Goal: Information Seeking & Learning: Compare options

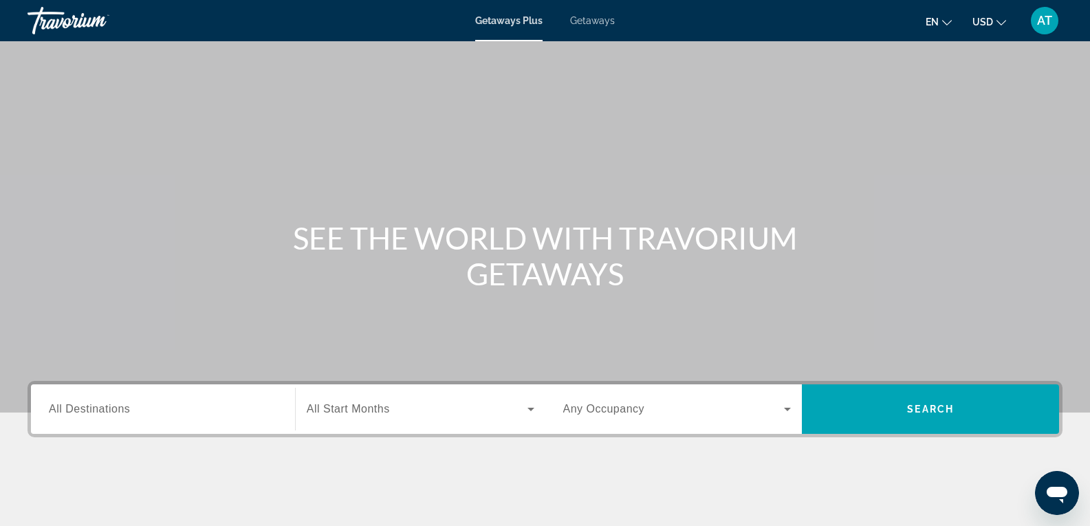
click at [76, 411] on span "All Destinations" at bounding box center [89, 409] width 81 height 12
click at [76, 411] on input "Destination All Destinations" at bounding box center [163, 410] width 228 height 17
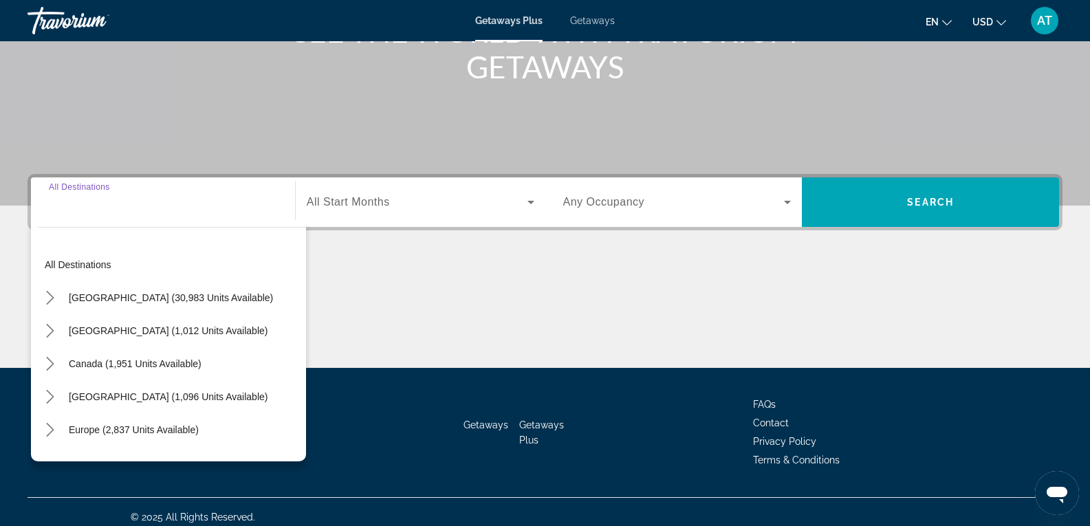
scroll to position [217, 0]
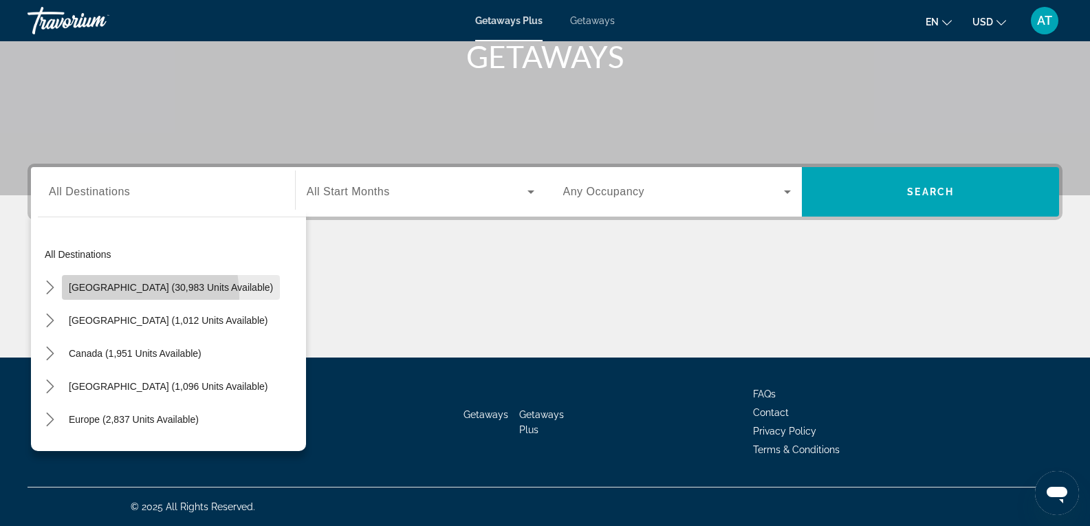
click at [99, 297] on span "Select destination: United States (30,983 units available)" at bounding box center [171, 287] width 218 height 33
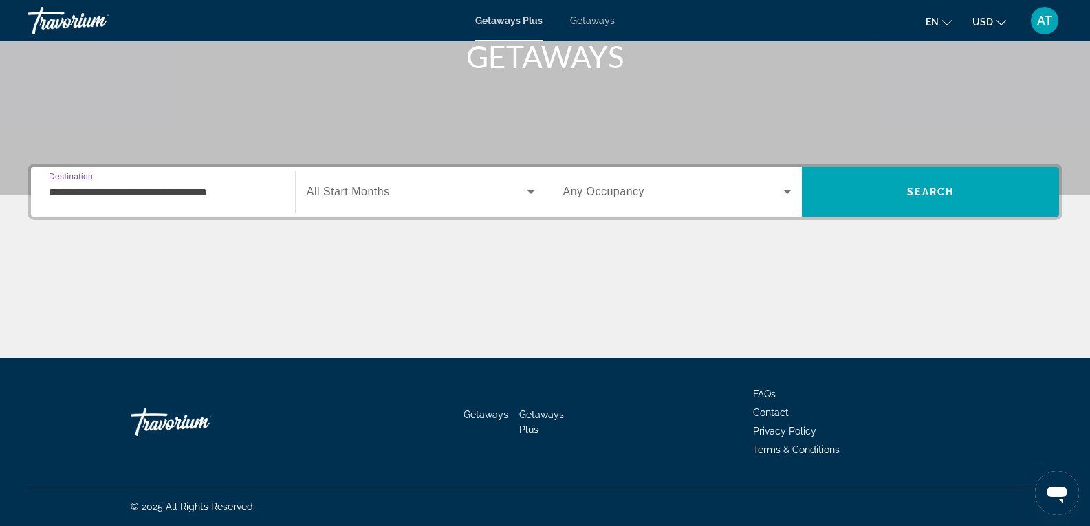
click at [171, 193] on input "**********" at bounding box center [163, 192] width 228 height 17
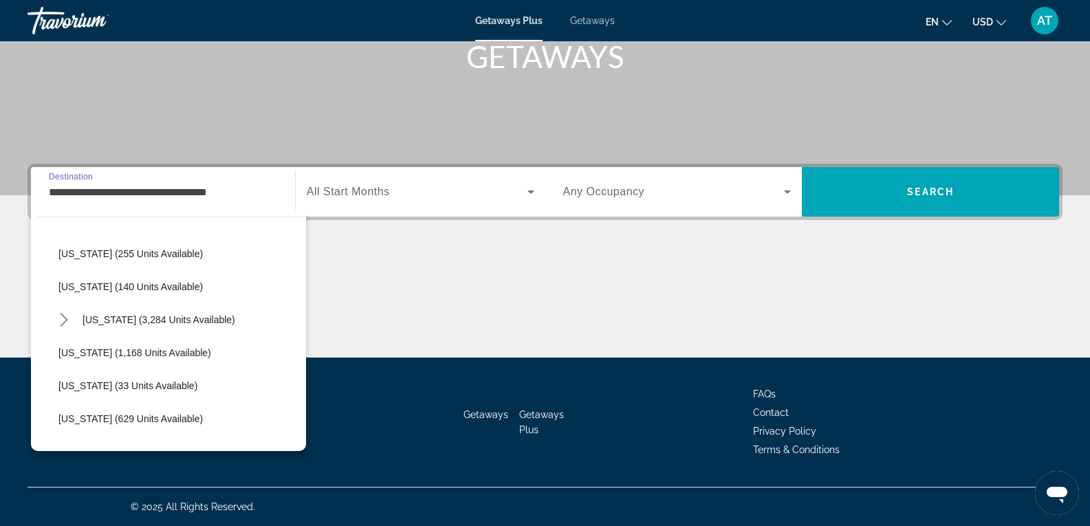
scroll to position [1124, 0]
click at [162, 351] on span "[US_STATE] (1,168 units available)" at bounding box center [134, 352] width 153 height 11
type input "**********"
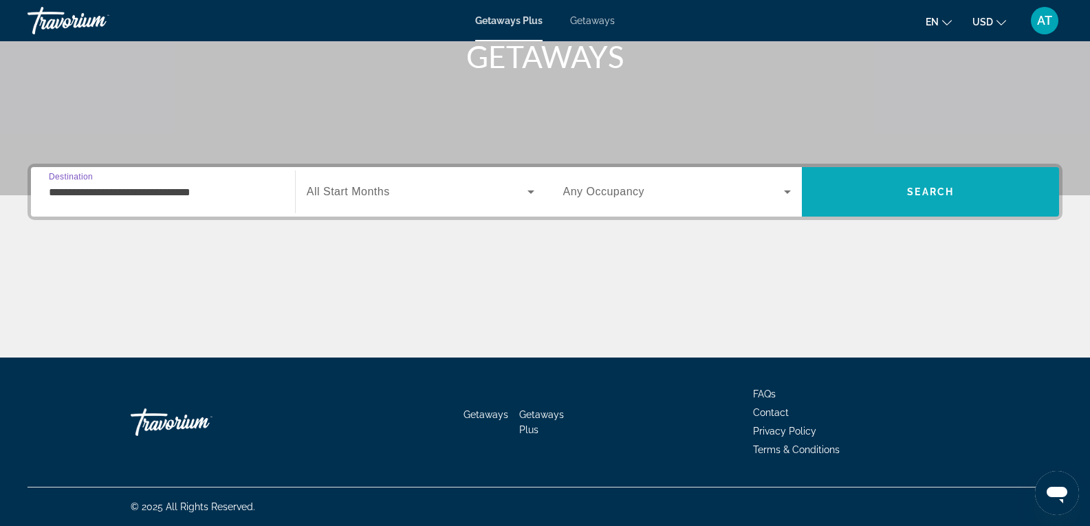
click at [853, 193] on span "Search" at bounding box center [930, 191] width 257 height 33
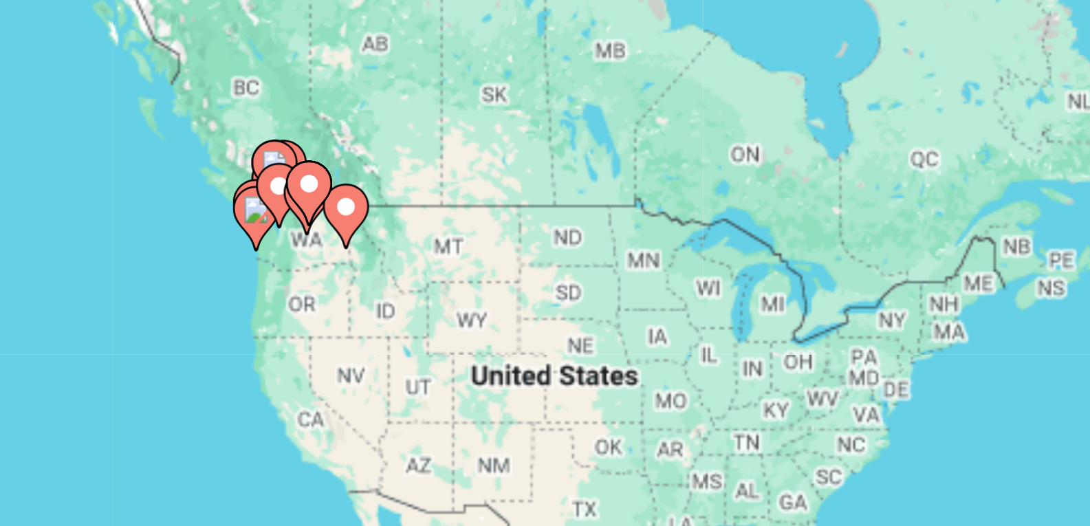
drag, startPoint x: 188, startPoint y: 226, endPoint x: 220, endPoint y: 240, distance: 34.8
click at [220, 240] on div "To activate drag with keyboard, press Alt + Enter. Once in keyboard drag state,…" at bounding box center [545, 302] width 1035 height 413
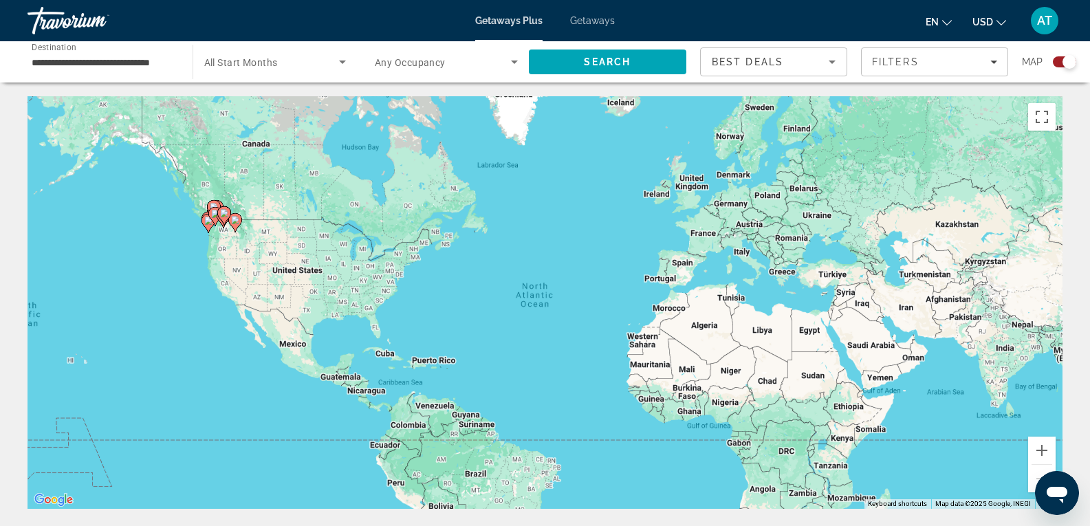
click at [1055, 63] on div "Search widget" at bounding box center [1064, 61] width 23 height 11
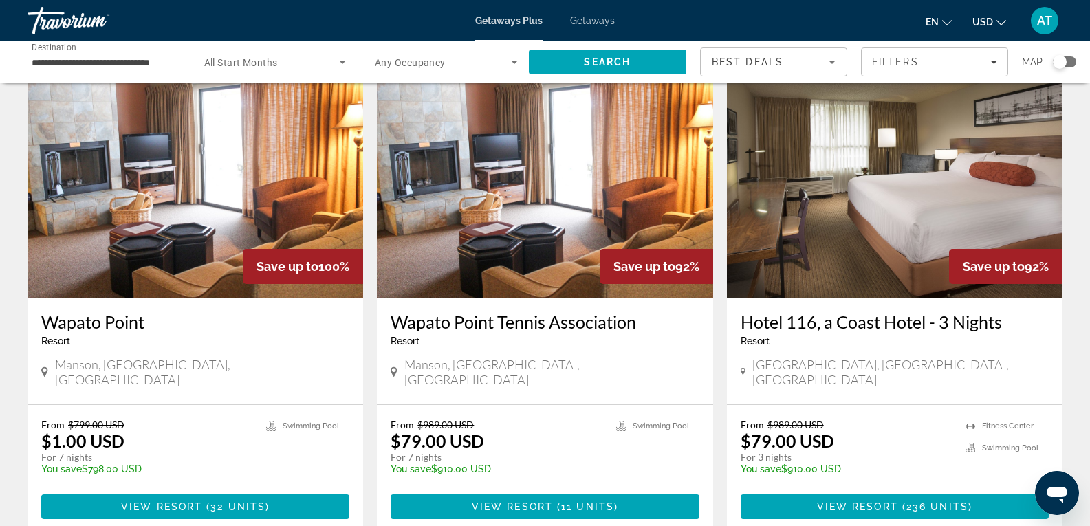
scroll to position [54, 0]
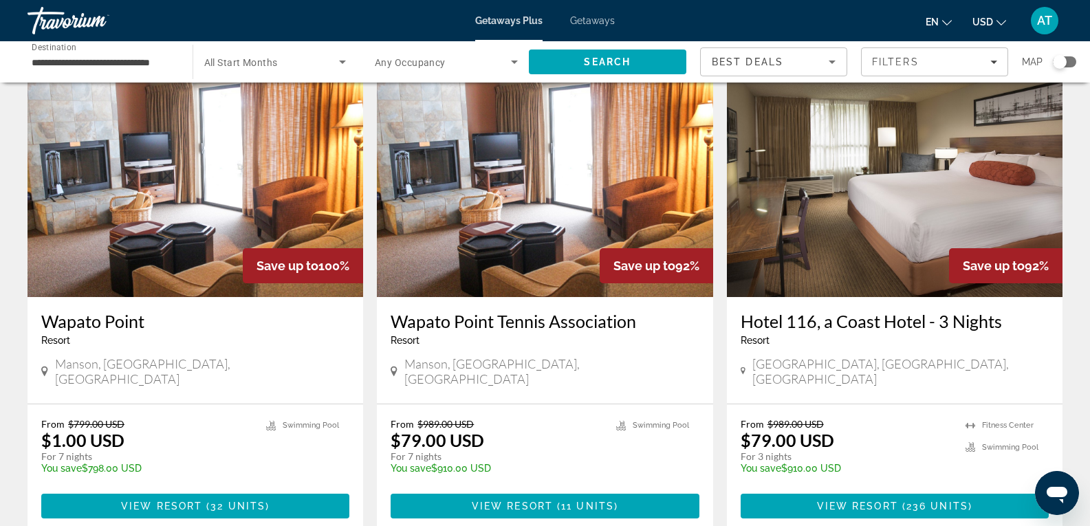
click at [298, 217] on img "Main content" at bounding box center [196, 187] width 336 height 220
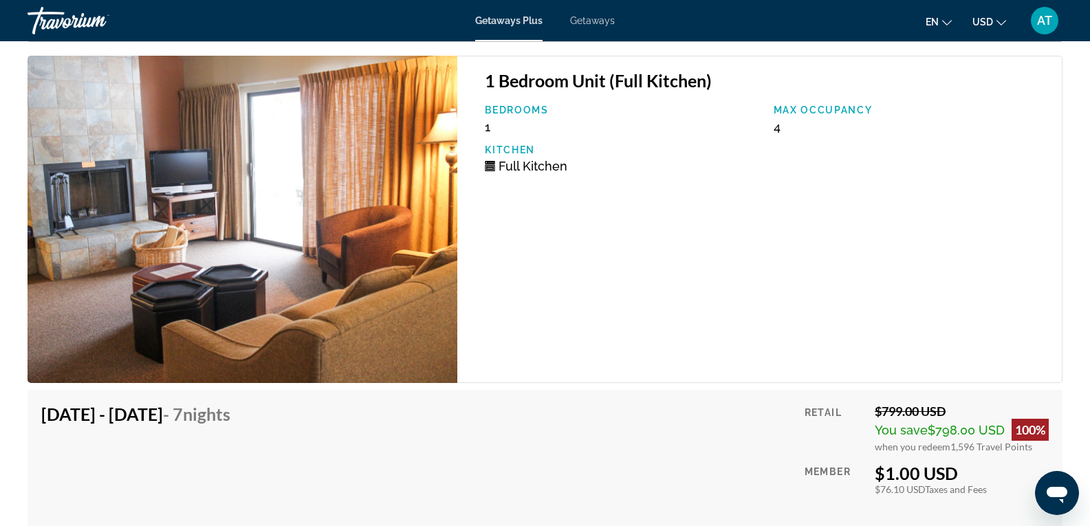
scroll to position [2388, 0]
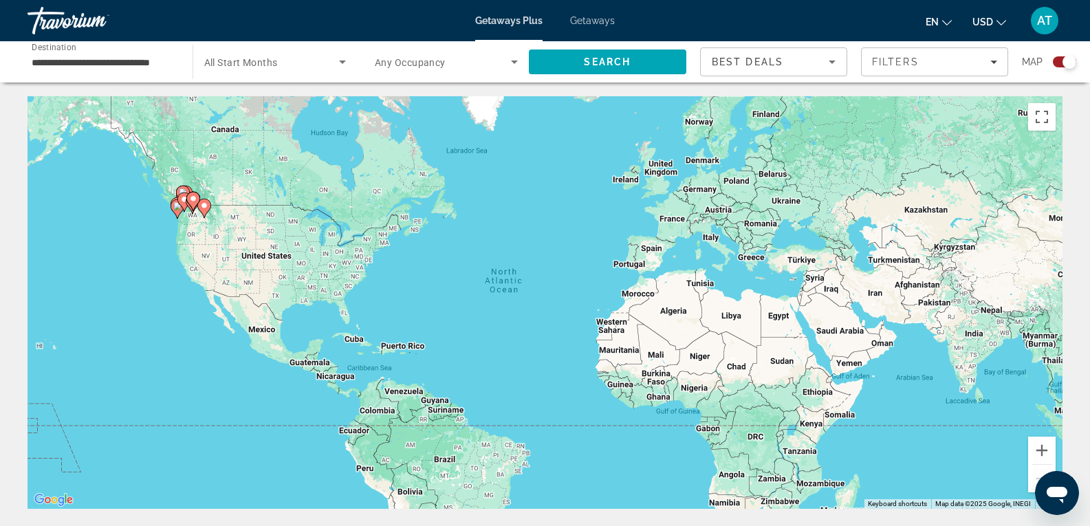
click at [1059, 56] on div "Search widget" at bounding box center [1064, 61] width 23 height 11
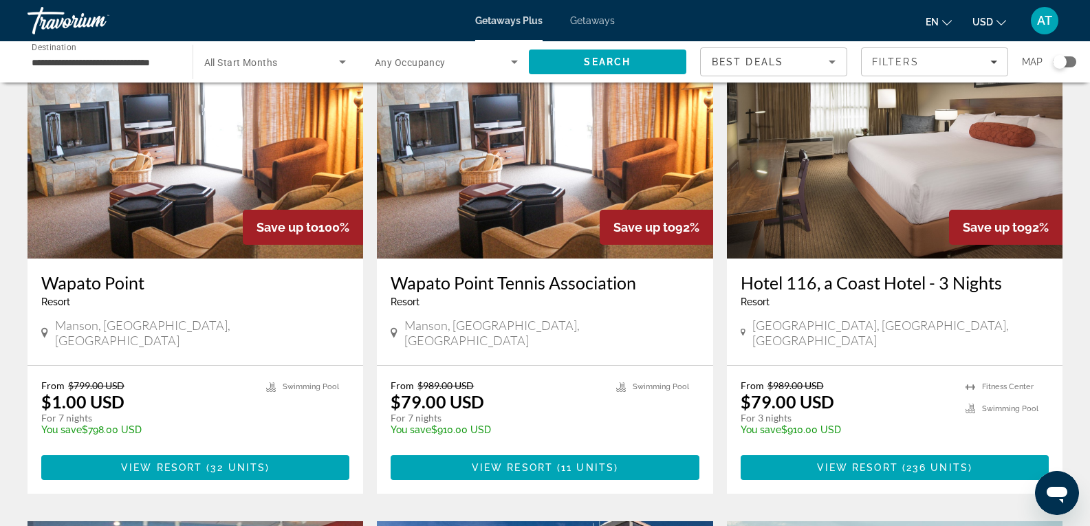
scroll to position [93, 0]
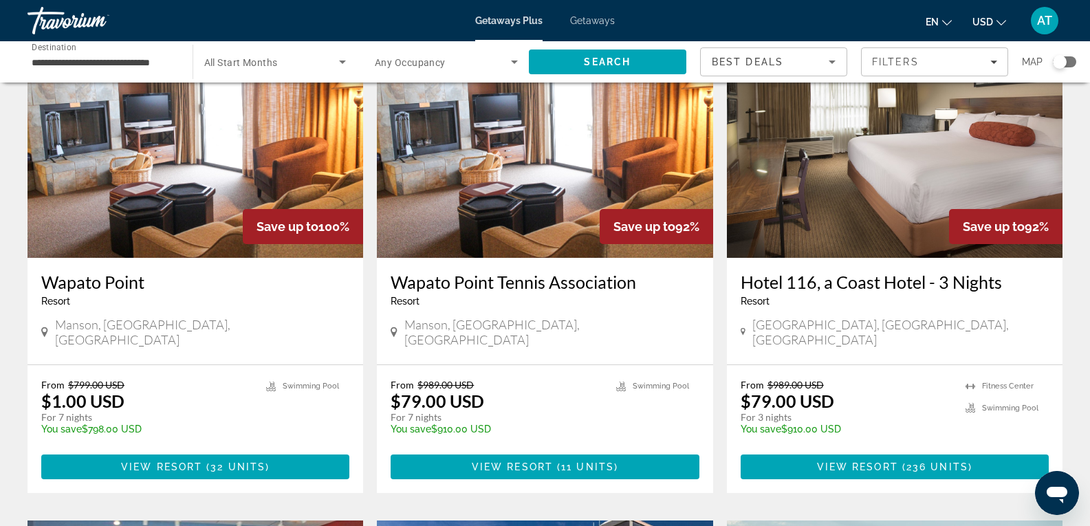
click at [431, 242] on img "Main content" at bounding box center [545, 148] width 336 height 220
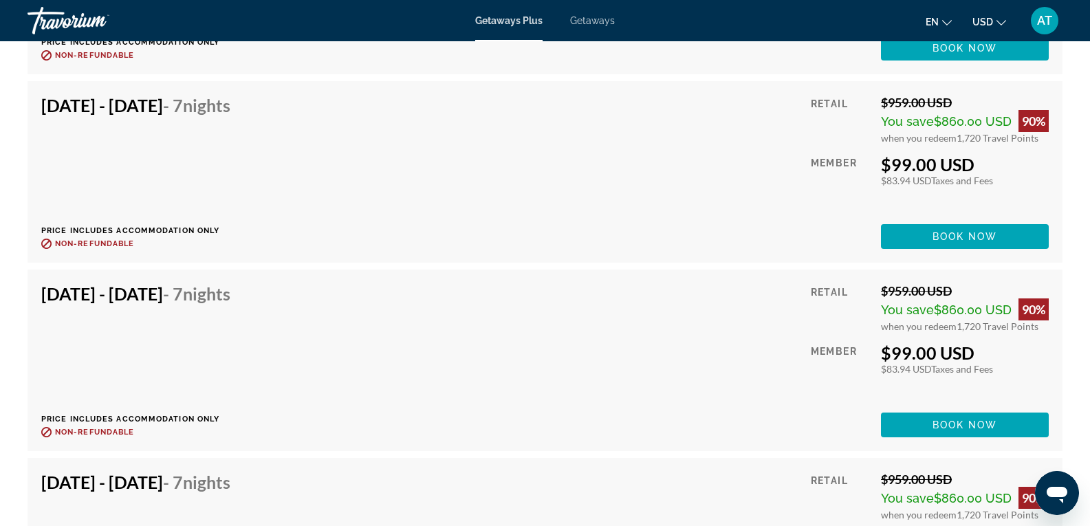
scroll to position [3280, 0]
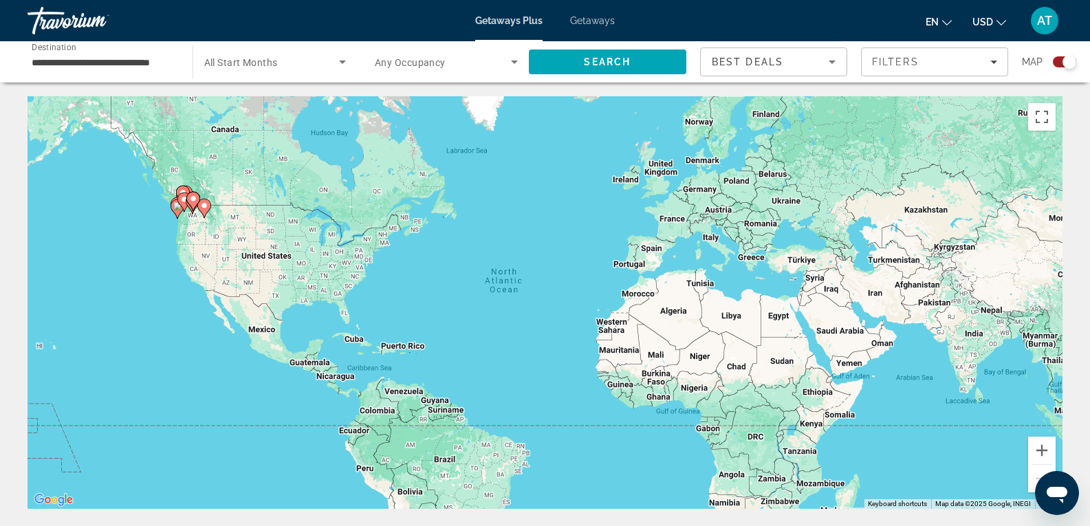
drag, startPoint x: 1070, startPoint y: 66, endPoint x: 1054, endPoint y: 59, distance: 17.3
click at [1054, 59] on div "Search widget" at bounding box center [1064, 61] width 23 height 11
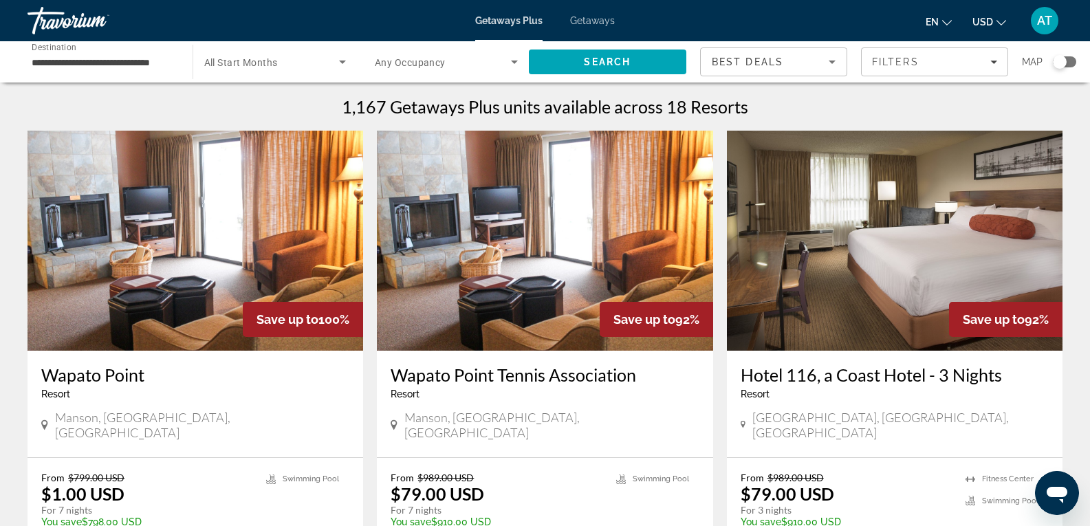
click at [1054, 59] on div "Search widget" at bounding box center [1060, 62] width 14 height 14
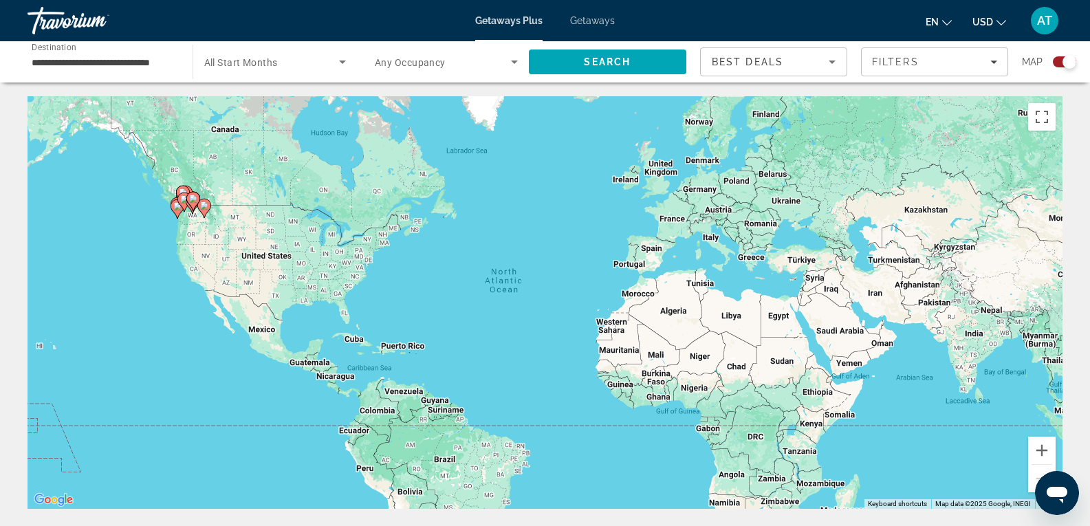
click at [1057, 58] on div "Search widget" at bounding box center [1064, 61] width 23 height 11
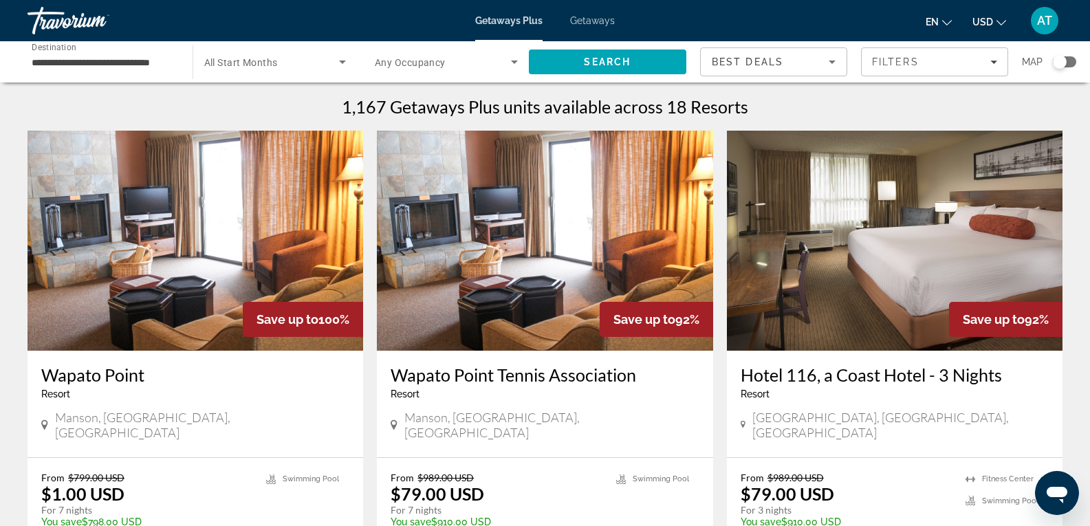
click at [48, 10] on div "Travorium" at bounding box center [97, 21] width 138 height 36
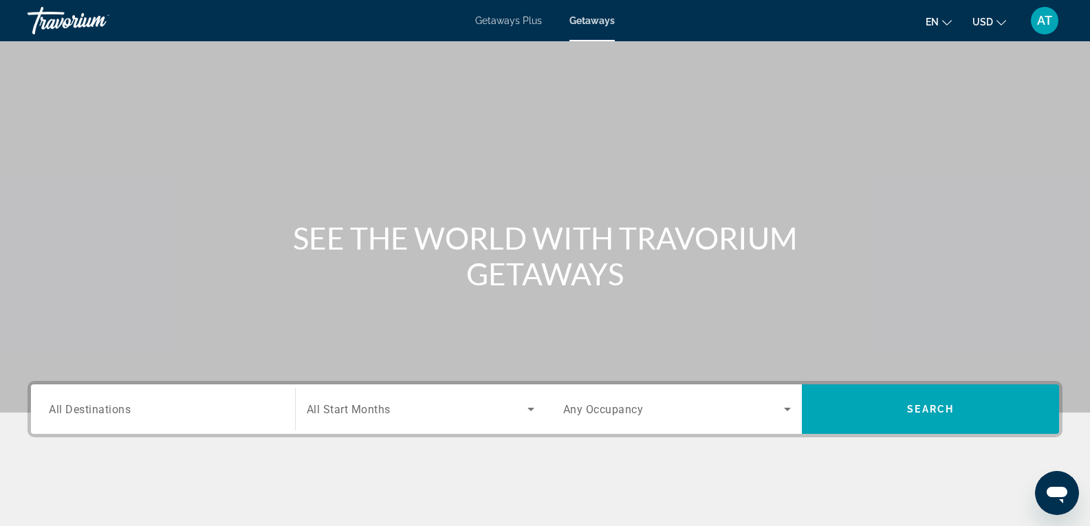
click at [94, 418] on div "Search widget" at bounding box center [163, 409] width 228 height 39
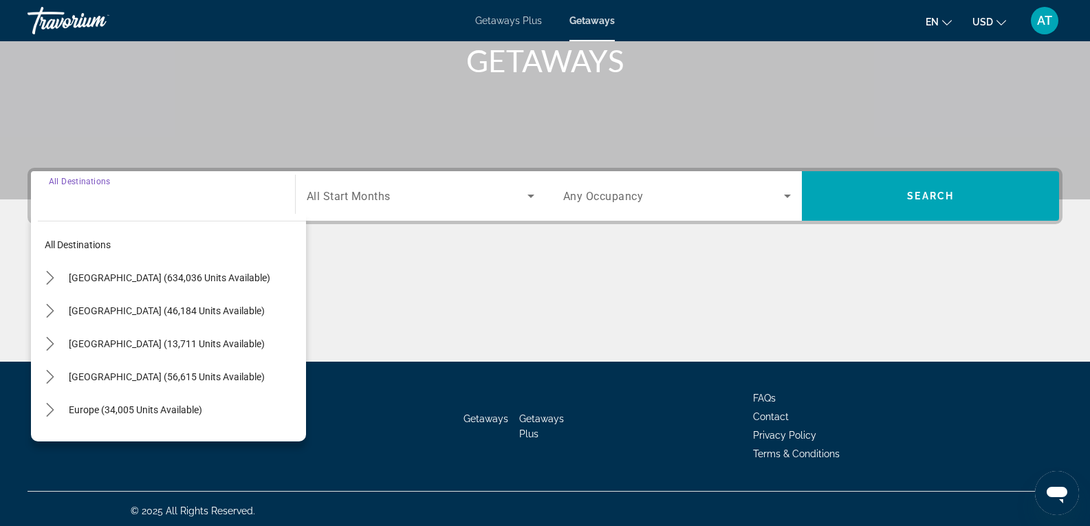
scroll to position [217, 0]
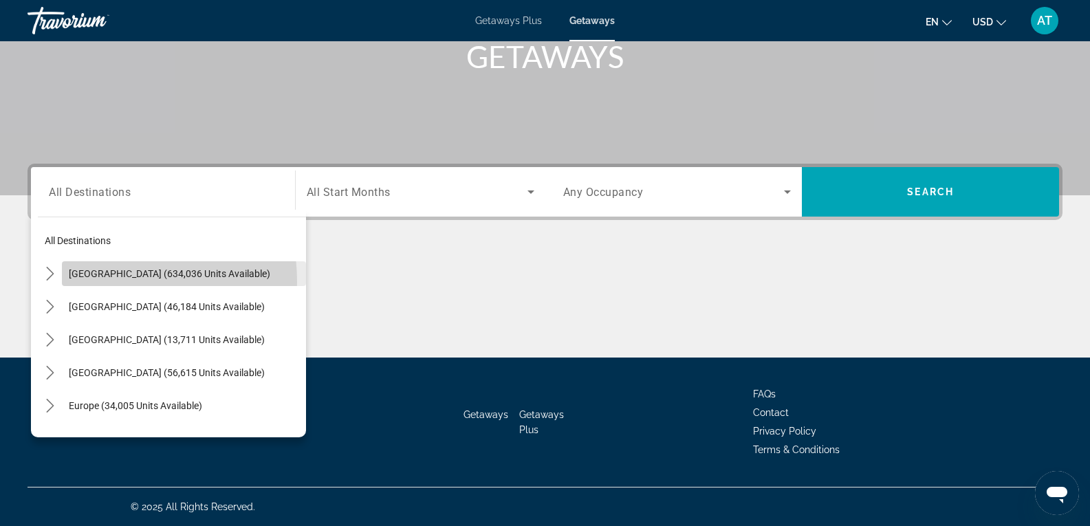
click at [98, 282] on span "Select destination: United States (634,036 units available)" at bounding box center [184, 273] width 244 height 33
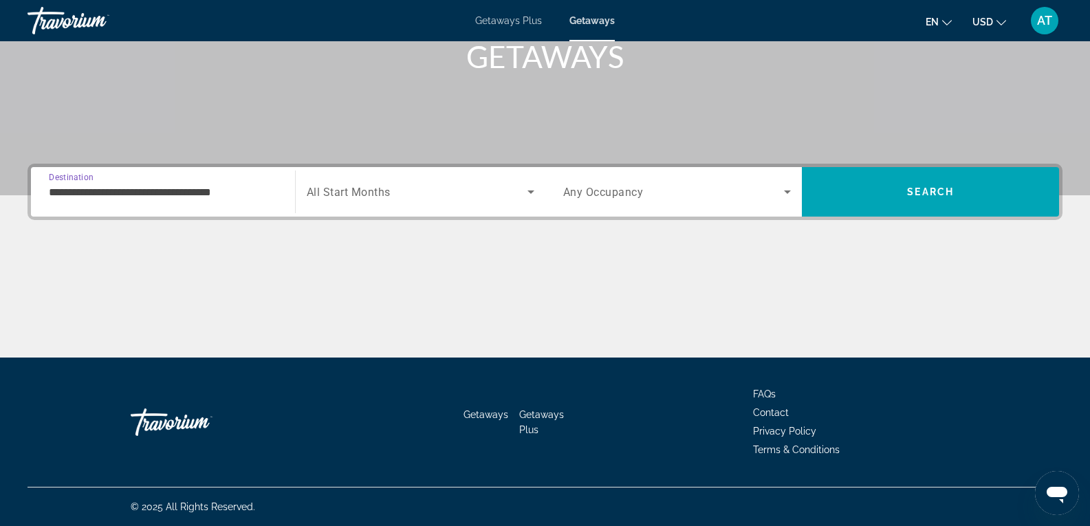
click at [193, 190] on input "**********" at bounding box center [163, 192] width 228 height 17
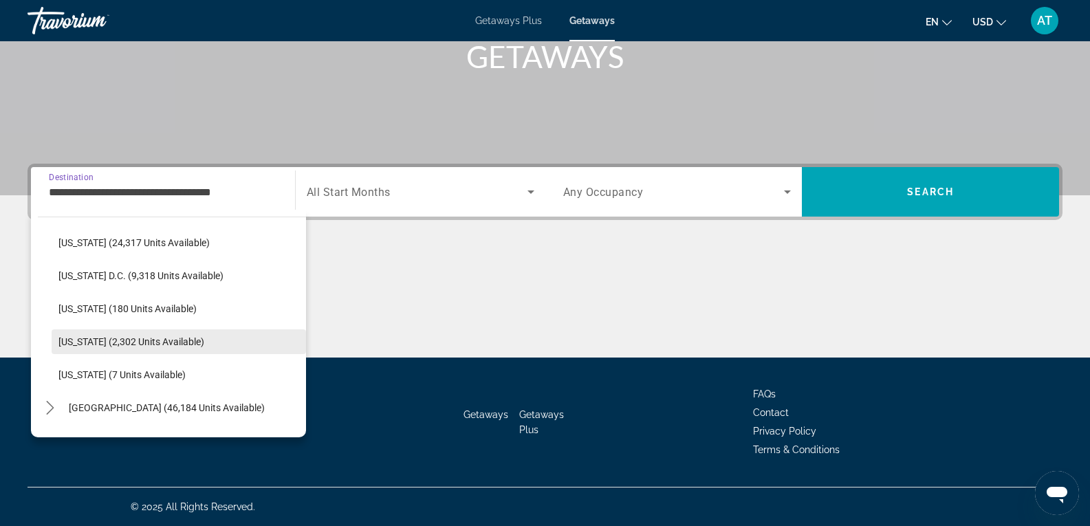
scroll to position [1384, 0]
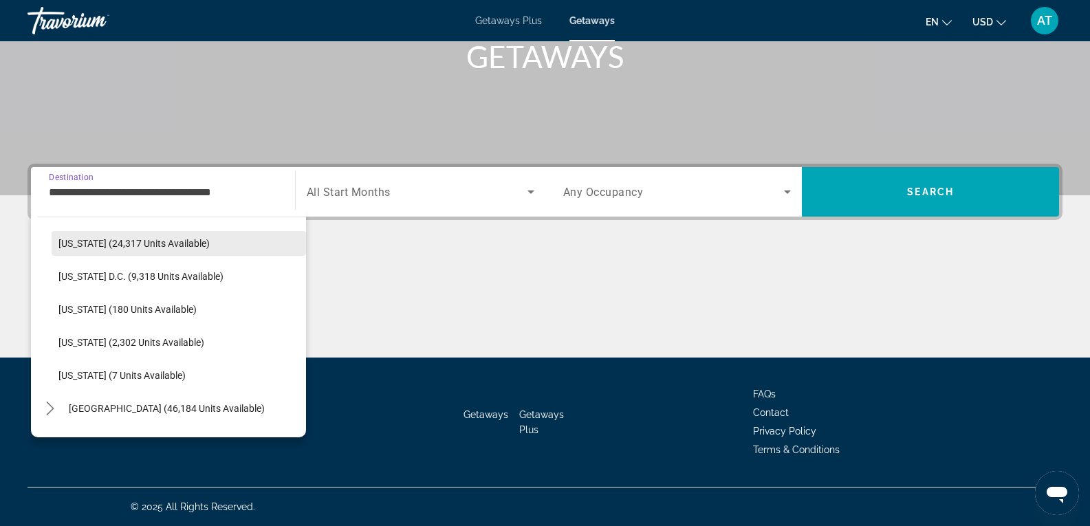
click at [86, 246] on span "[US_STATE] (24,317 units available)" at bounding box center [133, 243] width 151 height 11
type input "**********"
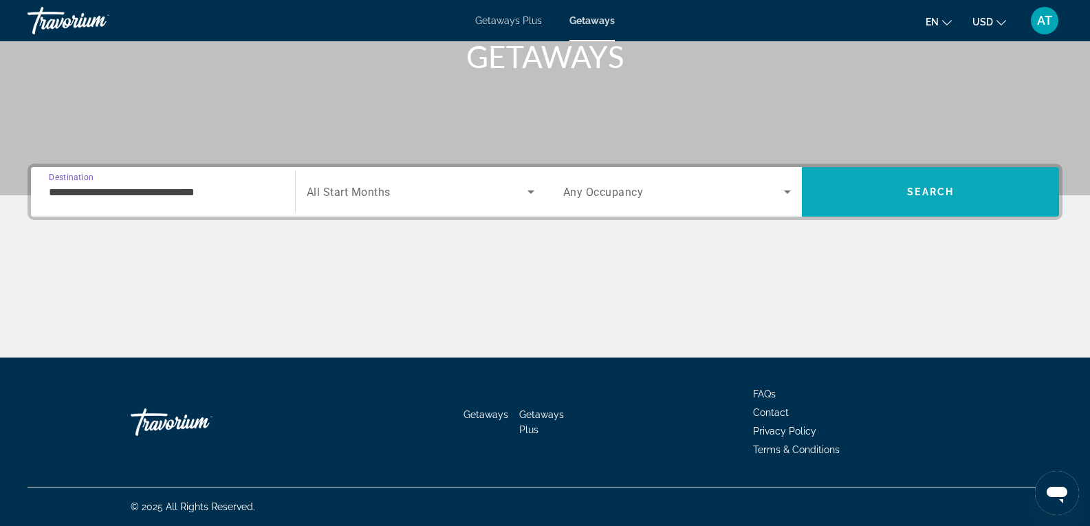
click at [920, 194] on span "Search" at bounding box center [930, 191] width 47 height 11
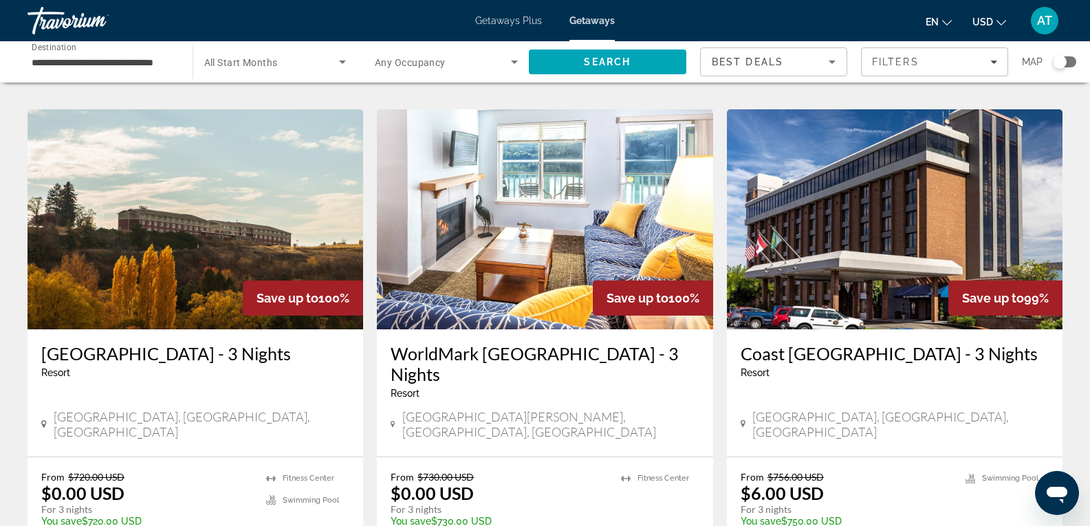
scroll to position [1534, 0]
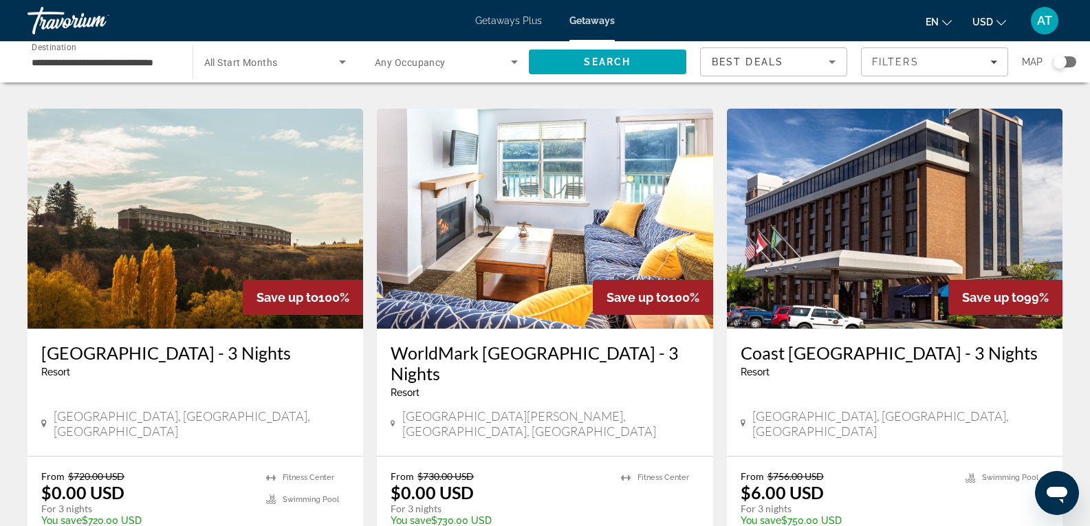
click at [481, 149] on img "Main content" at bounding box center [545, 219] width 336 height 220
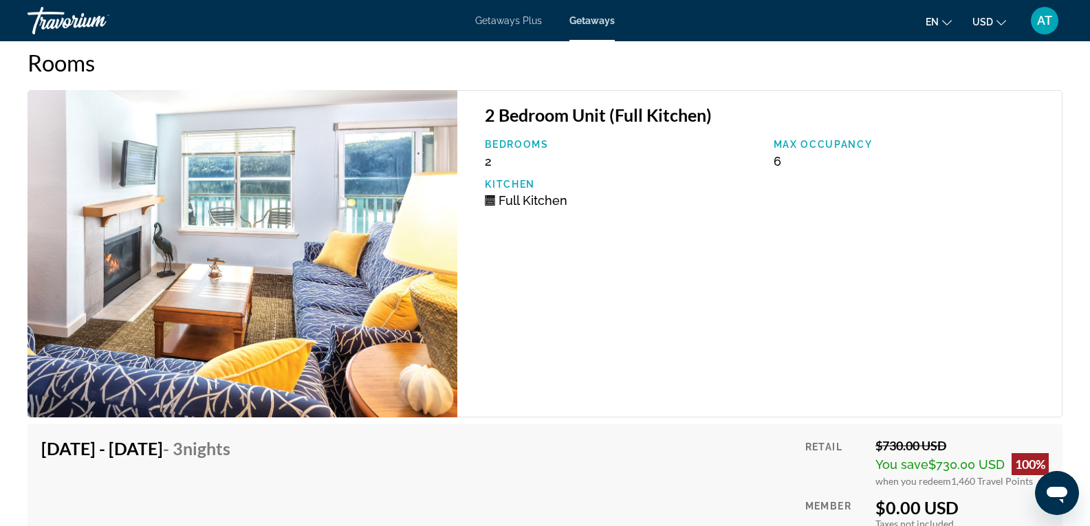
scroll to position [2561, 0]
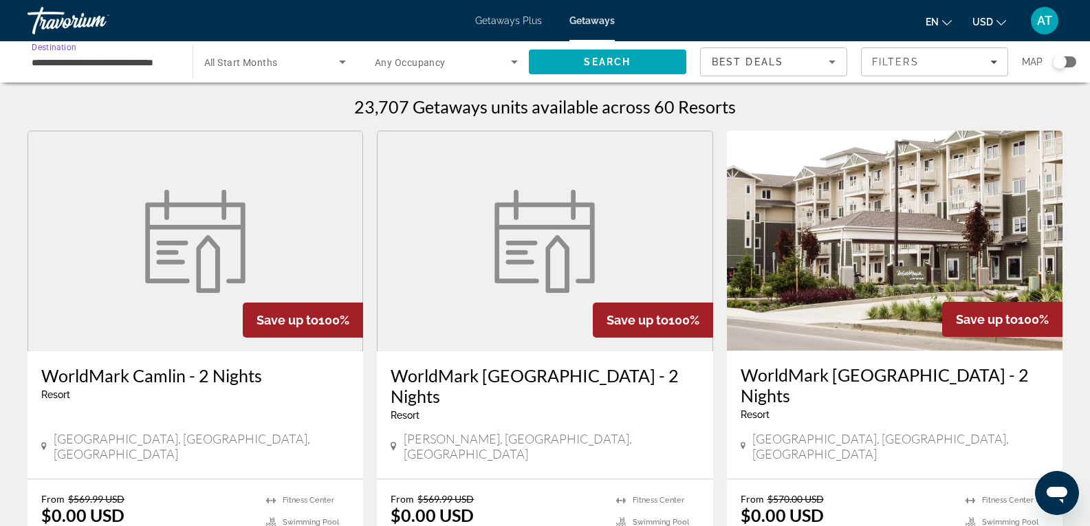
click at [153, 67] on input "**********" at bounding box center [103, 62] width 143 height 17
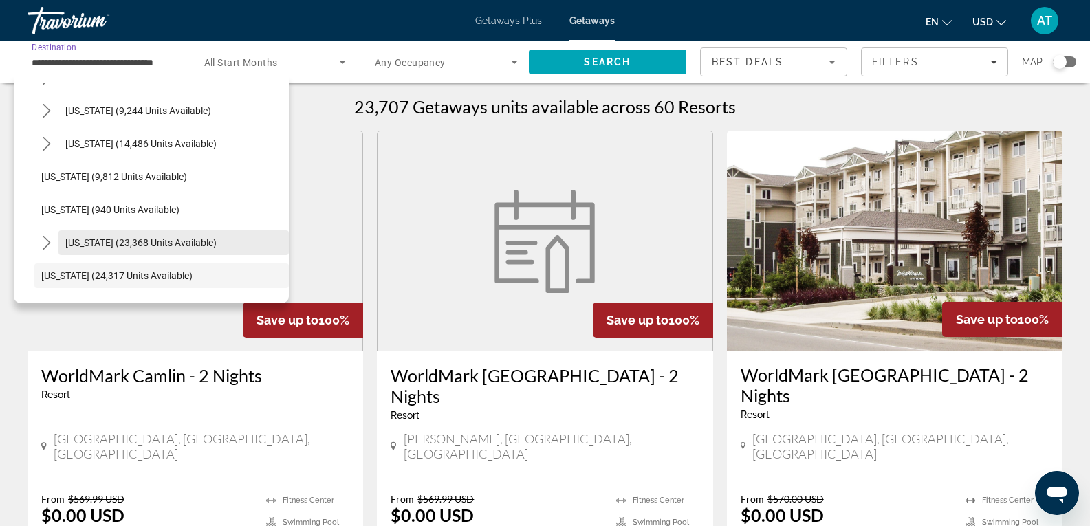
scroll to position [1218, 0]
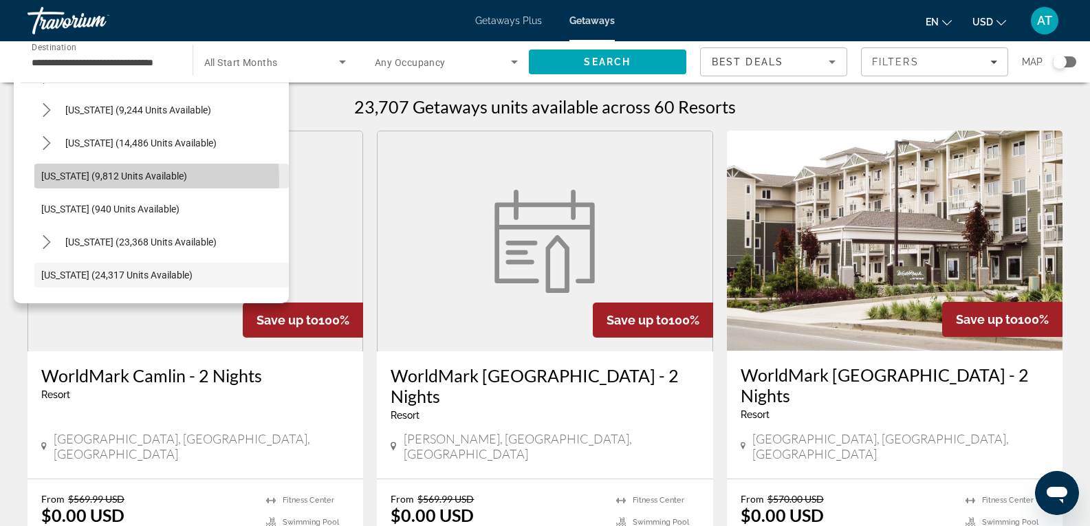
click at [87, 182] on span "Select destination: Utah (9,812 units available)" at bounding box center [161, 176] width 254 height 33
type input "**********"
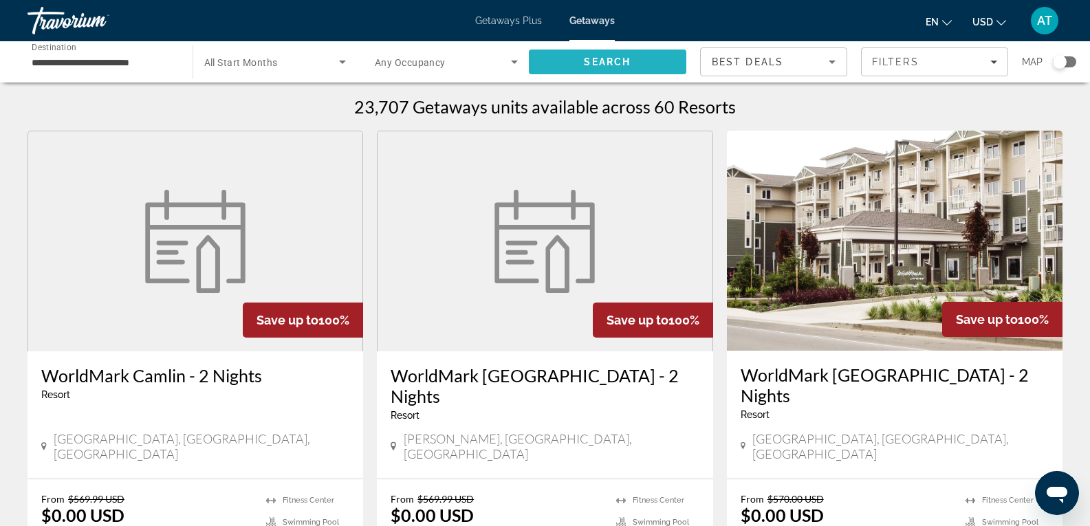
click at [537, 56] on span "Search" at bounding box center [608, 61] width 158 height 33
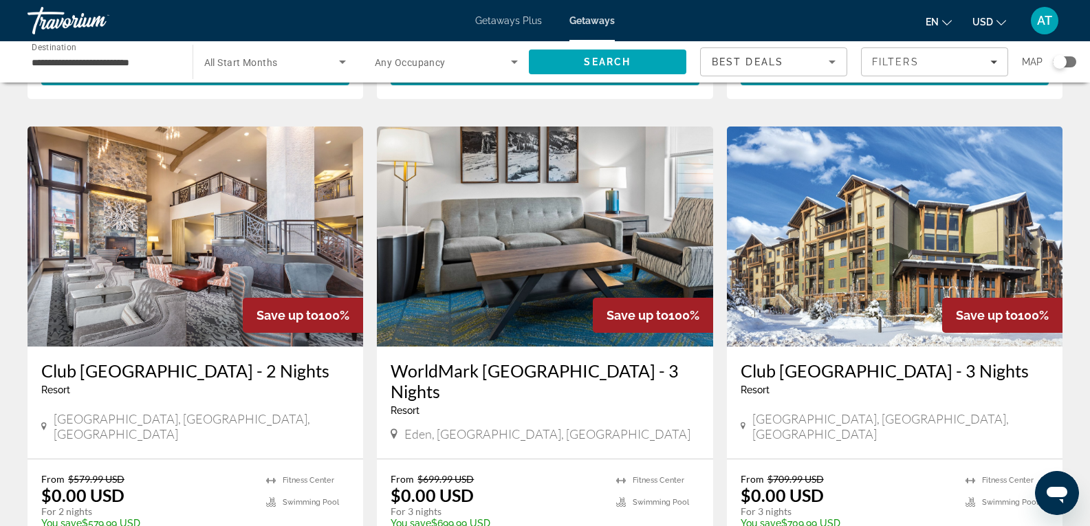
scroll to position [515, 0]
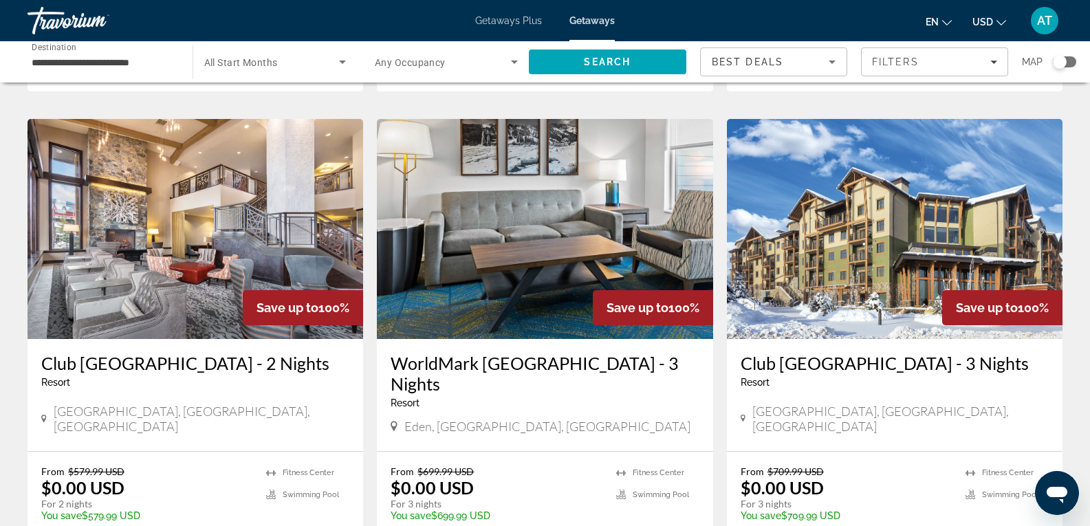
click at [863, 292] on img "Main content" at bounding box center [895, 229] width 336 height 220
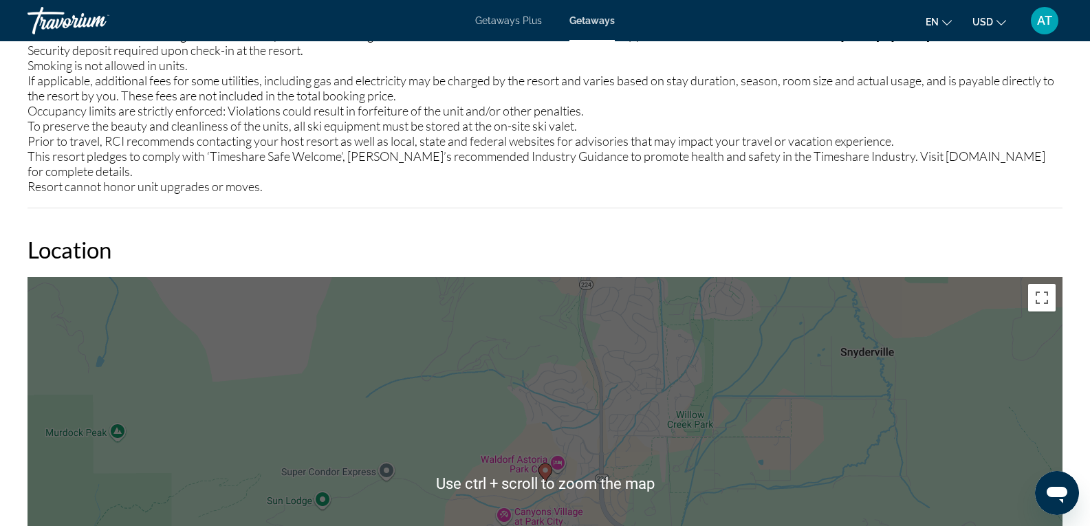
scroll to position [1679, 0]
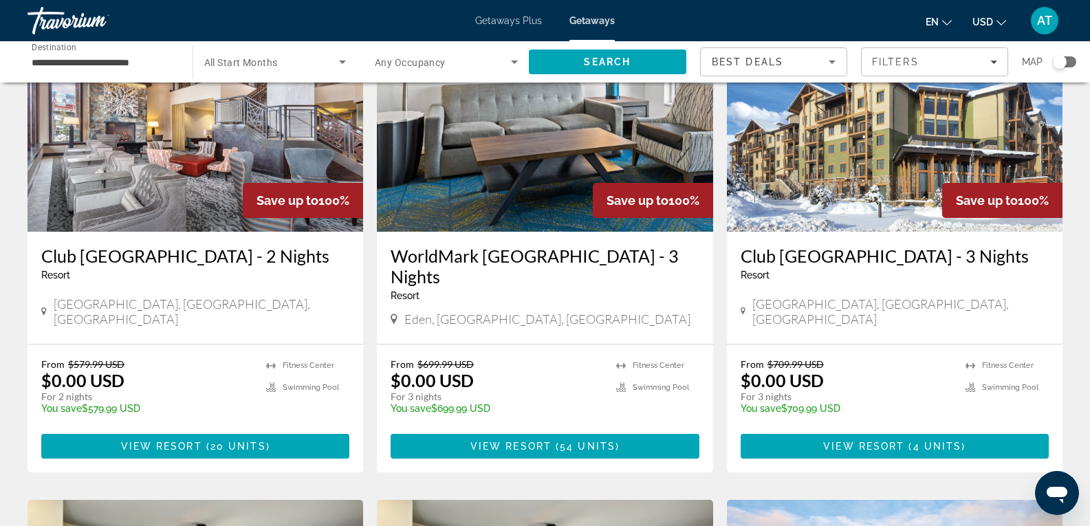
scroll to position [600, 0]
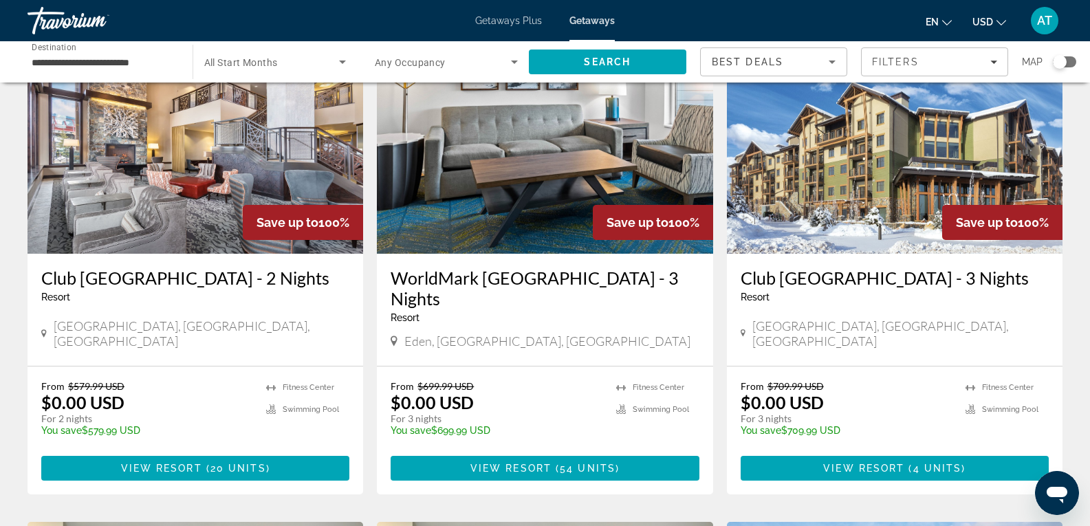
click at [98, 160] on img "Main content" at bounding box center [196, 144] width 336 height 220
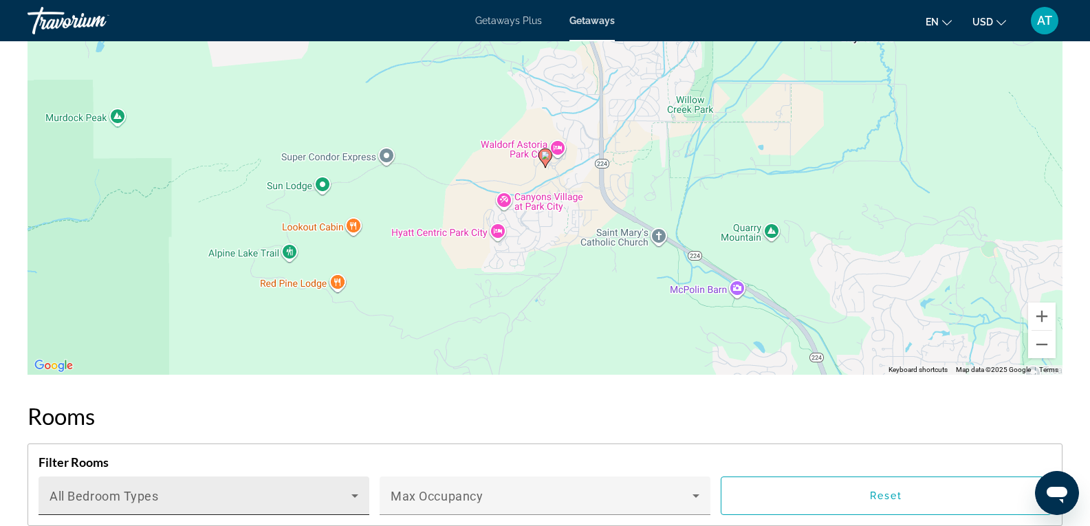
scroll to position [1997, 0]
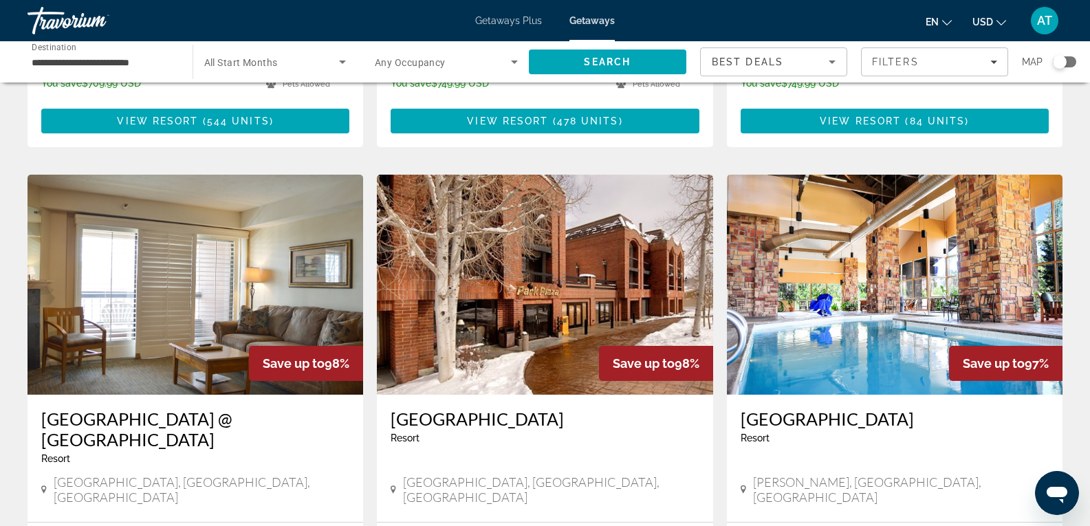
scroll to position [1452, 0]
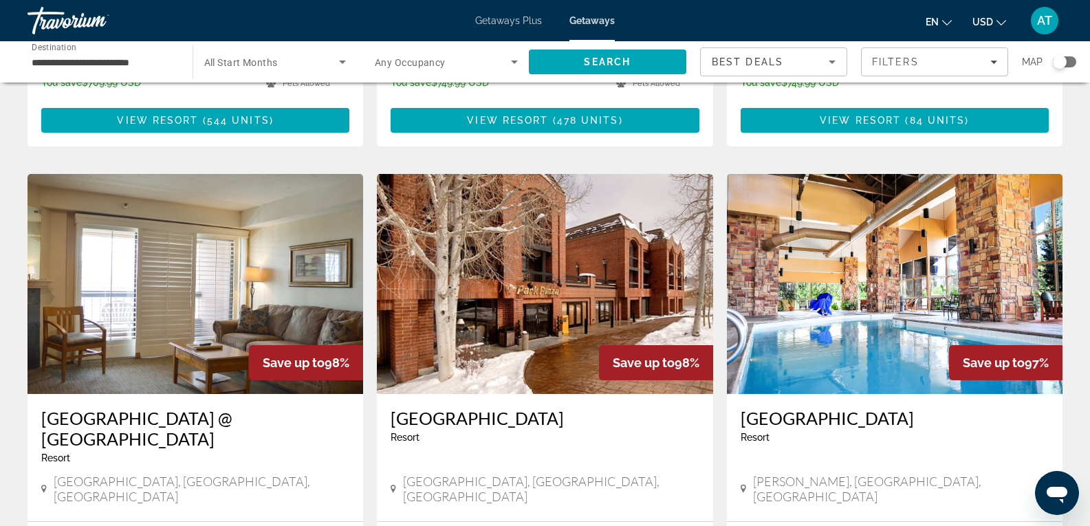
click at [164, 220] on img "Main content" at bounding box center [196, 284] width 336 height 220
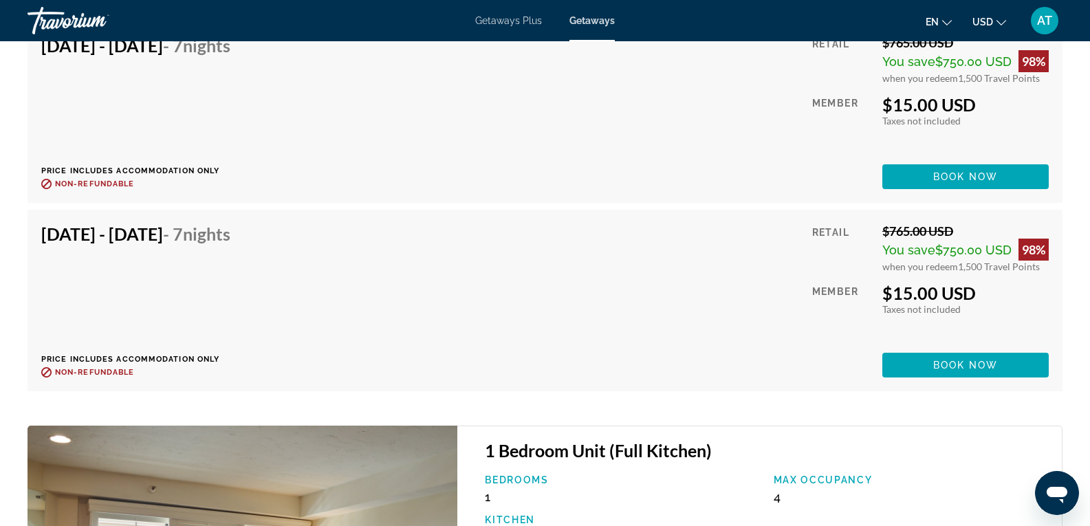
scroll to position [3081, 0]
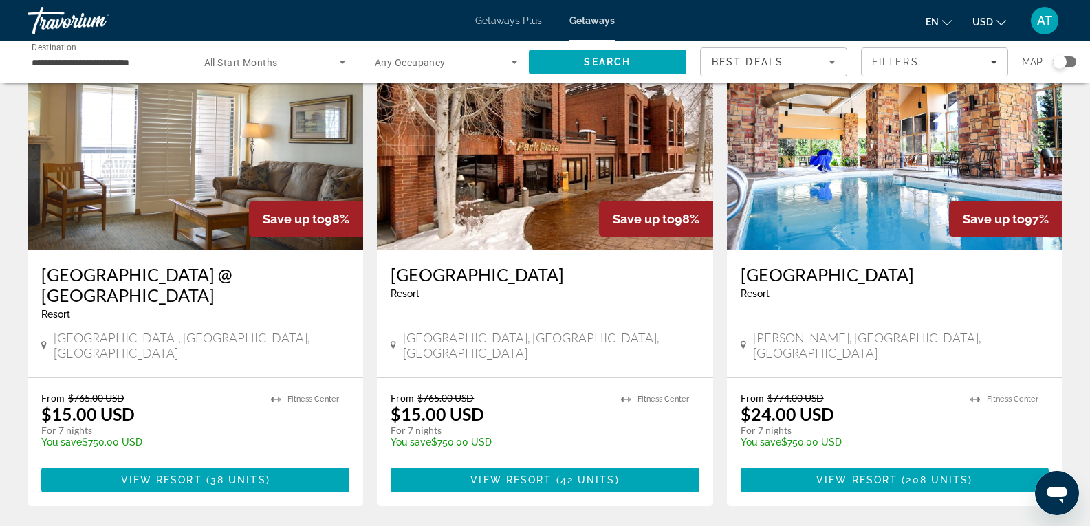
scroll to position [1596, 0]
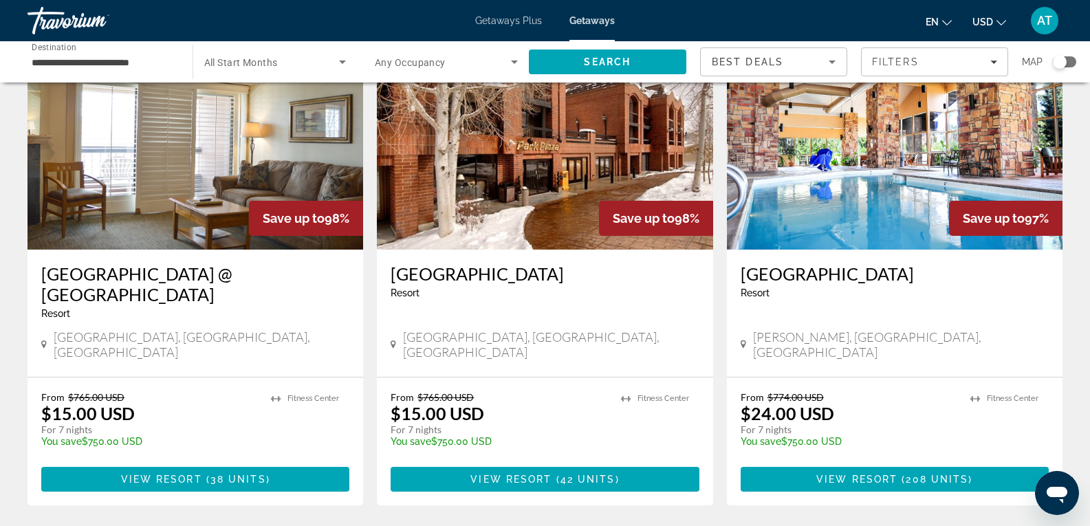
click at [549, 95] on img "Main content" at bounding box center [545, 140] width 336 height 220
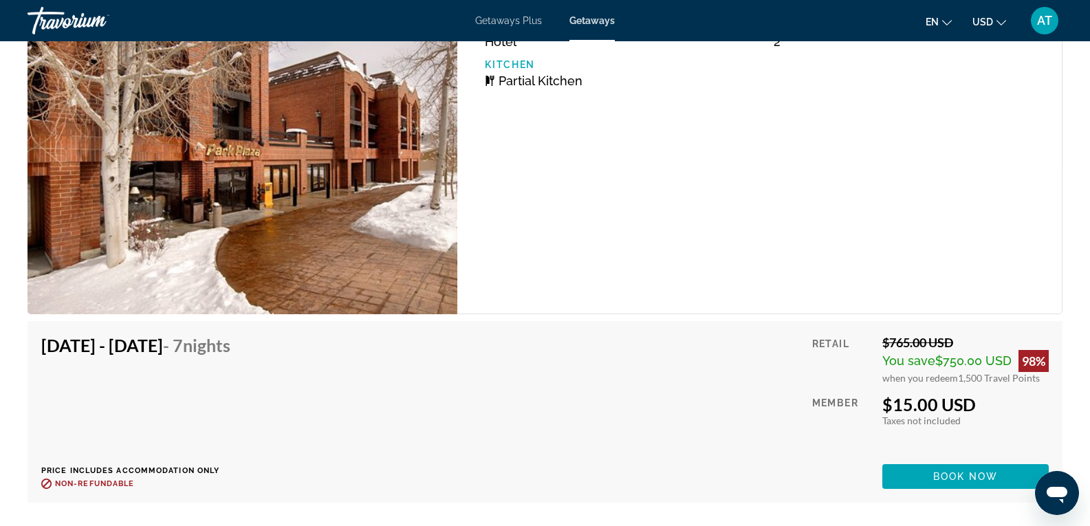
scroll to position [2625, 0]
click at [393, 26] on div "Getaways Plus Getaways en English Español Français Italiano Português русский U…" at bounding box center [545, 21] width 1090 height 36
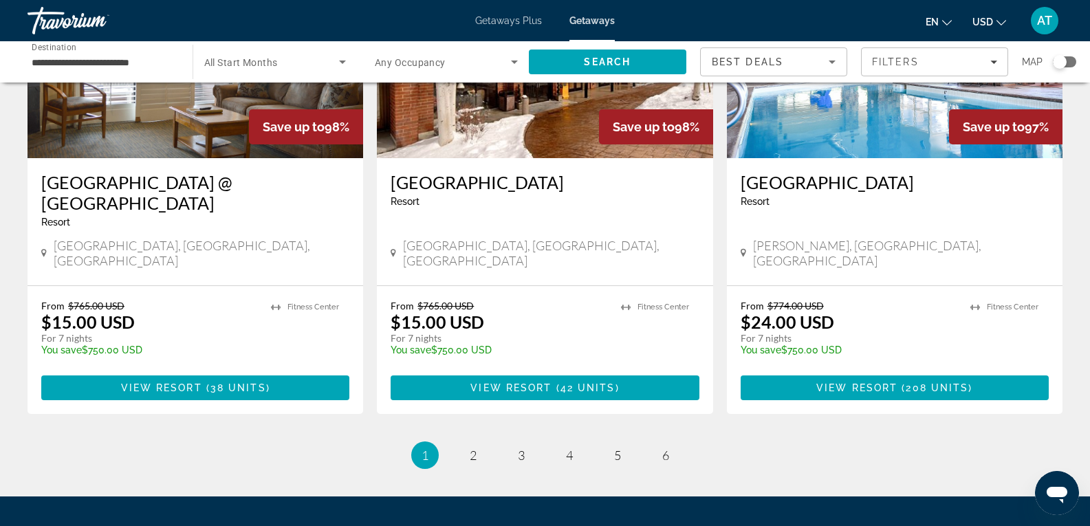
scroll to position [1699, 0]
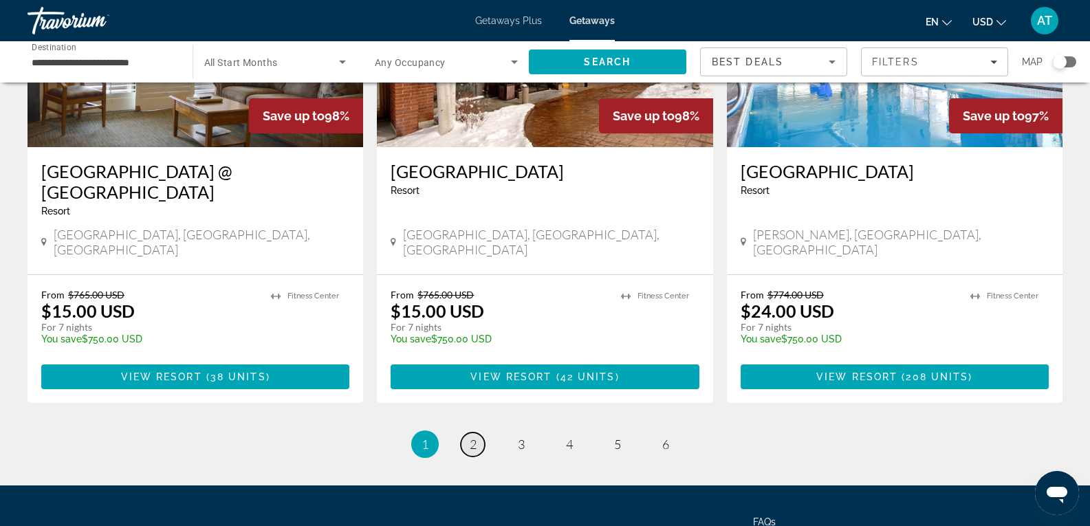
click at [464, 433] on link "page 2" at bounding box center [473, 445] width 24 height 24
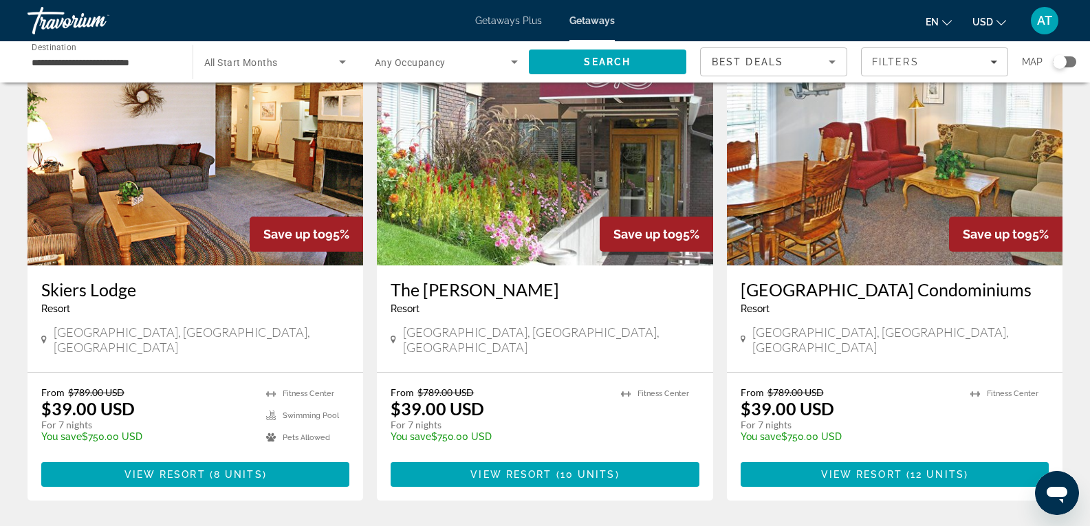
scroll to position [589, 0]
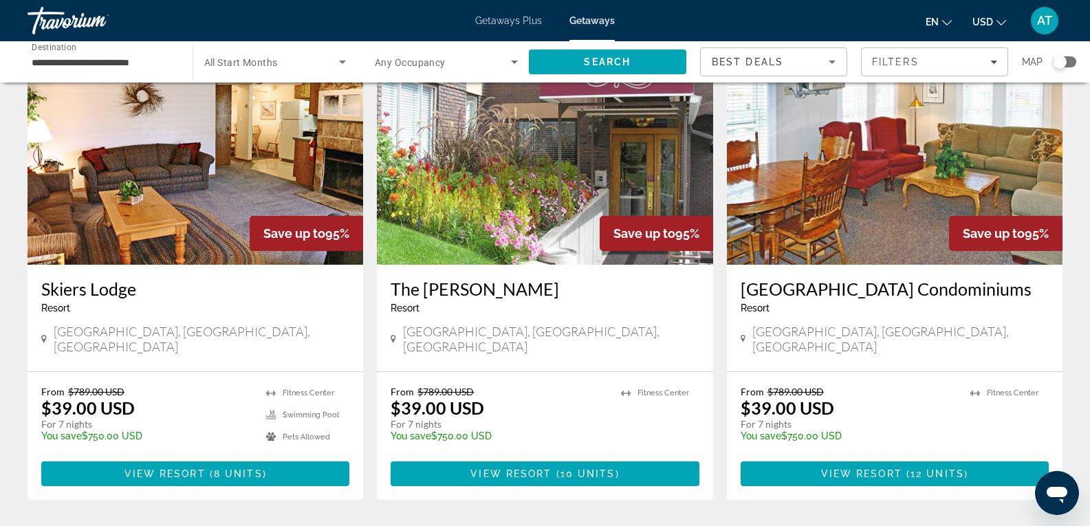
click at [203, 228] on img "Main content" at bounding box center [196, 155] width 336 height 220
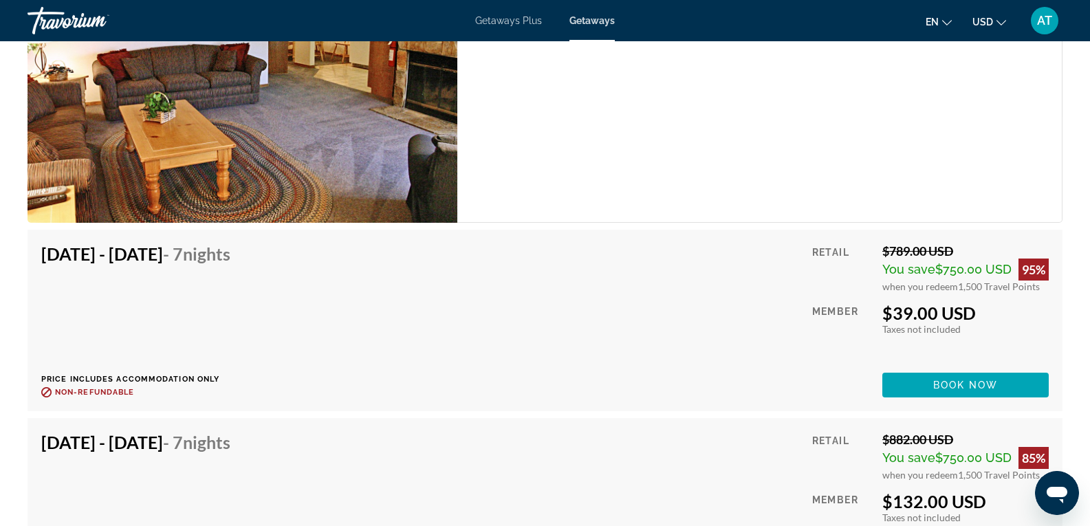
scroll to position [3130, 0]
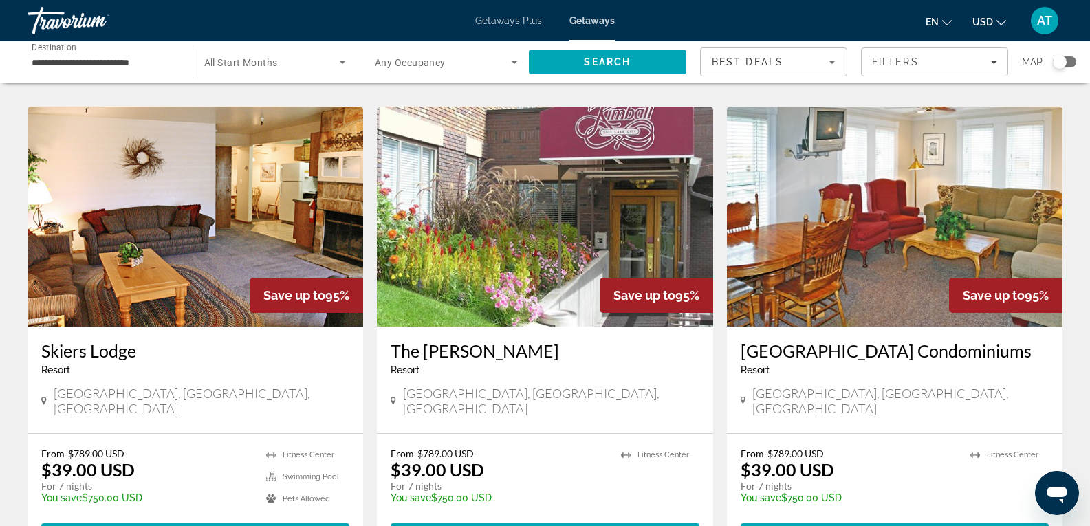
scroll to position [527, 0]
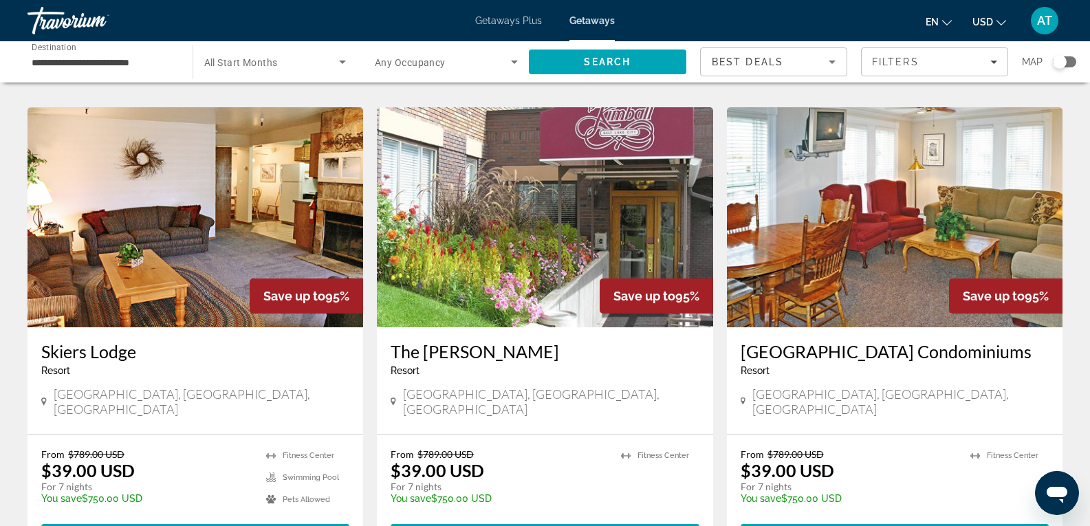
click at [272, 65] on span "All Start Months" at bounding box center [241, 62] width 74 height 11
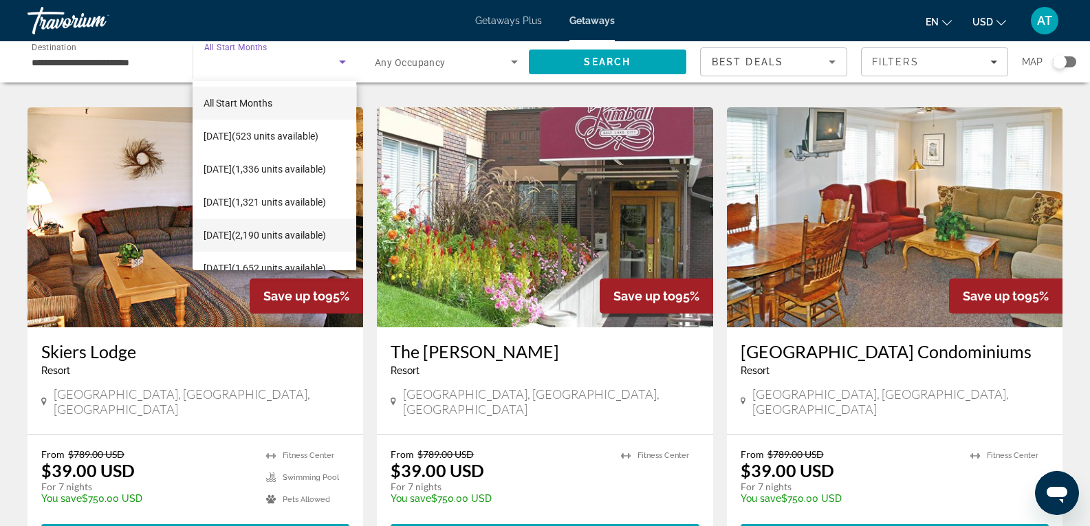
click at [265, 227] on span "[DATE] (2,190 units available)" at bounding box center [265, 235] width 122 height 17
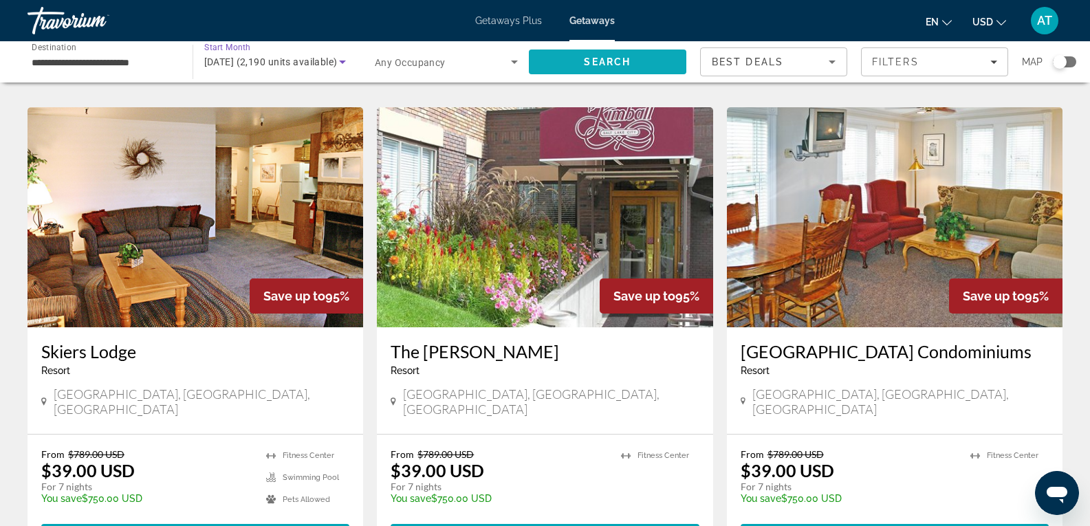
click at [548, 73] on span "Search" at bounding box center [608, 61] width 158 height 33
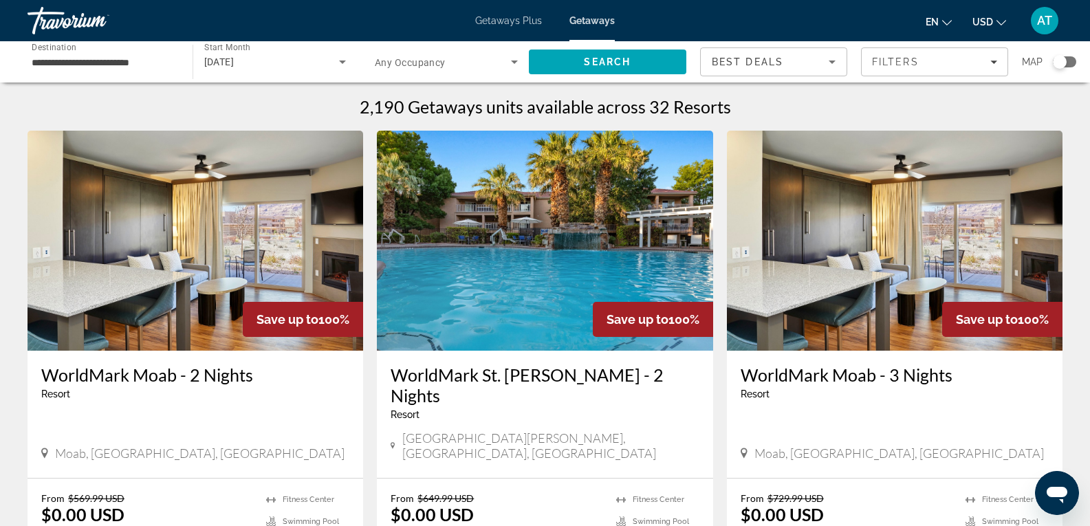
click at [481, 65] on span "Search widget" at bounding box center [443, 62] width 136 height 17
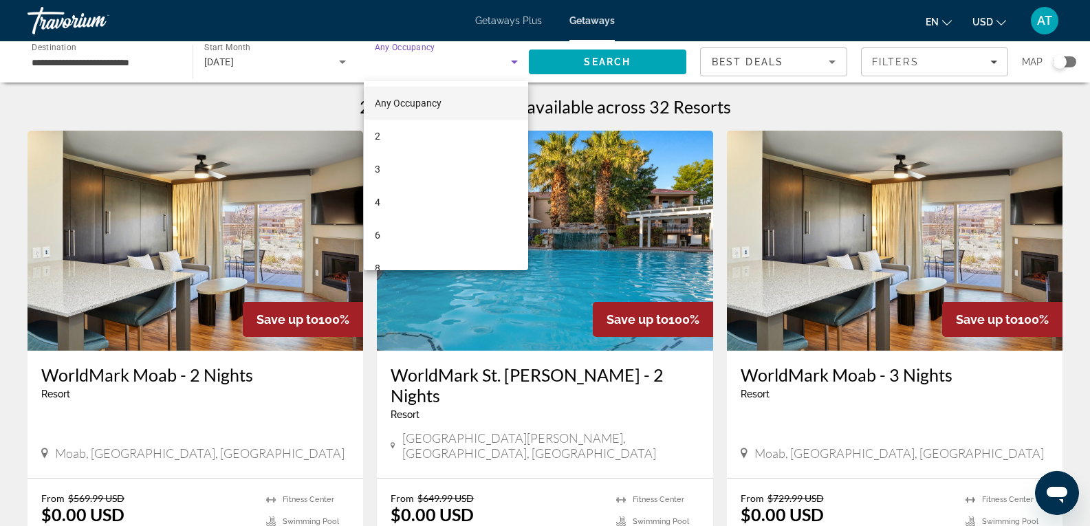
click at [285, 67] on div at bounding box center [545, 263] width 1090 height 526
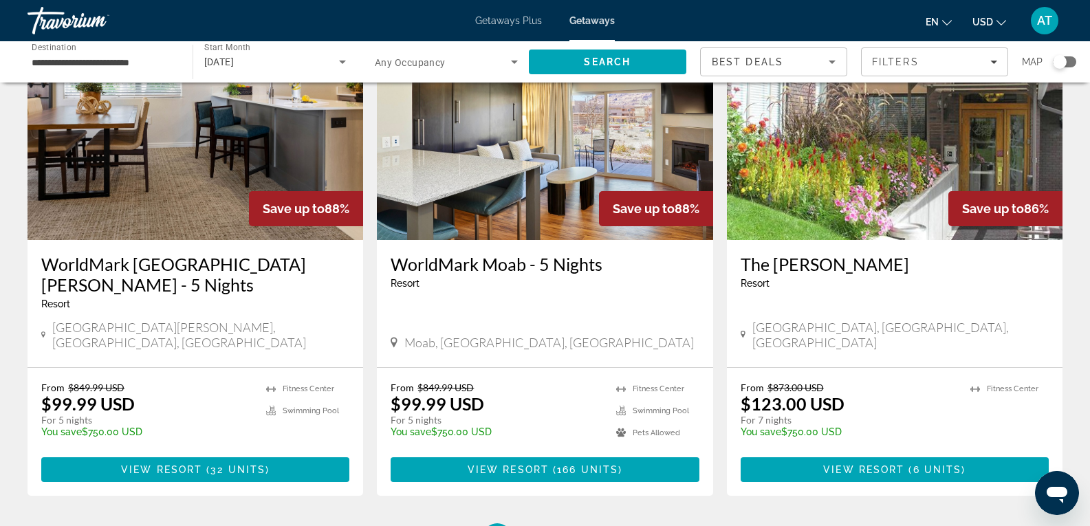
scroll to position [1621, 0]
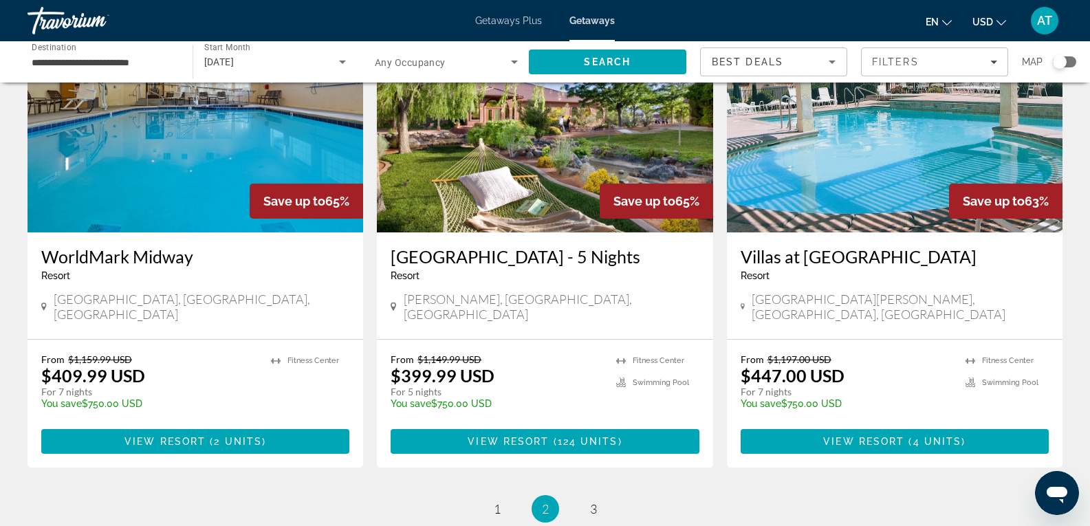
scroll to position [1590, 0]
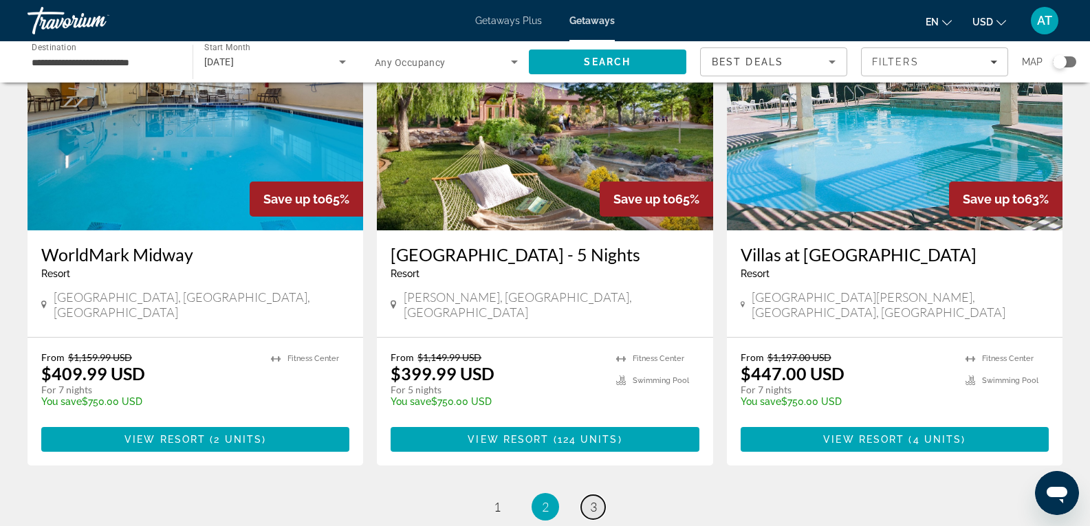
click at [588, 495] on link "page 3" at bounding box center [593, 507] width 24 height 24
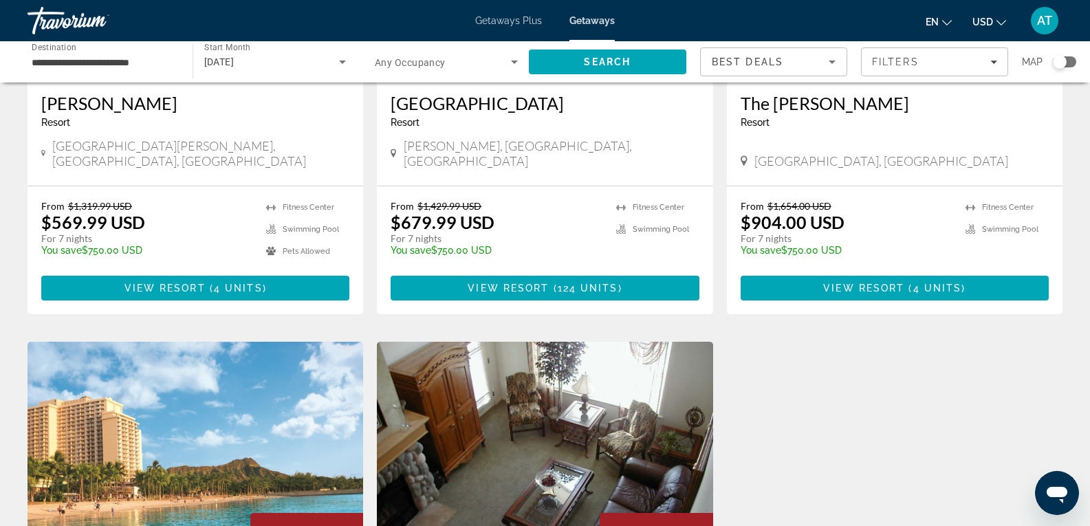
scroll to position [715, 0]
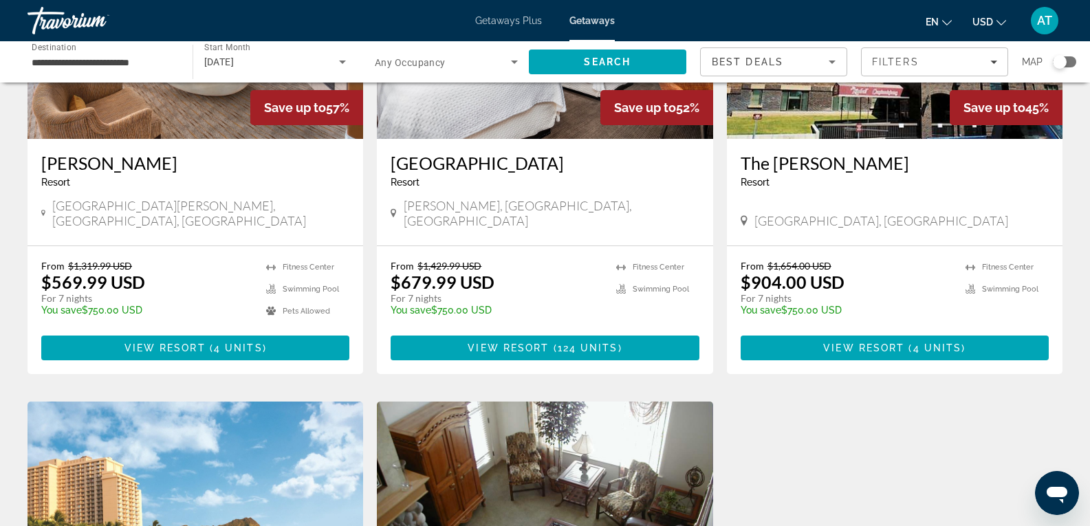
click at [40, 8] on div "Travorium" at bounding box center [97, 21] width 138 height 36
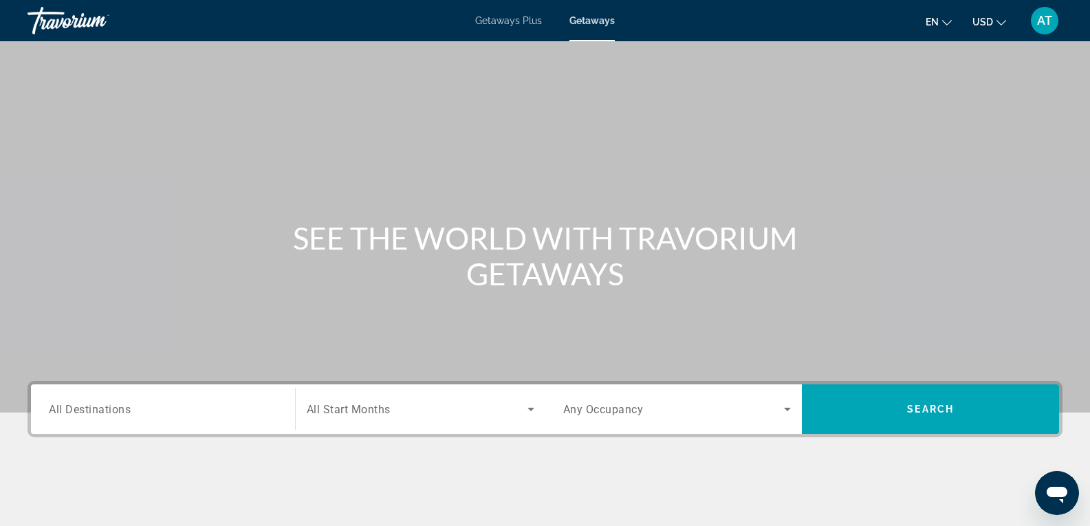
click at [74, 16] on div "Travorium" at bounding box center [97, 21] width 138 height 36
click at [532, 18] on span "Getaways Plus" at bounding box center [508, 20] width 67 height 11
click at [128, 398] on div "Search widget" at bounding box center [163, 409] width 228 height 39
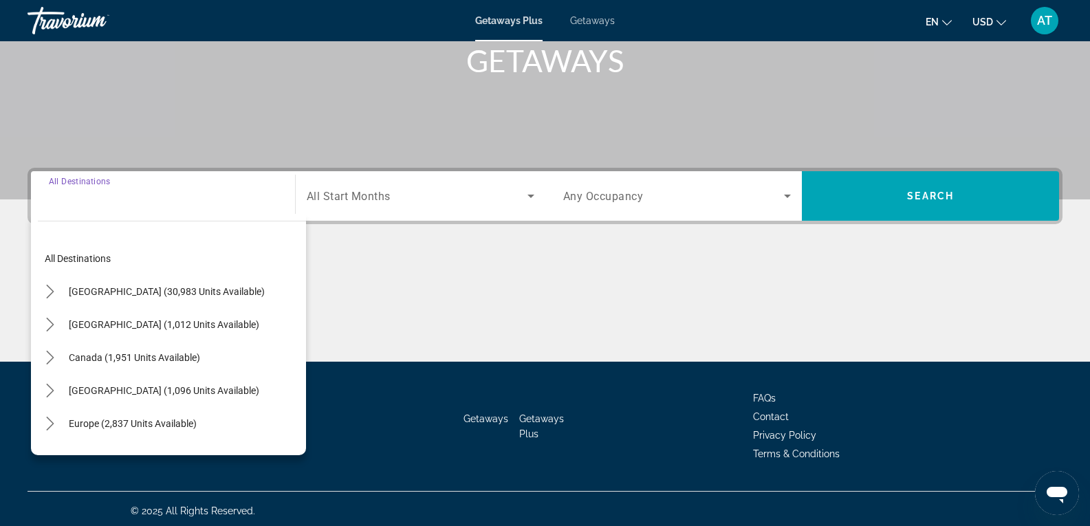
scroll to position [217, 0]
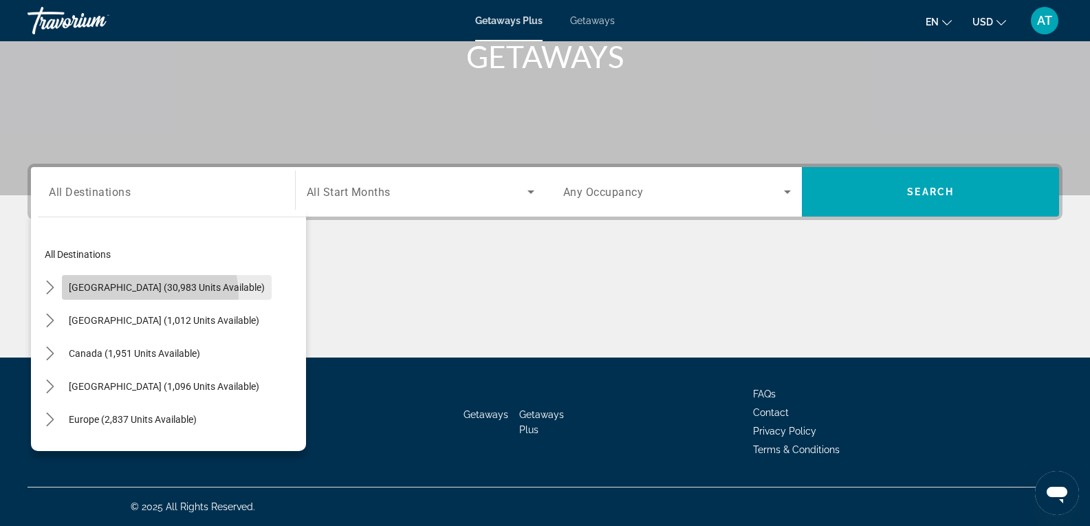
click at [135, 296] on span "Select destination: United States (30,983 units available)" at bounding box center [167, 287] width 210 height 33
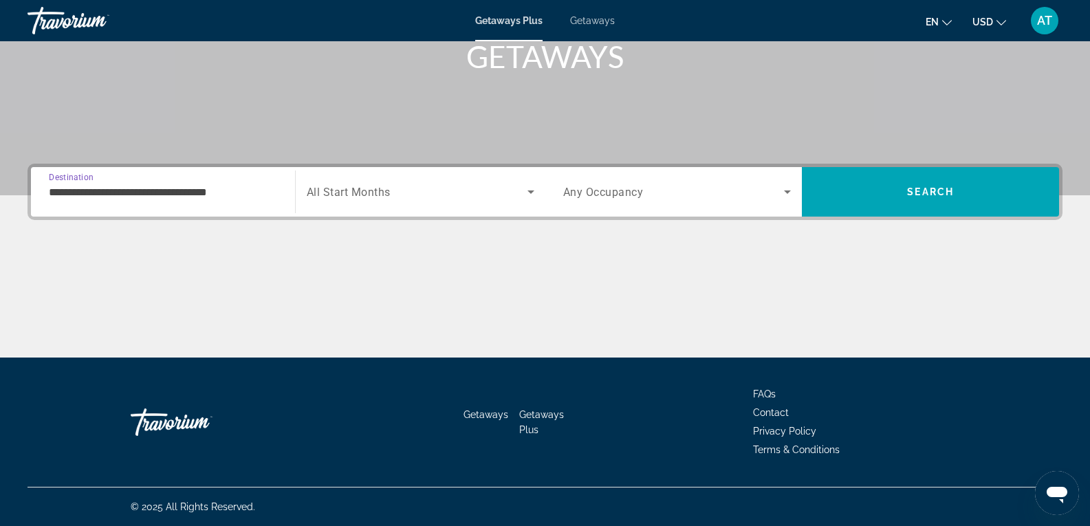
click at [151, 199] on input "**********" at bounding box center [163, 192] width 228 height 17
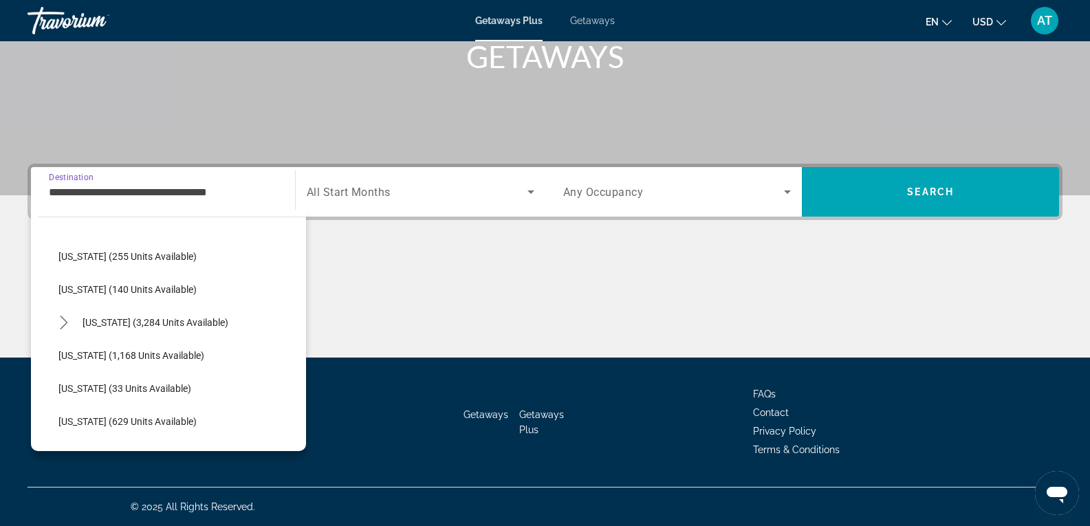
scroll to position [1121, 0]
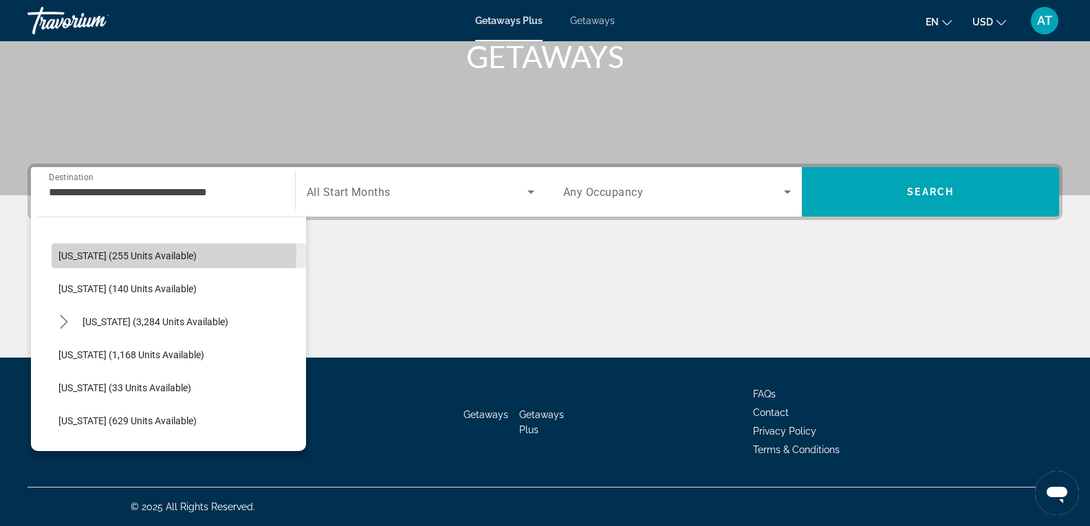
click at [114, 250] on span "[US_STATE] (255 units available)" at bounding box center [127, 255] width 138 height 11
type input "**********"
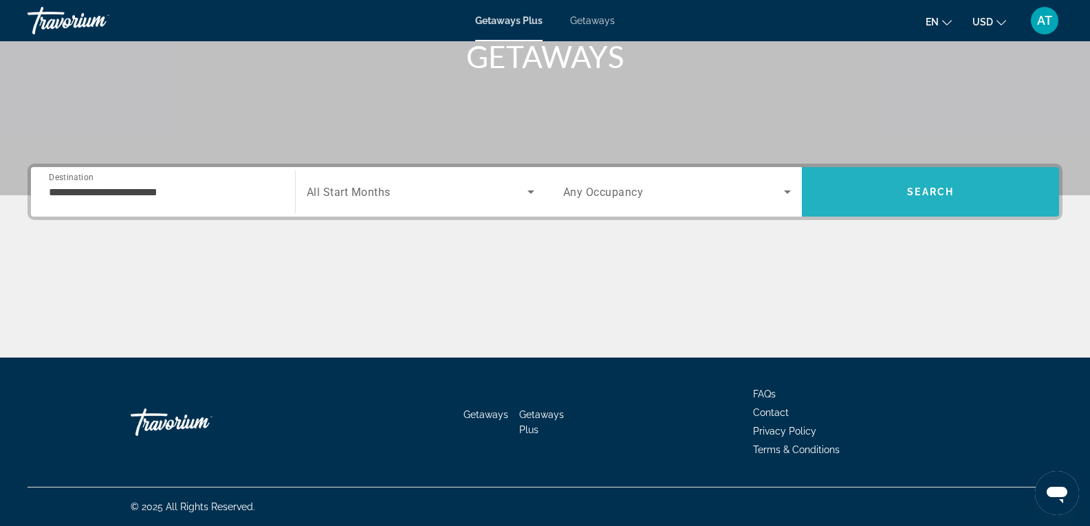
click at [886, 186] on span "Search" at bounding box center [930, 191] width 257 height 33
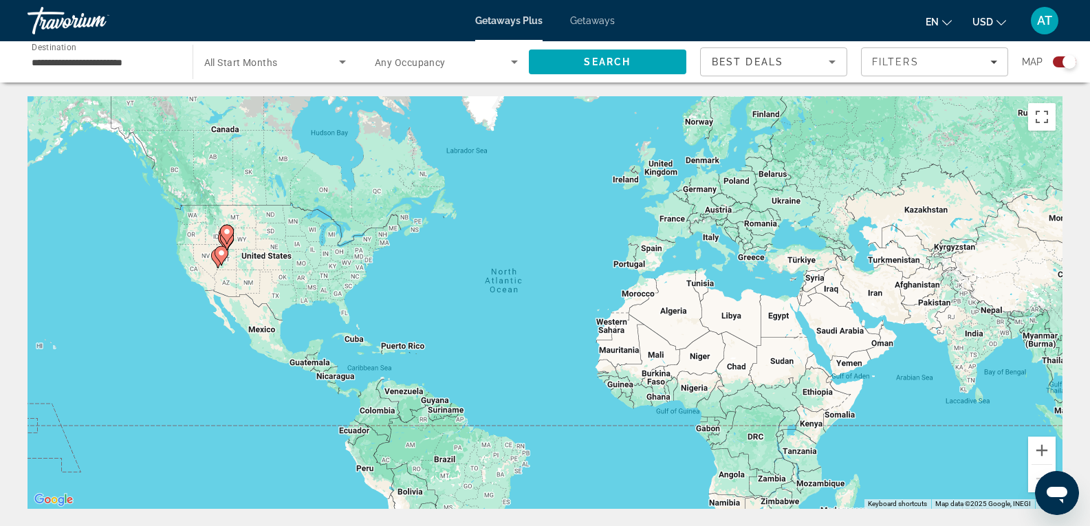
click at [1061, 61] on div "Search widget" at bounding box center [1064, 61] width 23 height 11
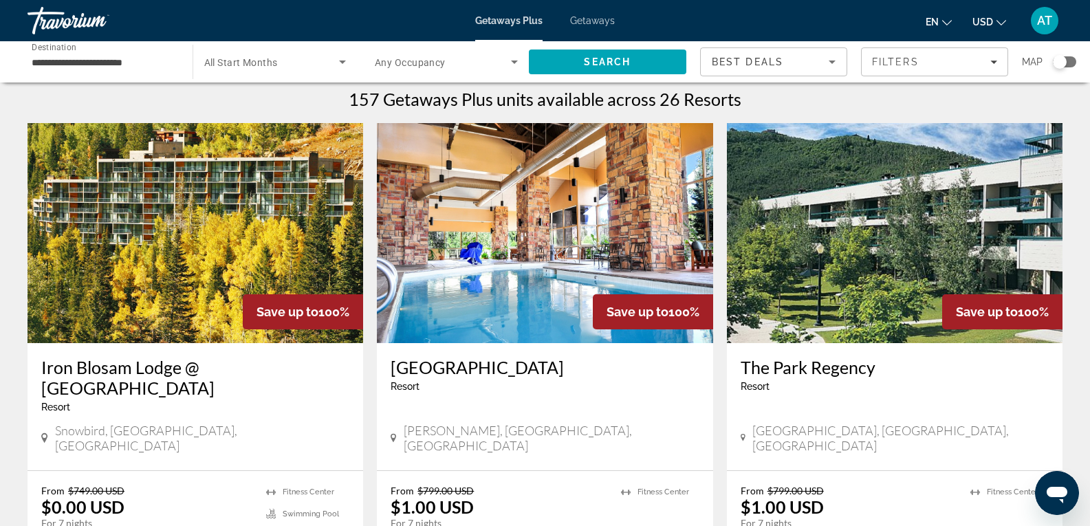
scroll to position [8, 0]
click at [288, 65] on span "Search widget" at bounding box center [272, 62] width 136 height 17
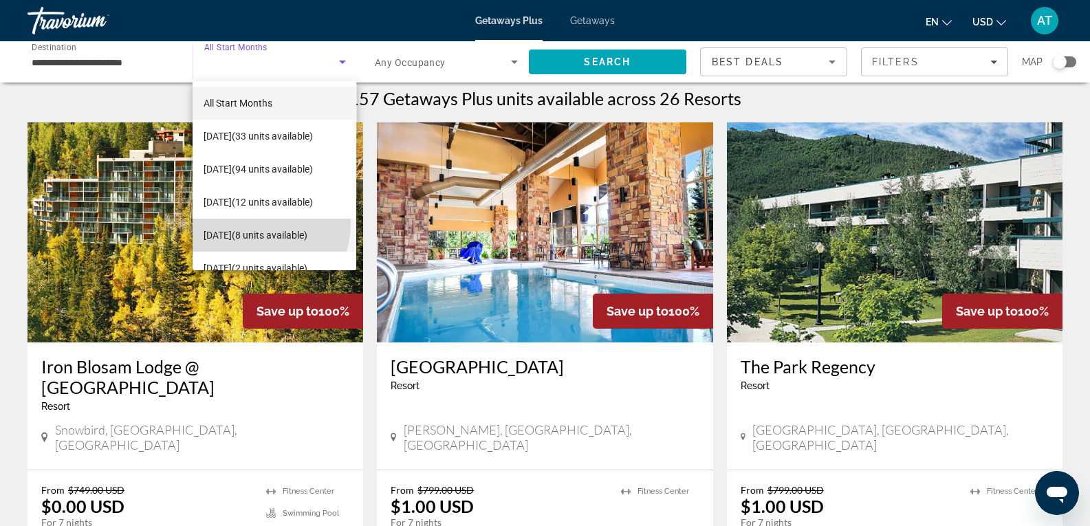
click at [258, 227] on span "[DATE] (8 units available)" at bounding box center [256, 235] width 104 height 17
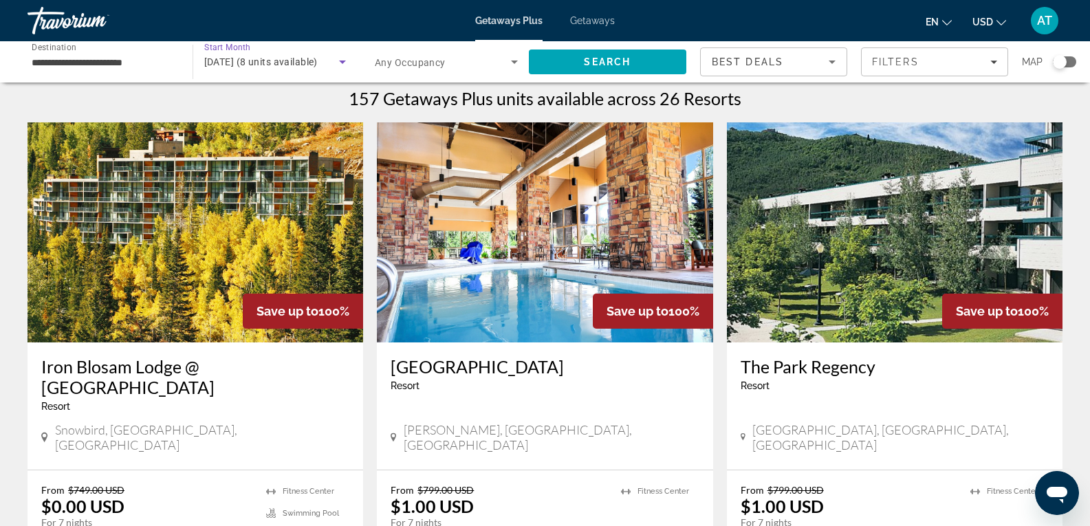
click at [316, 63] on span "[DATE] (8 units available)" at bounding box center [260, 61] width 113 height 11
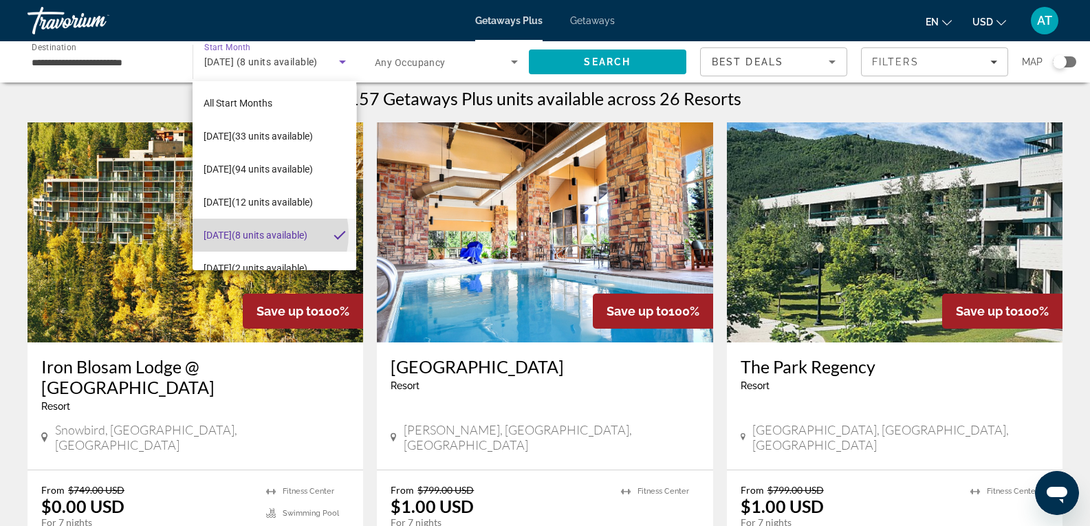
click at [263, 234] on span "[DATE] (8 units available)" at bounding box center [256, 235] width 104 height 17
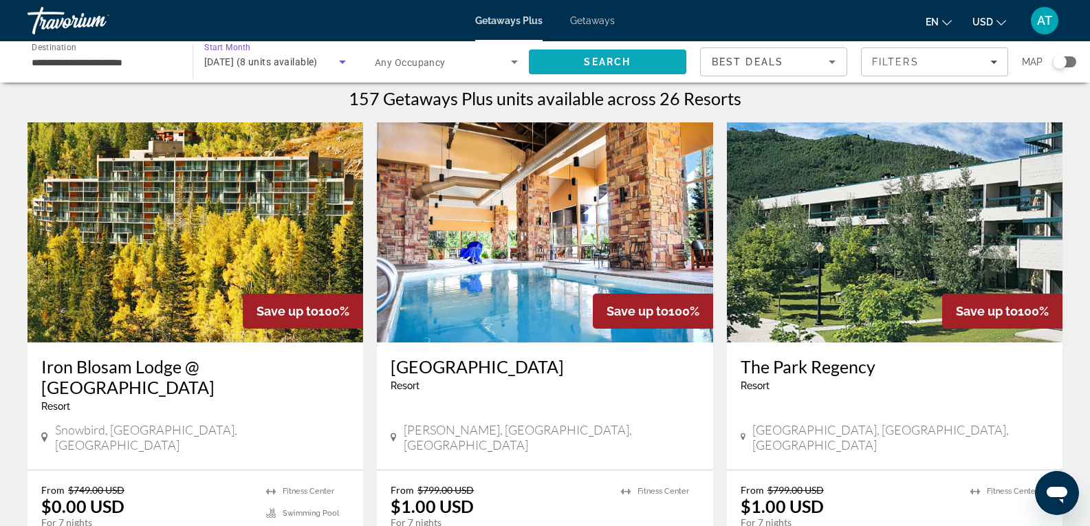
click at [616, 52] on span "Search" at bounding box center [608, 61] width 158 height 33
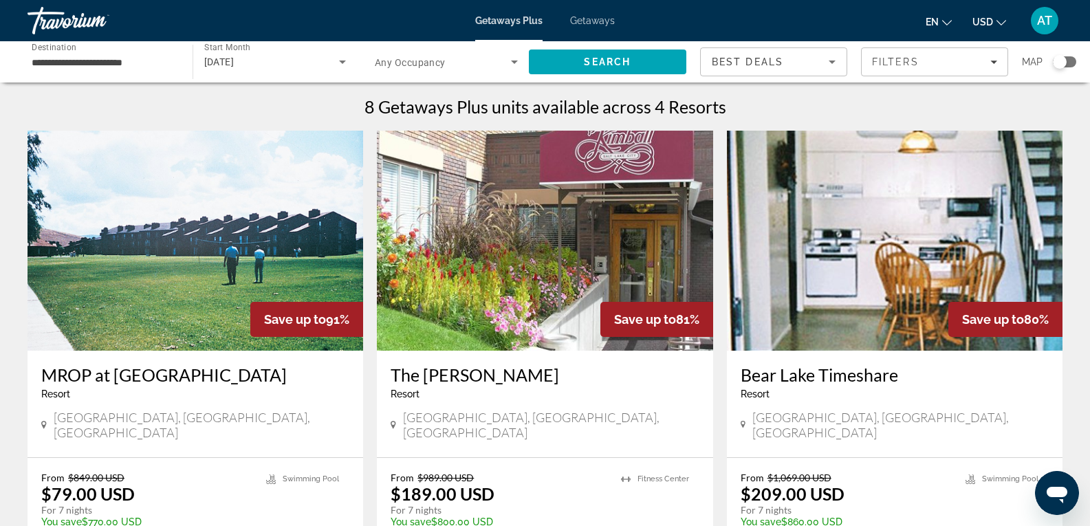
click at [246, 36] on div "Getaways Plus Getaways en English Español Français Italiano Português русский U…" at bounding box center [545, 21] width 1090 height 36
click at [235, 63] on span "[DATE]" at bounding box center [219, 61] width 30 height 11
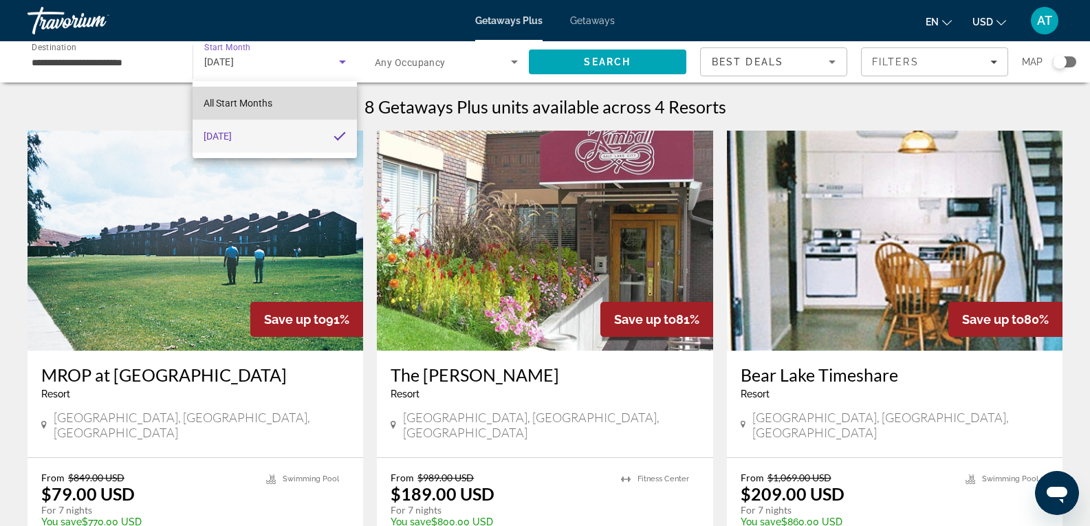
click at [259, 101] on span "All Start Months" at bounding box center [238, 103] width 69 height 11
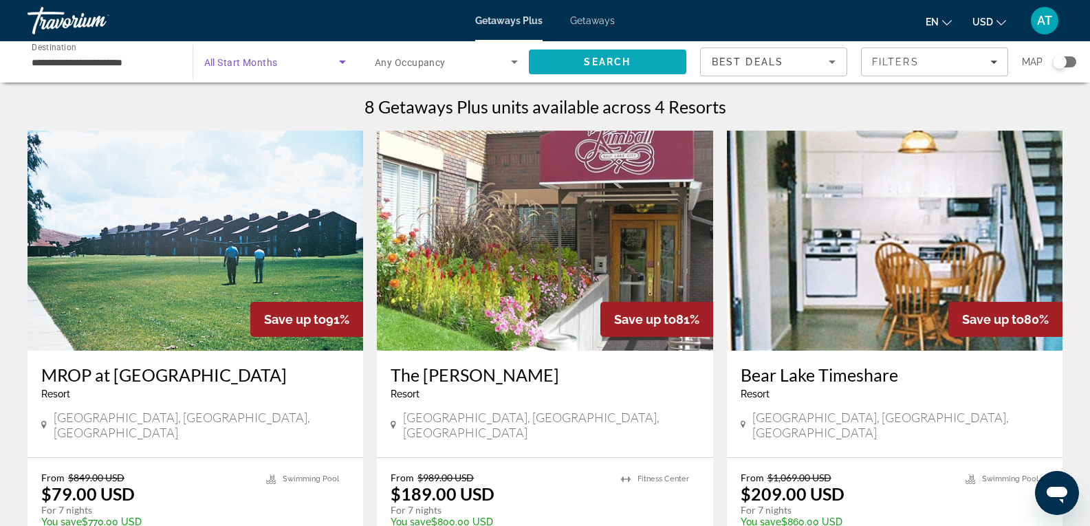
click at [630, 65] on span "Search" at bounding box center [607, 61] width 47 height 11
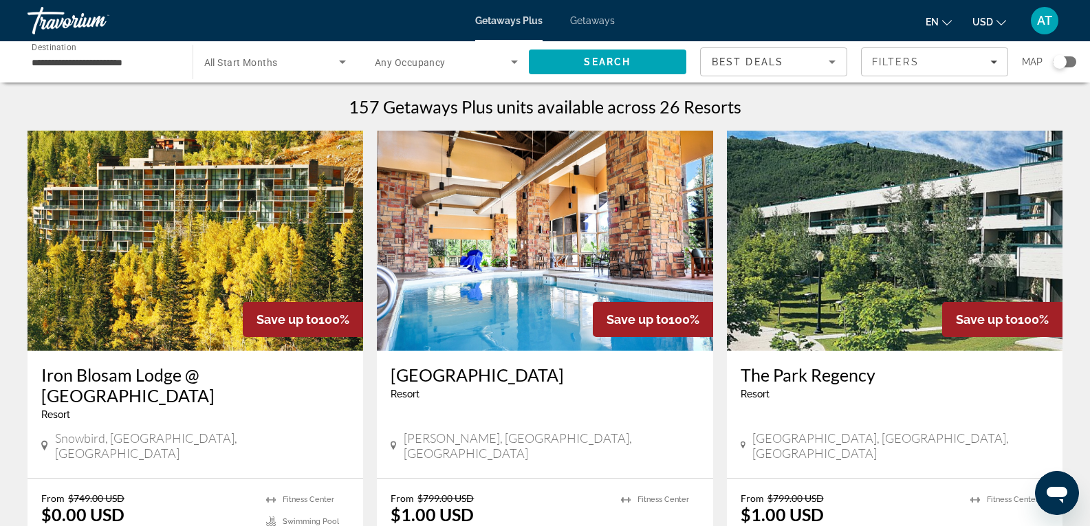
click at [844, 257] on img "Main content" at bounding box center [895, 241] width 336 height 220
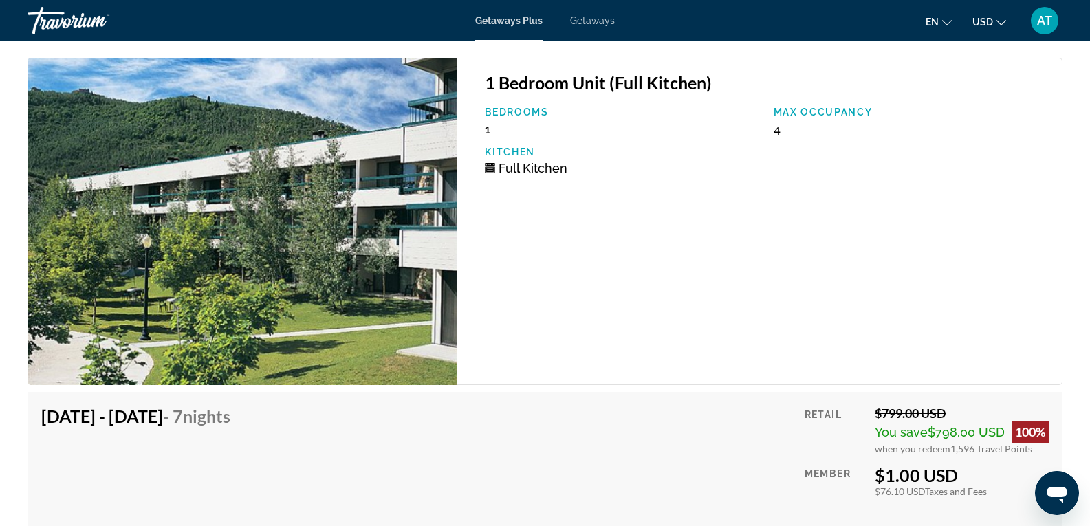
scroll to position [2144, 0]
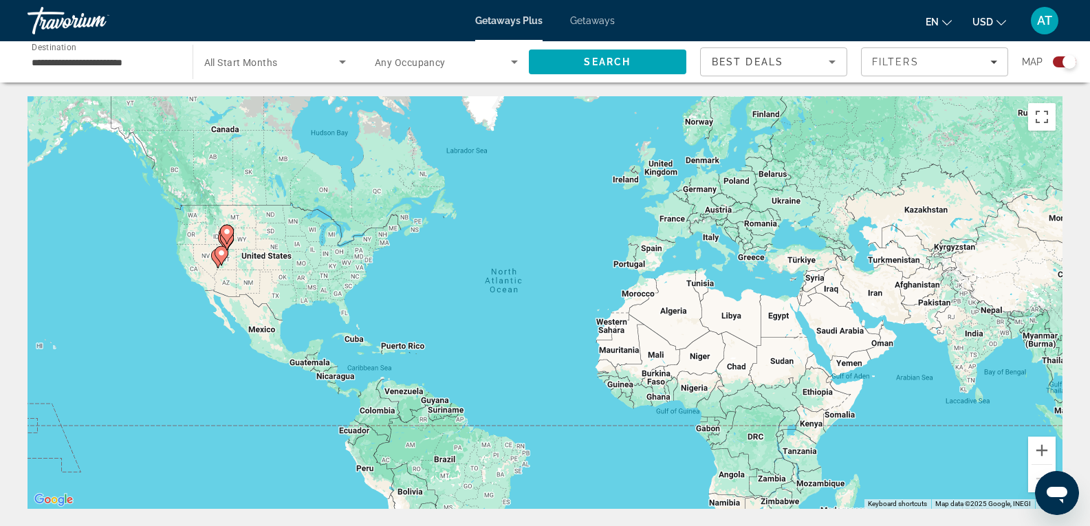
click at [1061, 68] on div "Map" at bounding box center [1049, 61] width 54 height 29
click at [1052, 58] on div "Search widget" at bounding box center [1060, 61] width 34 height 11
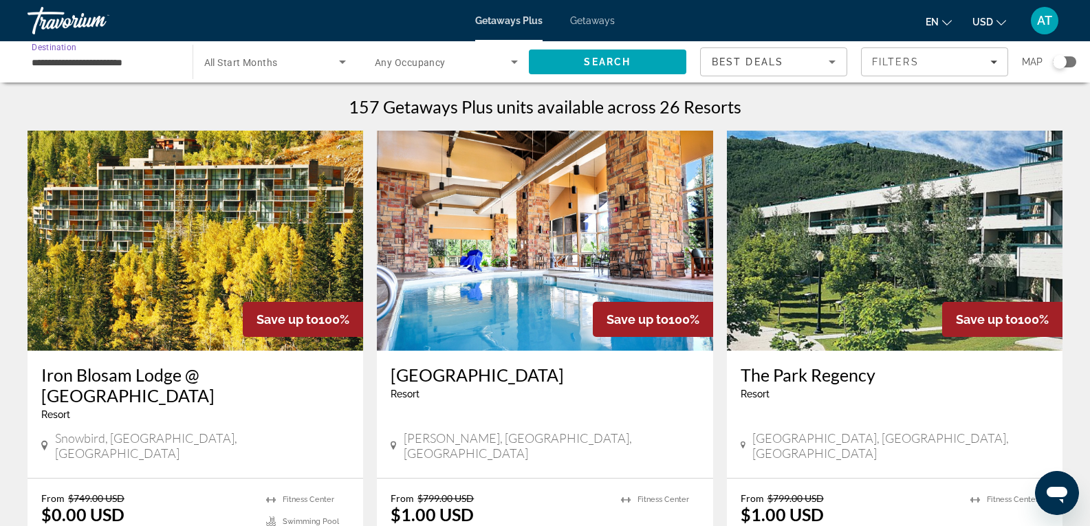
click at [85, 63] on input "**********" at bounding box center [103, 62] width 143 height 17
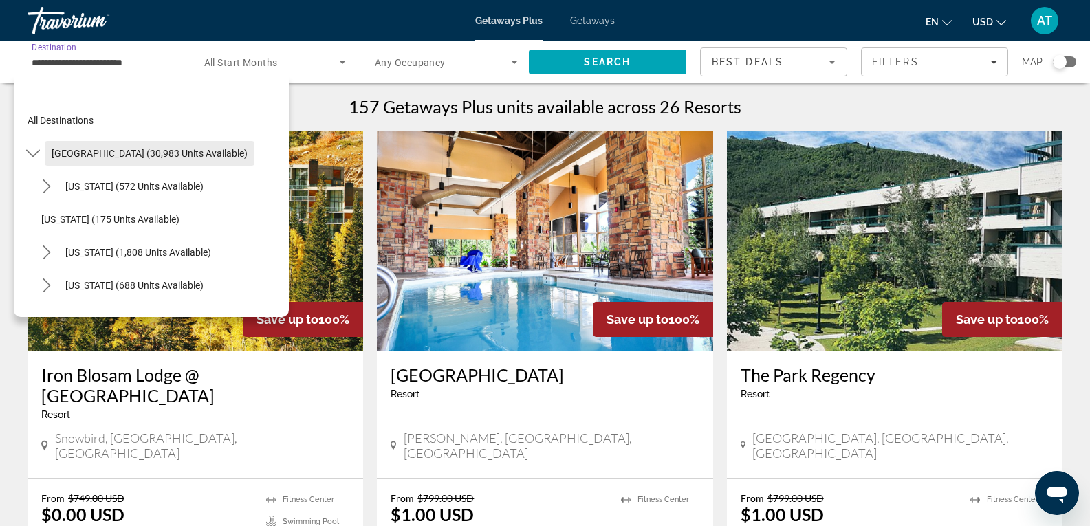
click at [100, 145] on span "Select destination: United States (30,983 units available)" at bounding box center [150, 153] width 210 height 33
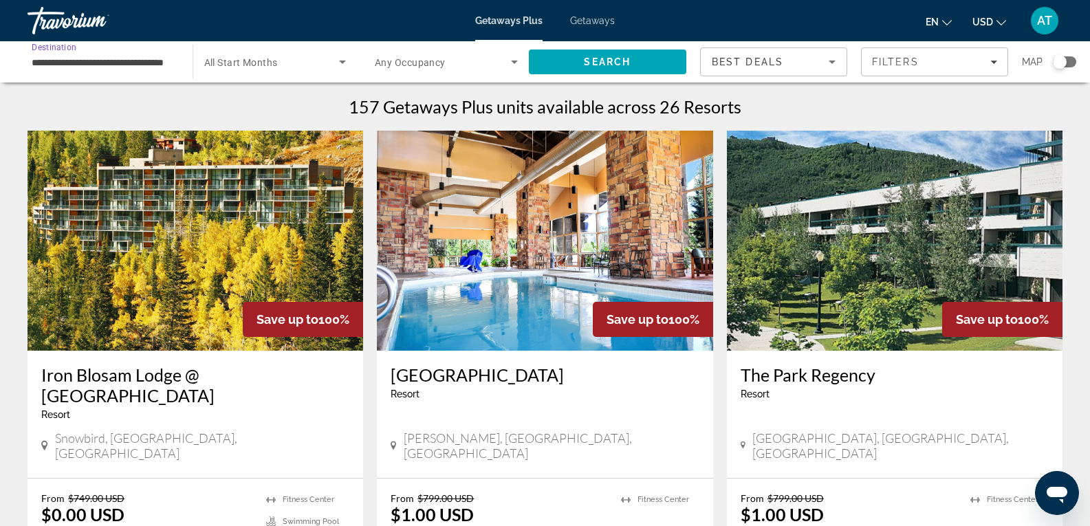
click at [86, 65] on input "**********" at bounding box center [103, 62] width 143 height 17
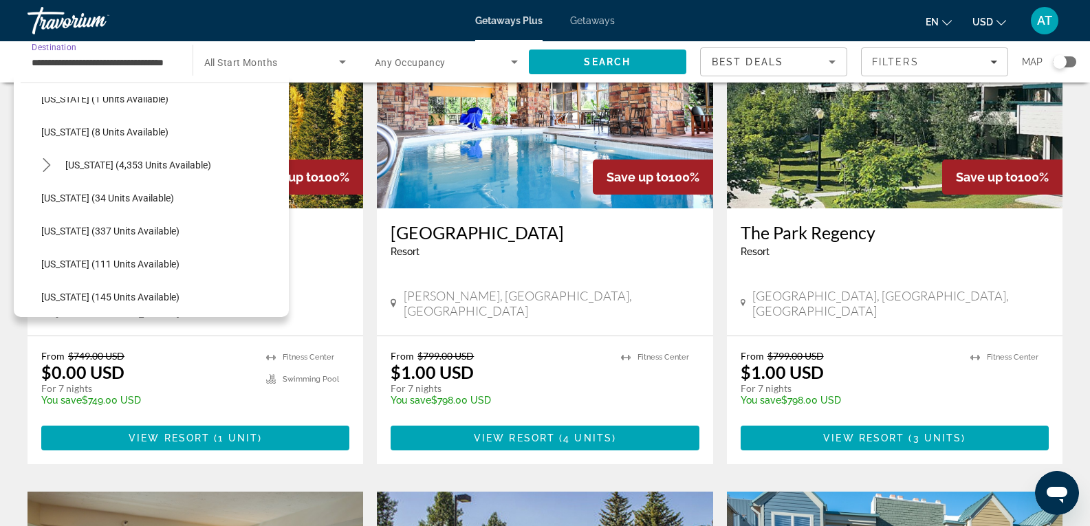
scroll to position [220, 0]
click at [93, 160] on span "[US_STATE] (4,353 units available)" at bounding box center [138, 164] width 146 height 11
type input "**********"
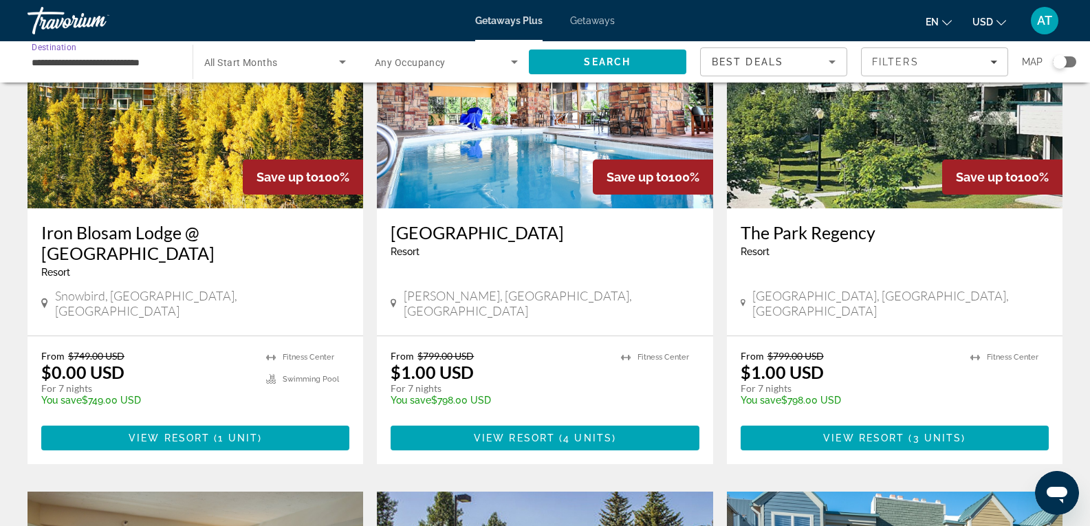
scroll to position [0, 0]
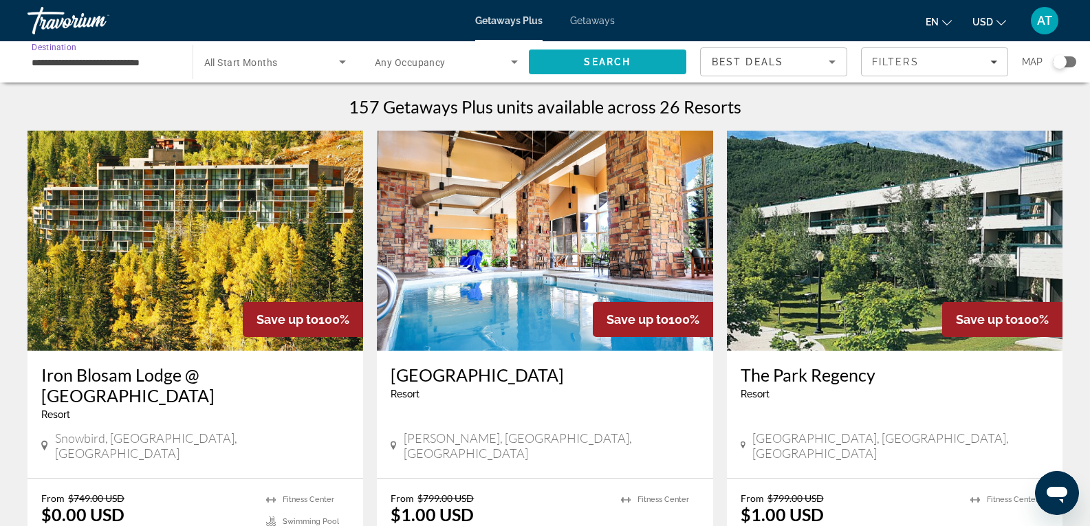
click at [599, 67] on span "Search" at bounding box center [607, 61] width 47 height 11
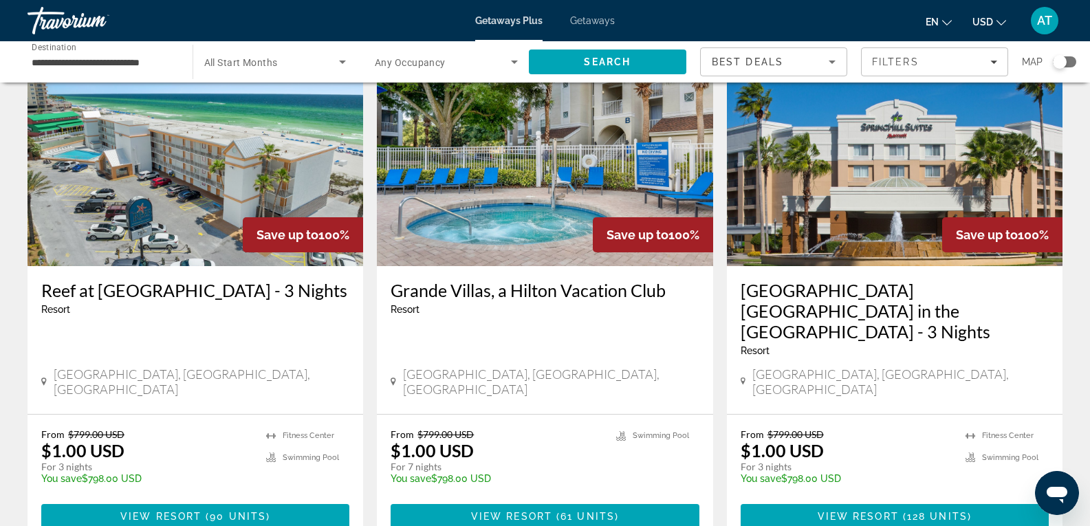
scroll to position [85, 0]
click at [442, 224] on img "Main content" at bounding box center [545, 155] width 336 height 220
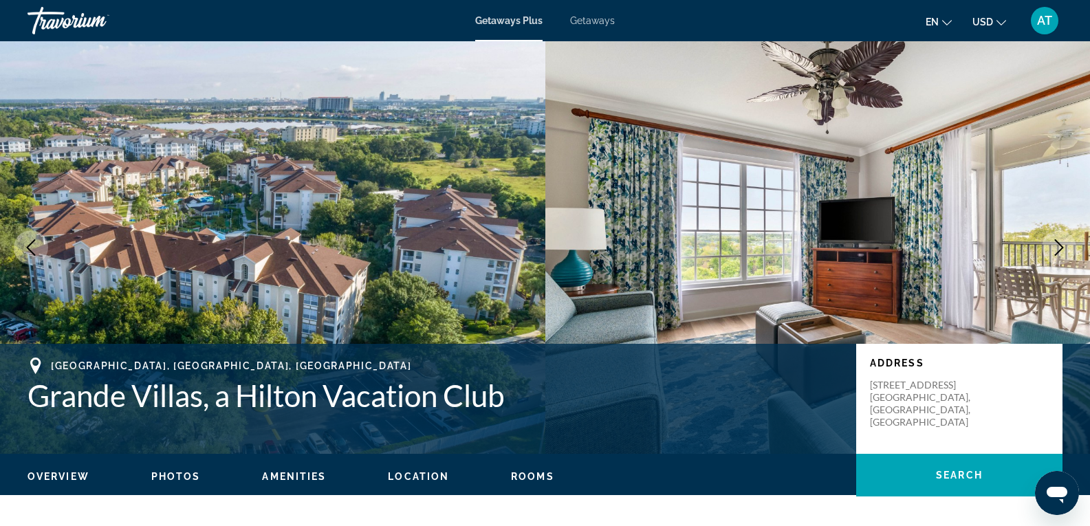
click at [1061, 248] on icon "Next image" at bounding box center [1059, 247] width 17 height 17
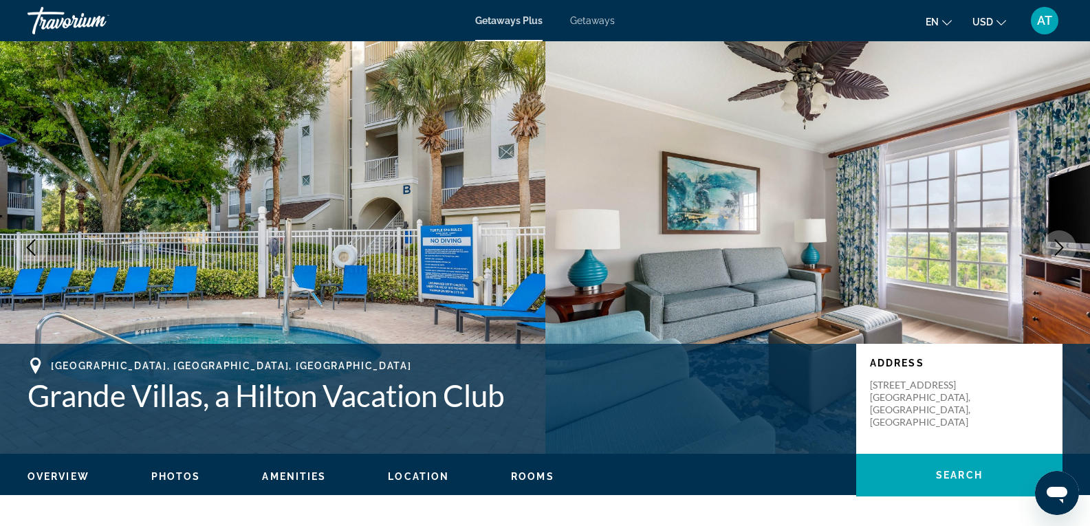
click at [1061, 248] on icon "Next image" at bounding box center [1059, 247] width 17 height 17
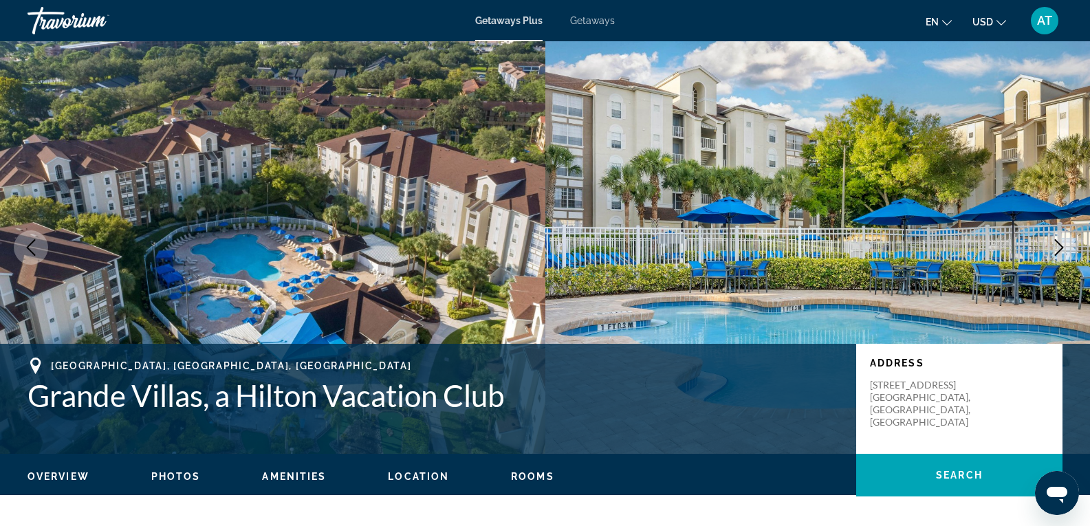
click at [1061, 248] on icon "Next image" at bounding box center [1059, 247] width 17 height 17
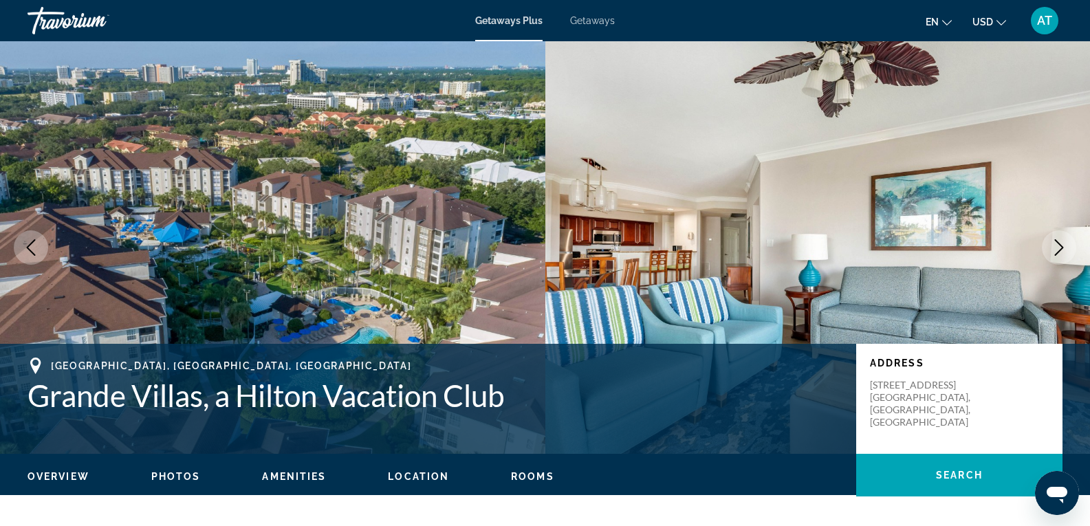
click at [1061, 248] on icon "Next image" at bounding box center [1059, 247] width 17 height 17
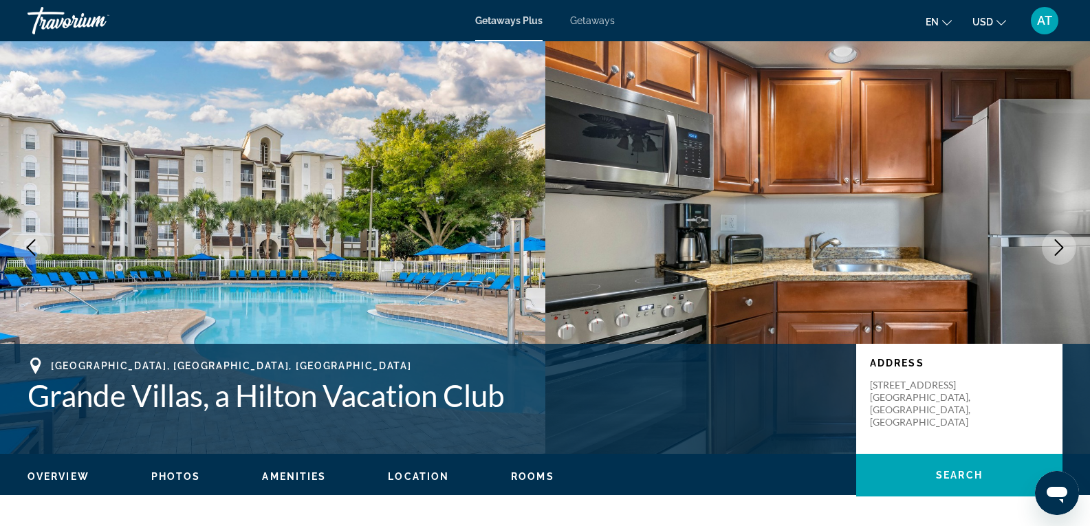
click at [1061, 248] on icon "Next image" at bounding box center [1059, 247] width 17 height 17
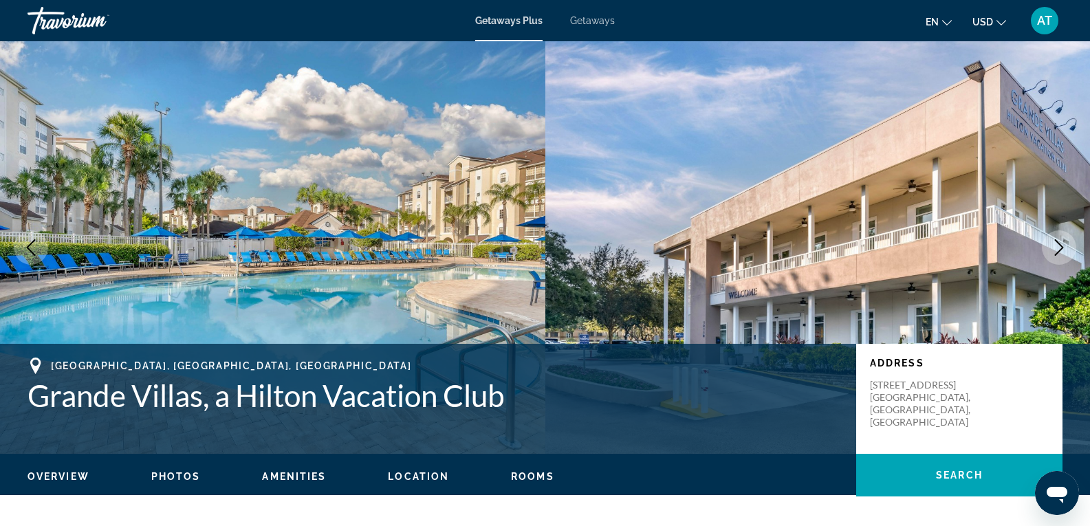
click at [1061, 248] on icon "Next image" at bounding box center [1059, 247] width 17 height 17
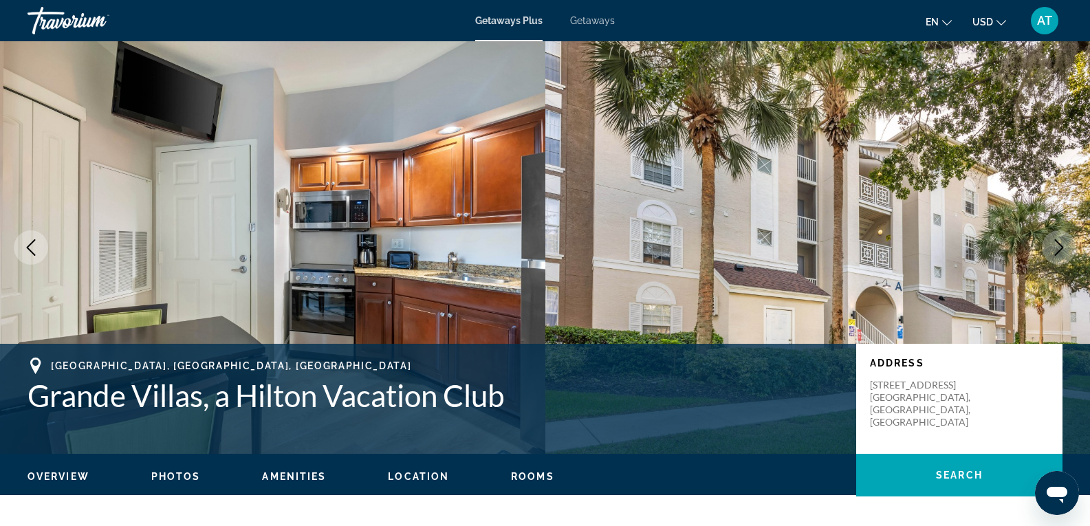
click at [1061, 248] on icon "Next image" at bounding box center [1059, 247] width 17 height 17
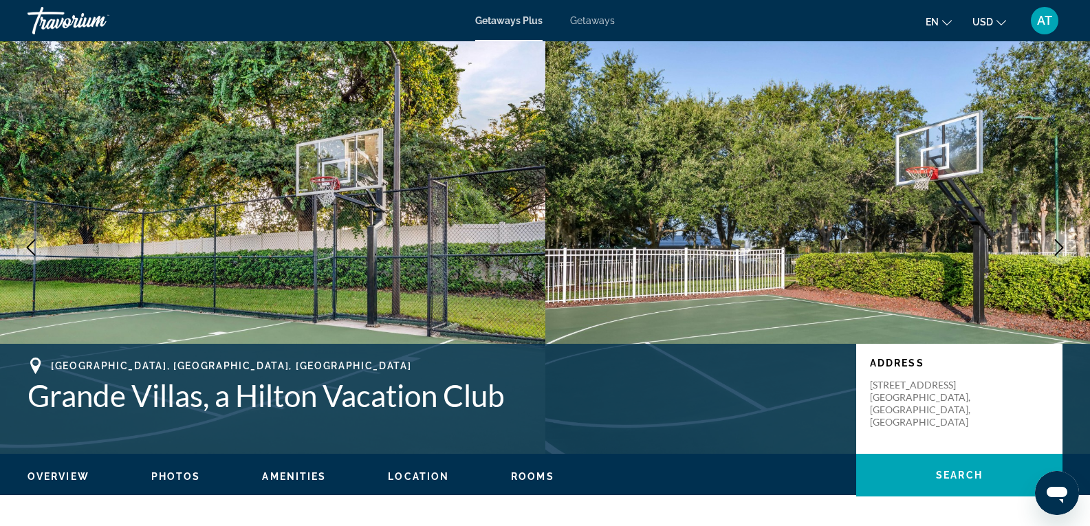
click at [1061, 248] on icon "Next image" at bounding box center [1059, 247] width 17 height 17
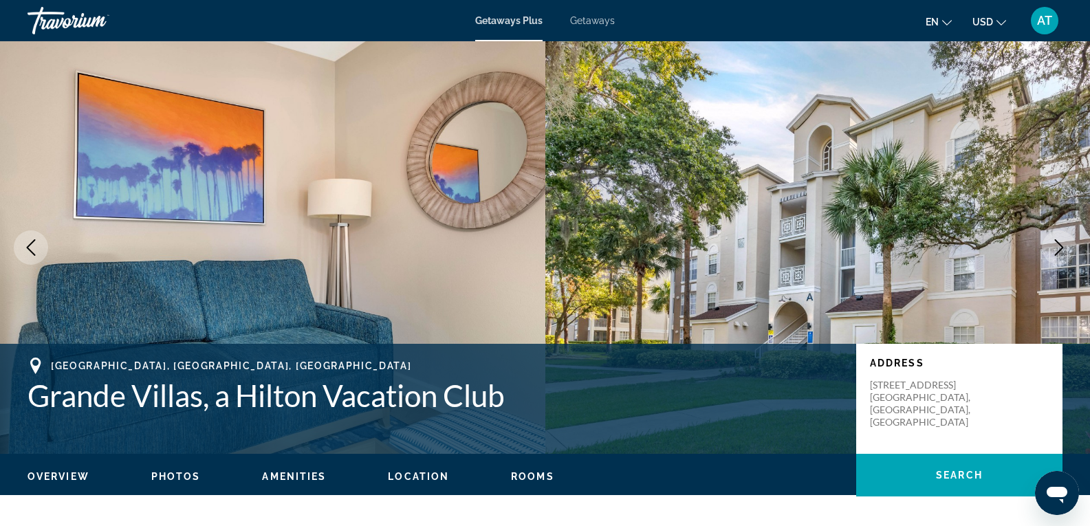
click at [1061, 248] on icon "Next image" at bounding box center [1059, 247] width 17 height 17
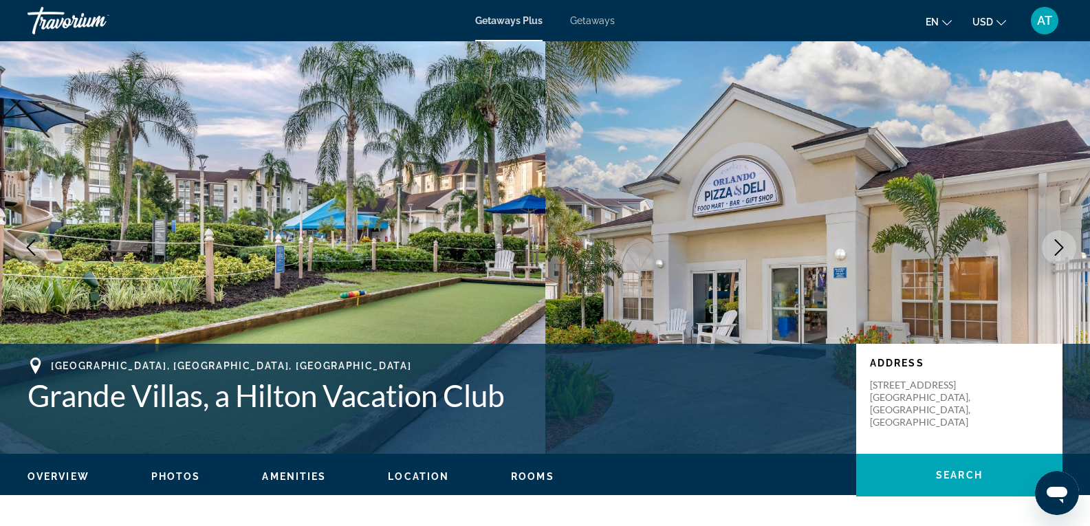
click at [1061, 248] on icon "Next image" at bounding box center [1059, 247] width 17 height 17
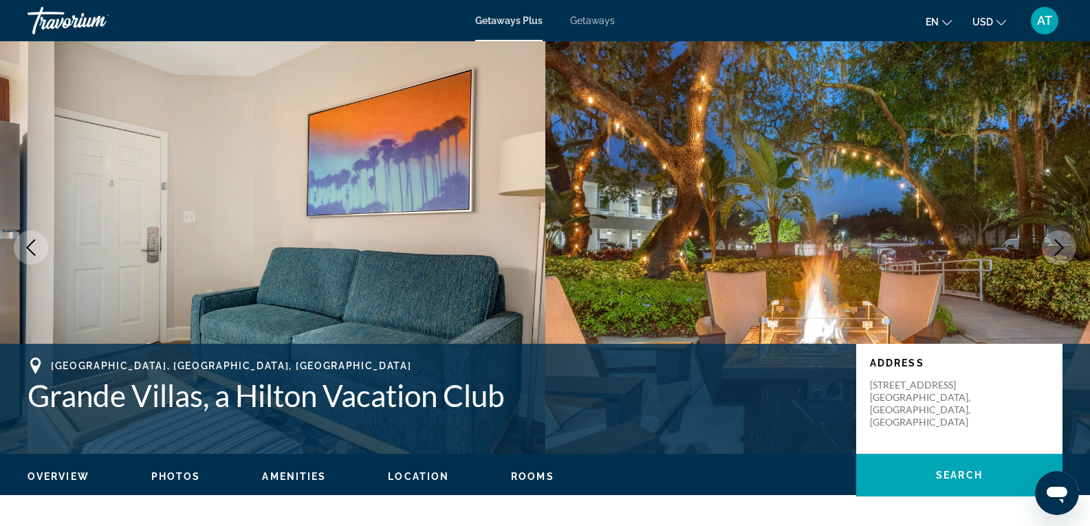
click at [1061, 248] on icon "Next image" at bounding box center [1059, 247] width 17 height 17
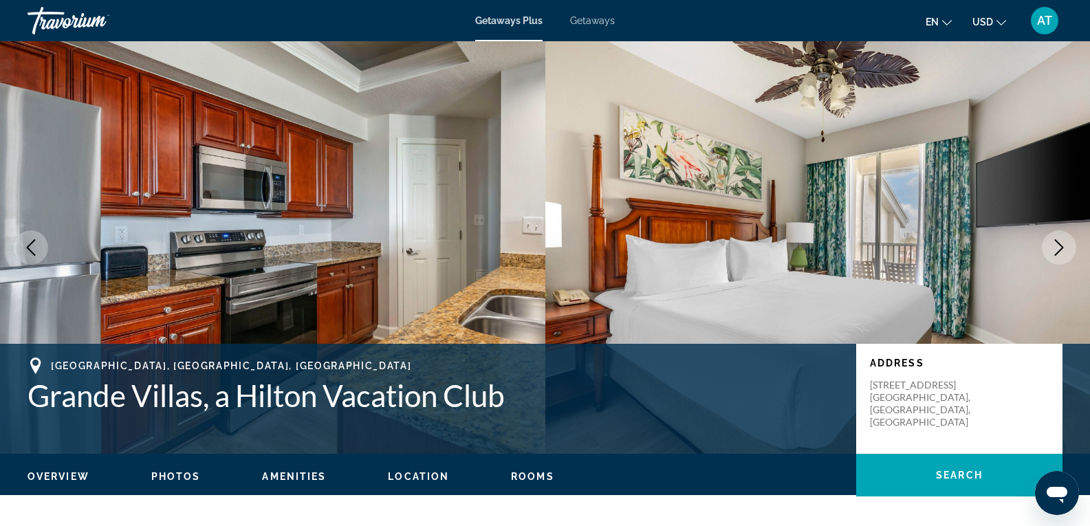
click at [1061, 248] on icon "Next image" at bounding box center [1059, 247] width 17 height 17
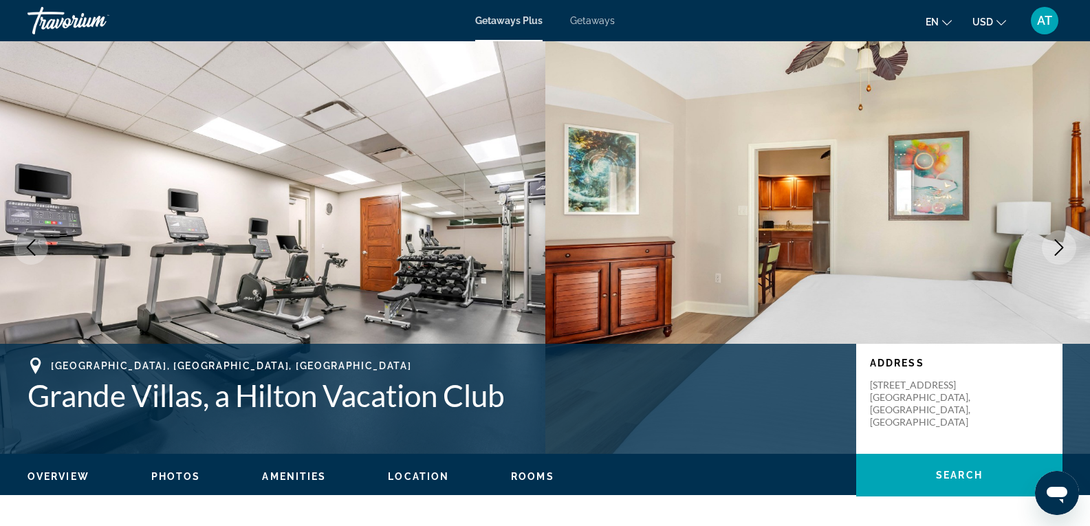
click at [1061, 248] on icon "Next image" at bounding box center [1059, 247] width 17 height 17
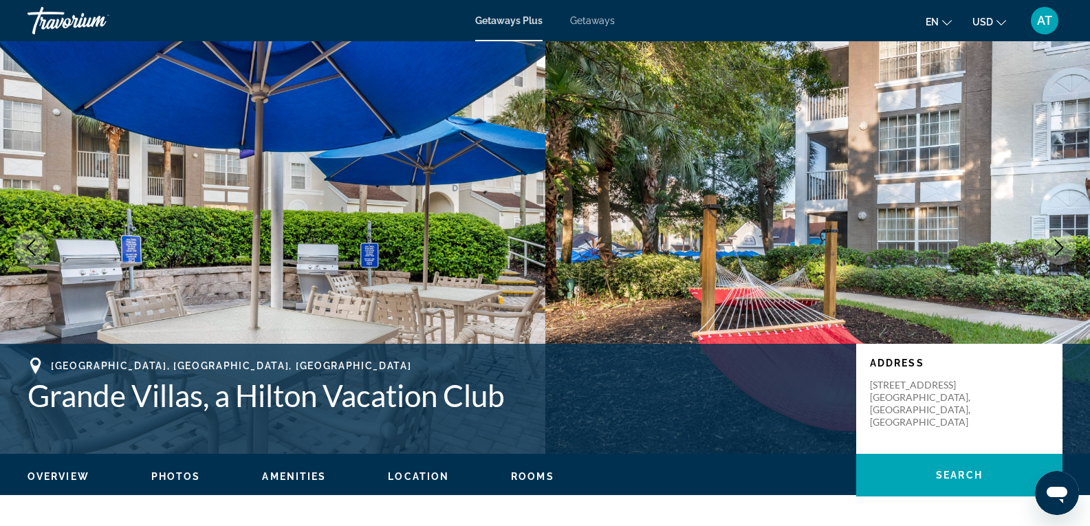
click at [1061, 248] on icon "Next image" at bounding box center [1059, 247] width 17 height 17
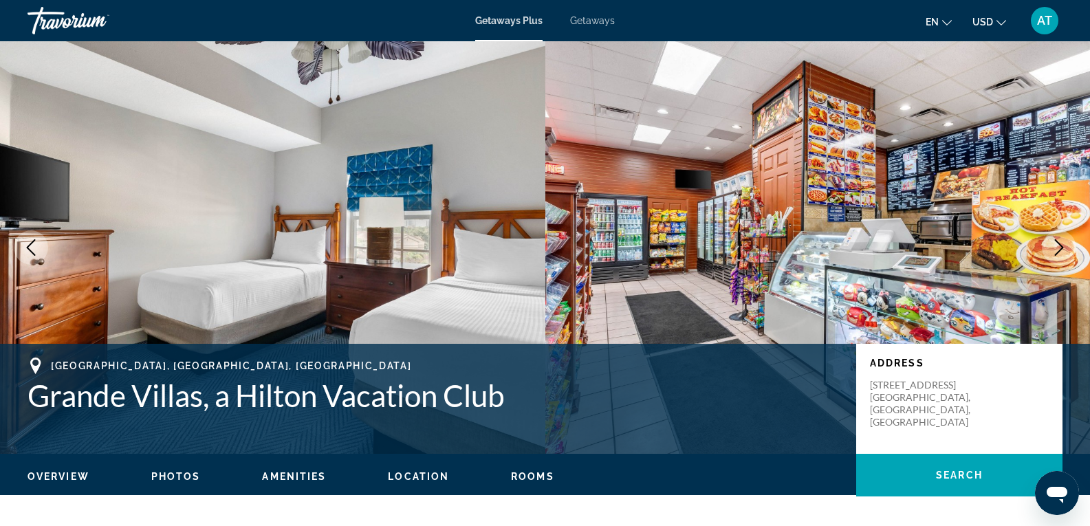
click at [1061, 248] on icon "Next image" at bounding box center [1059, 247] width 17 height 17
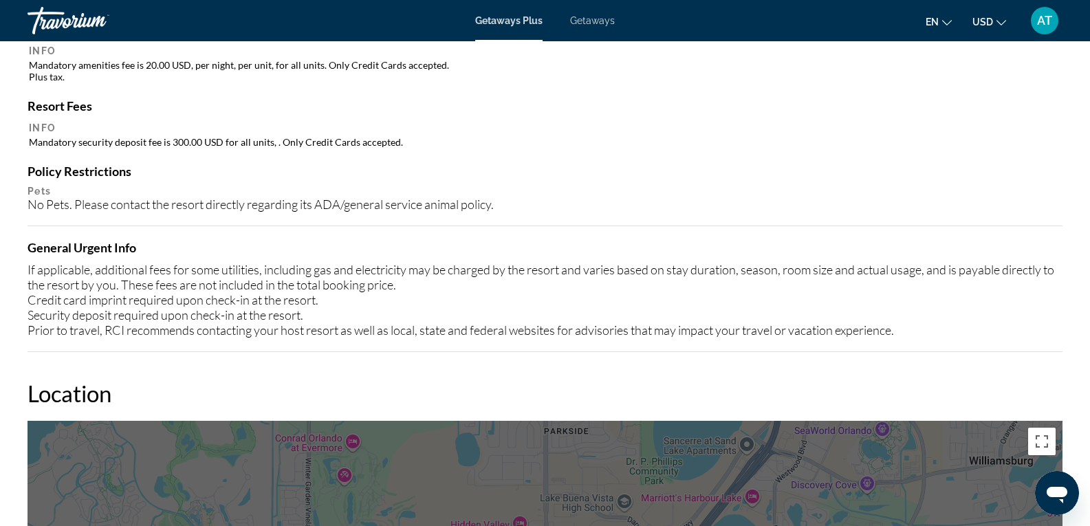
scroll to position [1287, 0]
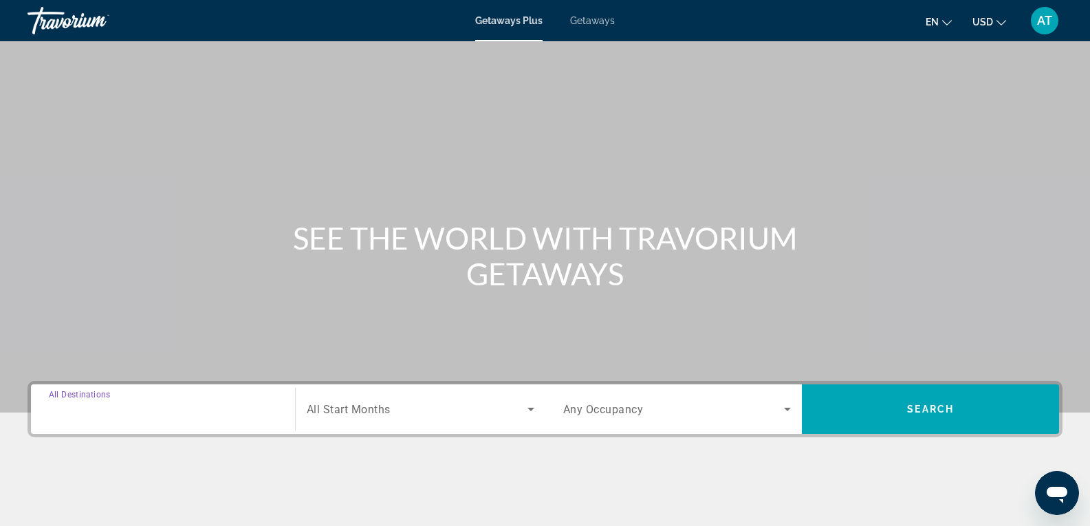
click at [139, 417] on input "Destination All Destinations" at bounding box center [163, 410] width 228 height 17
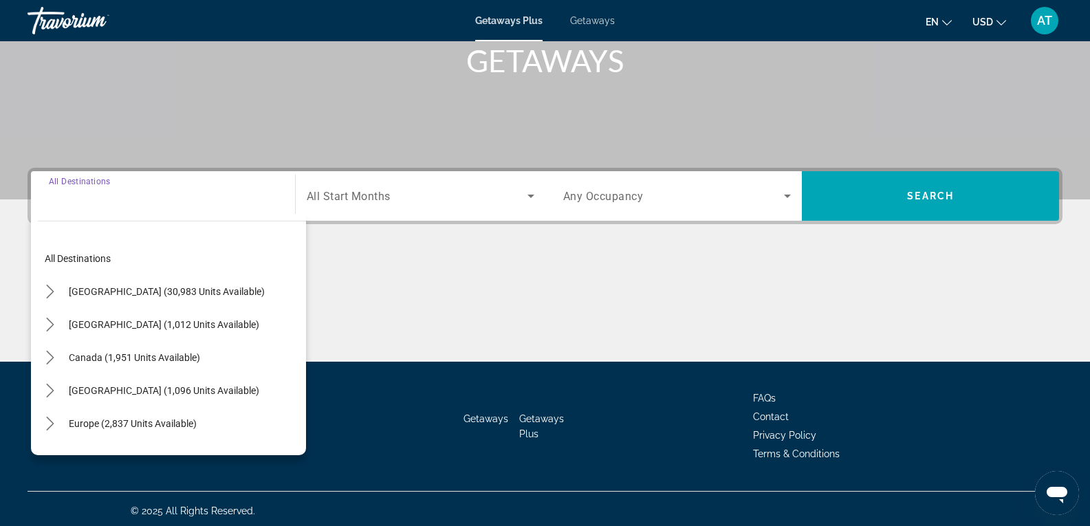
scroll to position [217, 0]
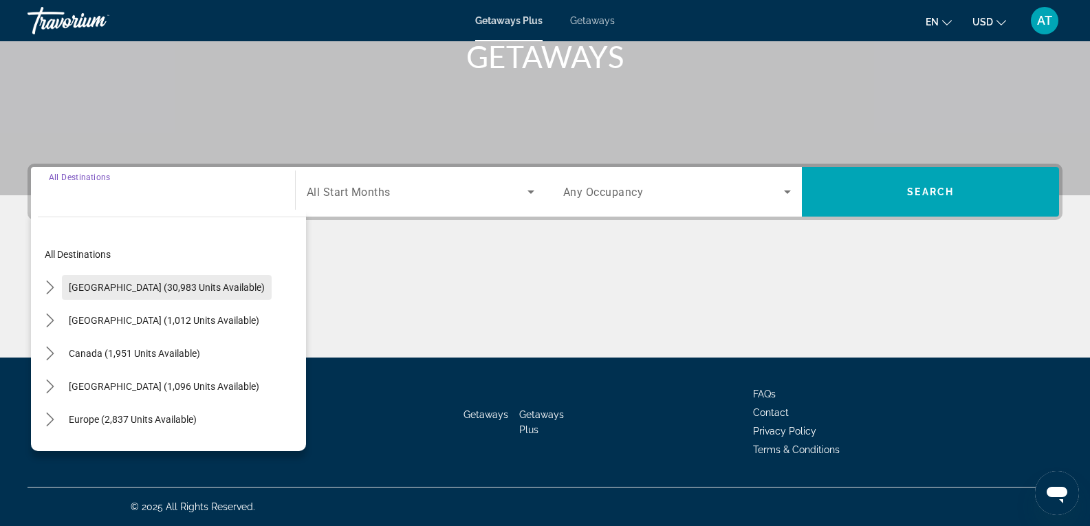
click at [102, 280] on span "Select destination: United States (30,983 units available)" at bounding box center [167, 287] width 210 height 33
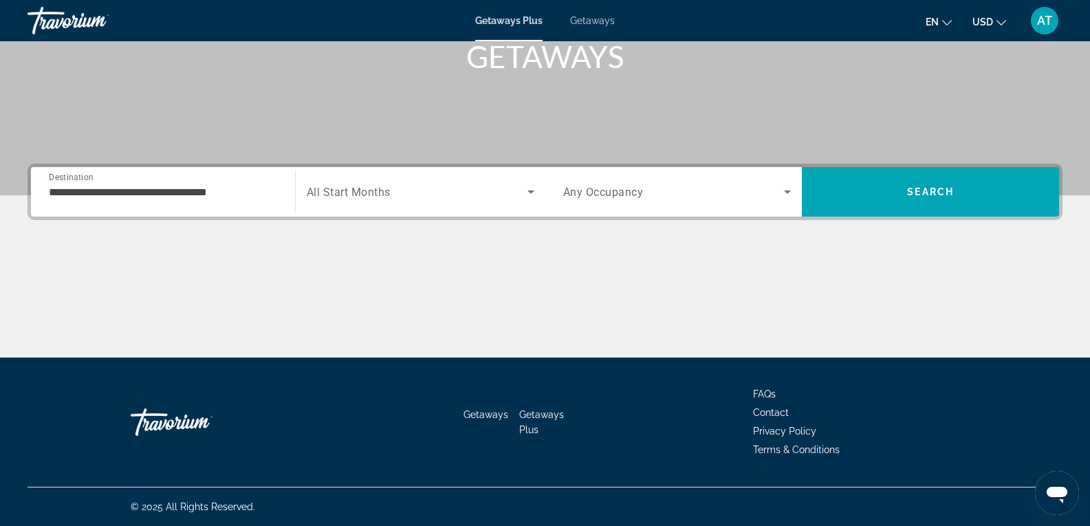
click at [143, 183] on div "**********" at bounding box center [163, 192] width 228 height 39
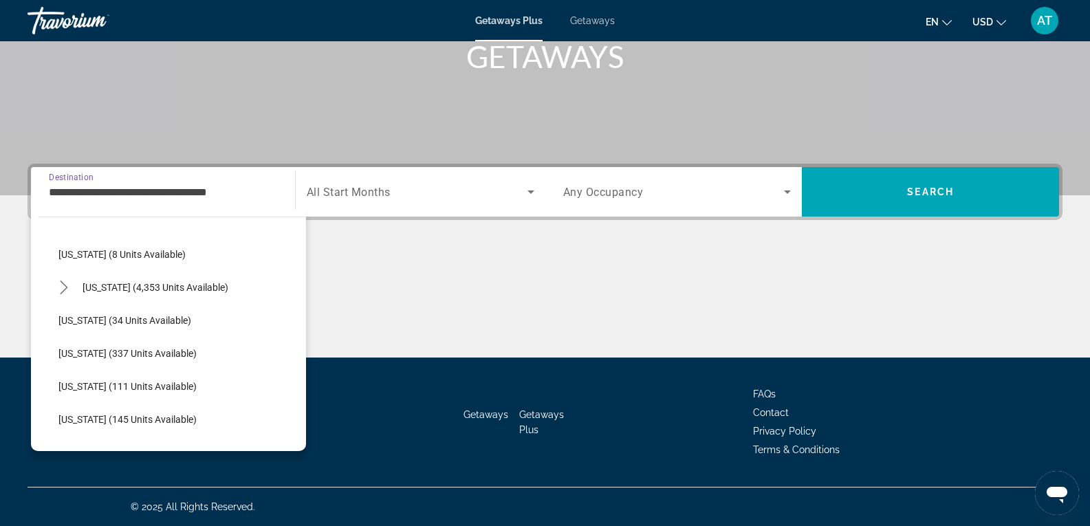
scroll to position [232, 0]
click at [127, 289] on span "[US_STATE] (4,353 units available)" at bounding box center [156, 286] width 146 height 11
type input "**********"
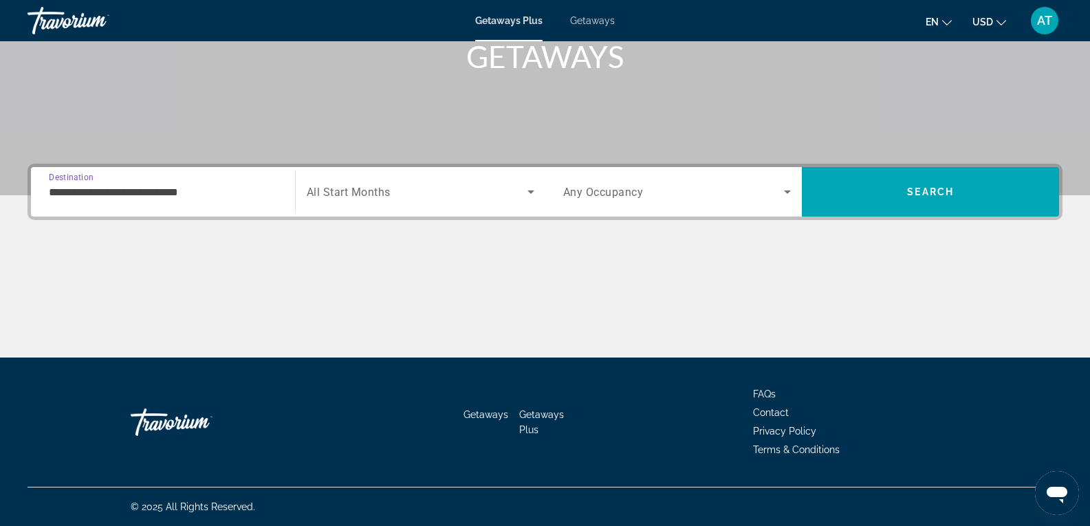
click at [356, 186] on span "All Start Months" at bounding box center [349, 192] width 84 height 13
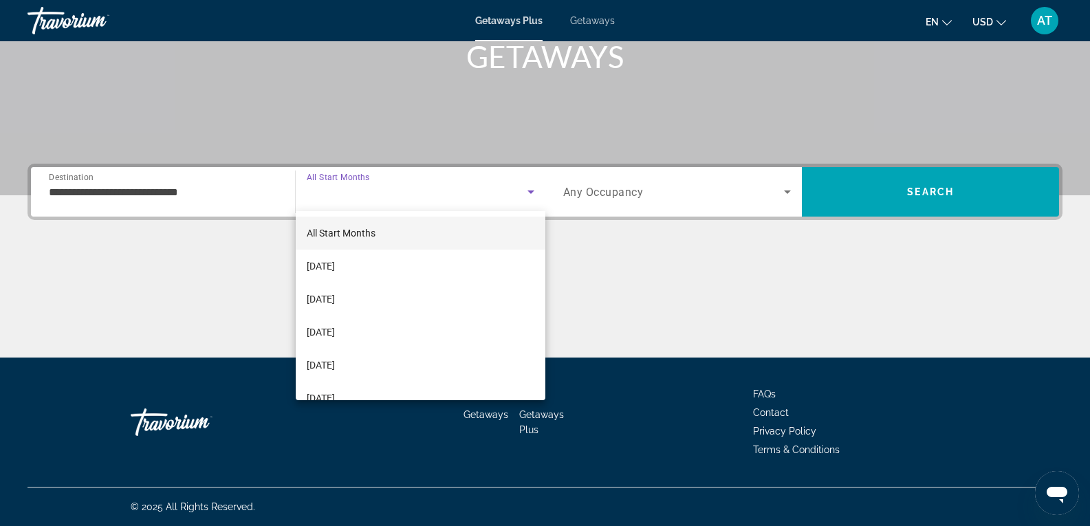
click at [589, 237] on div at bounding box center [545, 263] width 1090 height 526
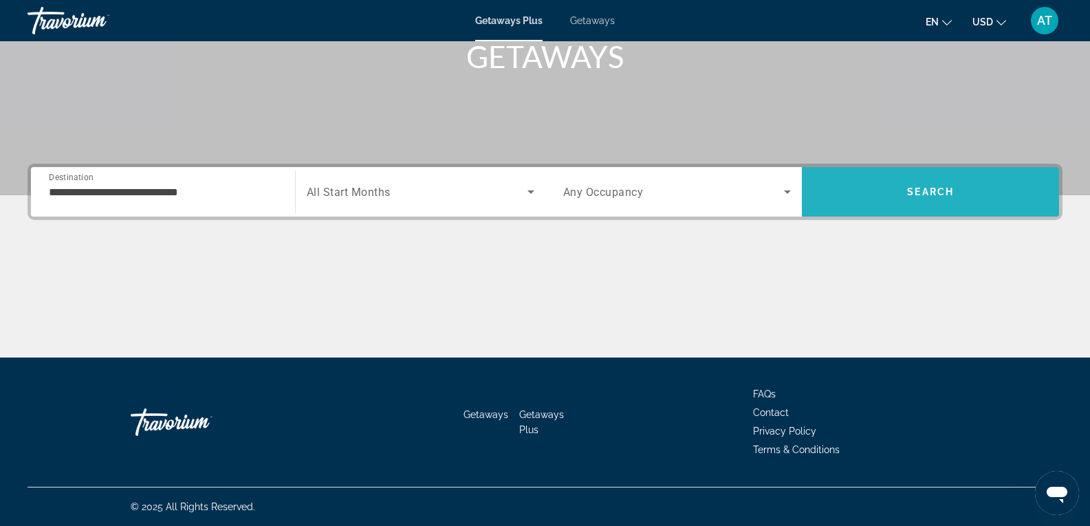
click at [912, 193] on span "Search" at bounding box center [930, 191] width 47 height 11
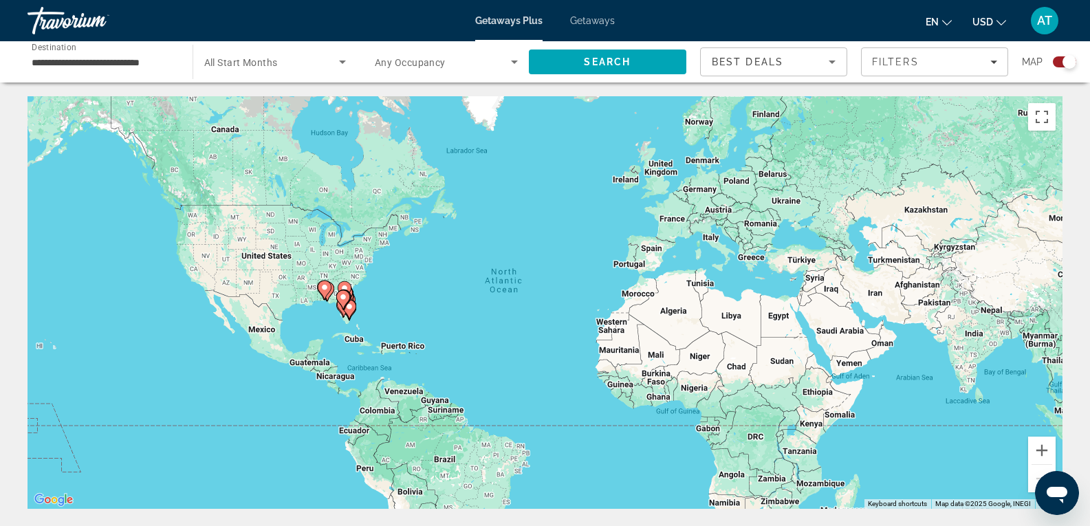
click at [1054, 64] on div "Search widget" at bounding box center [1064, 61] width 23 height 11
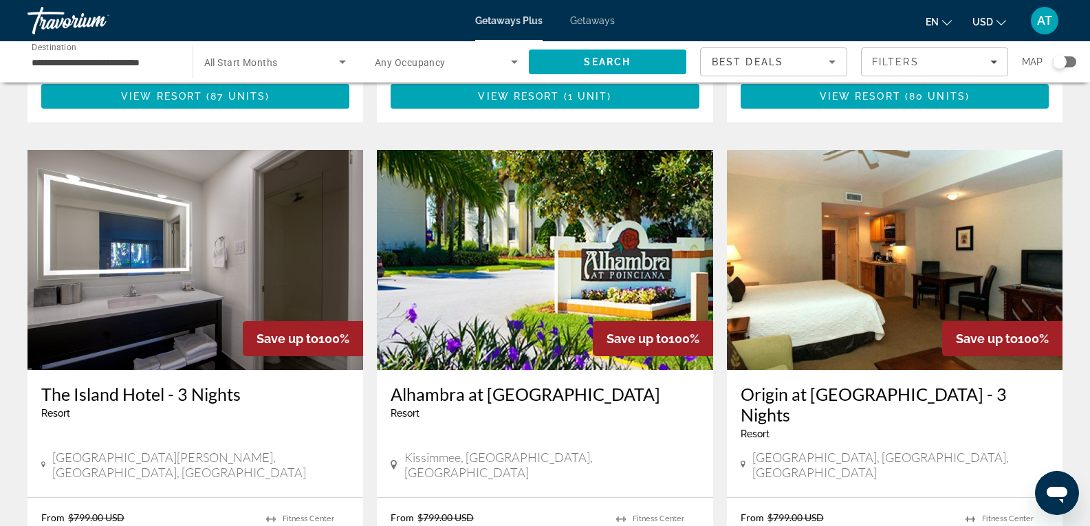
scroll to position [1533, 0]
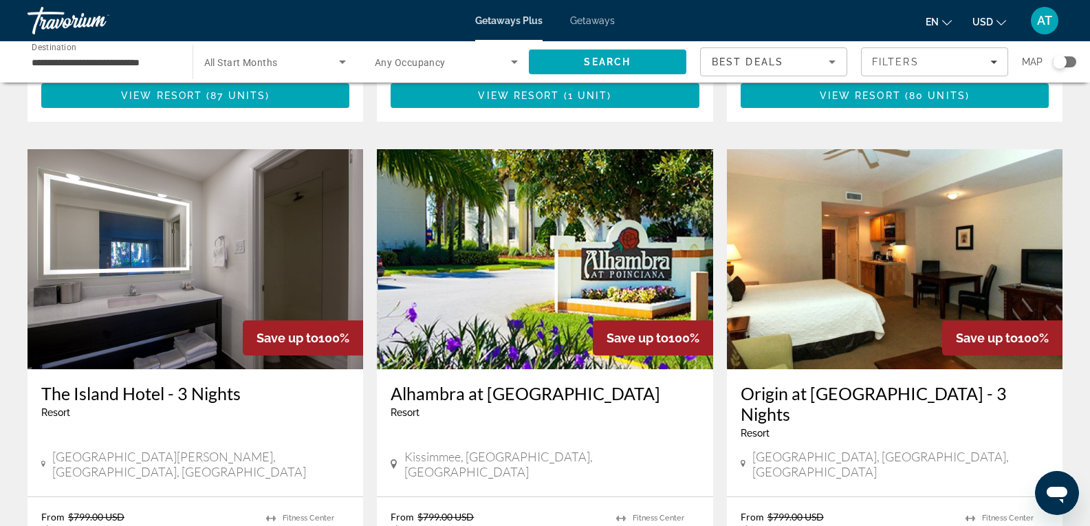
drag, startPoint x: 1065, startPoint y: 65, endPoint x: 1079, endPoint y: 66, distance: 13.8
click at [1079, 66] on div "**********" at bounding box center [545, 61] width 1090 height 41
click at [1070, 61] on div "Search widget" at bounding box center [1064, 61] width 23 height 11
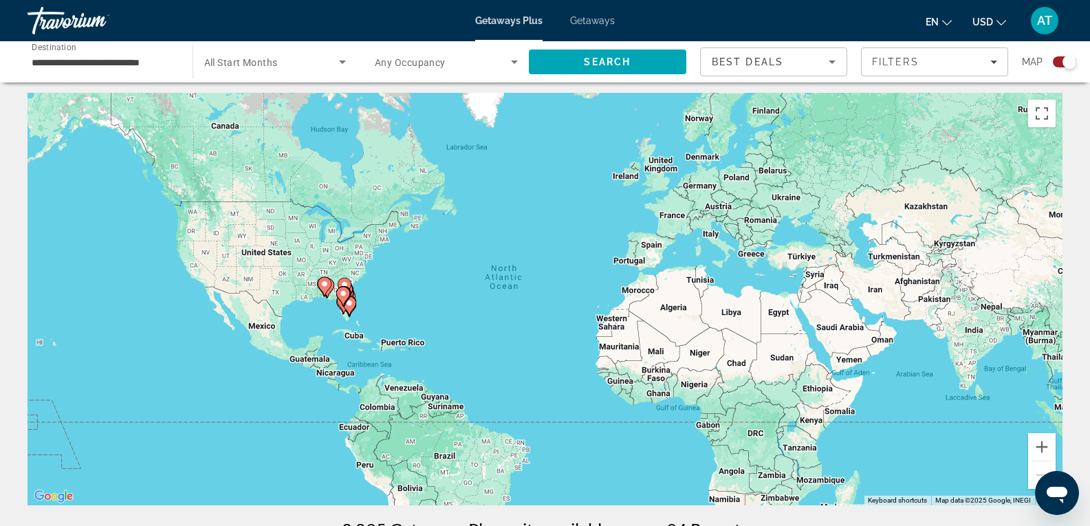
scroll to position [6, 0]
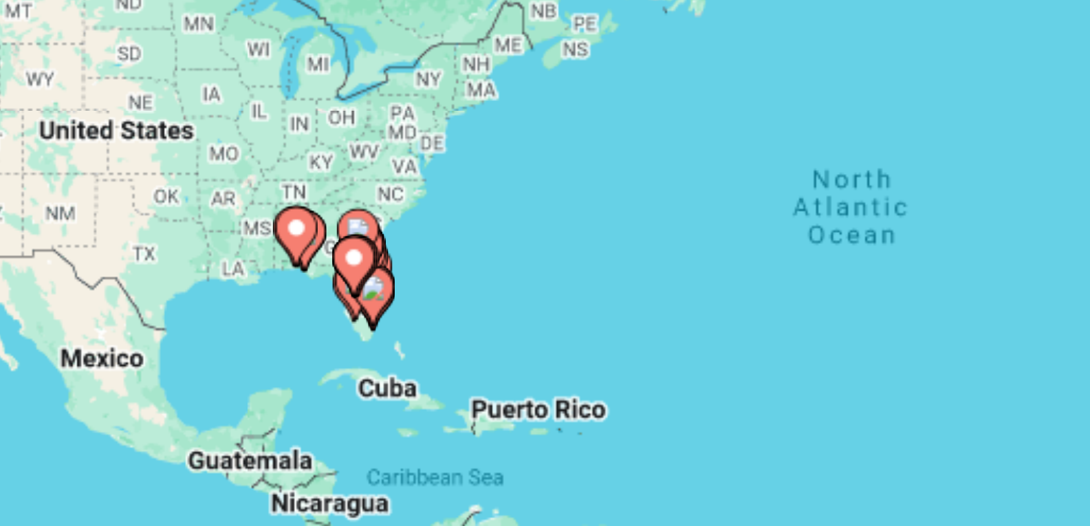
click at [329, 289] on gmp-advanced-marker "Main content" at bounding box center [325, 284] width 14 height 21
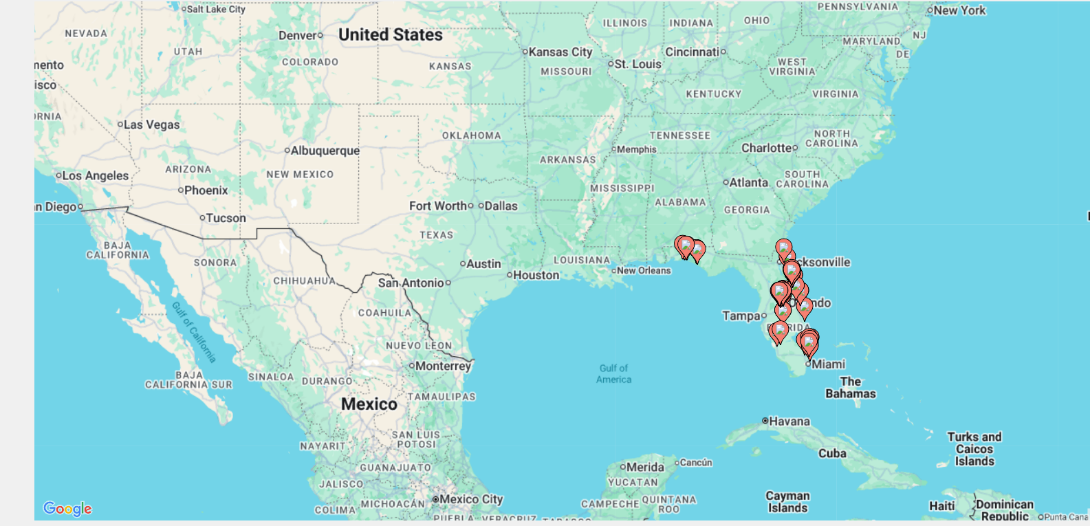
click at [612, 355] on icon "Main content" at bounding box center [617, 355] width 12 height 18
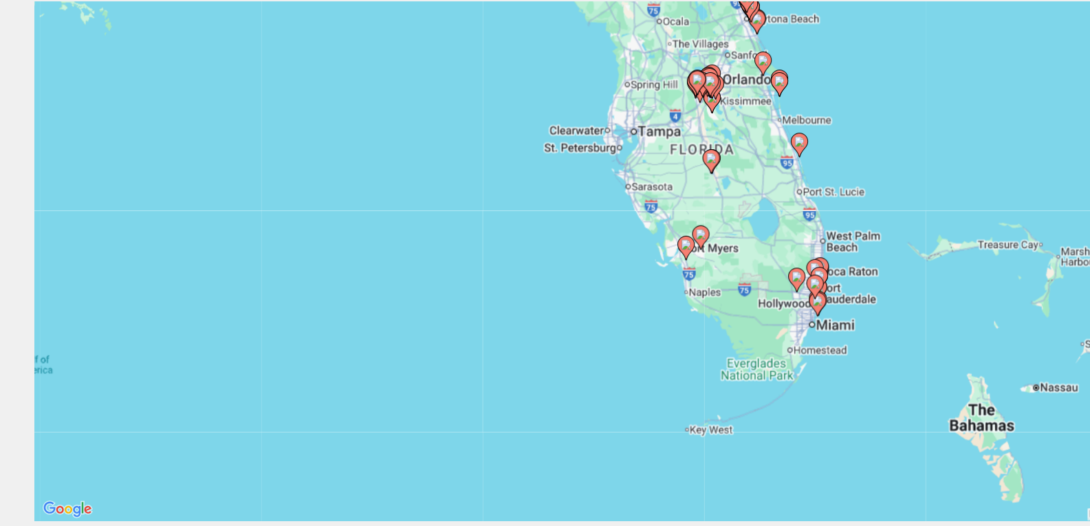
click at [541, 288] on icon "Main content" at bounding box center [545, 286] width 12 height 18
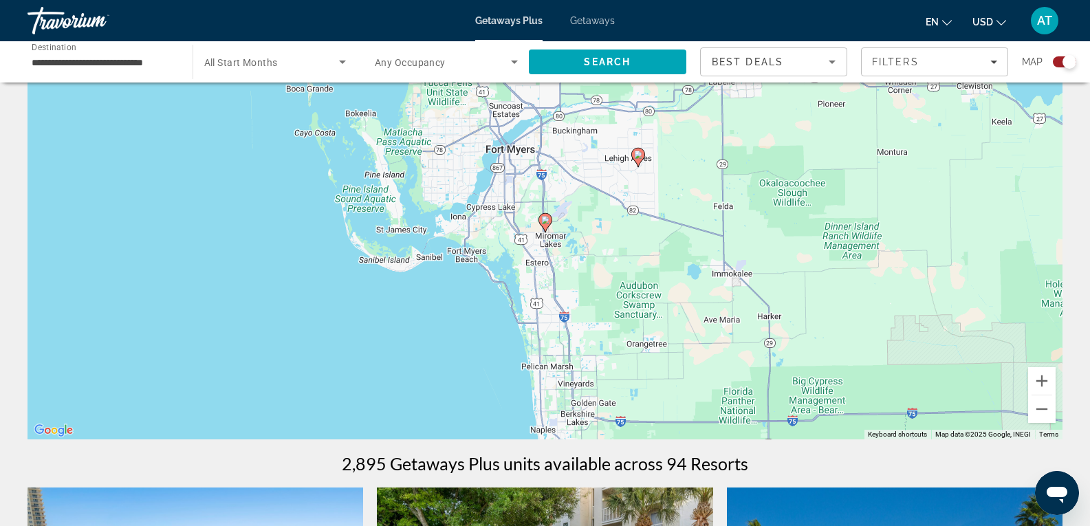
scroll to position [76, 0]
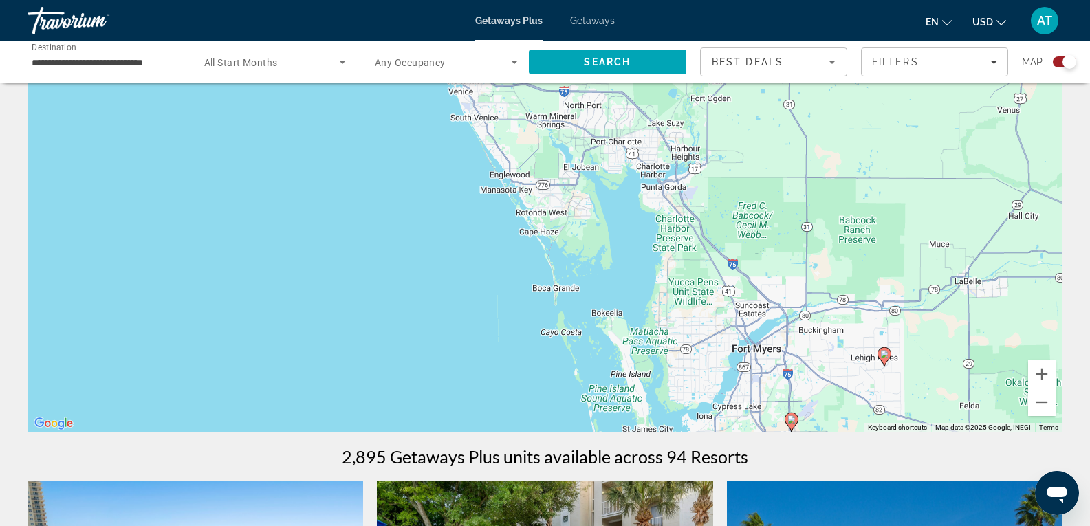
drag, startPoint x: 453, startPoint y: 204, endPoint x: 706, endPoint y: 415, distance: 330.2
click at [706, 415] on div "To activate drag with keyboard, press Alt + Enter. Once in keyboard drag state,…" at bounding box center [545, 226] width 1035 height 413
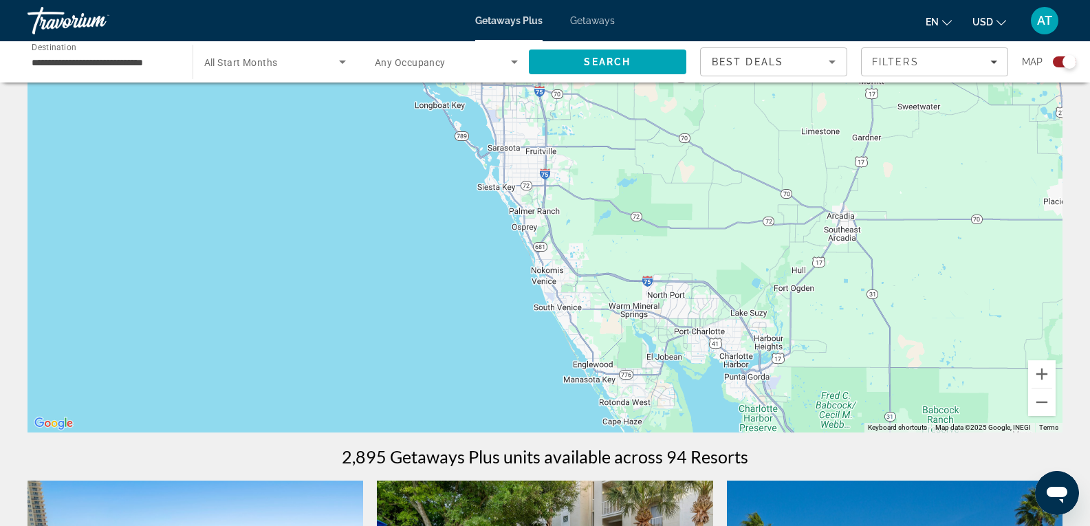
drag, startPoint x: 596, startPoint y: 195, endPoint x: 683, endPoint y: 389, distance: 212.4
click at [683, 389] on div "To activate drag with keyboard, press Alt + Enter. Once in keyboard drag state,…" at bounding box center [545, 226] width 1035 height 413
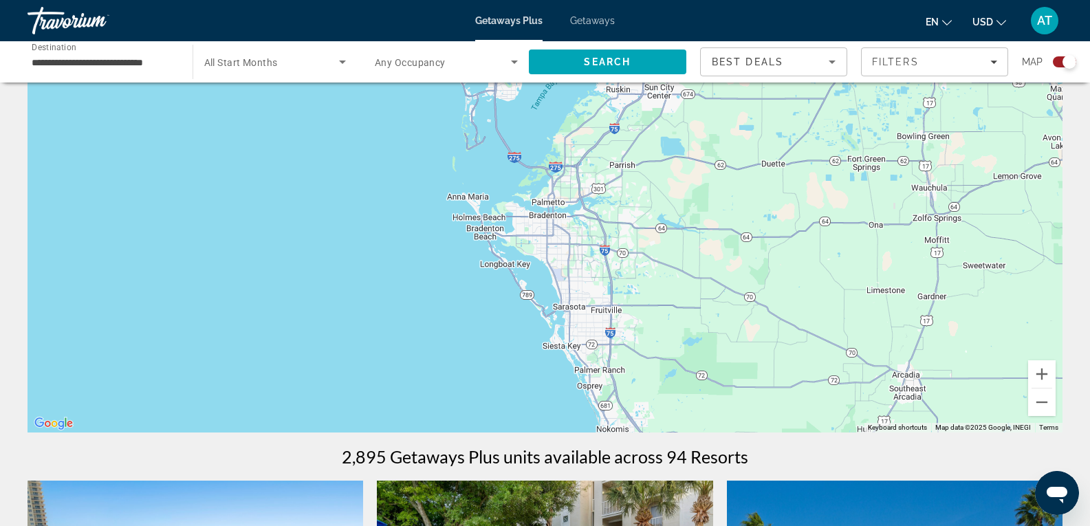
drag, startPoint x: 525, startPoint y: 218, endPoint x: 596, endPoint y: 399, distance: 194.3
click at [596, 399] on div "To activate drag with keyboard, press Alt + Enter. Once in keyboard drag state,…" at bounding box center [545, 226] width 1035 height 413
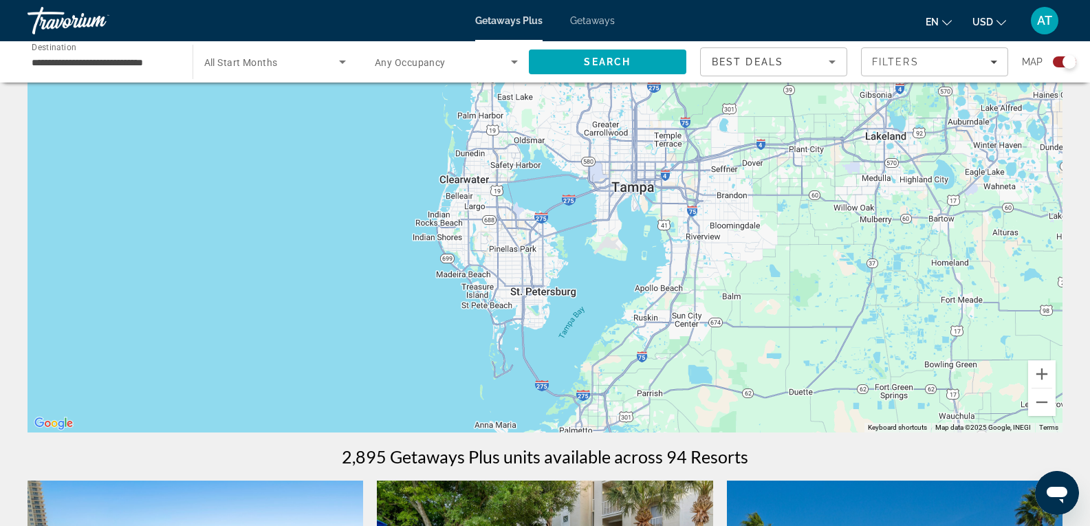
drag, startPoint x: 514, startPoint y: 110, endPoint x: 548, endPoint y: 336, distance: 228.0
click at [548, 336] on div "To activate drag with keyboard, press Alt + Enter. Once in keyboard drag state,…" at bounding box center [545, 226] width 1035 height 413
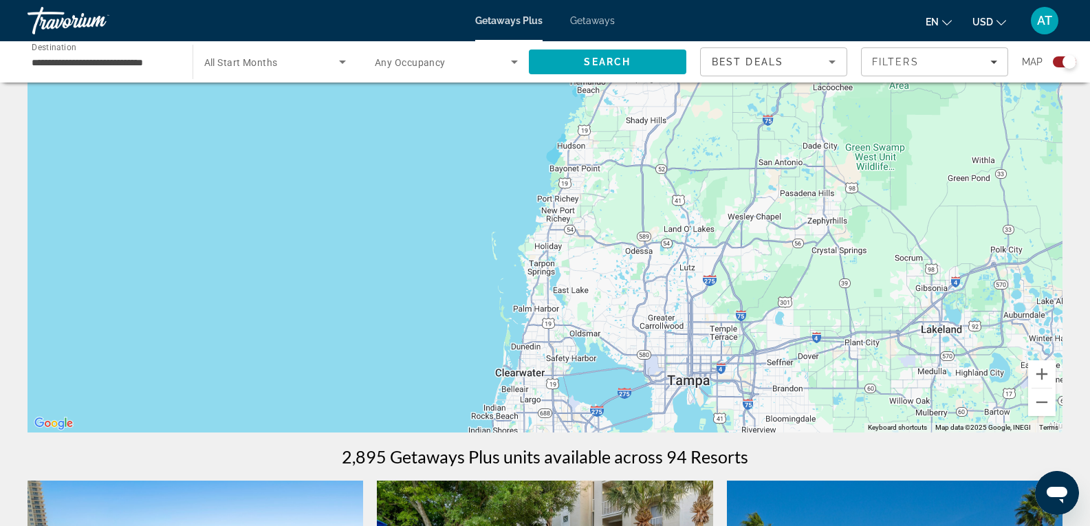
drag, startPoint x: 544, startPoint y: 213, endPoint x: 599, endPoint y: 405, distance: 200.3
click at [599, 405] on div "To activate drag with keyboard, press Alt + Enter. Once in keyboard drag state,…" at bounding box center [545, 226] width 1035 height 413
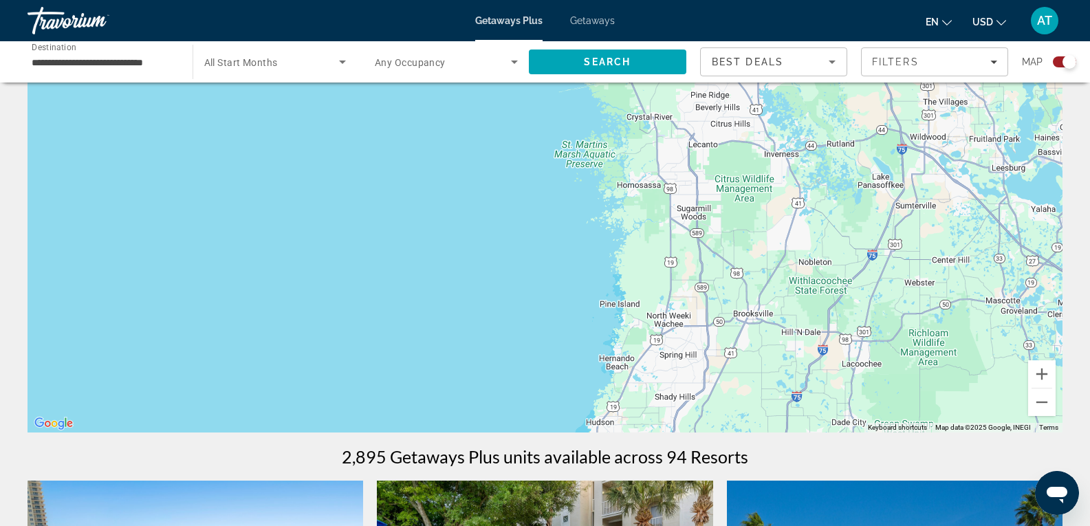
drag, startPoint x: 546, startPoint y: 109, endPoint x: 582, endPoint y: 415, distance: 308.2
click at [582, 415] on div "To activate drag with keyboard, press Alt + Enter. Once in keyboard drag state,…" at bounding box center [545, 226] width 1035 height 413
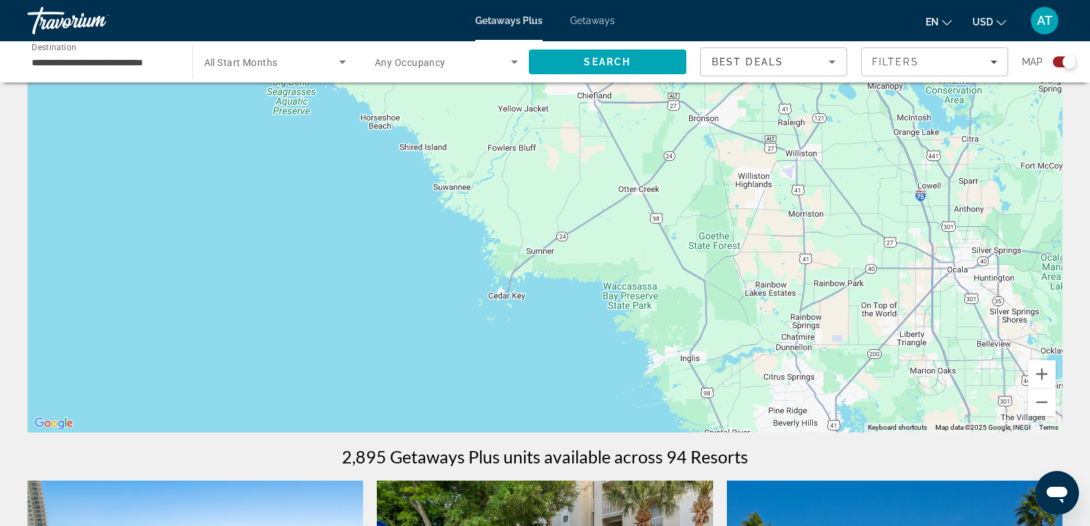
drag, startPoint x: 510, startPoint y: 135, endPoint x: 594, endPoint y: 462, distance: 338.0
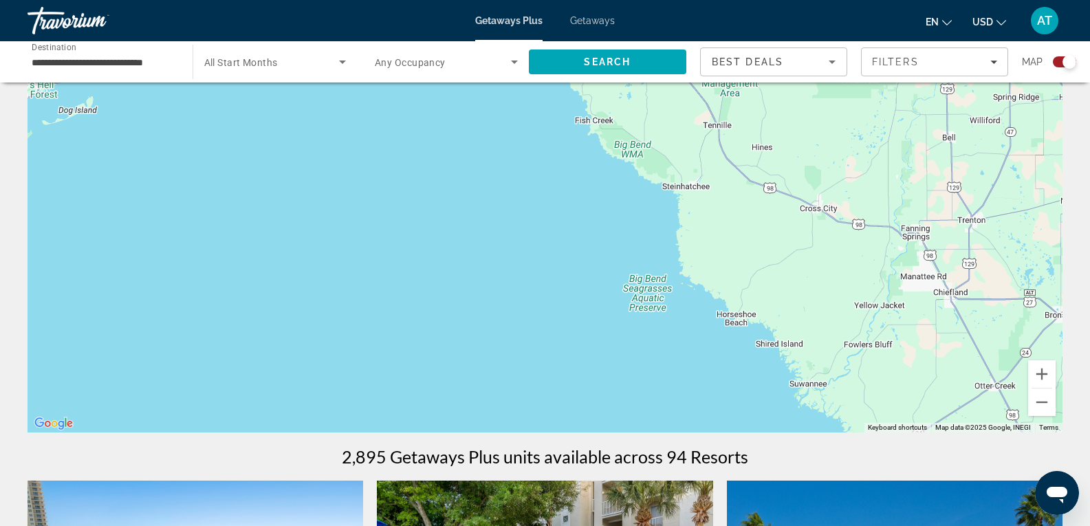
drag, startPoint x: 286, startPoint y: 239, endPoint x: 645, endPoint y: 437, distance: 410.1
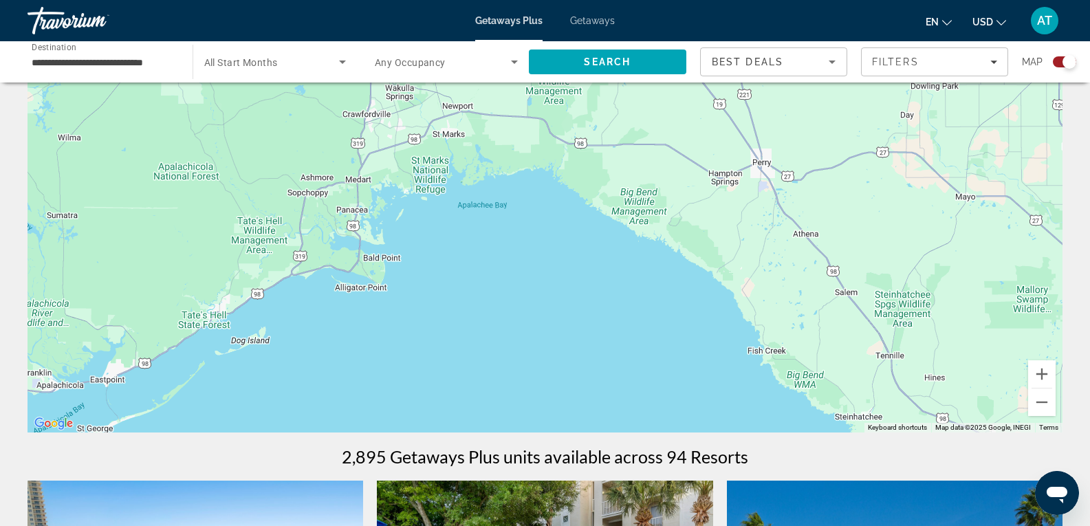
drag, startPoint x: 488, startPoint y: 167, endPoint x: 662, endPoint y: 398, distance: 289.3
click at [662, 398] on div "To activate drag with keyboard, press Alt + Enter. Once in keyboard drag state,…" at bounding box center [545, 226] width 1035 height 413
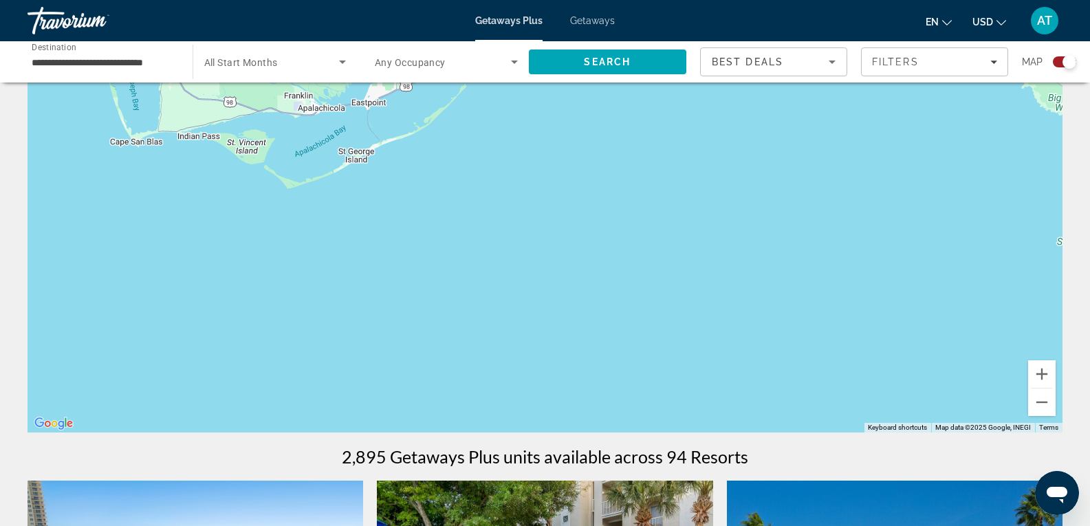
drag, startPoint x: 327, startPoint y: 329, endPoint x: 596, endPoint y: 45, distance: 392.2
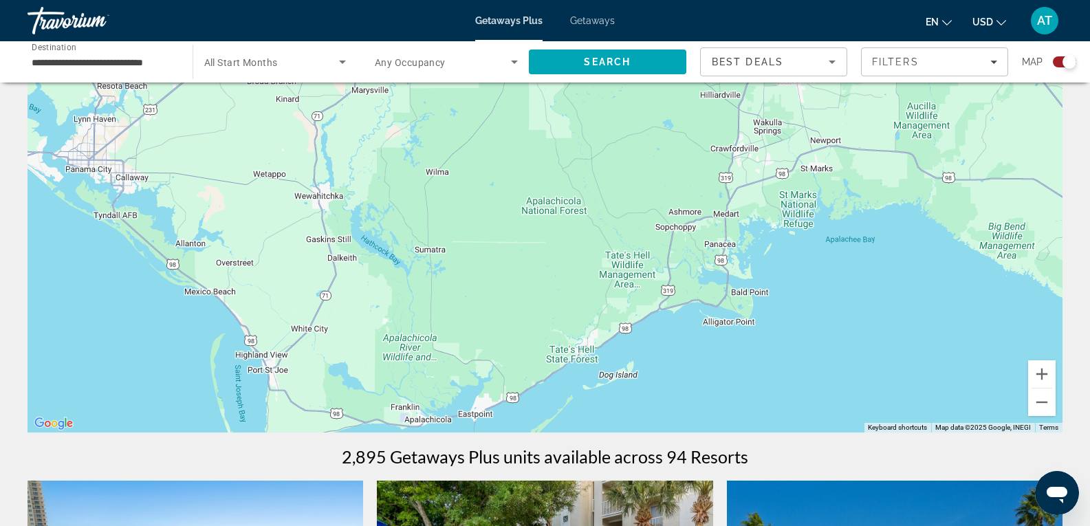
drag, startPoint x: 519, startPoint y: 151, endPoint x: 628, endPoint y: 462, distance: 330.2
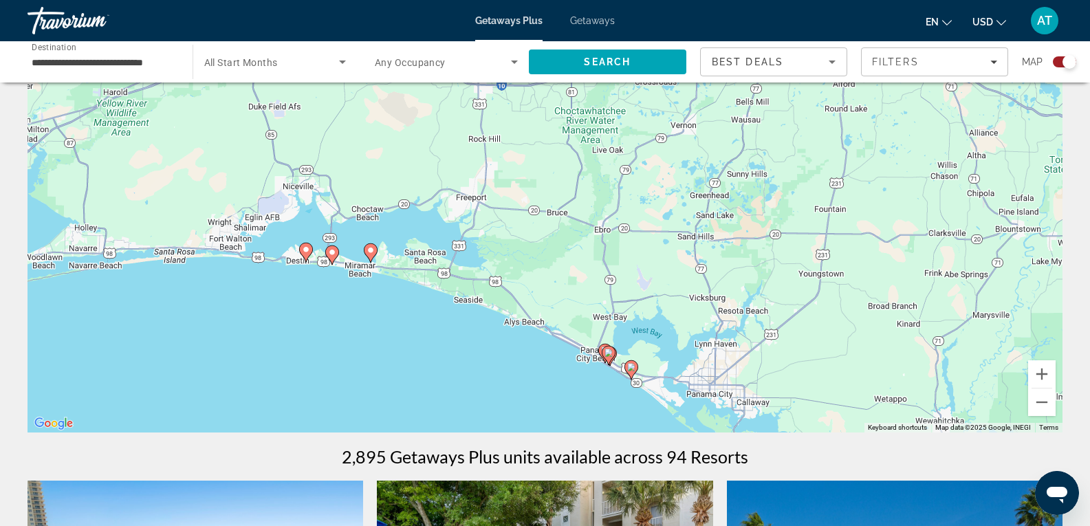
drag, startPoint x: 109, startPoint y: 258, endPoint x: 766, endPoint y: 486, distance: 694.8
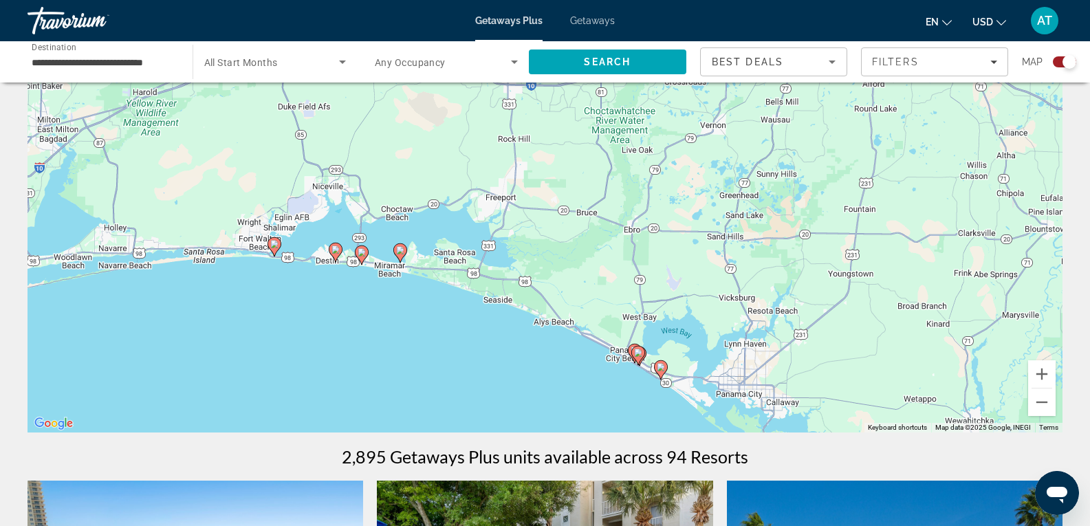
click at [640, 388] on div "To activate drag with keyboard, press Alt + Enter. Once in keyboard drag state,…" at bounding box center [545, 226] width 1035 height 413
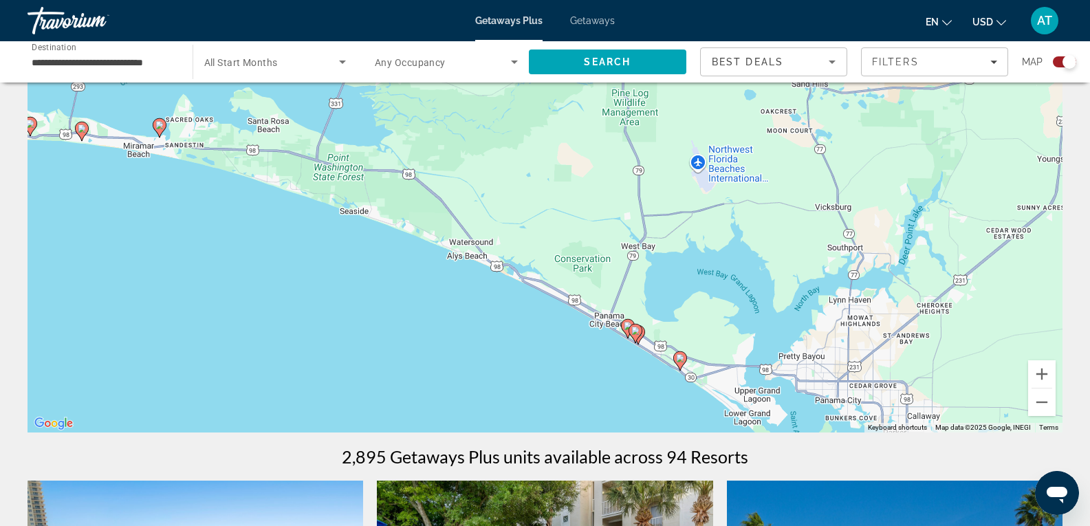
click at [640, 388] on div "To activate drag with keyboard, press Alt + Enter. Once in keyboard drag state,…" at bounding box center [545, 226] width 1035 height 413
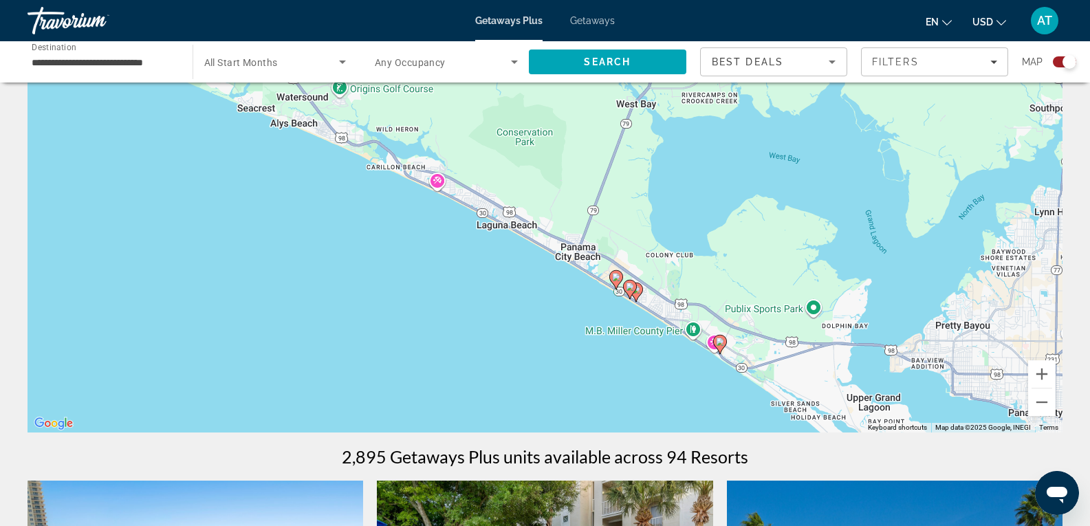
click at [612, 310] on div "To activate drag with keyboard, press Alt + Enter. Once in keyboard drag state,…" at bounding box center [545, 226] width 1035 height 413
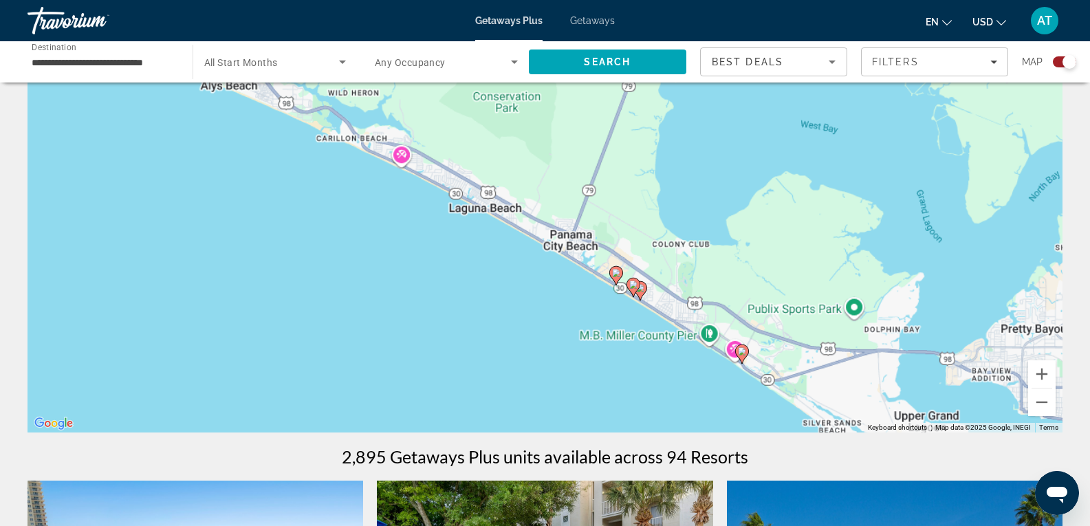
click at [612, 310] on div "To activate drag with keyboard, press Alt + Enter. Once in keyboard drag state,…" at bounding box center [545, 226] width 1035 height 413
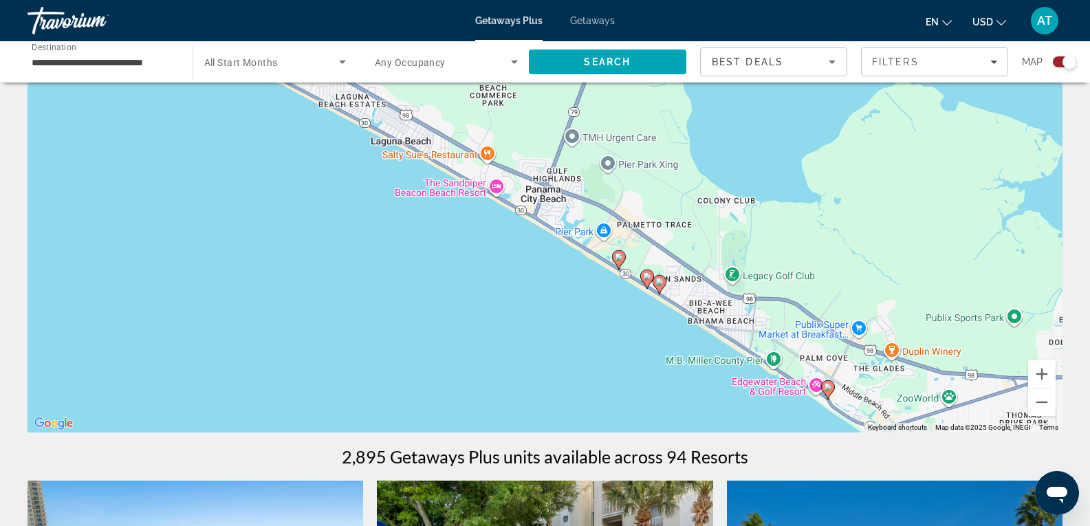
click at [619, 259] on image "Main content" at bounding box center [619, 257] width 8 height 8
type input "**********"
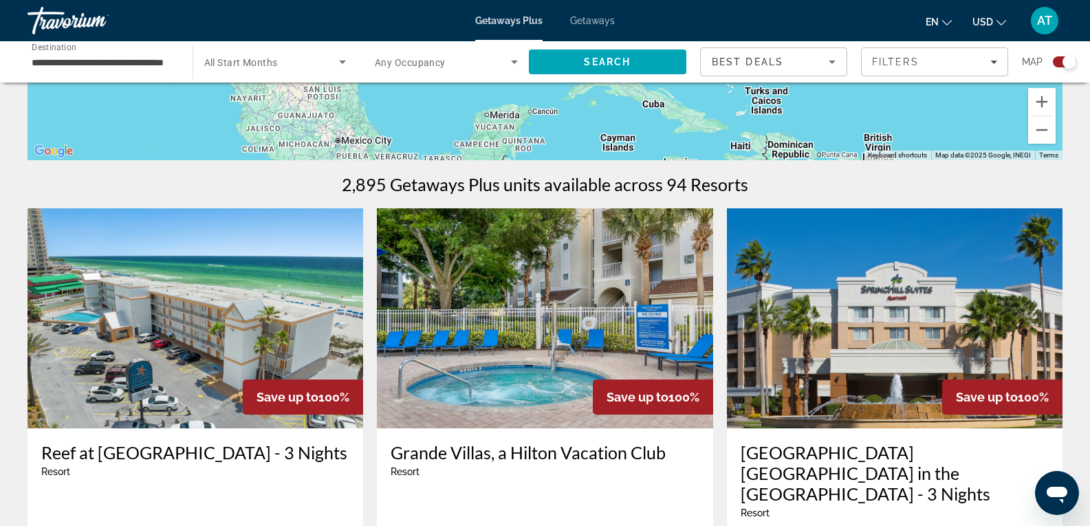
scroll to position [349, 0]
click at [142, 262] on img "Main content" at bounding box center [196, 318] width 336 height 220
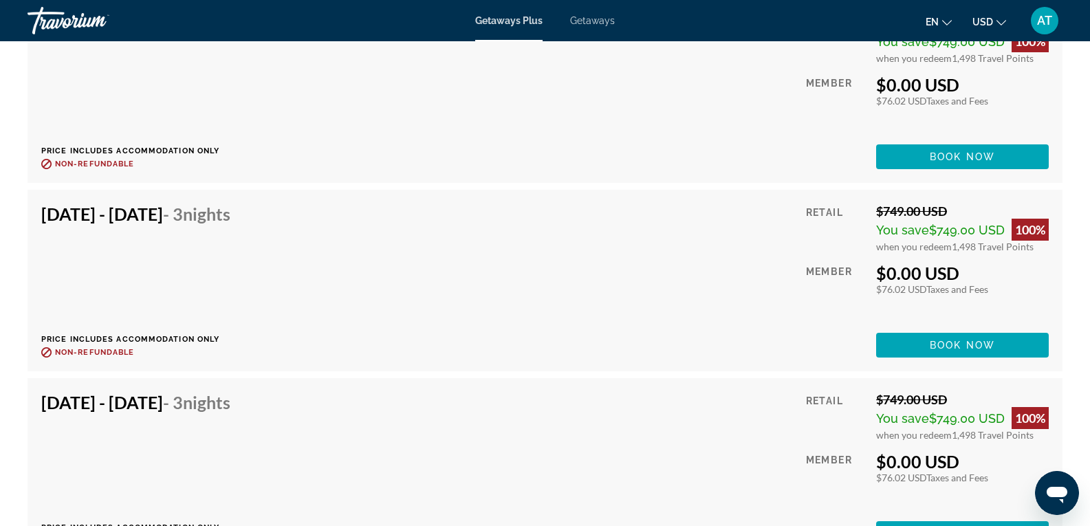
scroll to position [10617, 0]
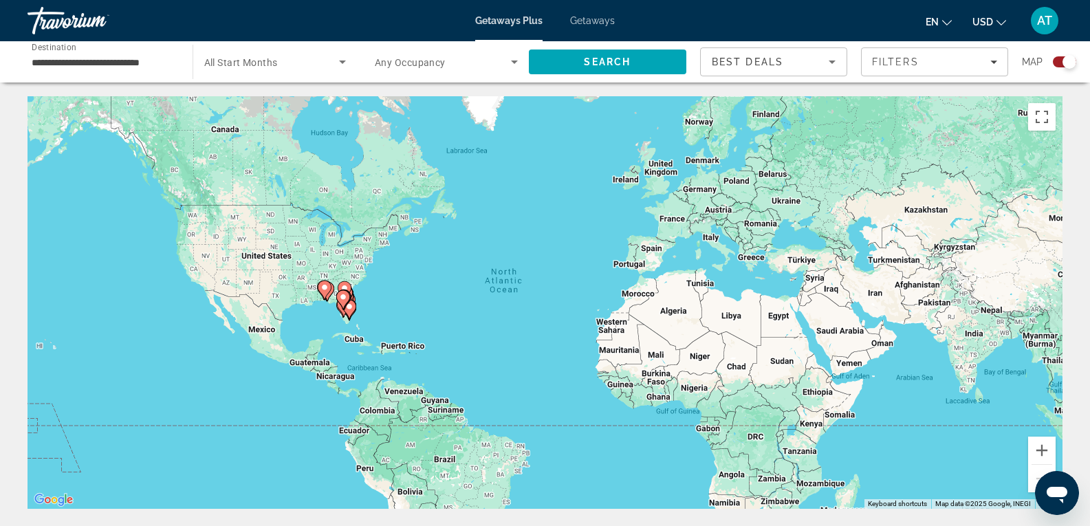
click at [59, 23] on div "Travorium" at bounding box center [97, 21] width 138 height 36
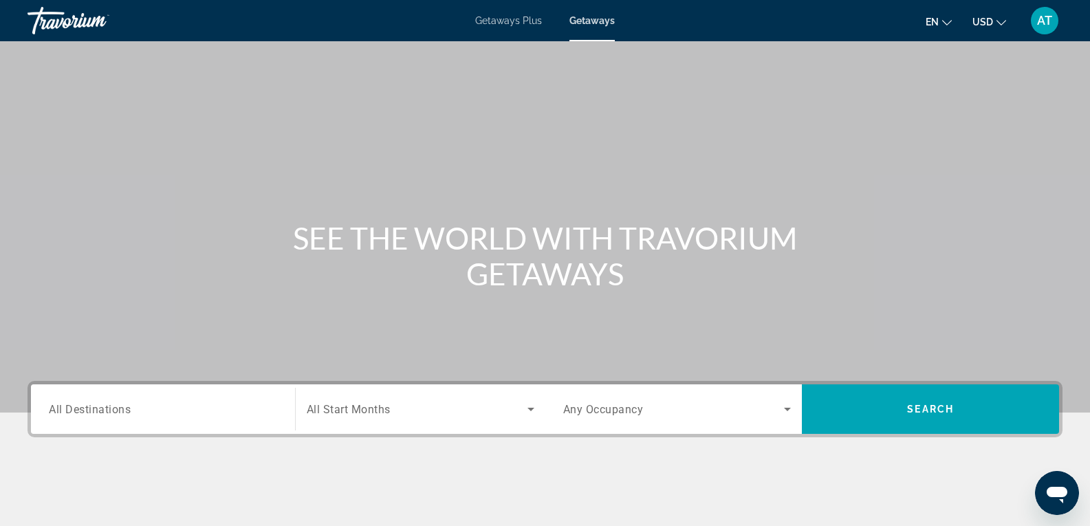
click at [122, 418] on div "Search widget" at bounding box center [163, 409] width 228 height 39
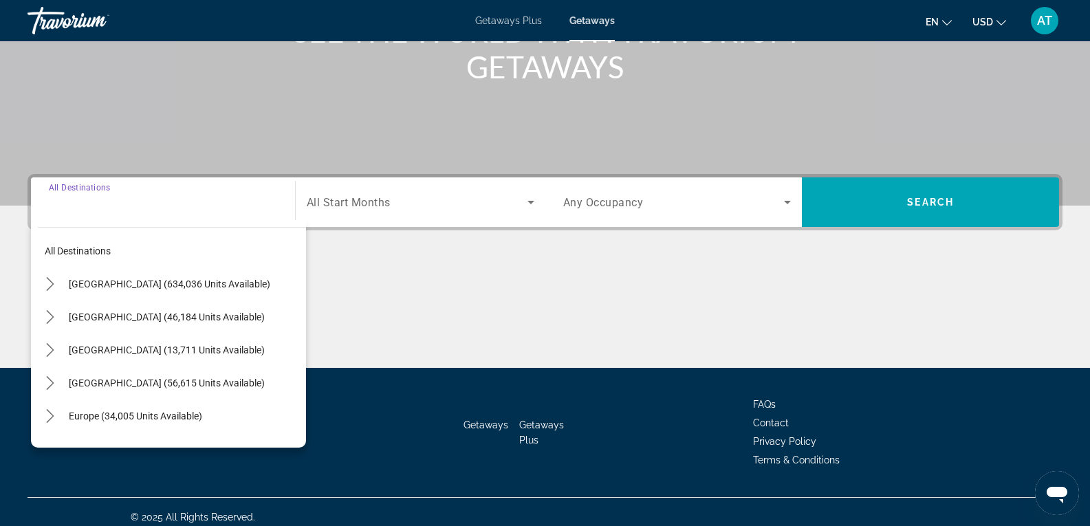
scroll to position [217, 0]
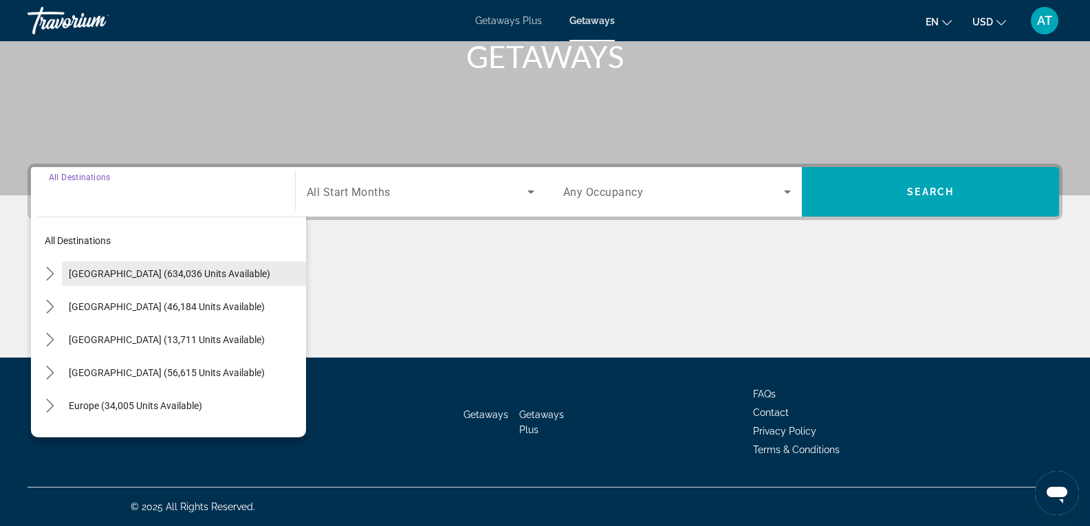
click at [98, 265] on span "Select destination: United States (634,036 units available)" at bounding box center [184, 273] width 244 height 33
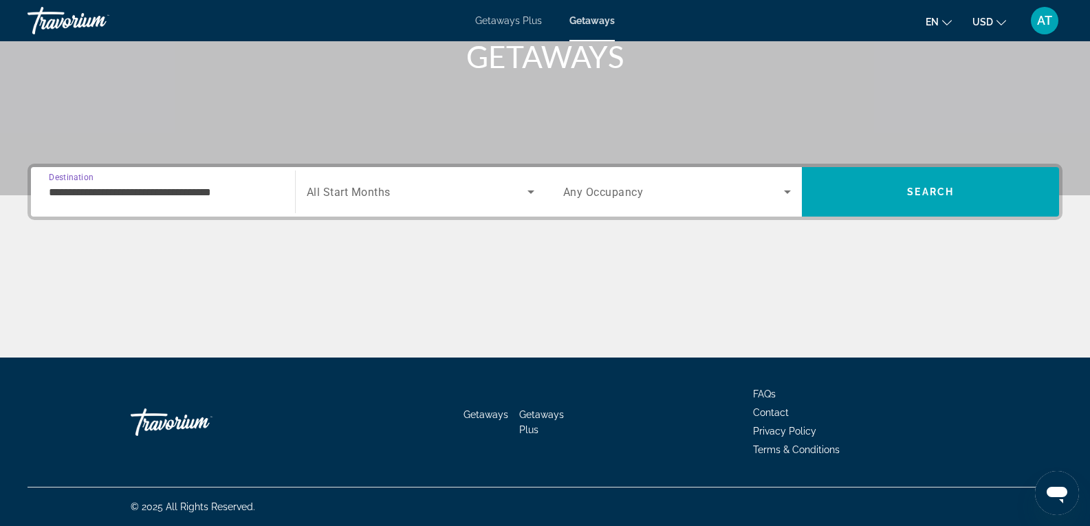
click at [124, 198] on input "**********" at bounding box center [163, 192] width 228 height 17
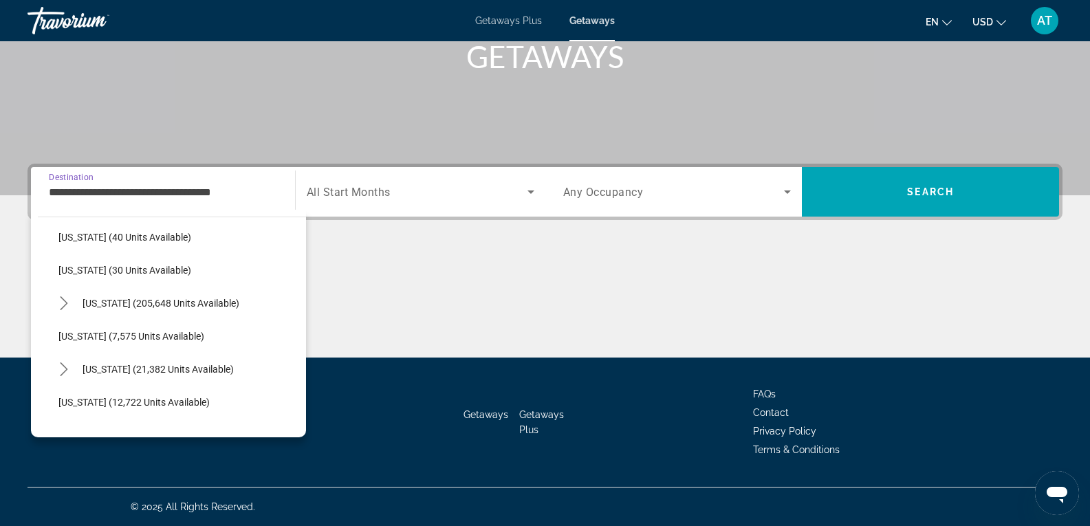
scroll to position [202, 0]
click at [121, 294] on span "Select destination: Florida (205,648 units available)" at bounding box center [191, 302] width 230 height 33
type input "**********"
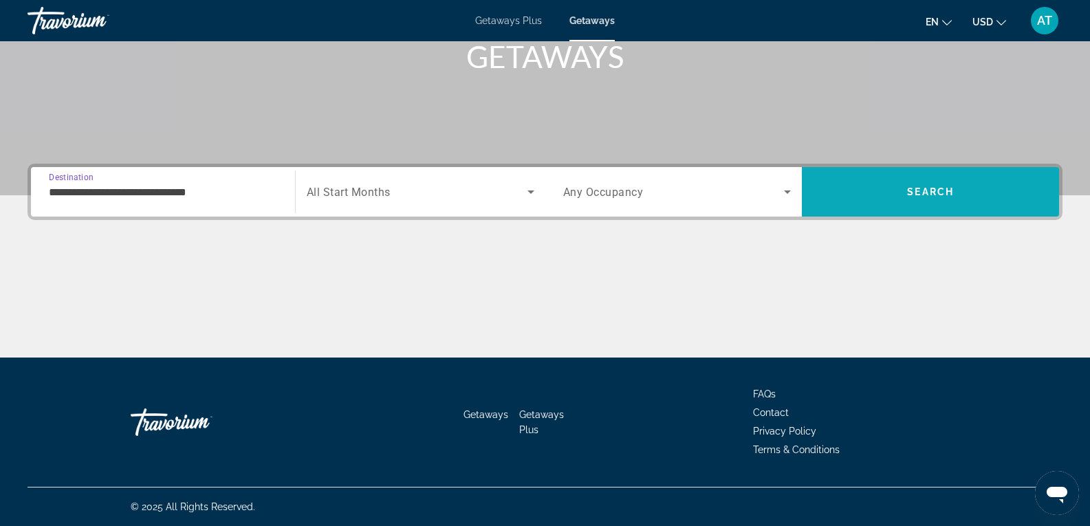
click at [872, 205] on span "Search" at bounding box center [930, 191] width 257 height 33
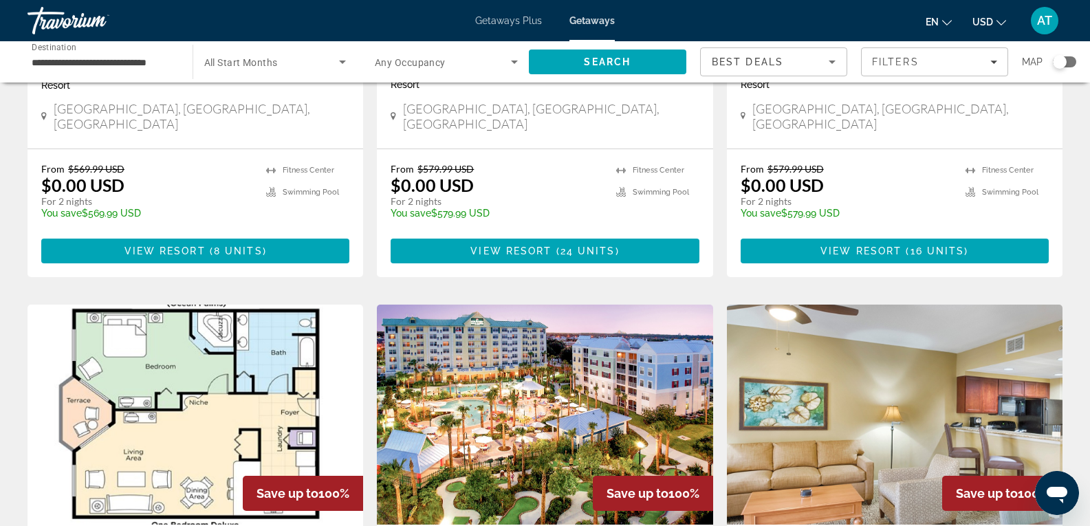
scroll to position [1741, 0]
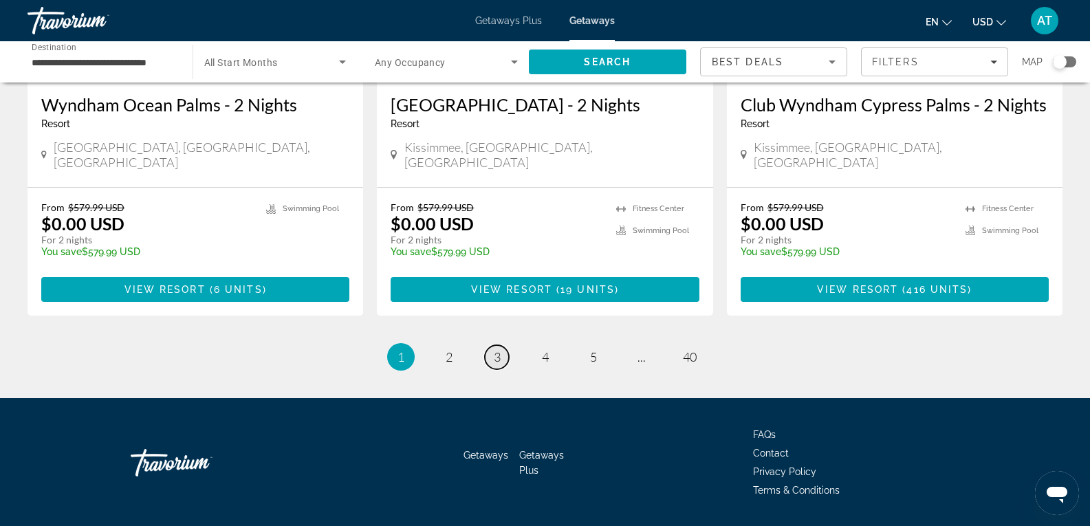
click at [496, 349] on span "3" at bounding box center [497, 356] width 7 height 15
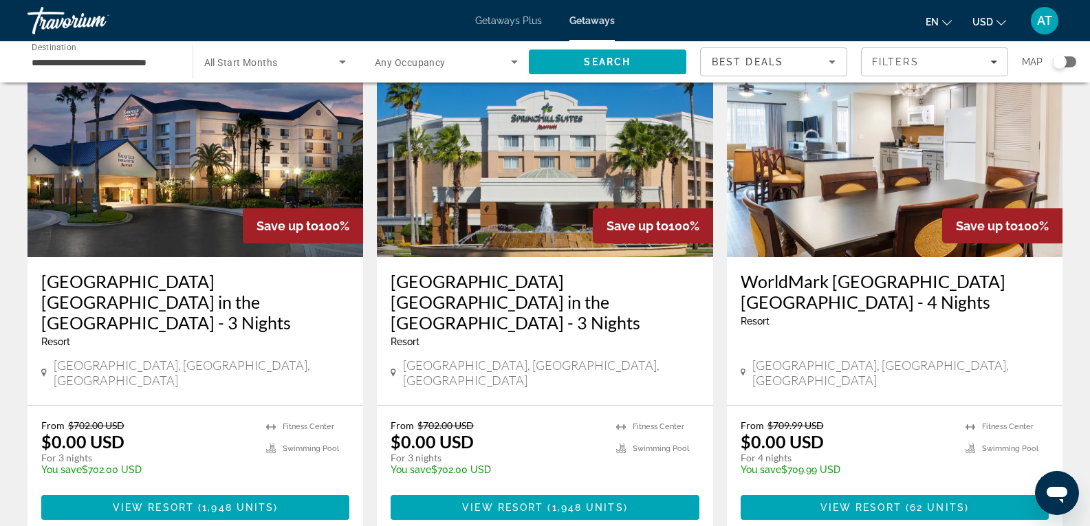
scroll to position [1781, 0]
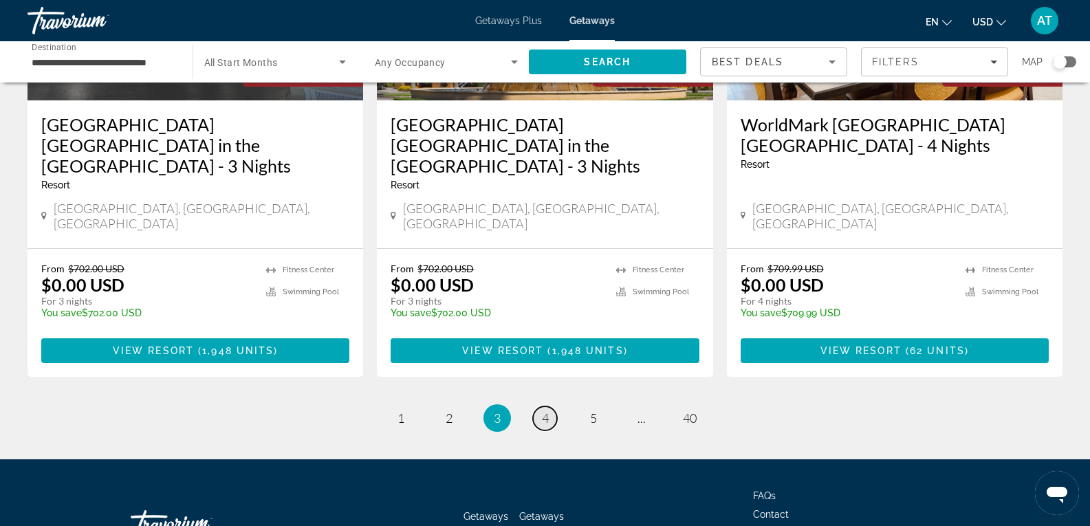
click at [548, 411] on span "4" at bounding box center [545, 418] width 7 height 15
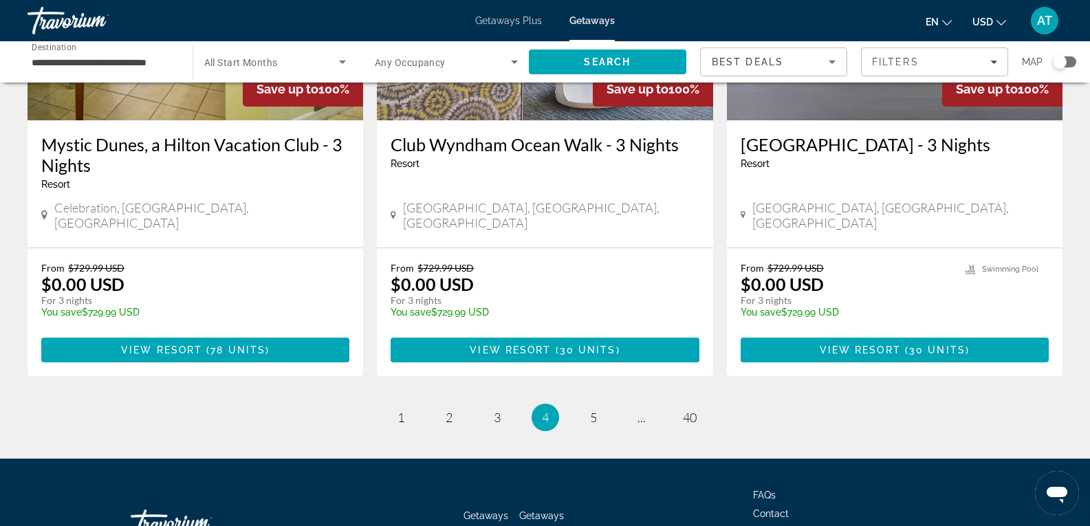
scroll to position [1781, 0]
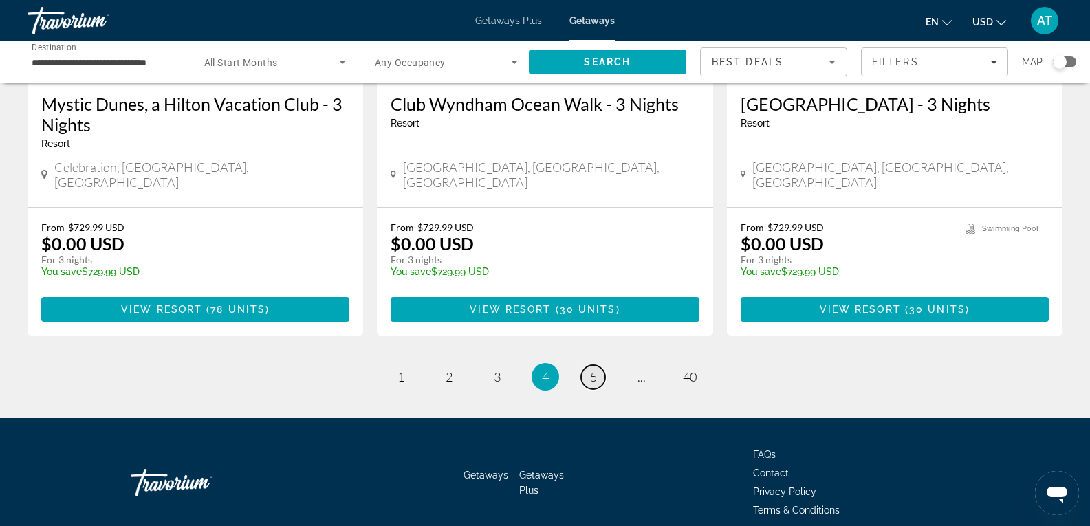
click at [600, 365] on link "page 5" at bounding box center [593, 377] width 24 height 24
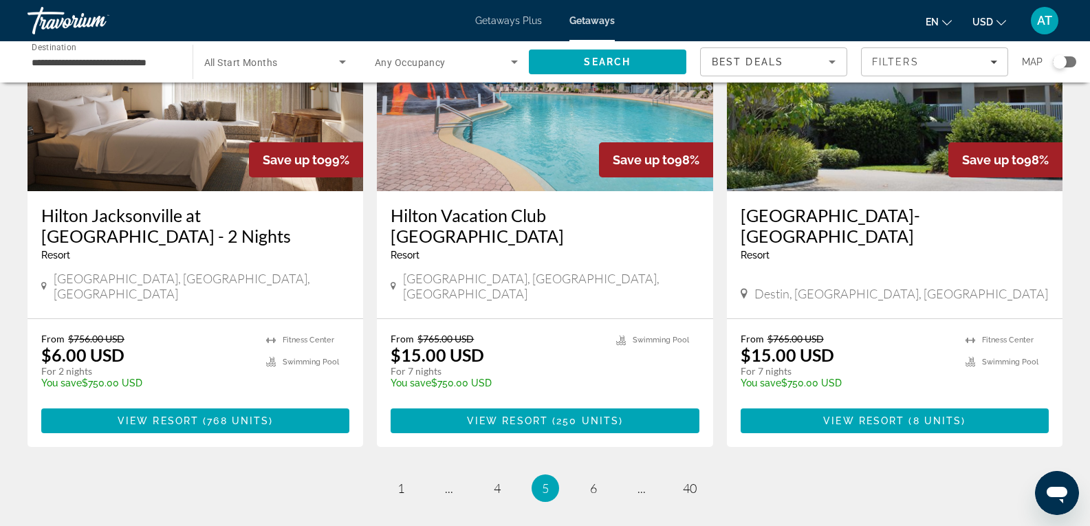
scroll to position [1669, 0]
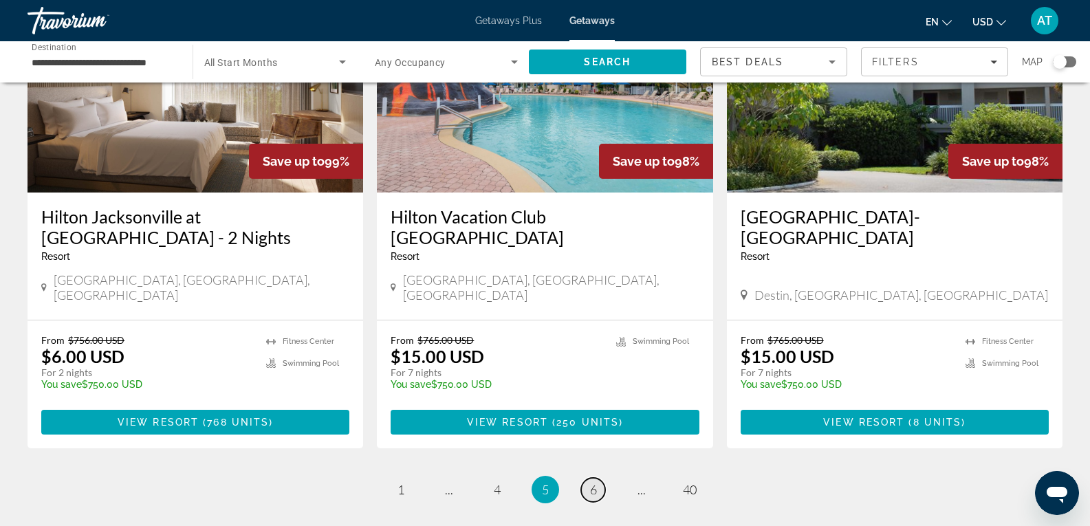
click at [594, 482] on span "6" at bounding box center [593, 489] width 7 height 15
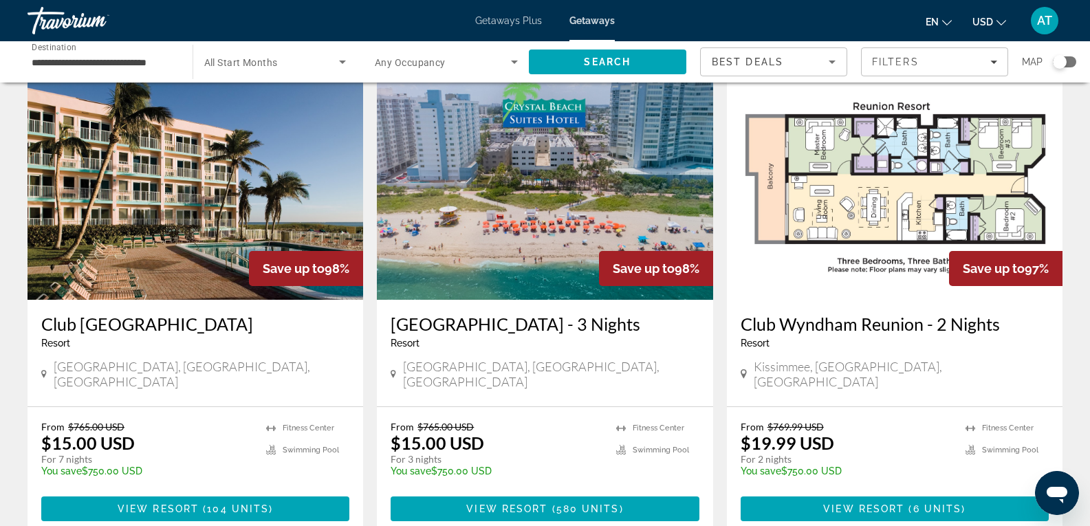
scroll to position [574, 0]
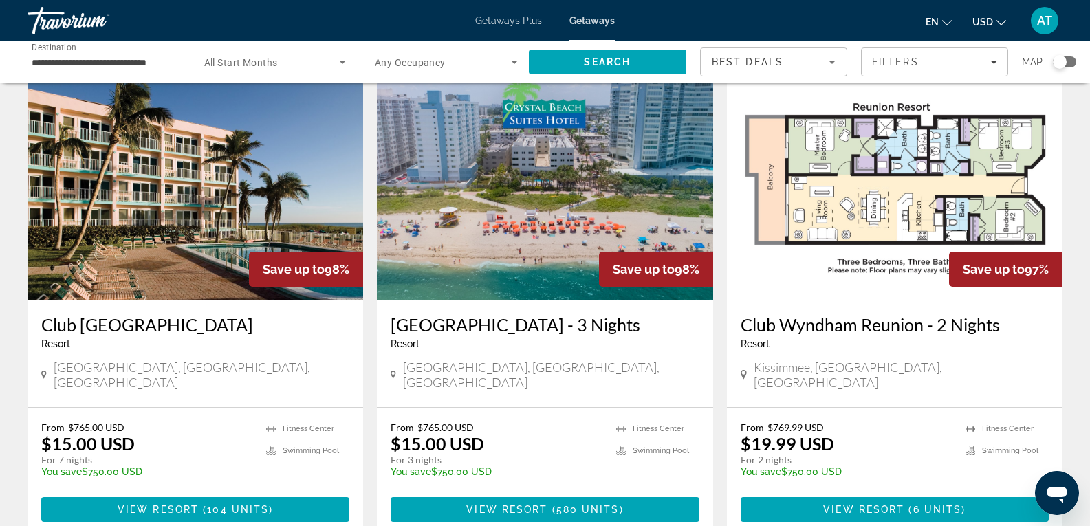
click at [164, 253] on img "Main content" at bounding box center [196, 190] width 336 height 220
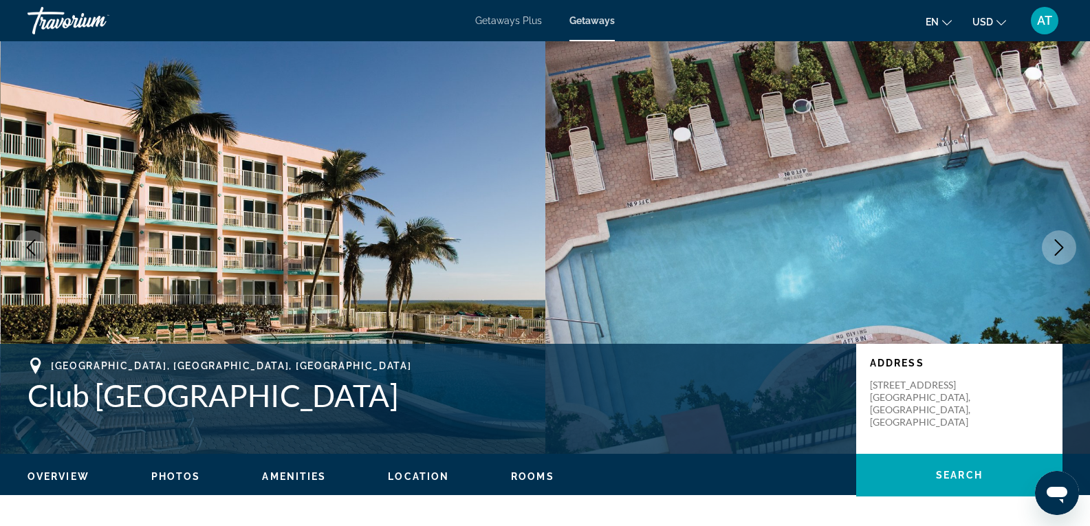
click at [1055, 248] on icon "Next image" at bounding box center [1059, 247] width 17 height 17
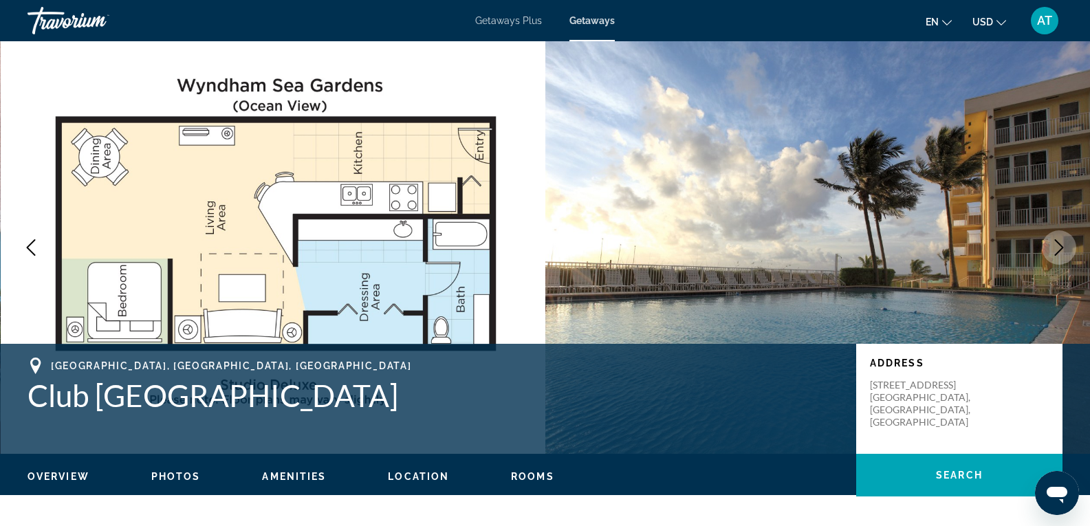
click at [1055, 248] on icon "Next image" at bounding box center [1059, 247] width 17 height 17
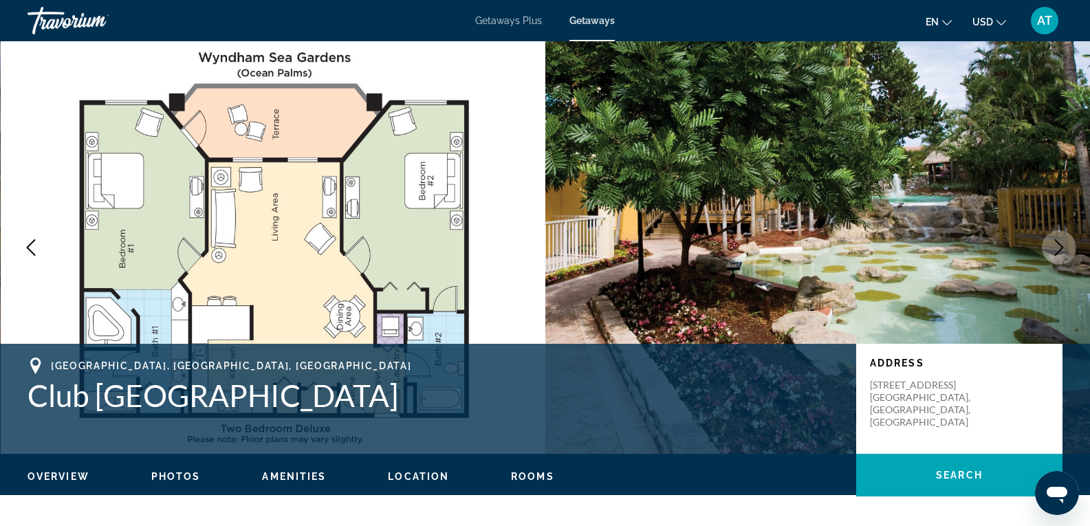
click at [1055, 248] on icon "Next image" at bounding box center [1059, 247] width 17 height 17
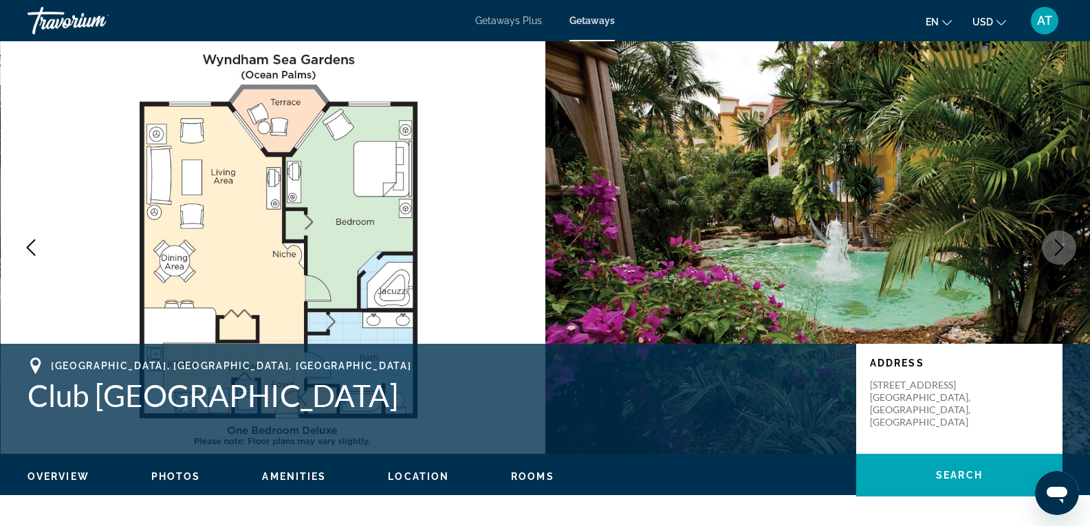
click at [1055, 248] on icon "Next image" at bounding box center [1059, 247] width 17 height 17
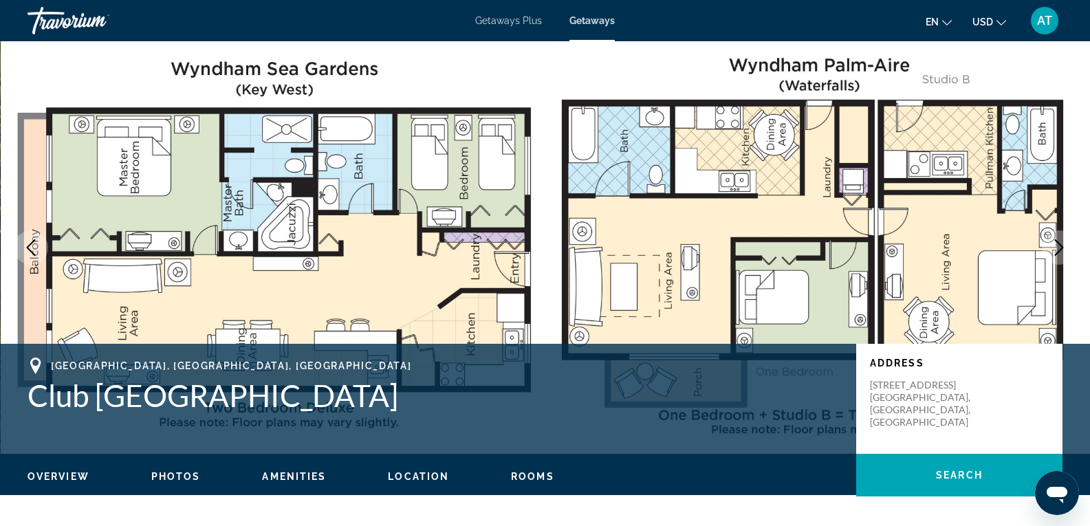
click at [1055, 248] on icon "Next image" at bounding box center [1059, 247] width 17 height 17
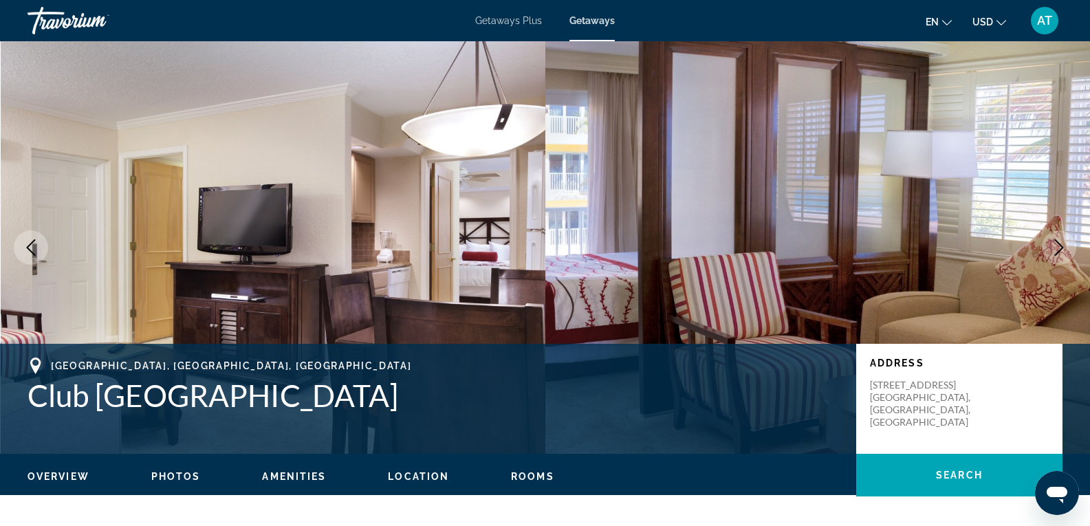
click at [1055, 248] on icon "Next image" at bounding box center [1059, 247] width 17 height 17
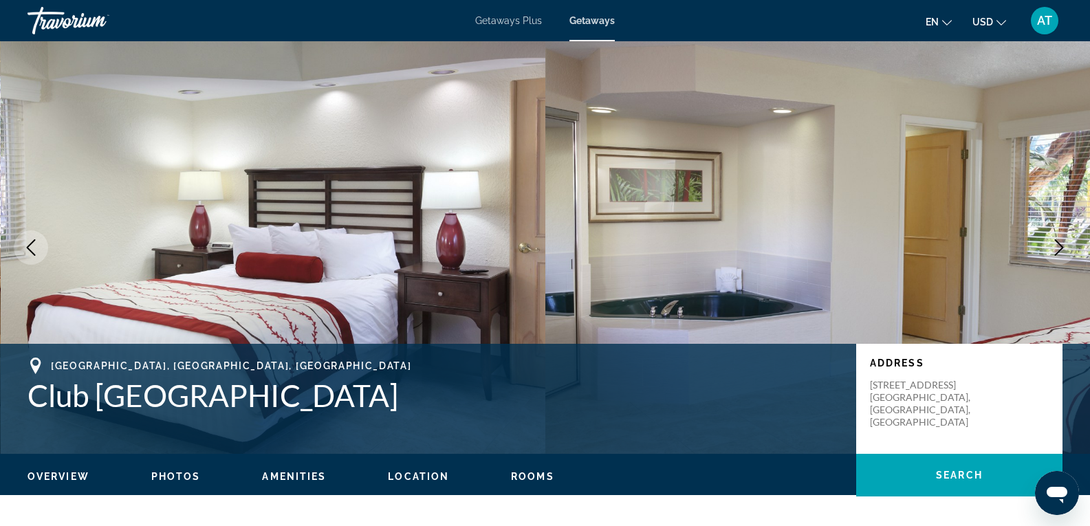
click at [1055, 248] on icon "Next image" at bounding box center [1059, 247] width 17 height 17
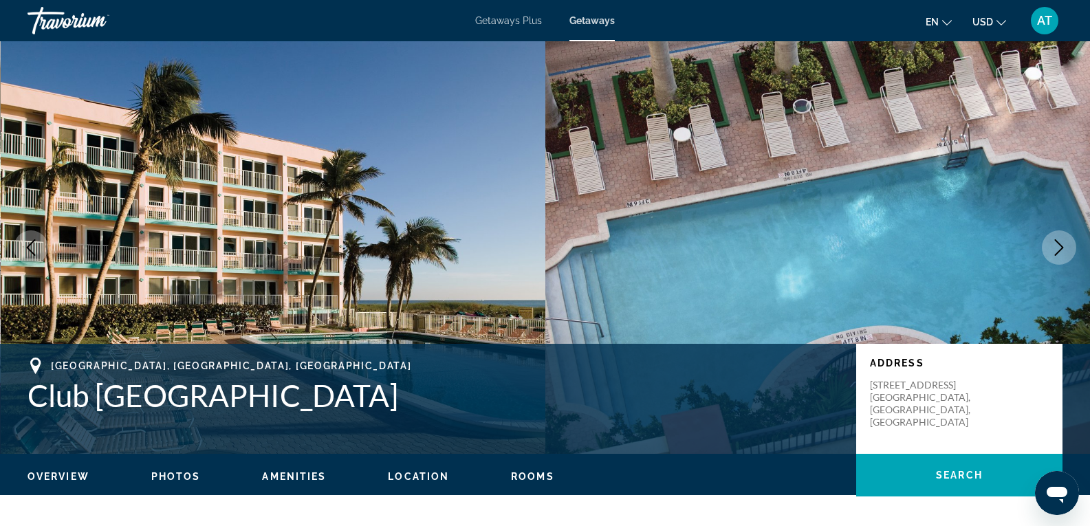
click at [1055, 248] on icon "Next image" at bounding box center [1059, 247] width 17 height 17
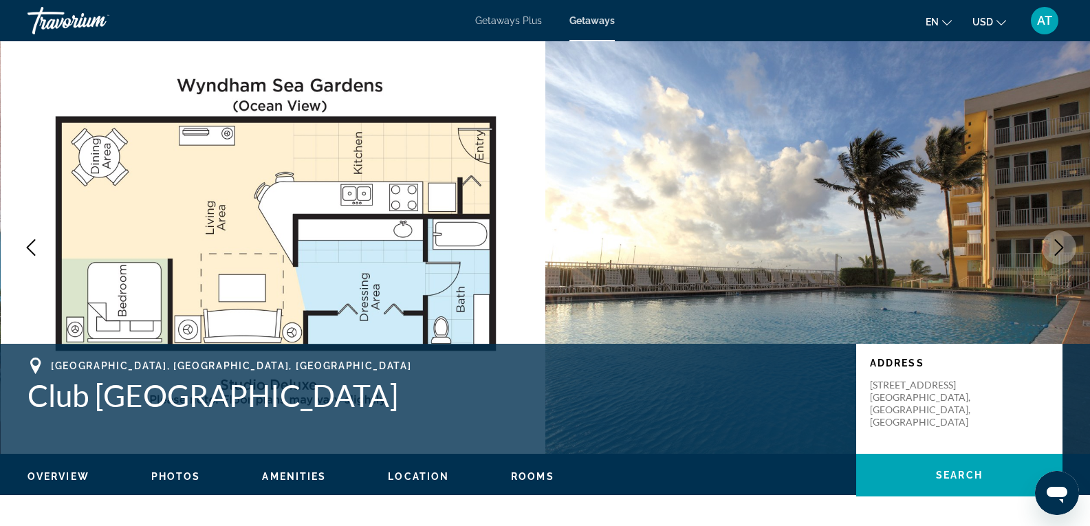
click at [1055, 248] on icon "Next image" at bounding box center [1059, 247] width 17 height 17
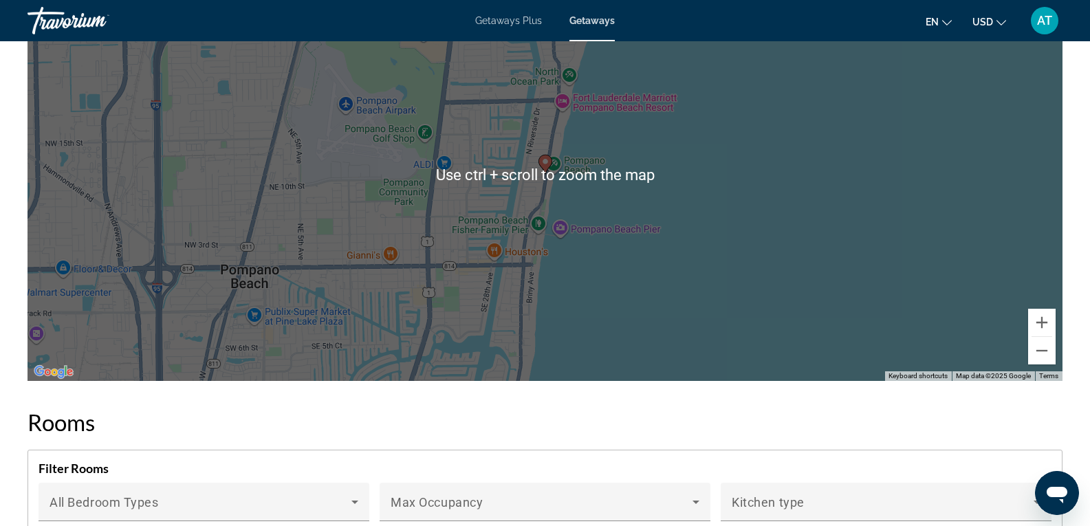
scroll to position [2323, 0]
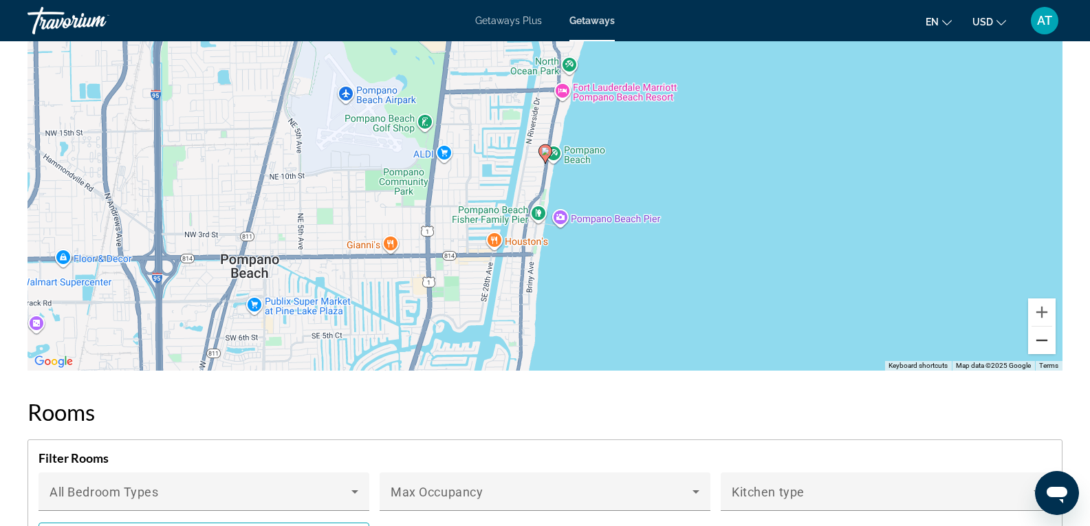
click at [1051, 347] on button "Zoom out" at bounding box center [1042, 341] width 28 height 28
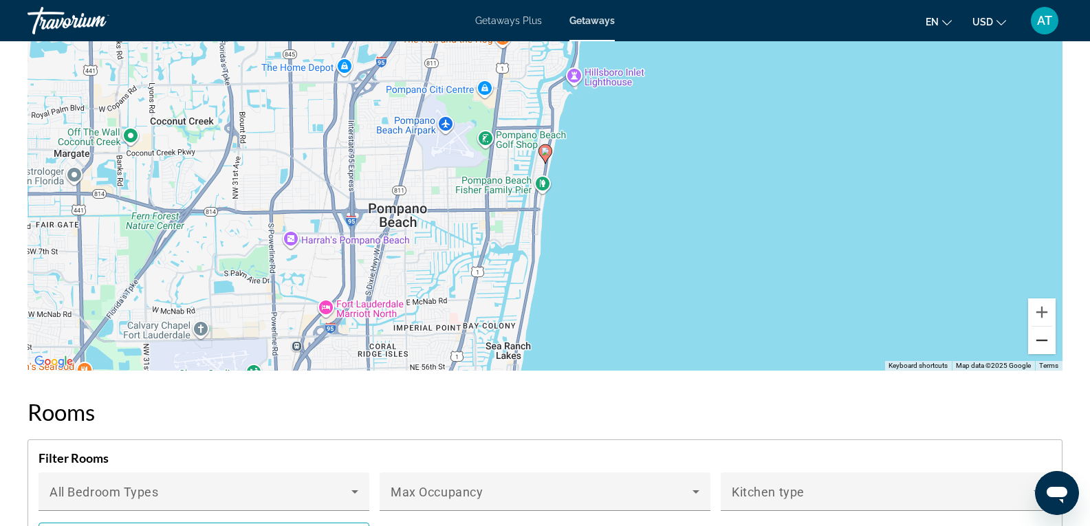
click at [1051, 347] on button "Zoom out" at bounding box center [1042, 341] width 28 height 28
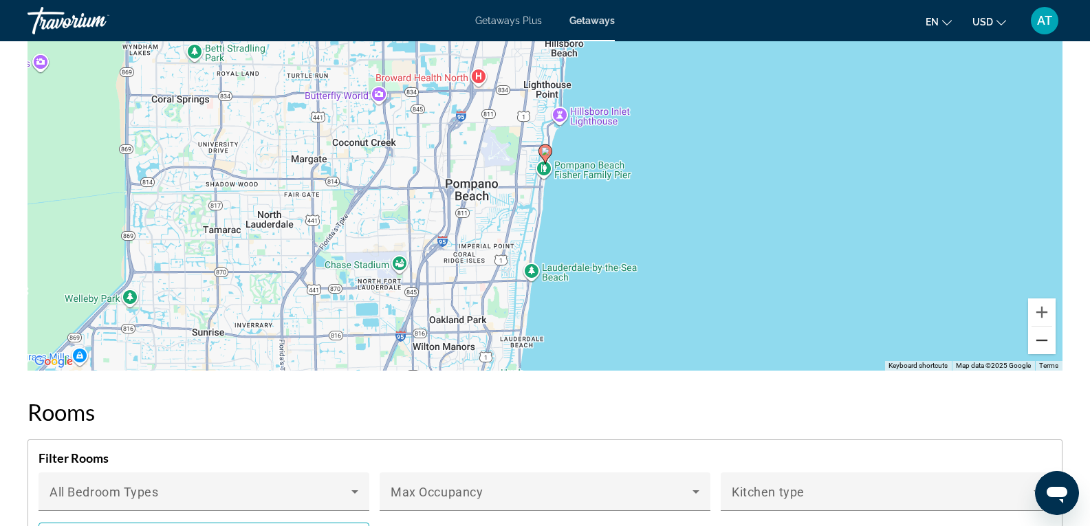
click at [1051, 347] on button "Zoom out" at bounding box center [1042, 341] width 28 height 28
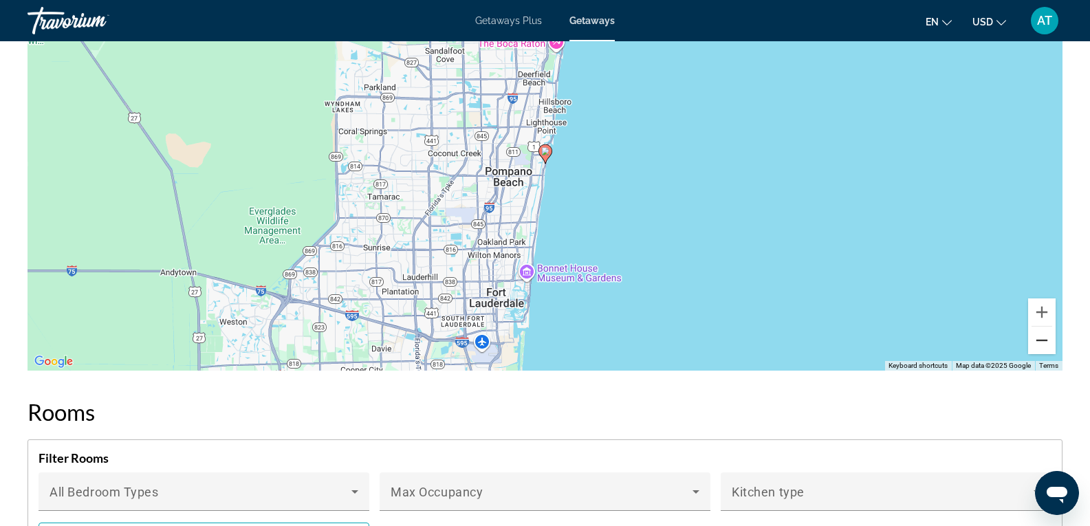
click at [1051, 347] on button "Zoom out" at bounding box center [1042, 341] width 28 height 28
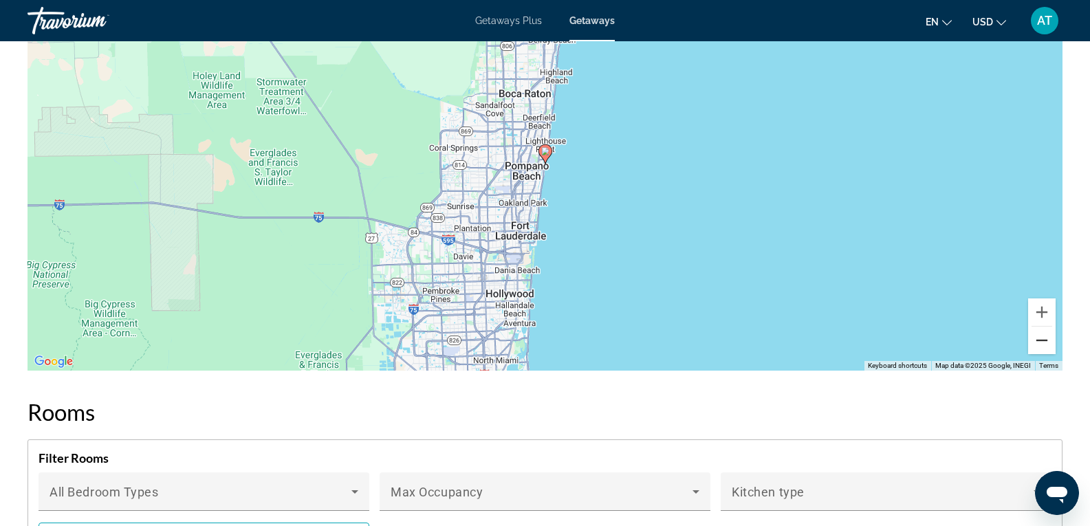
click at [1051, 347] on button "Zoom out" at bounding box center [1042, 341] width 28 height 28
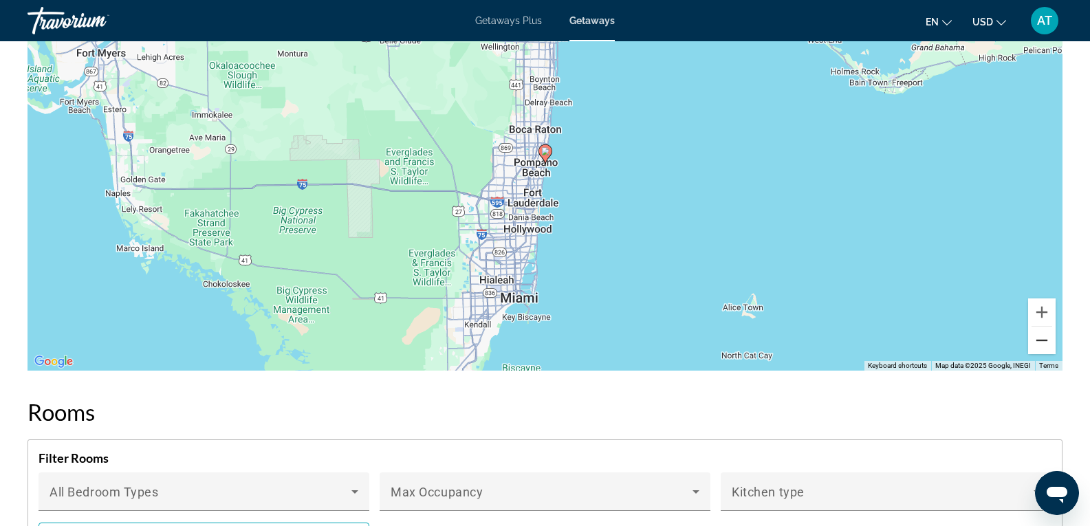
click at [1051, 347] on button "Zoom out" at bounding box center [1042, 341] width 28 height 28
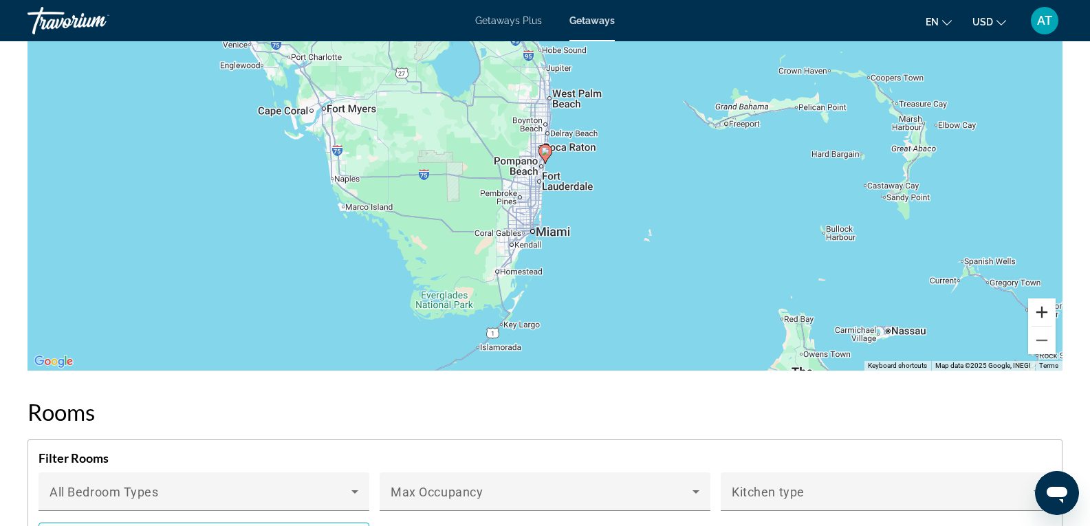
click at [1041, 315] on button "Zoom in" at bounding box center [1042, 313] width 28 height 28
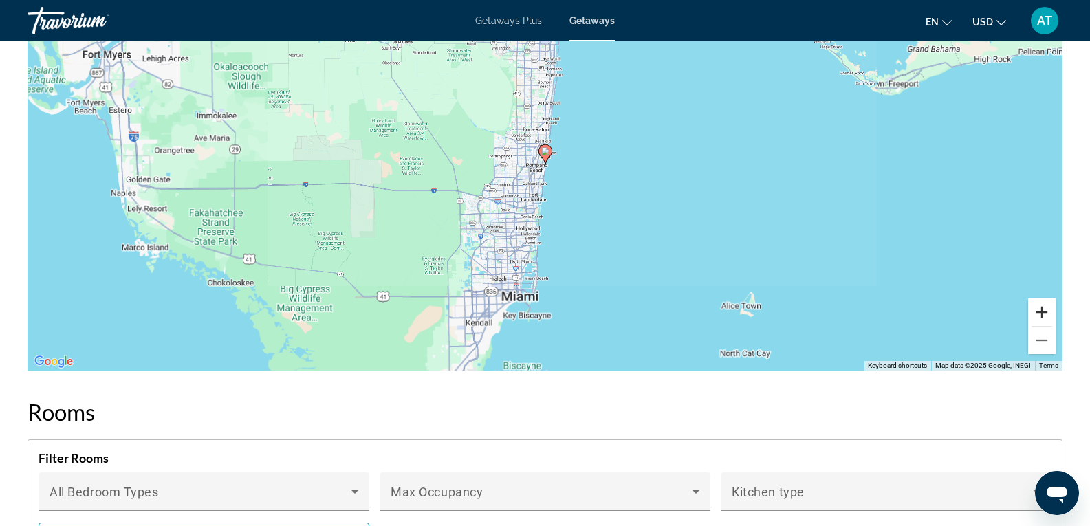
click at [1041, 315] on button "Zoom in" at bounding box center [1042, 313] width 28 height 28
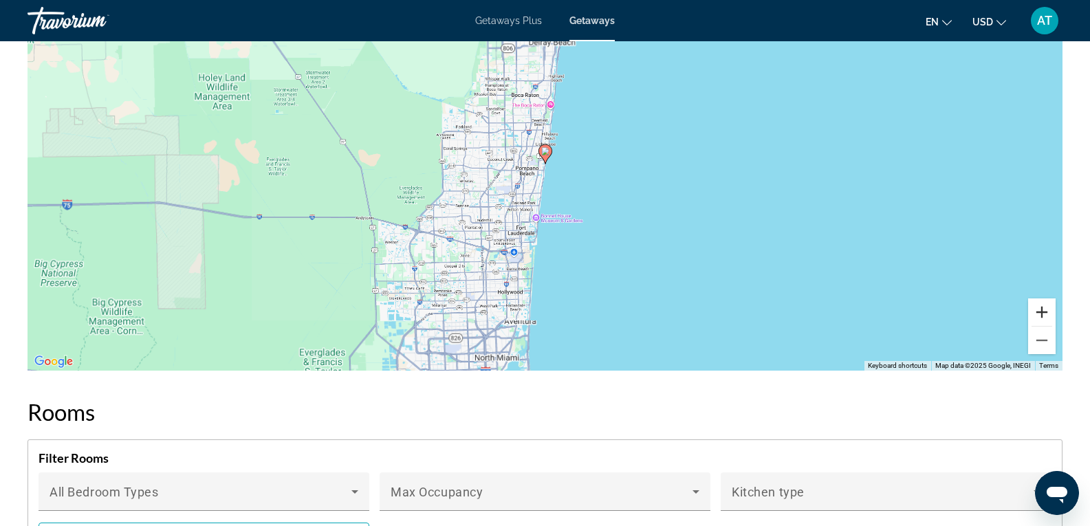
click at [1041, 315] on button "Zoom in" at bounding box center [1042, 313] width 28 height 28
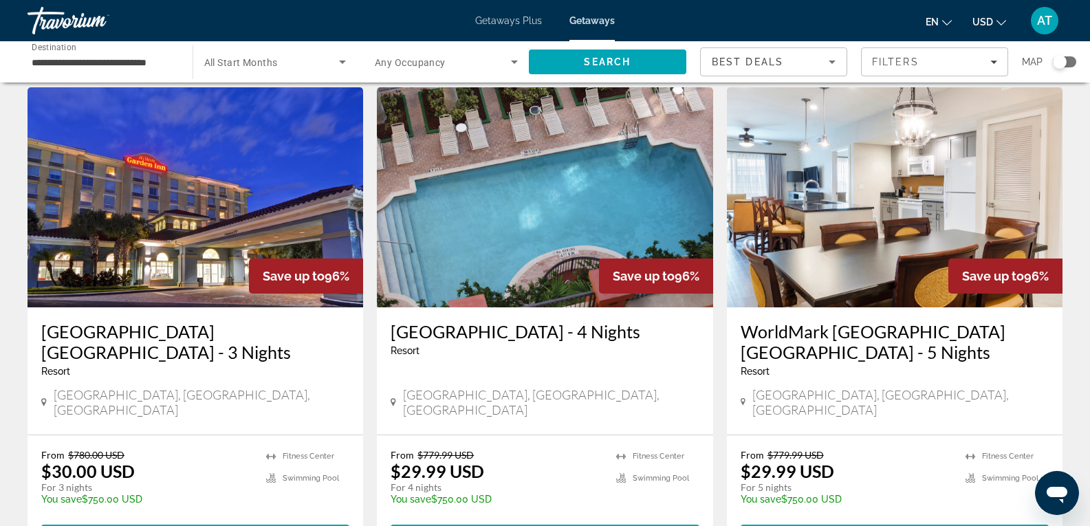
scroll to position [1781, 0]
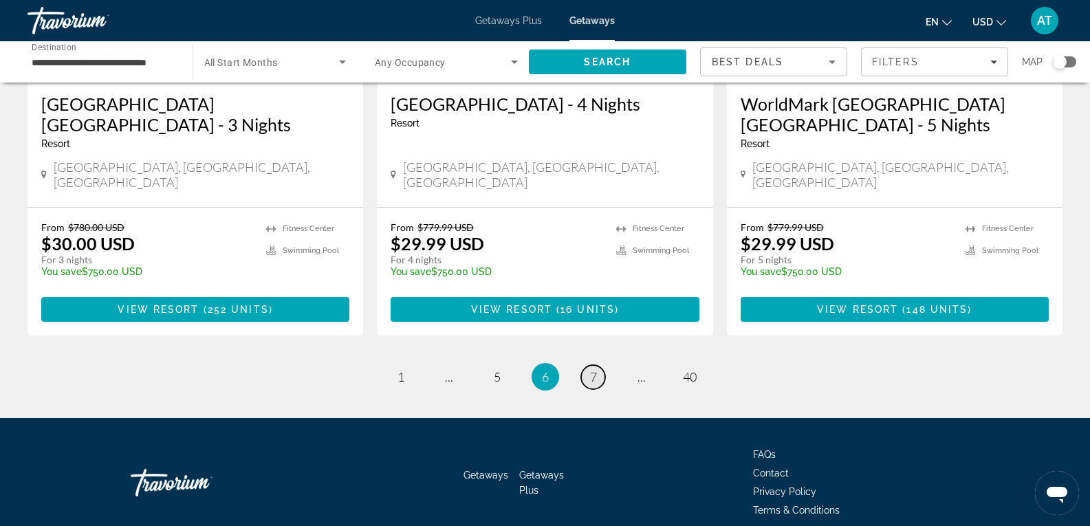
click at [589, 365] on link "page 7" at bounding box center [593, 377] width 24 height 24
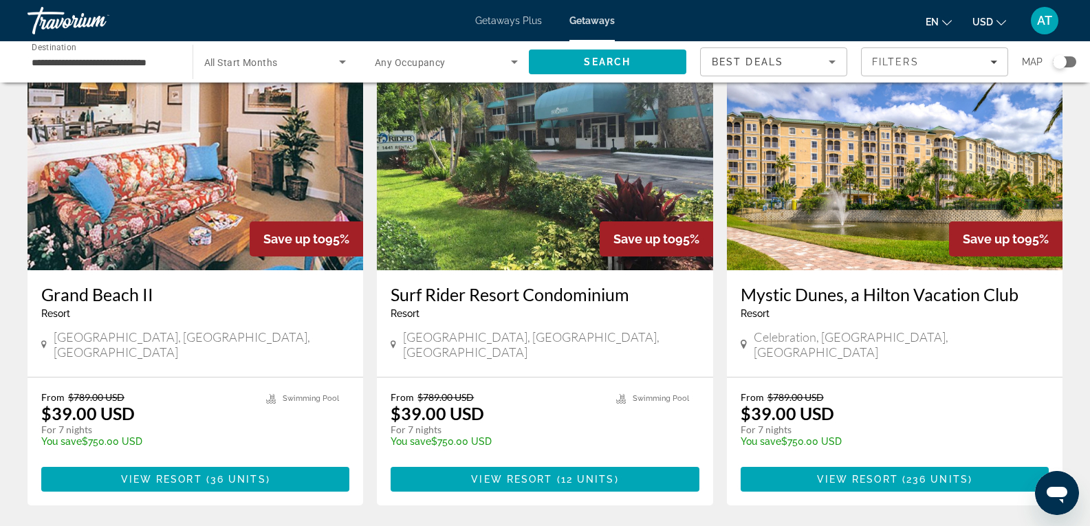
scroll to position [1720, 0]
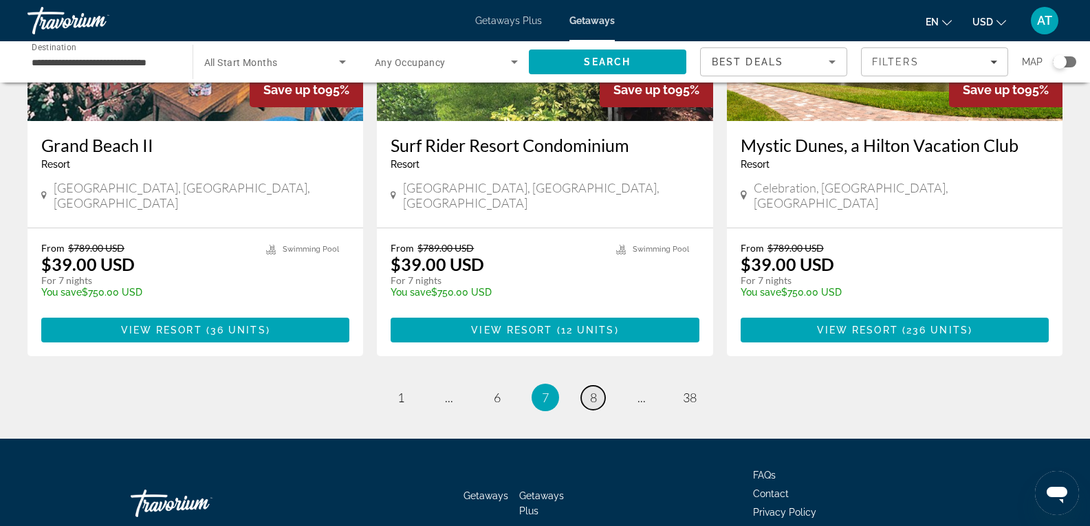
click at [596, 390] on span "8" at bounding box center [593, 397] width 7 height 15
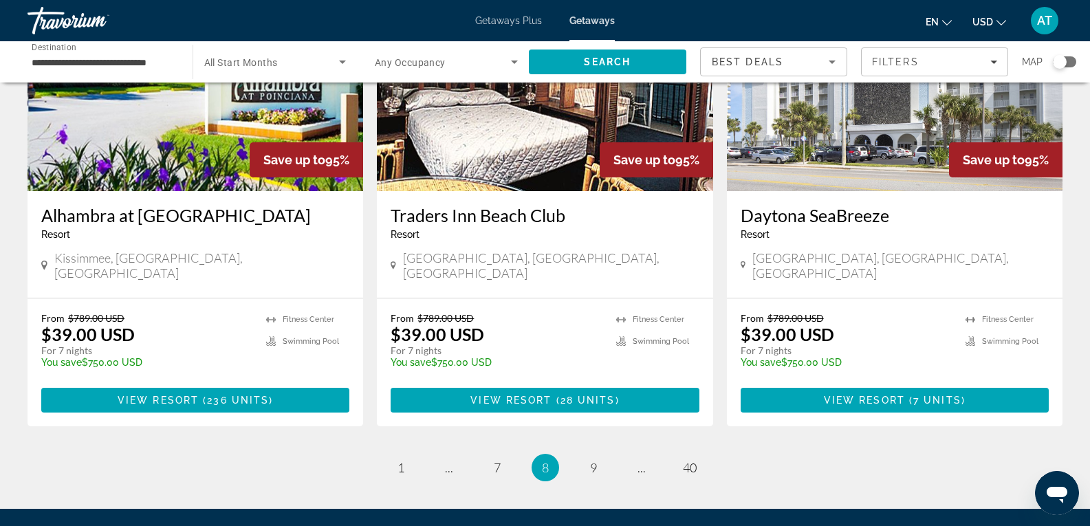
scroll to position [1632, 0]
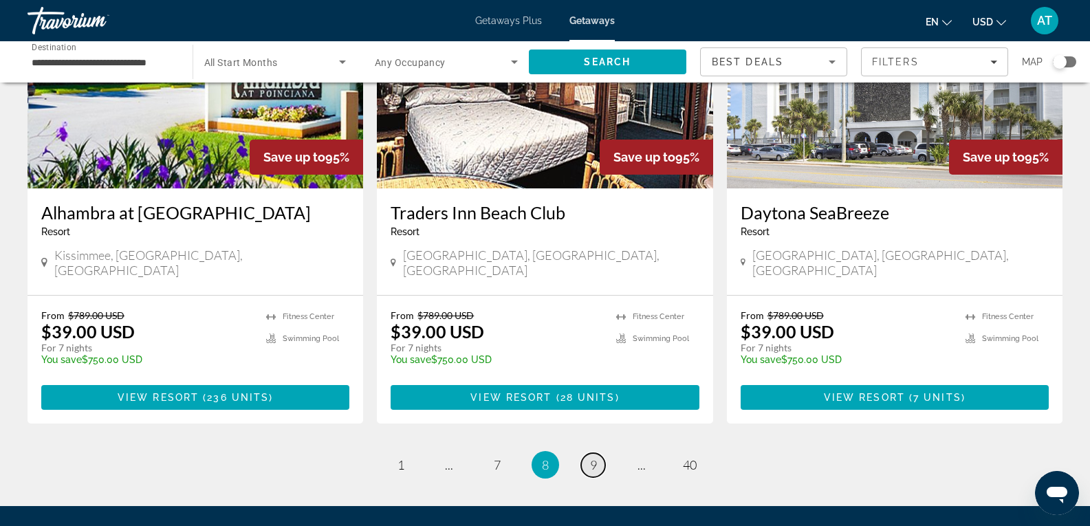
click at [594, 453] on link "page 9" at bounding box center [593, 465] width 24 height 24
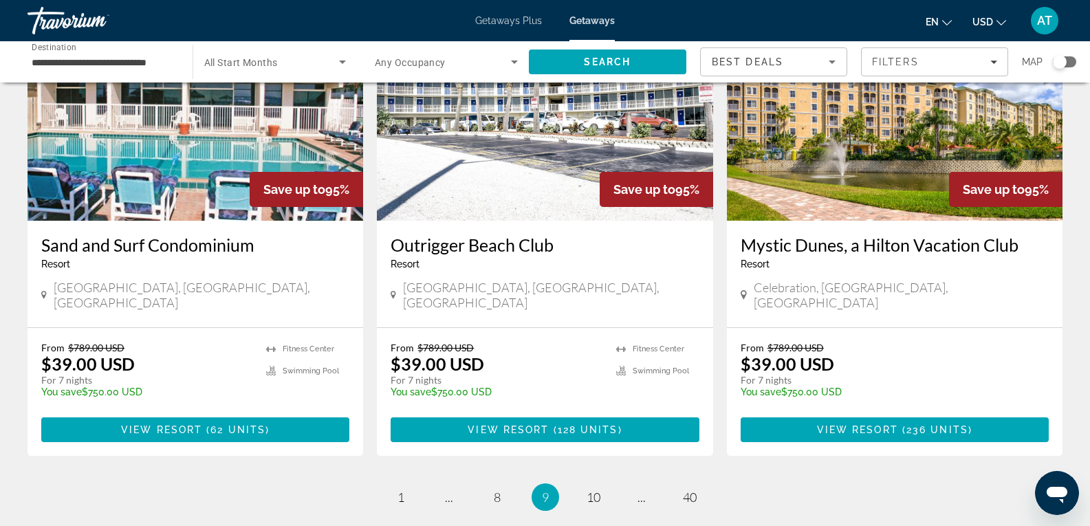
scroll to position [1638, 0]
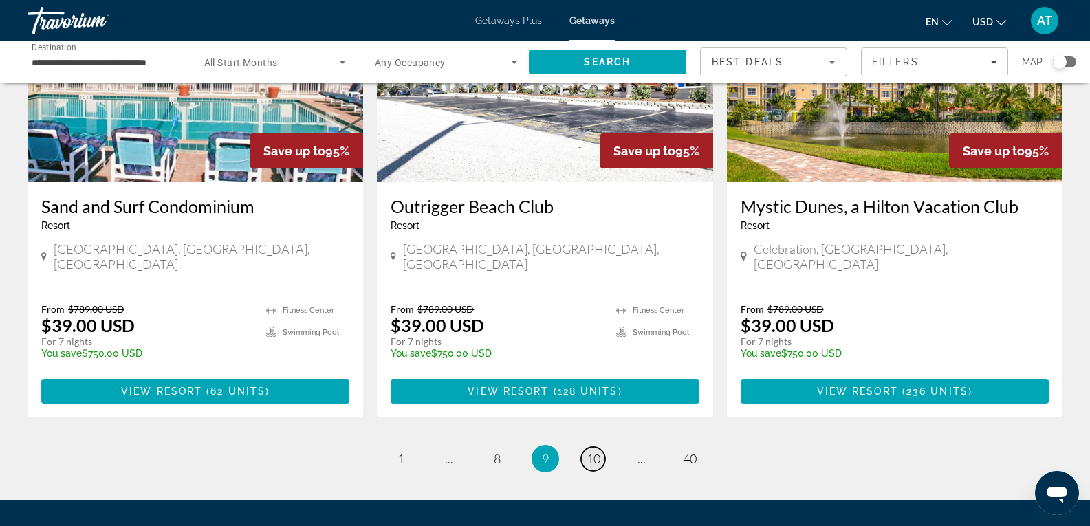
click at [597, 451] on span "10" at bounding box center [594, 458] width 14 height 15
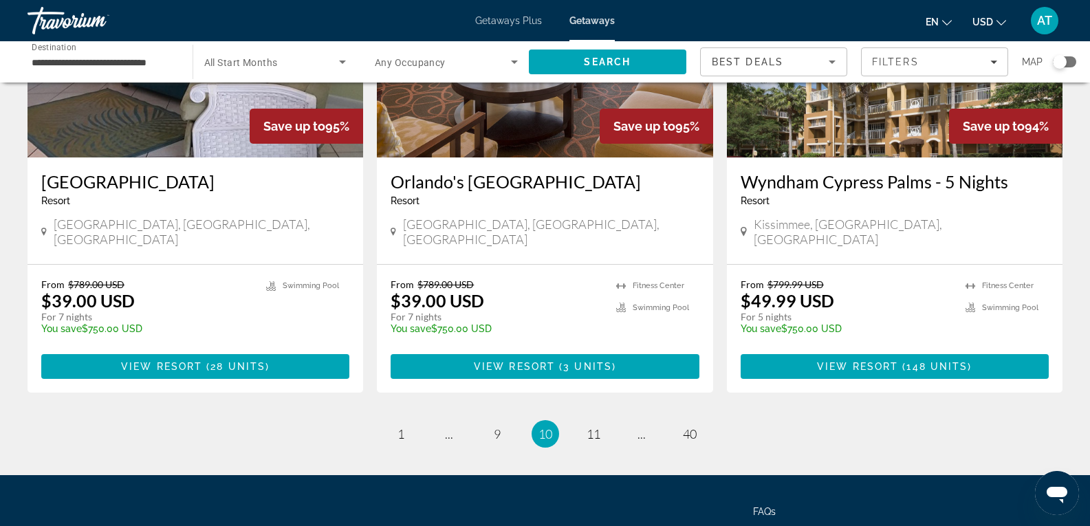
scroll to position [1684, 0]
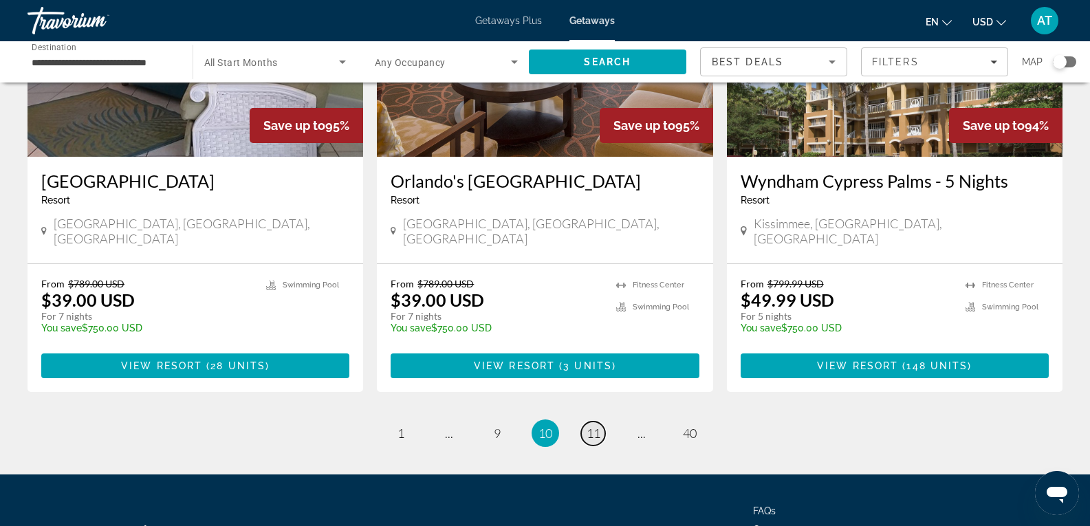
click at [587, 426] on span "11" at bounding box center [594, 433] width 14 height 15
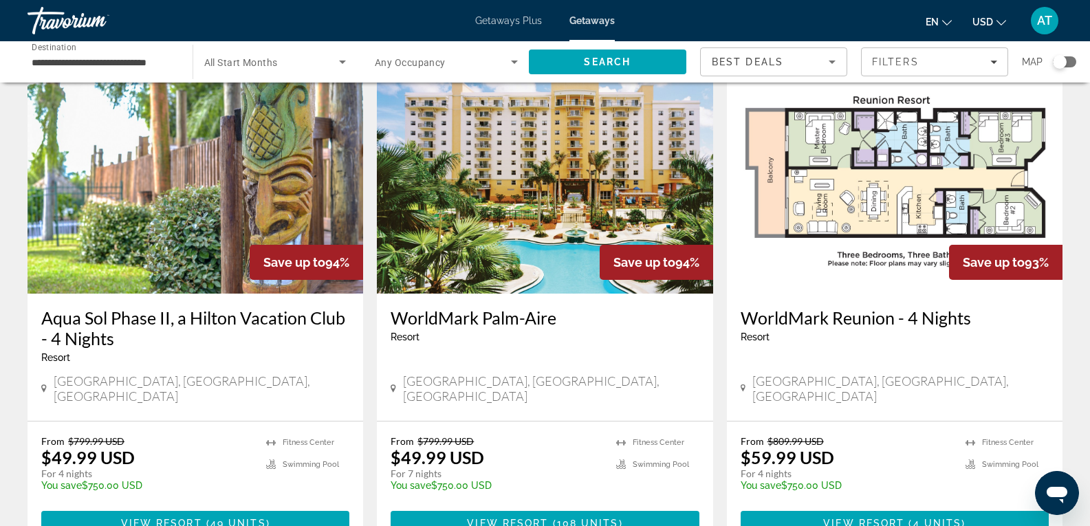
scroll to position [1527, 0]
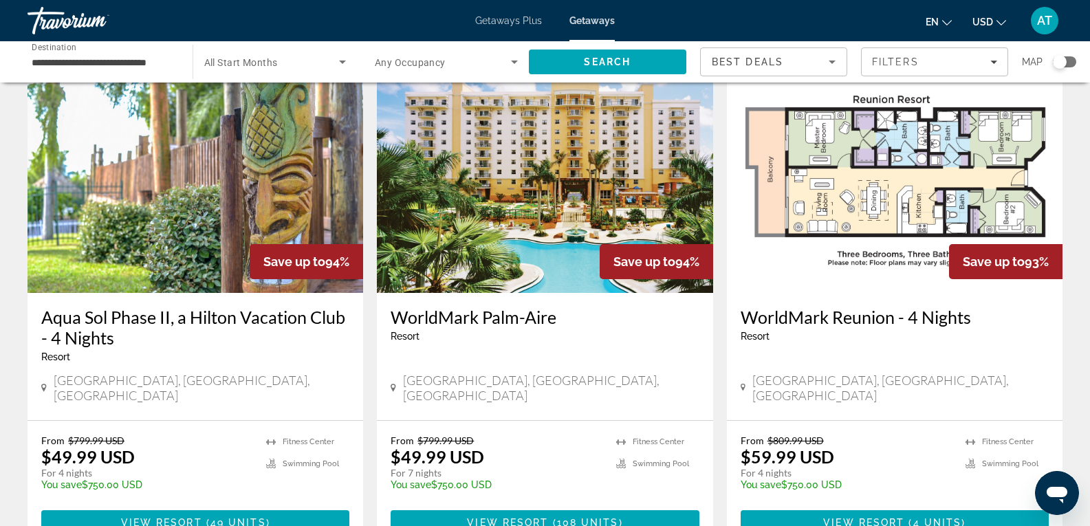
click at [448, 227] on img "Main content" at bounding box center [545, 183] width 336 height 220
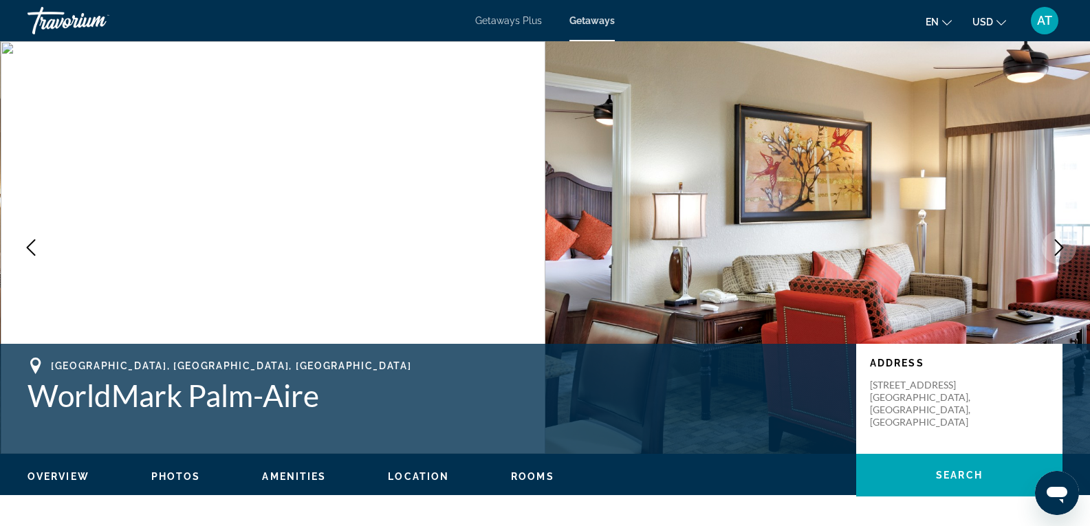
click at [1065, 243] on icon "Next image" at bounding box center [1059, 247] width 17 height 17
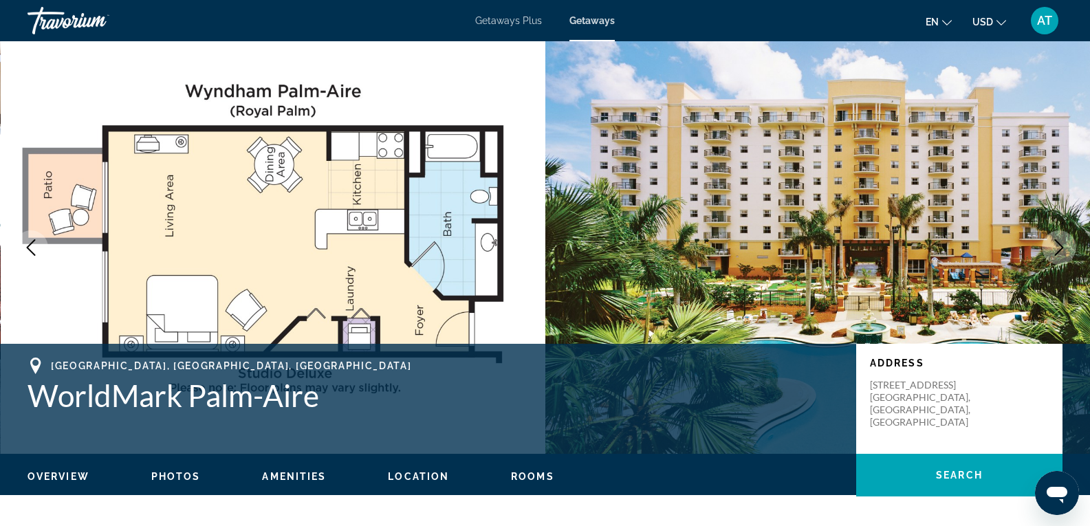
click at [1062, 242] on icon "Next image" at bounding box center [1059, 247] width 17 height 17
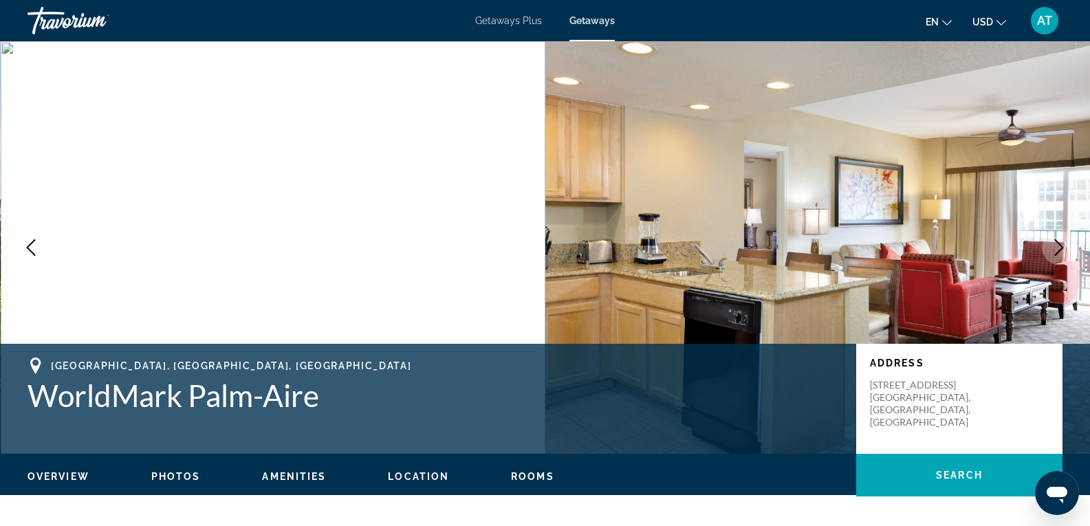
click at [1062, 242] on icon "Next image" at bounding box center [1059, 247] width 17 height 17
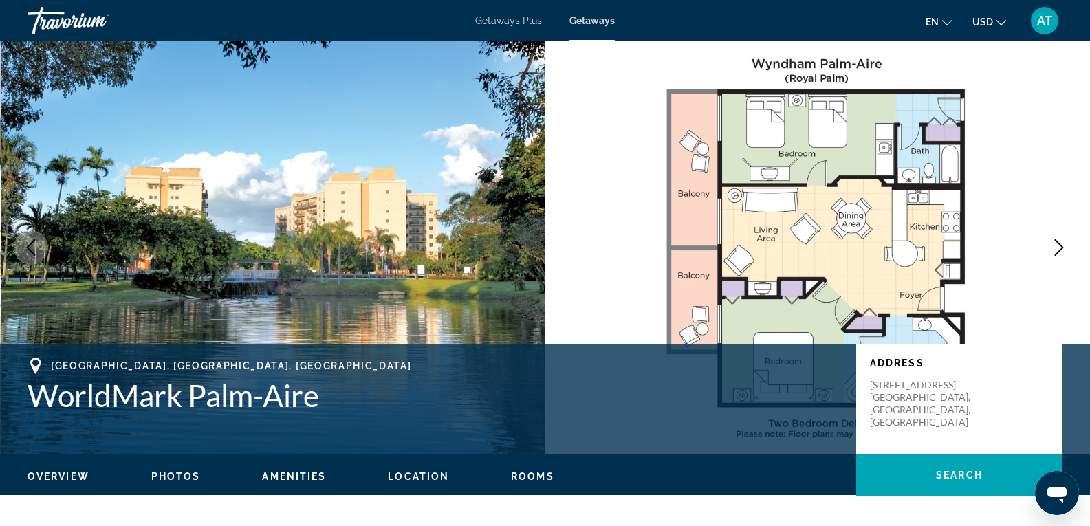
click at [1062, 242] on icon "Next image" at bounding box center [1059, 247] width 17 height 17
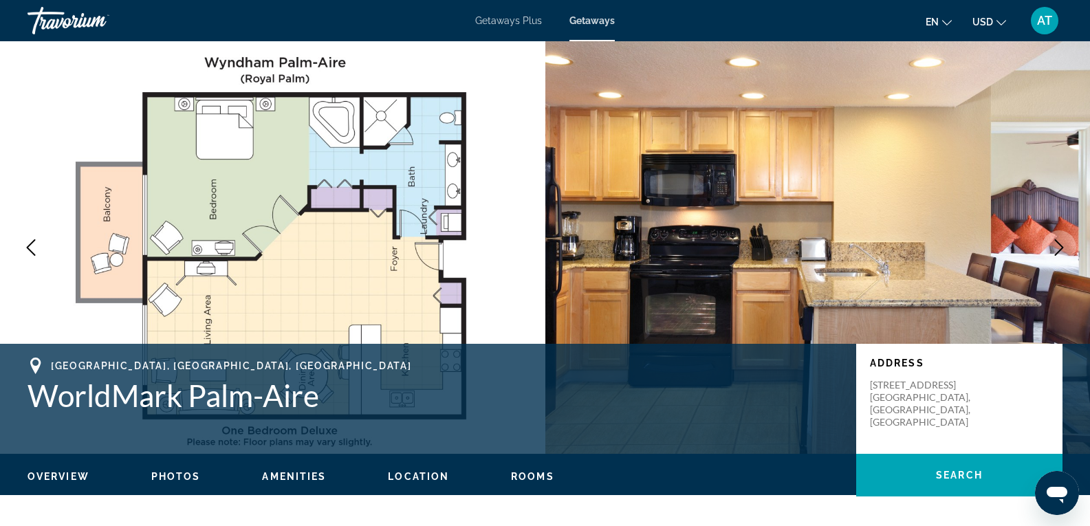
click at [1062, 242] on icon "Next image" at bounding box center [1059, 247] width 17 height 17
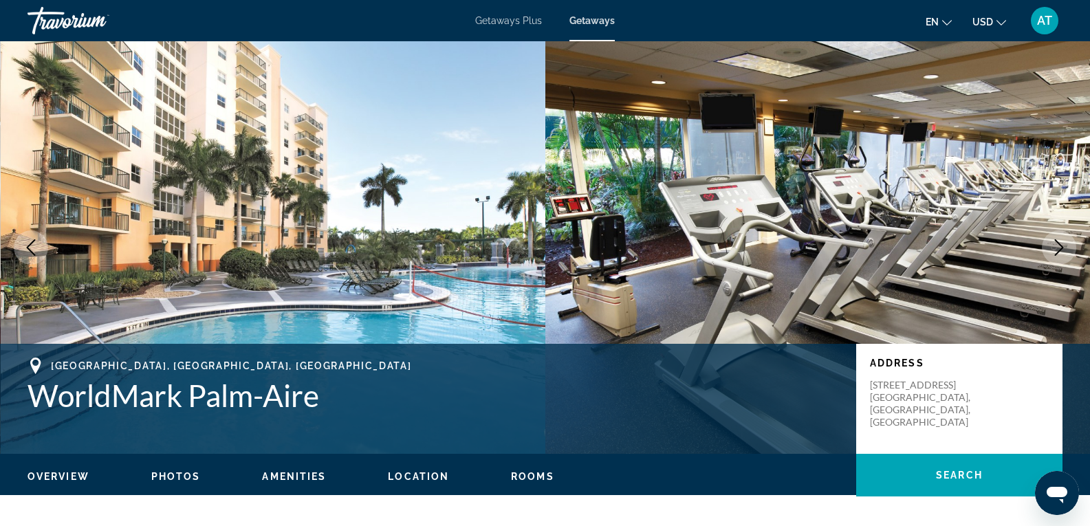
click at [1062, 242] on icon "Next image" at bounding box center [1059, 247] width 17 height 17
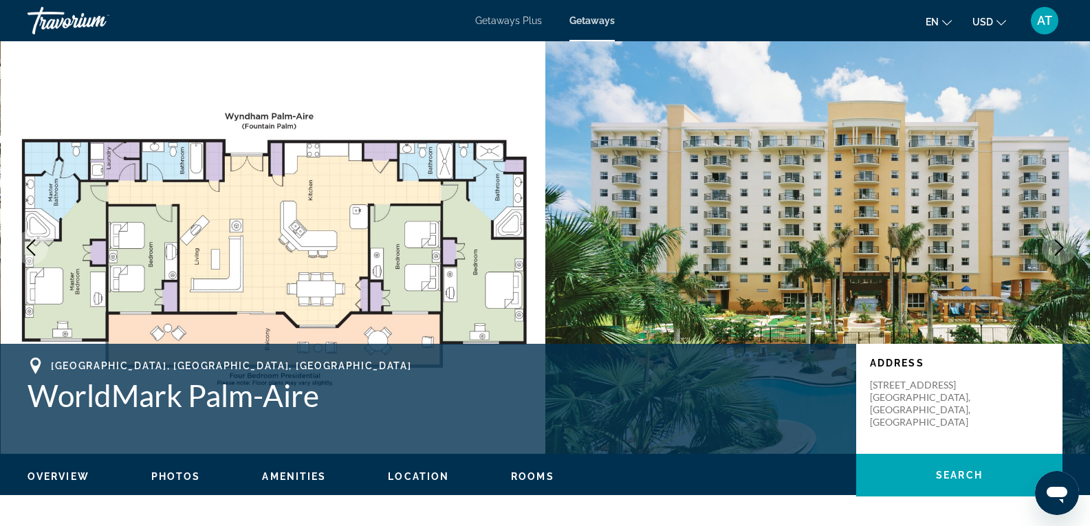
click at [1062, 242] on icon "Next image" at bounding box center [1059, 247] width 17 height 17
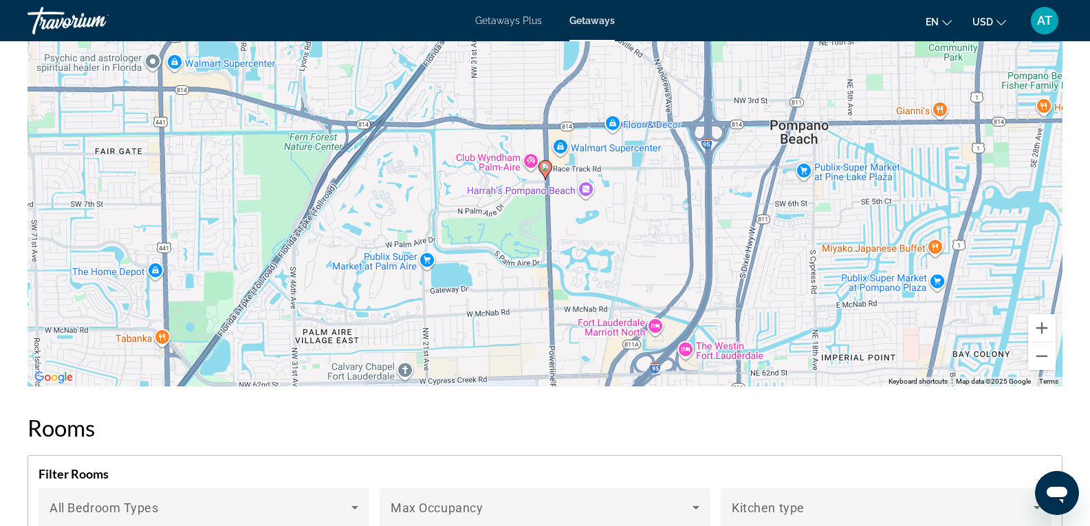
scroll to position [1952, 0]
click at [1032, 349] on button "Zoom out" at bounding box center [1042, 356] width 28 height 28
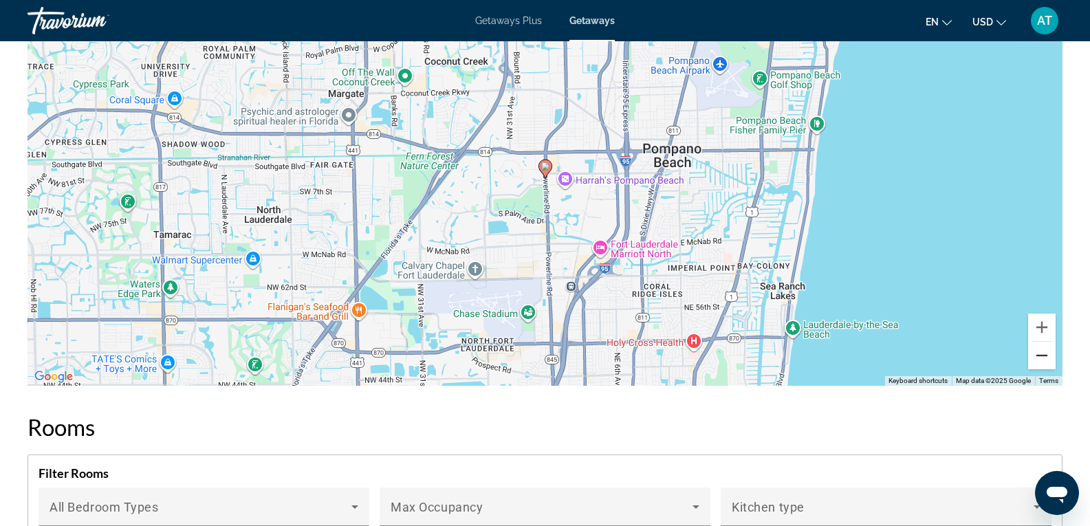
click at [1032, 349] on button "Zoom out" at bounding box center [1042, 356] width 28 height 28
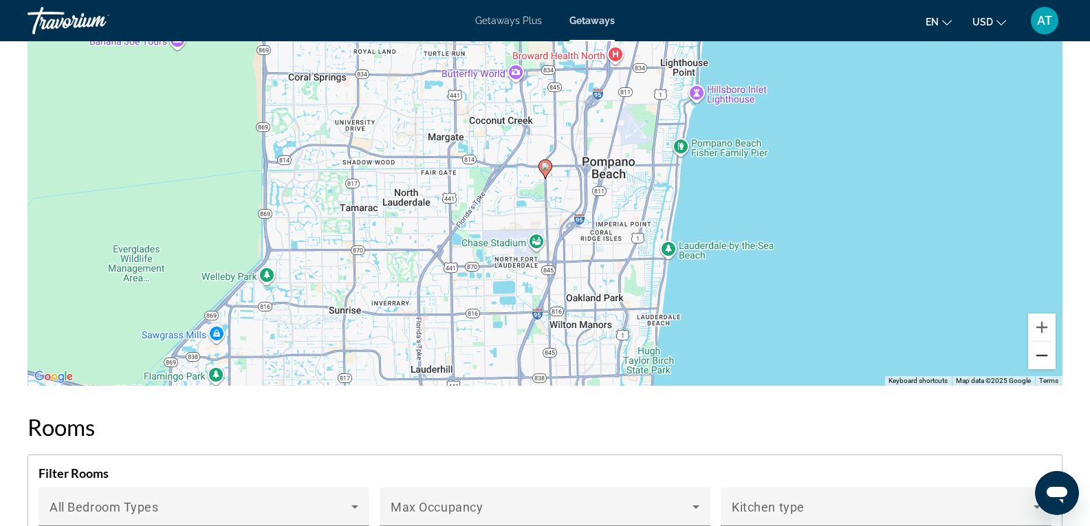
click at [1032, 349] on button "Zoom out" at bounding box center [1042, 356] width 28 height 28
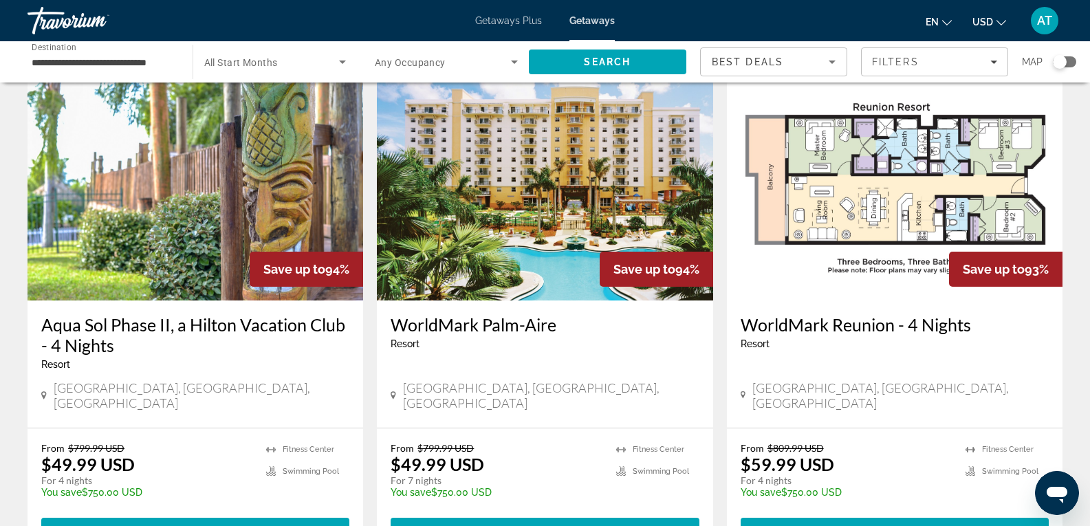
scroll to position [1761, 0]
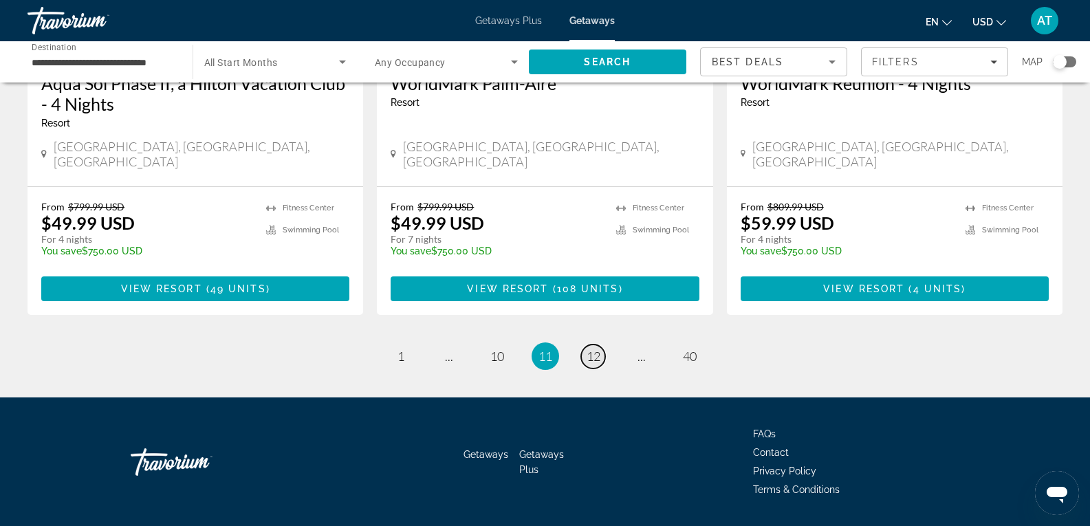
click at [596, 349] on span "12" at bounding box center [594, 356] width 14 height 15
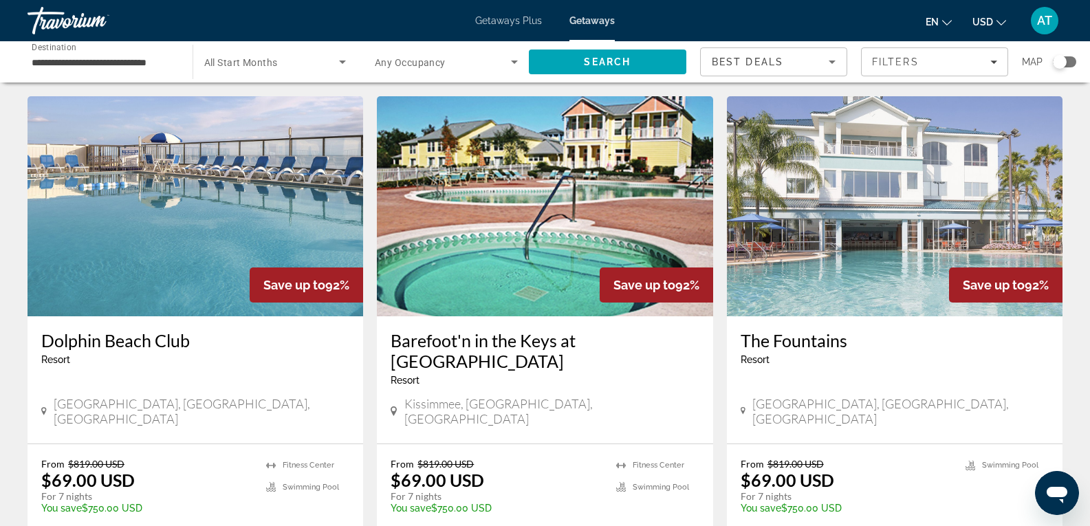
scroll to position [1720, 0]
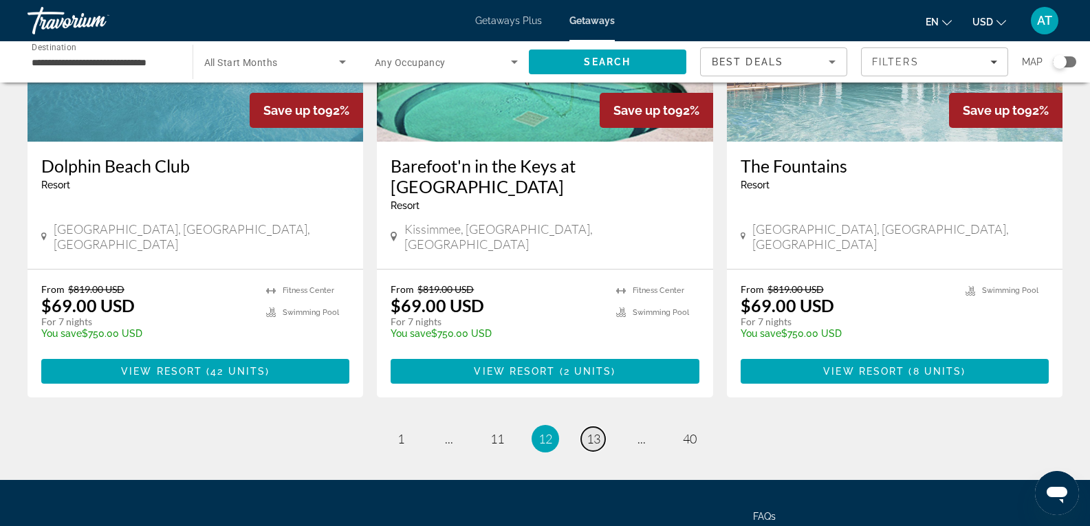
click at [601, 427] on link "page 13" at bounding box center [593, 439] width 24 height 24
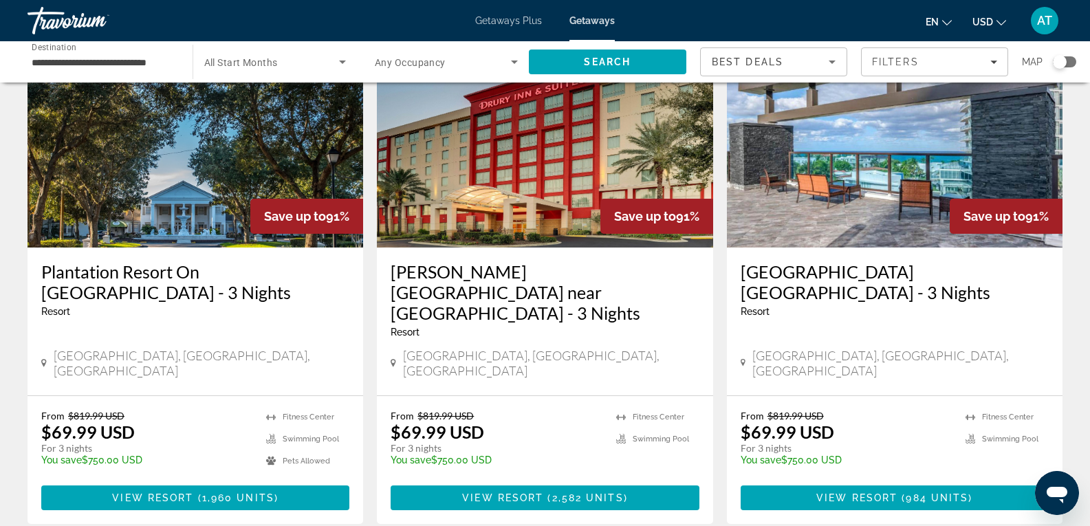
scroll to position [1720, 0]
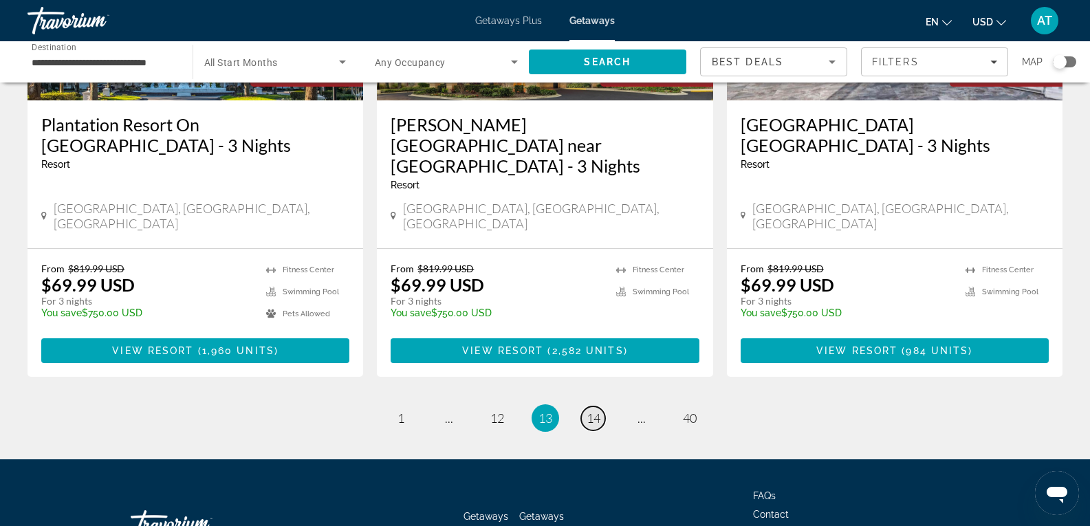
click at [587, 411] on span "14" at bounding box center [594, 418] width 14 height 15
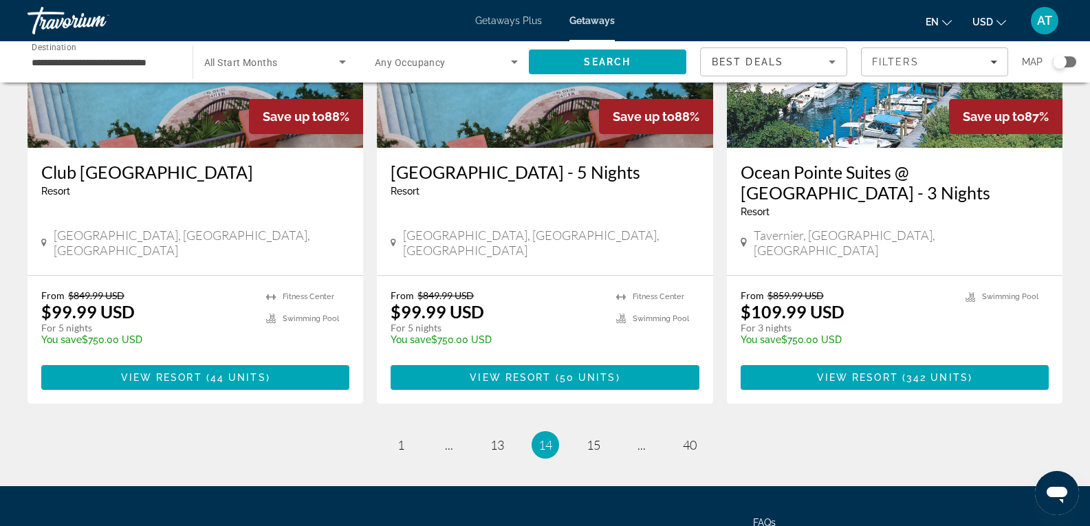
scroll to position [1715, 0]
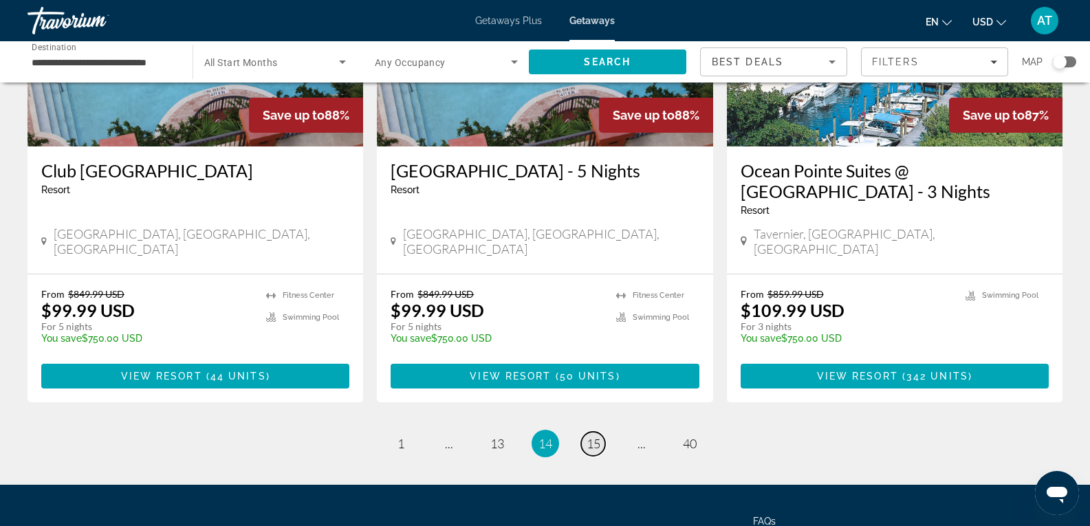
click at [594, 432] on link "page 15" at bounding box center [593, 444] width 24 height 24
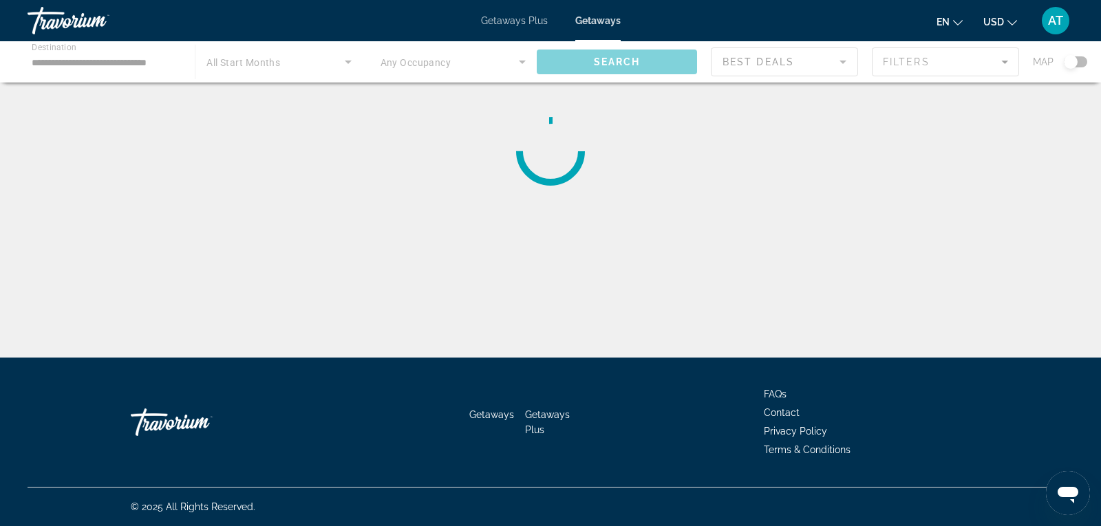
drag, startPoint x: 1072, startPoint y: 58, endPoint x: 1100, endPoint y: 56, distance: 28.2
click at [1100, 56] on div "Main content" at bounding box center [550, 61] width 1101 height 41
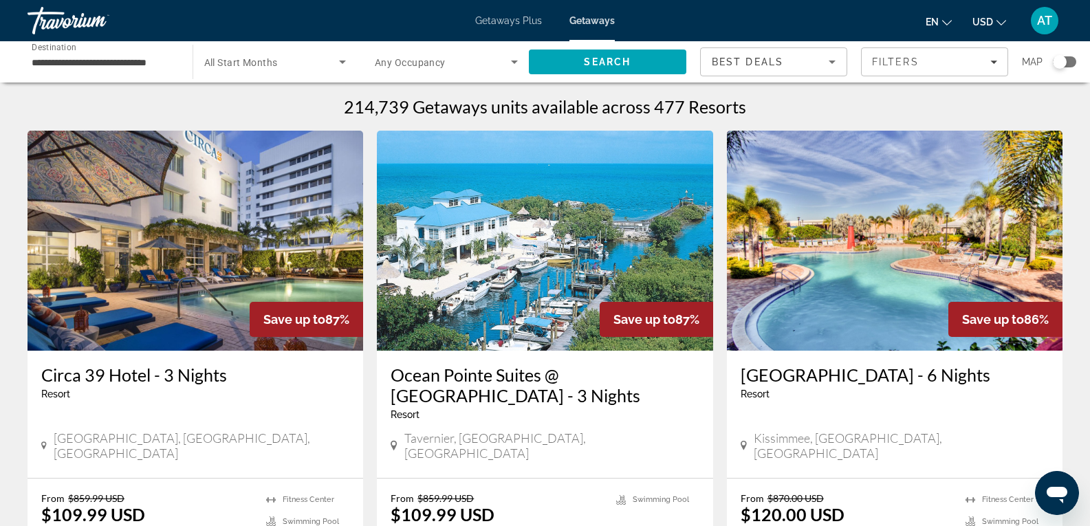
click at [1066, 63] on div "Search widget" at bounding box center [1060, 62] width 14 height 14
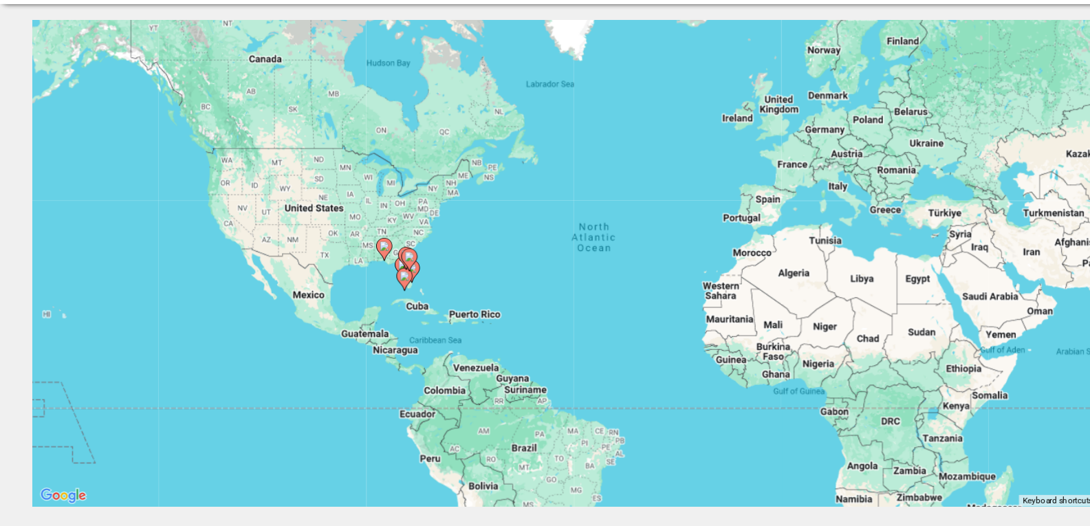
drag, startPoint x: 796, startPoint y: 89, endPoint x: 776, endPoint y: 208, distance: 120.7
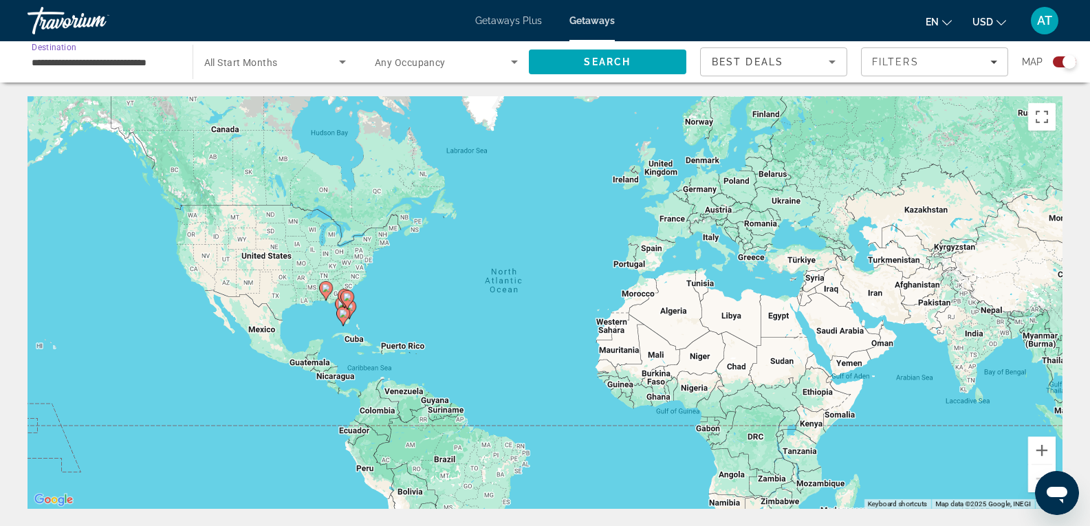
click at [133, 67] on input "**********" at bounding box center [103, 62] width 143 height 17
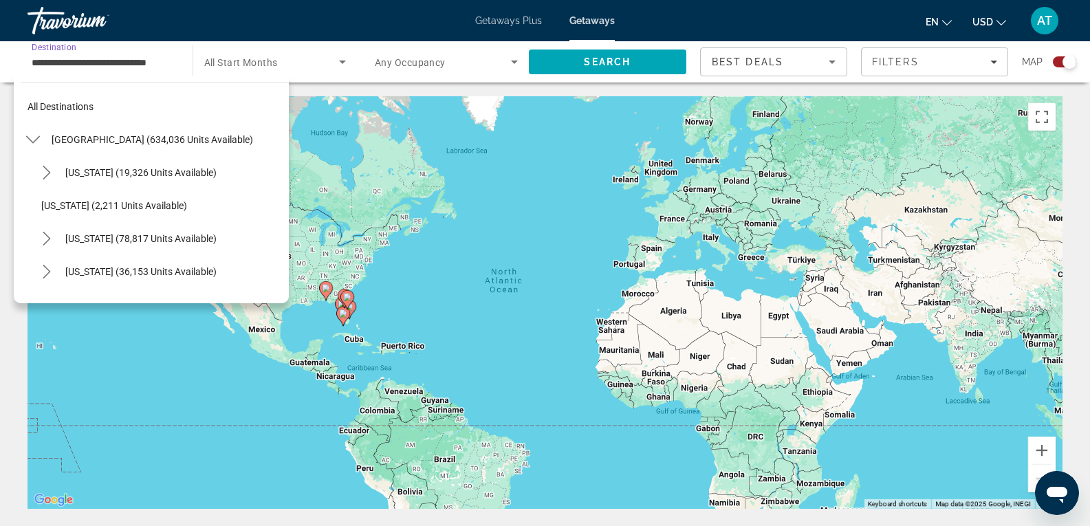
scroll to position [181, 0]
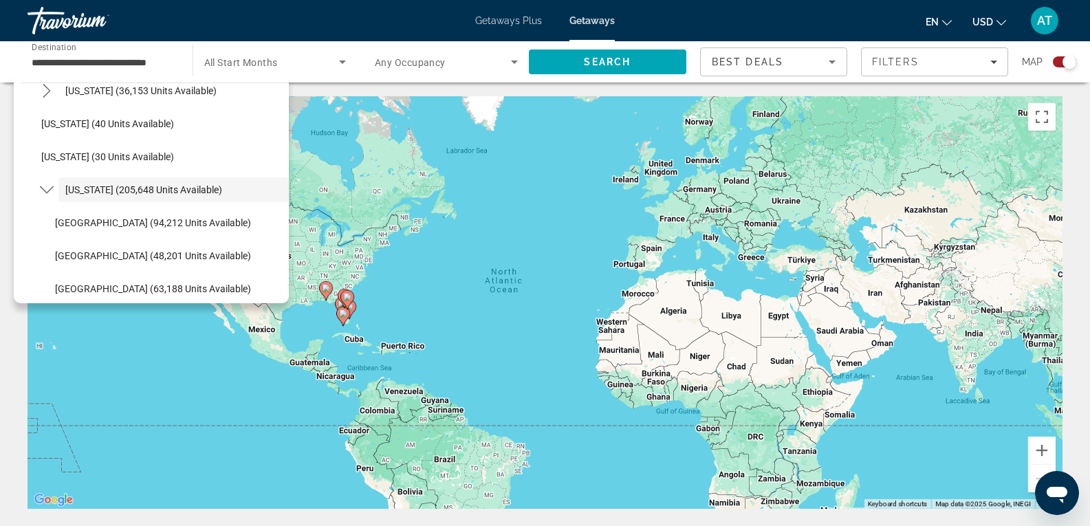
click at [329, 309] on div "To activate drag with keyboard, press Alt + Enter. Once in keyboard drag state,…" at bounding box center [545, 302] width 1035 height 413
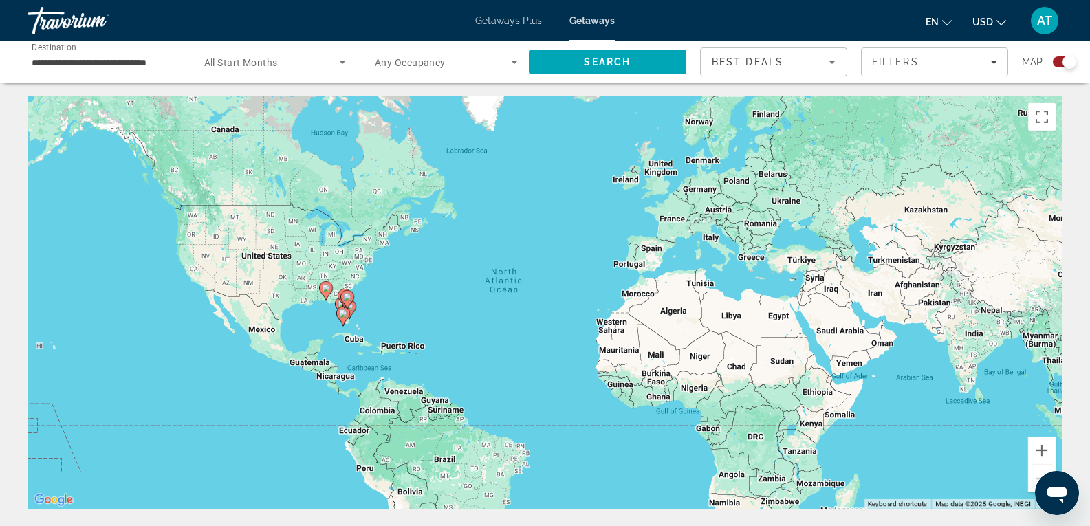
click at [329, 309] on div "To activate drag with keyboard, press Alt + Enter. Once in keyboard drag state,…" at bounding box center [545, 302] width 1035 height 413
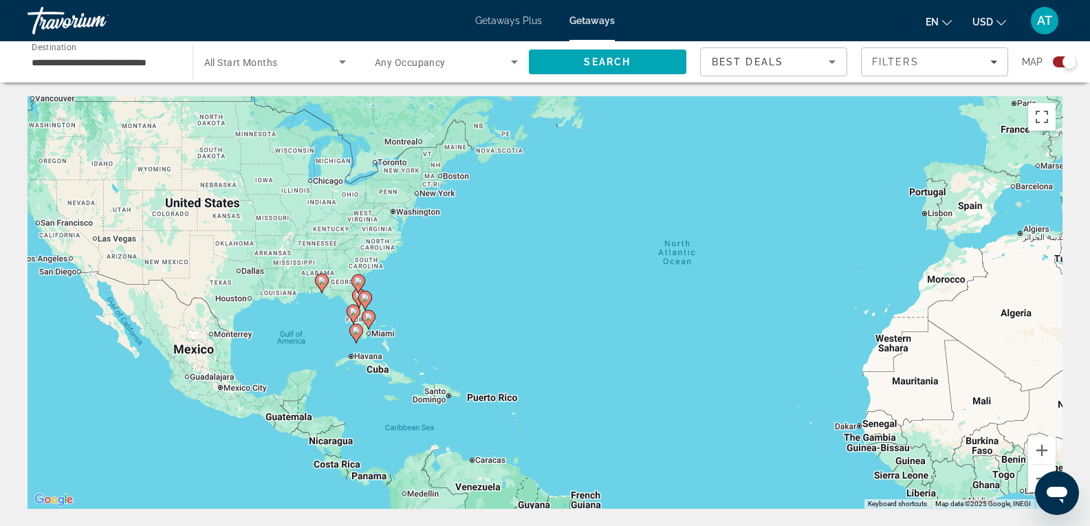
click at [338, 306] on div "To activate drag with keyboard, press Alt + Enter. Once in keyboard drag state,…" at bounding box center [545, 302] width 1035 height 413
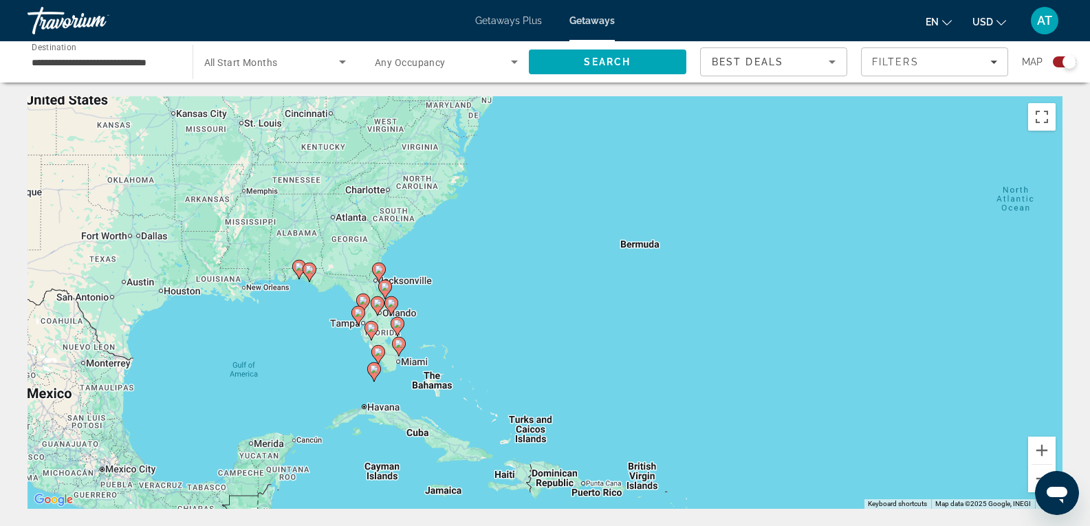
click at [360, 316] on image "Main content" at bounding box center [358, 313] width 8 height 8
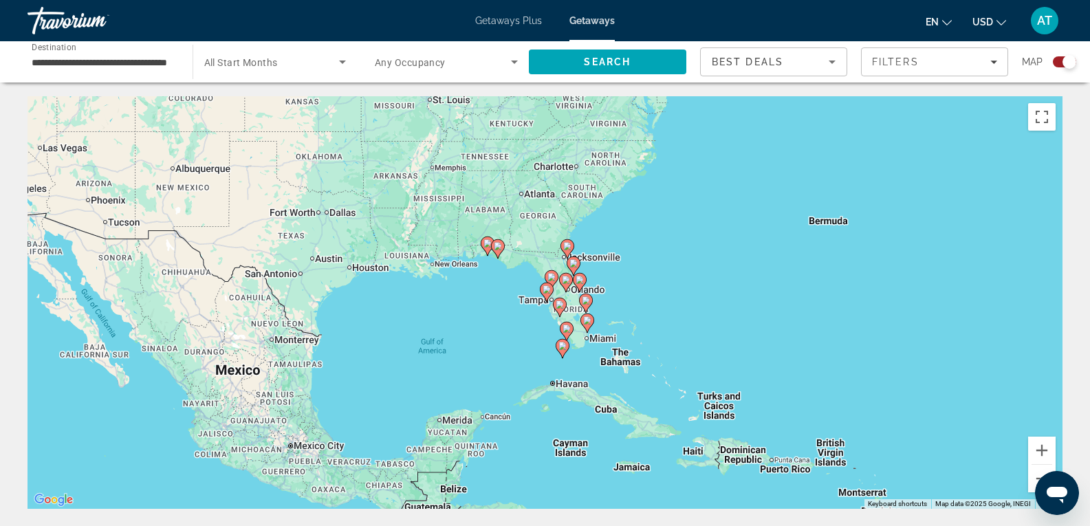
click at [549, 294] on icon "Main content" at bounding box center [546, 292] width 12 height 18
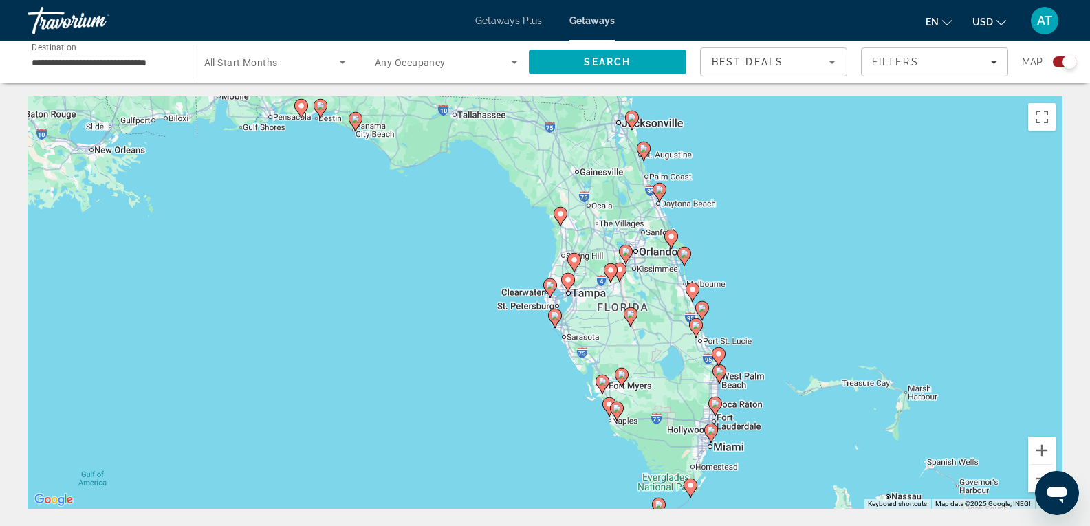
click at [551, 286] on image "Main content" at bounding box center [550, 285] width 8 height 8
type input "**********"
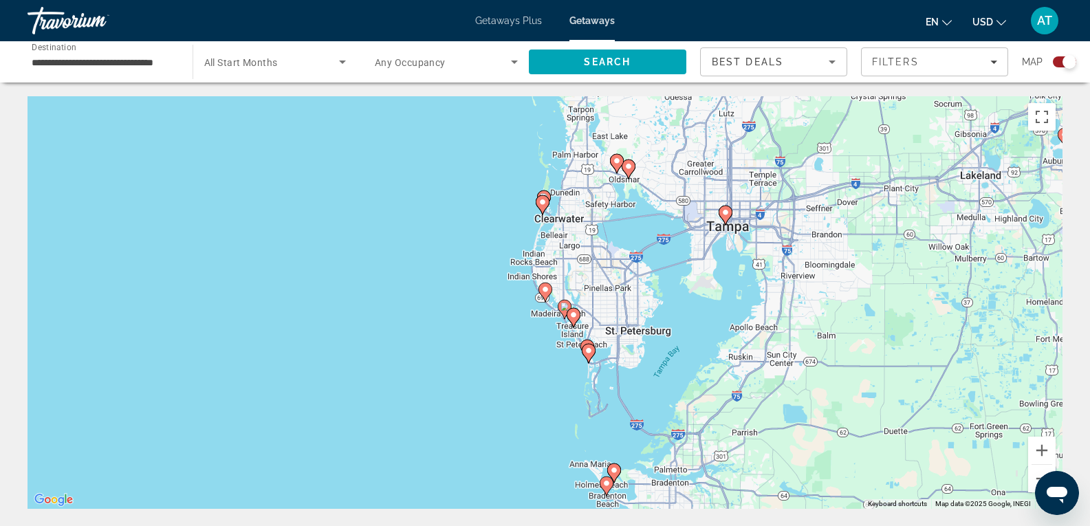
click at [546, 208] on icon "Main content" at bounding box center [542, 205] width 12 height 18
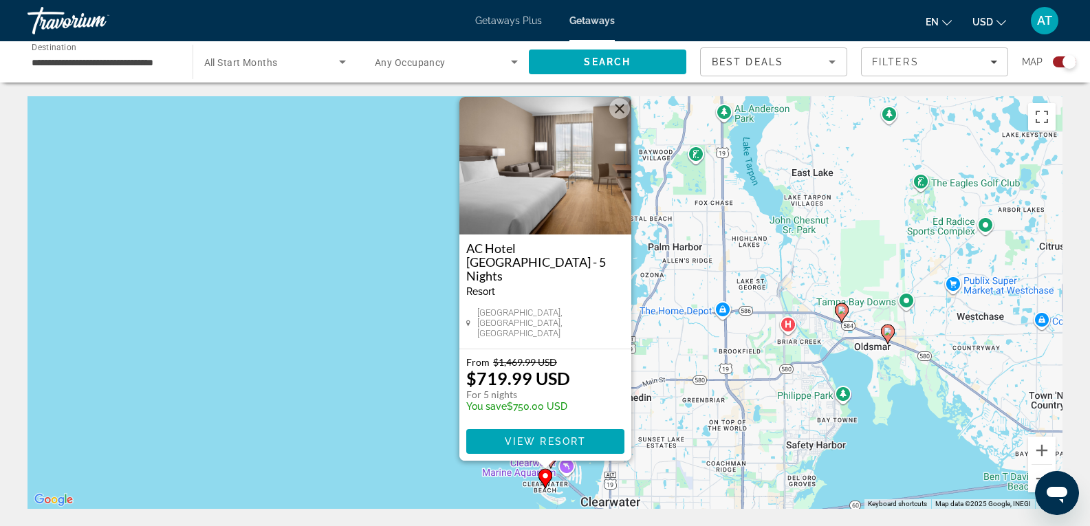
click at [521, 489] on div "To activate drag with keyboard, press Alt + Enter. Once in keyboard drag state,…" at bounding box center [545, 302] width 1035 height 413
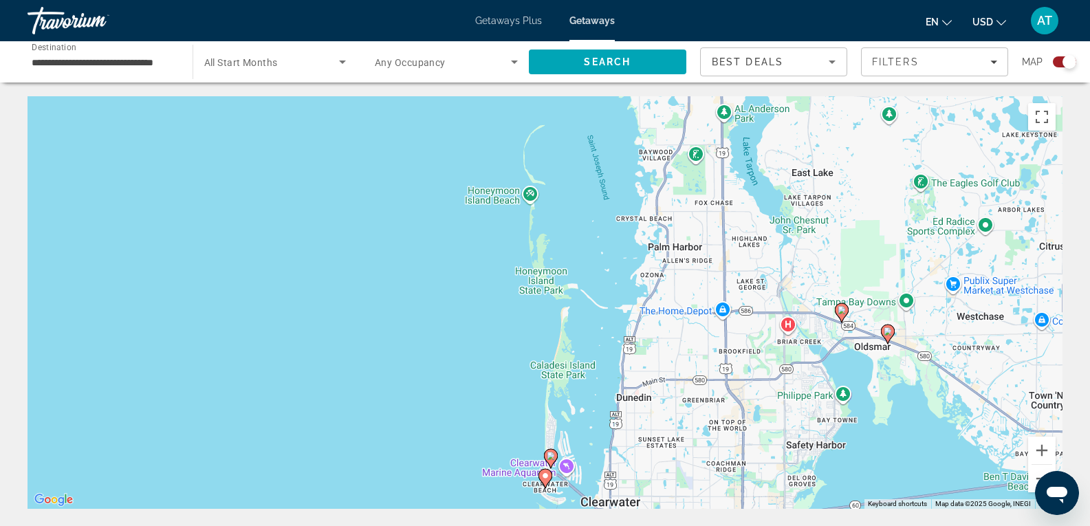
click at [551, 455] on image "Main content" at bounding box center [551, 456] width 8 height 8
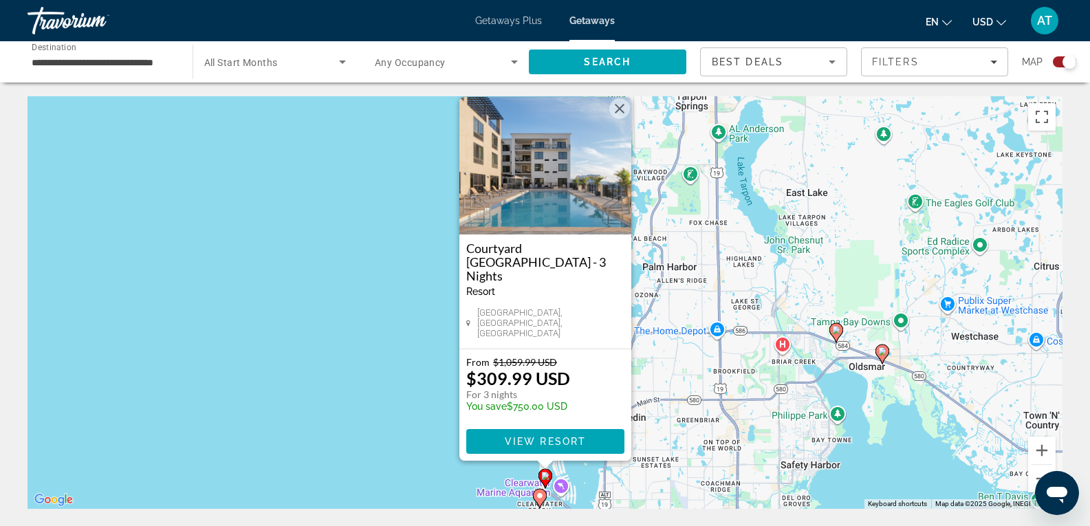
click at [539, 493] on image "Main content" at bounding box center [540, 496] width 8 height 8
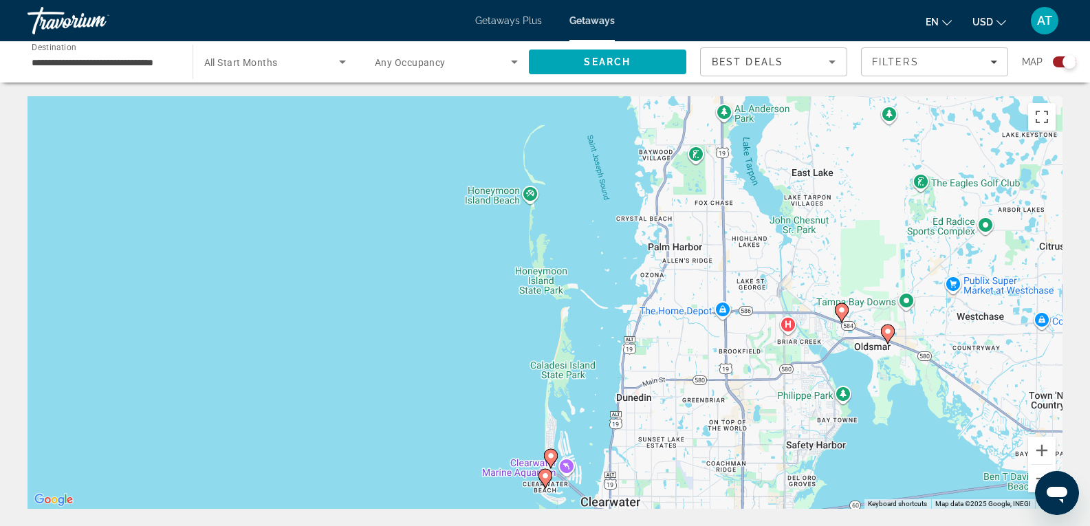
click at [542, 476] on image "Main content" at bounding box center [545, 476] width 8 height 8
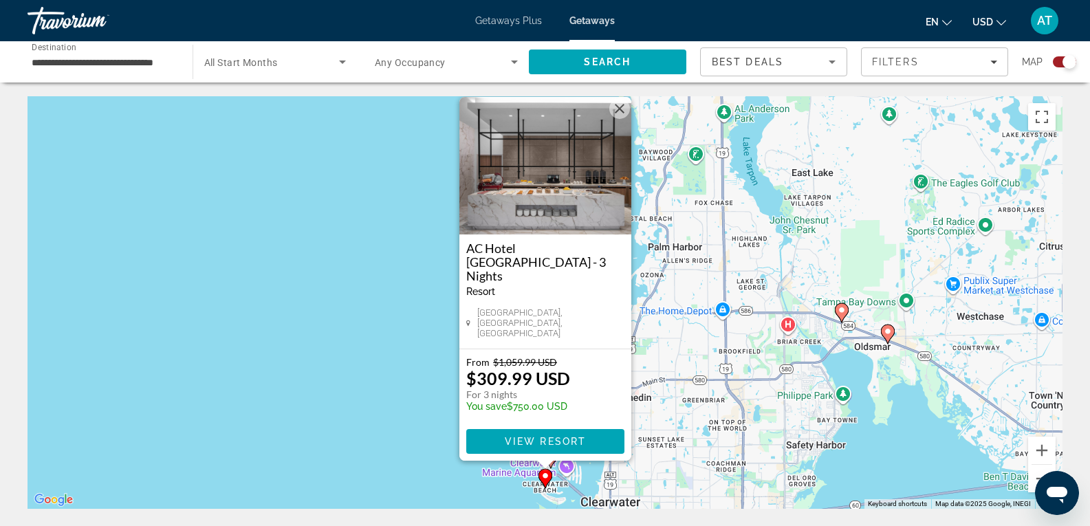
click at [413, 470] on div "To activate drag with keyboard, press Alt + Enter. Once in keyboard drag state,…" at bounding box center [545, 302] width 1035 height 413
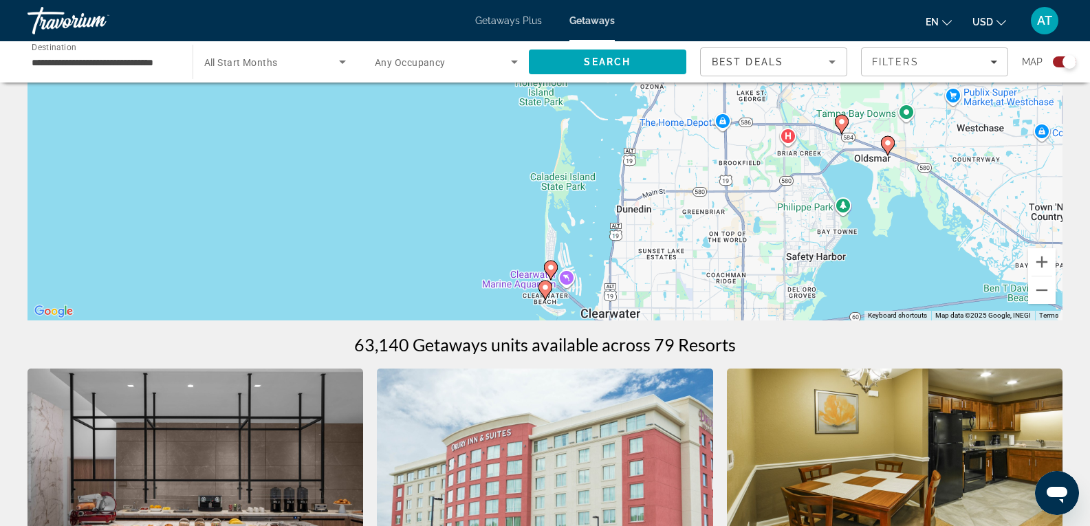
scroll to position [189, 0]
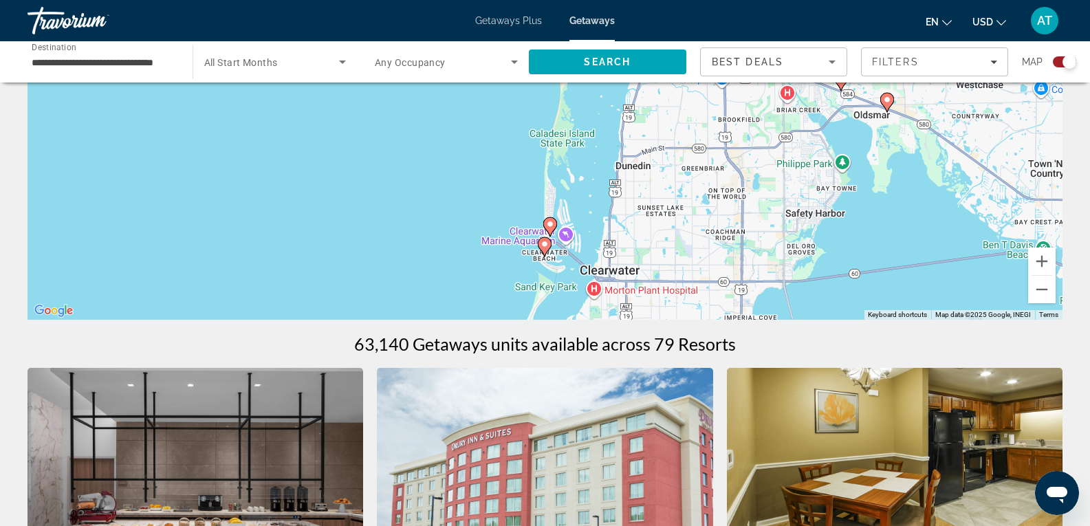
drag, startPoint x: 570, startPoint y: 219, endPoint x: 567, endPoint y: 156, distance: 63.3
click at [567, 156] on div "To activate drag with keyboard, press Alt + Enter. Once in keyboard drag state,…" at bounding box center [545, 113] width 1035 height 413
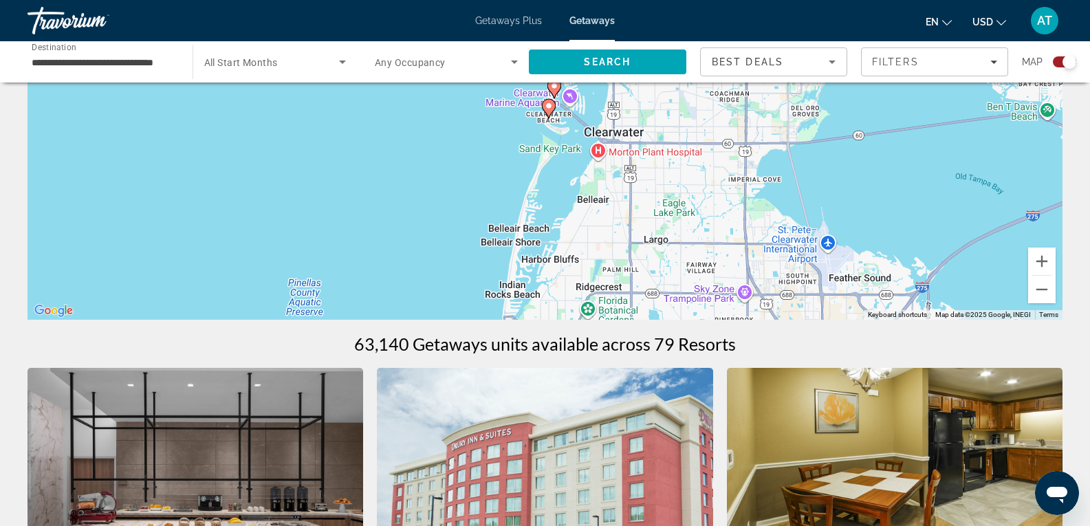
drag, startPoint x: 565, startPoint y: 236, endPoint x: 572, endPoint y: 109, distance: 126.7
click at [572, 109] on div "To activate drag with keyboard, press Alt + Enter. Once in keyboard drag state,…" at bounding box center [545, 113] width 1035 height 413
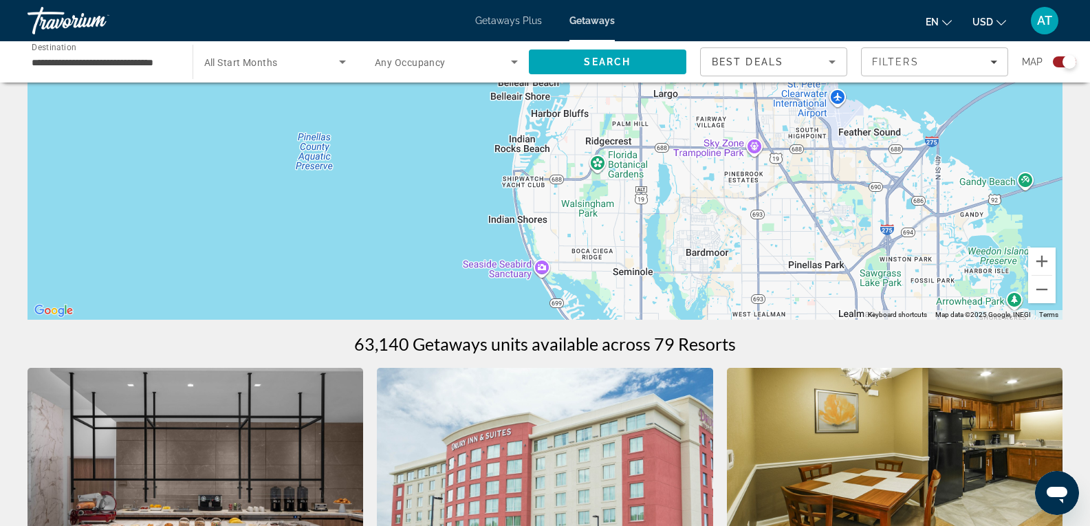
drag, startPoint x: 559, startPoint y: 187, endPoint x: 569, endPoint y: 18, distance: 169.5
click at [569, 18] on div "**********" at bounding box center [545, 74] width 1090 height 526
click at [570, 310] on image "Main content" at bounding box center [569, 308] width 8 height 8
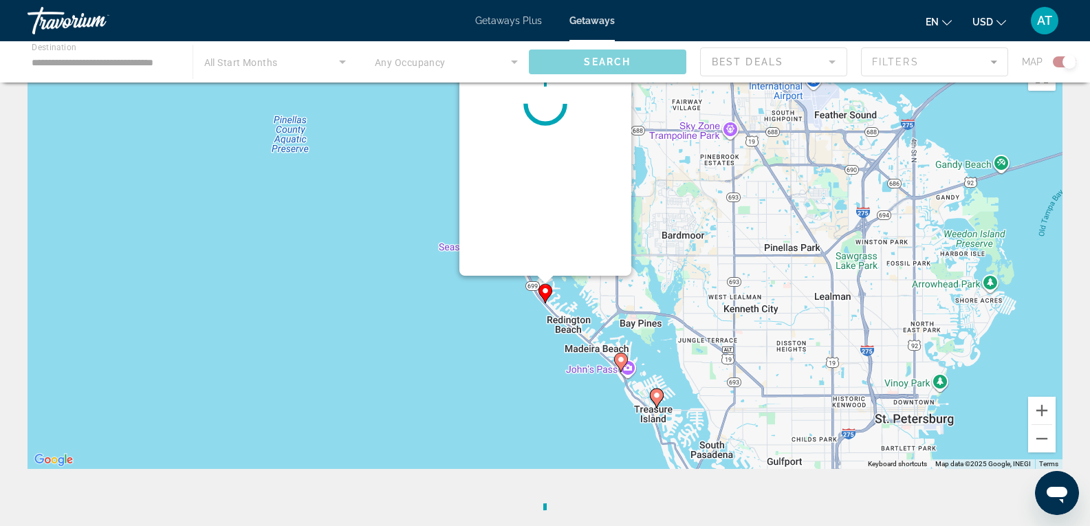
scroll to position [0, 0]
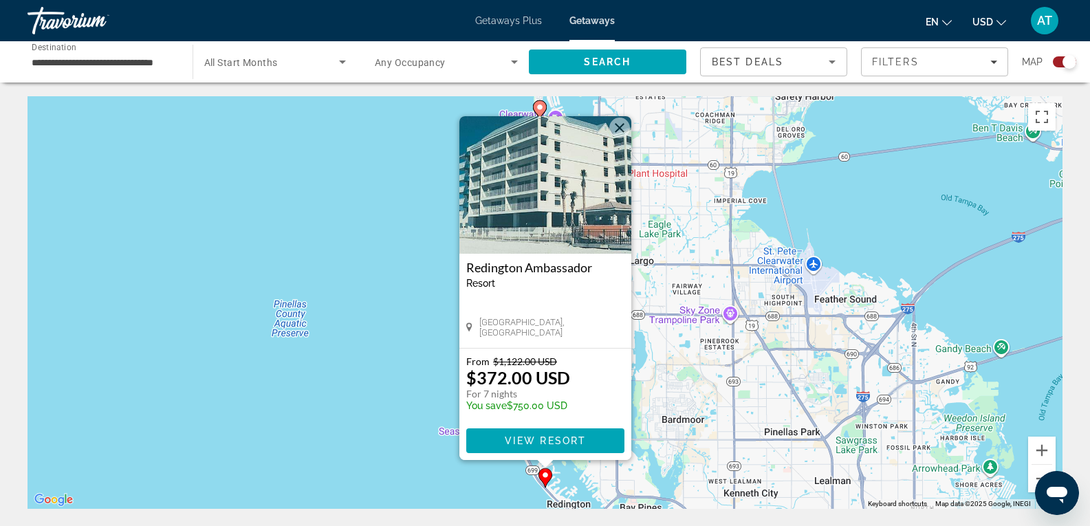
click at [479, 208] on img "Main content" at bounding box center [545, 185] width 172 height 138
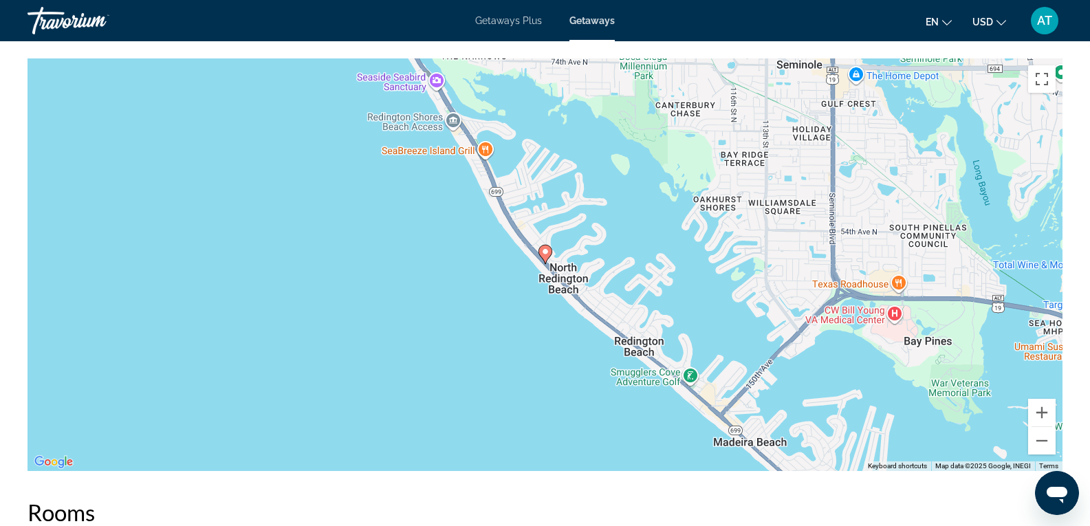
scroll to position [1558, 0]
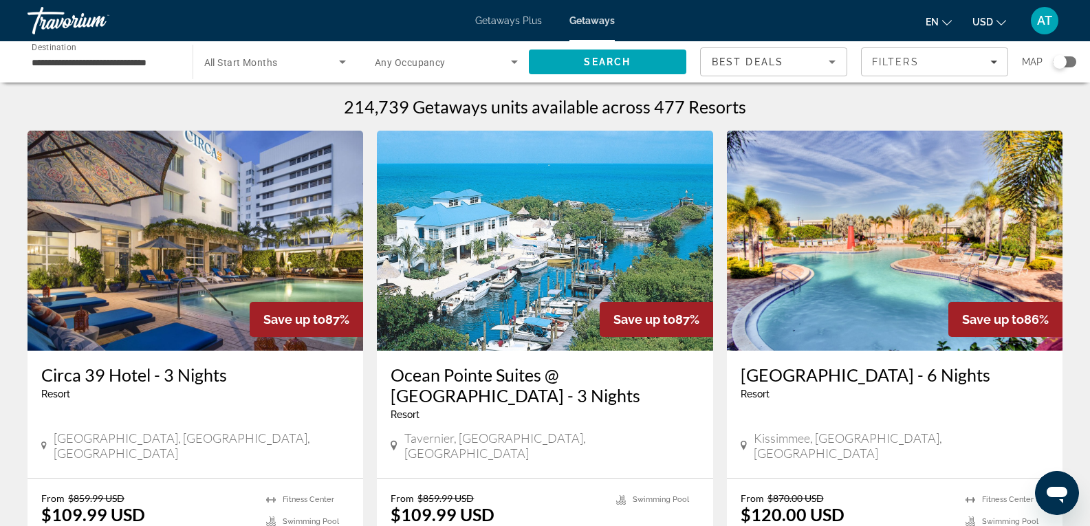
click at [1071, 64] on div "Search widget" at bounding box center [1064, 61] width 23 height 11
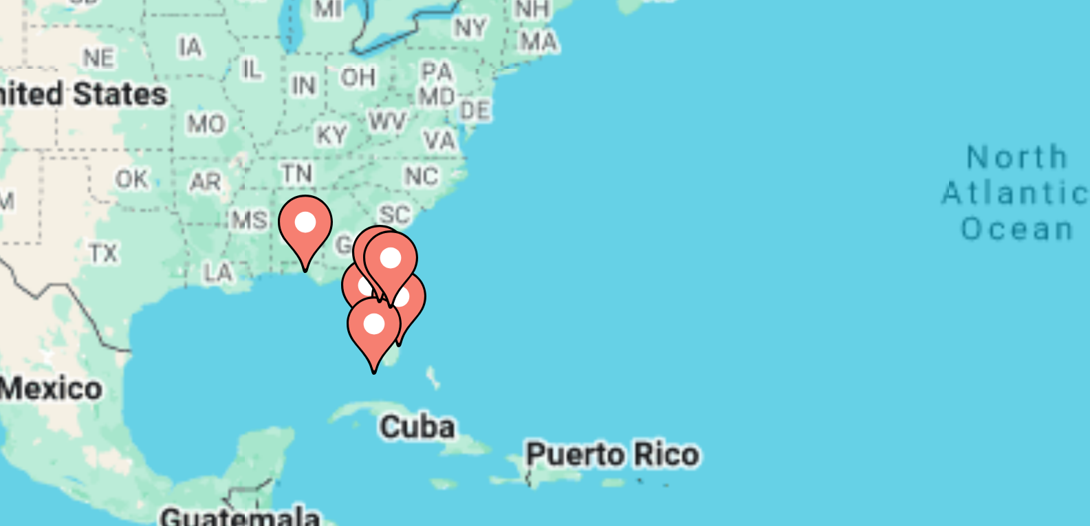
click at [325, 290] on image "Main content" at bounding box center [326, 288] width 8 height 8
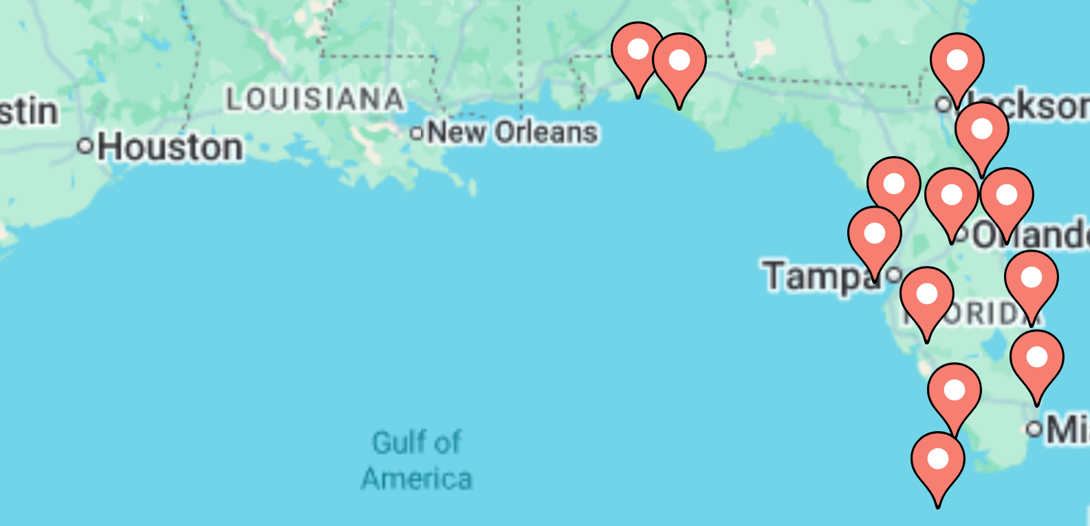
drag, startPoint x: 425, startPoint y: 310, endPoint x: 318, endPoint y: 274, distance: 113.1
click at [318, 274] on div "To activate drag with keyboard, press Alt + Enter. Once in keyboard drag state,…" at bounding box center [545, 302] width 1035 height 413
click at [420, 251] on image "Main content" at bounding box center [419, 247] width 8 height 8
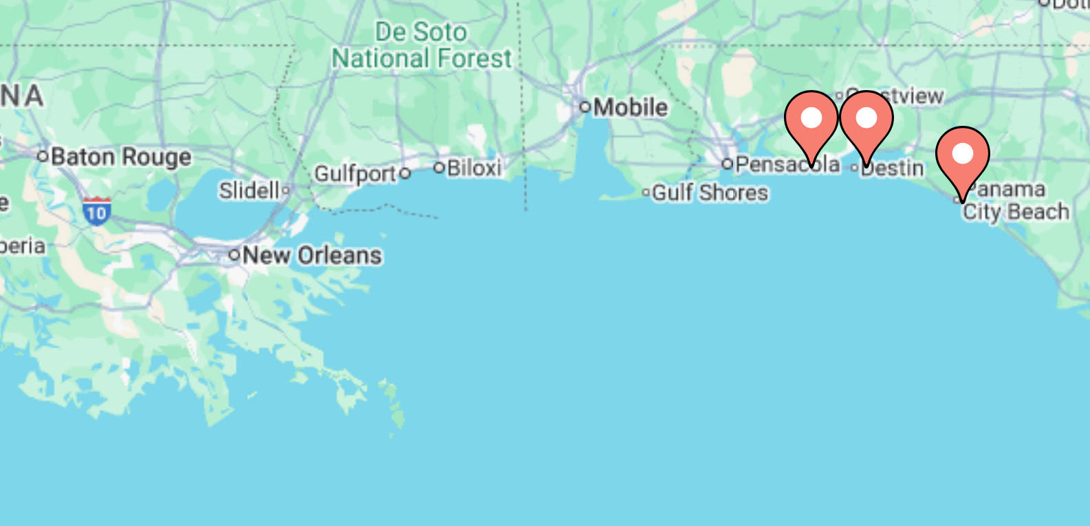
click at [420, 251] on div "To navigate, press the arrow keys. To activate drag with keyboard, press Alt + …" at bounding box center [545, 302] width 1035 height 413
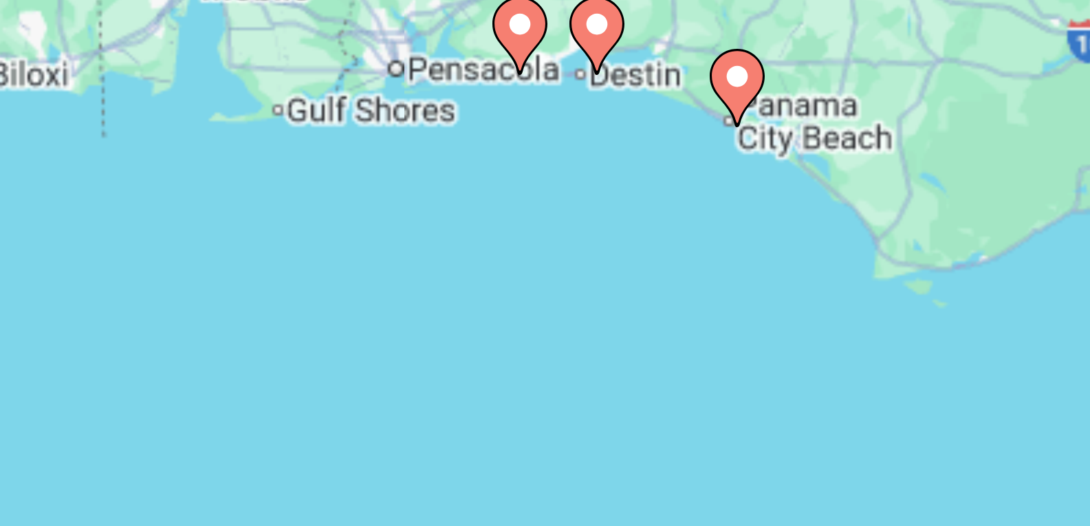
drag, startPoint x: 481, startPoint y: 285, endPoint x: 371, endPoint y: 248, distance: 116.2
click at [371, 248] on div "To navigate, press the arrow keys. To activate drag with keyboard, press Alt + …" at bounding box center [545, 302] width 1035 height 413
click at [397, 243] on icon "Main content" at bounding box center [398, 241] width 12 height 18
type input "**********"
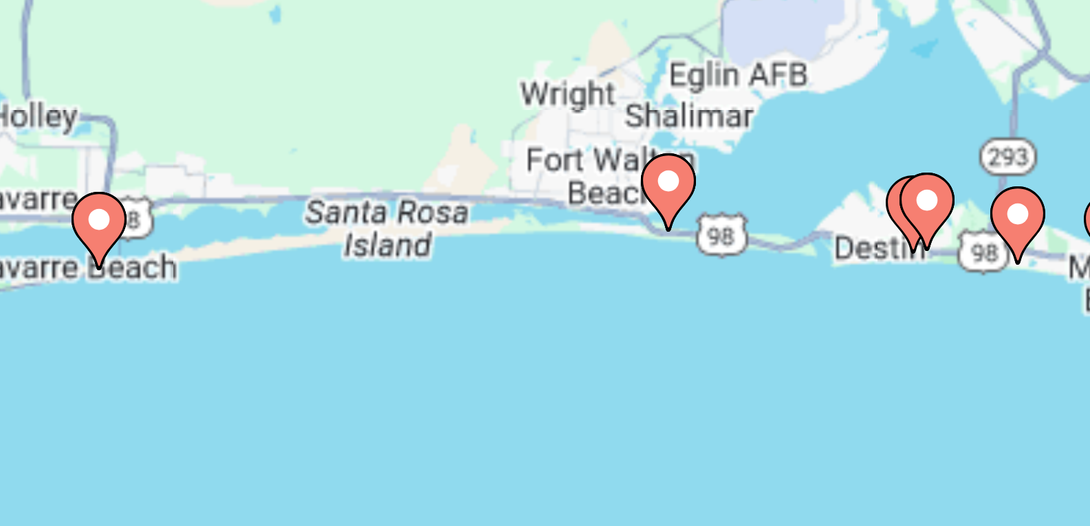
drag, startPoint x: 476, startPoint y: 283, endPoint x: 407, endPoint y: 275, distance: 69.2
click at [407, 275] on div "To navigate, press the arrow keys. To activate drag with keyboard, press Alt + …" at bounding box center [545, 302] width 1035 height 413
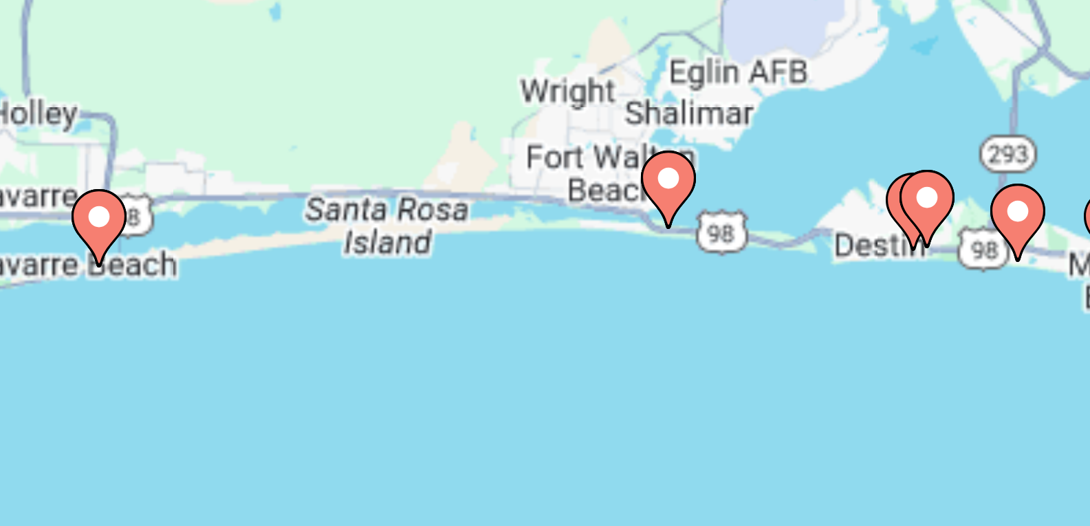
click at [483, 288] on icon "Main content" at bounding box center [481, 283] width 12 height 18
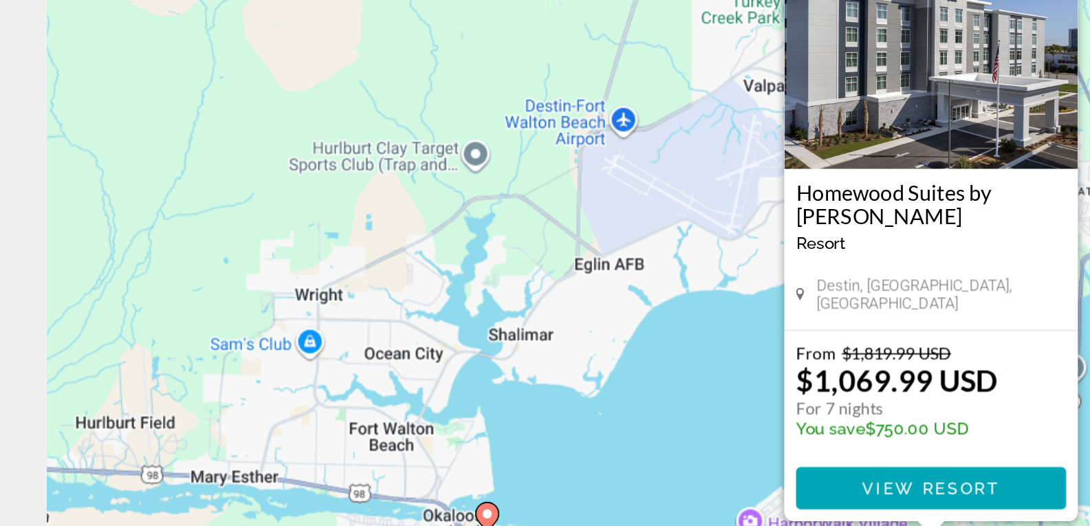
click at [429, 339] on div "To activate drag with keyboard, press Alt + Enter. Once in keyboard drag state,…" at bounding box center [545, 302] width 1035 height 413
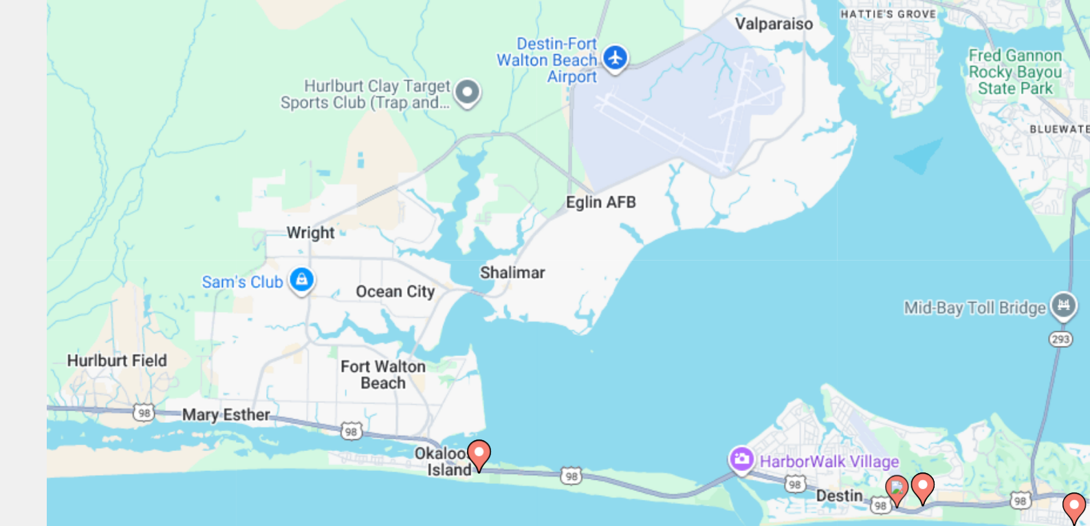
drag, startPoint x: 428, startPoint y: 342, endPoint x: 417, endPoint y: 246, distance: 96.9
click at [417, 246] on div "To activate drag with keyboard, press Alt + Enter. Once in keyboard drag state,…" at bounding box center [545, 302] width 1035 height 413
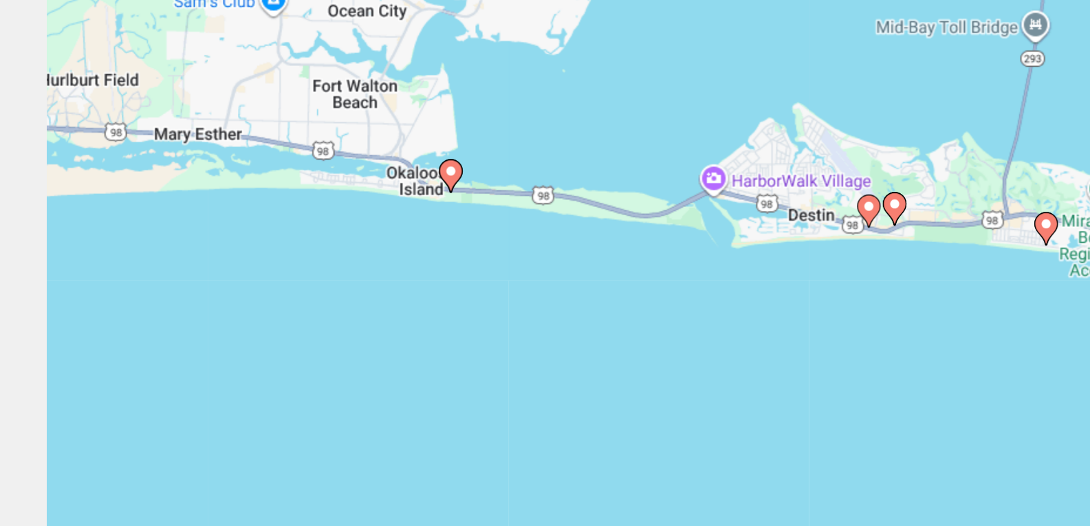
click at [260, 257] on image "Main content" at bounding box center [264, 256] width 8 height 8
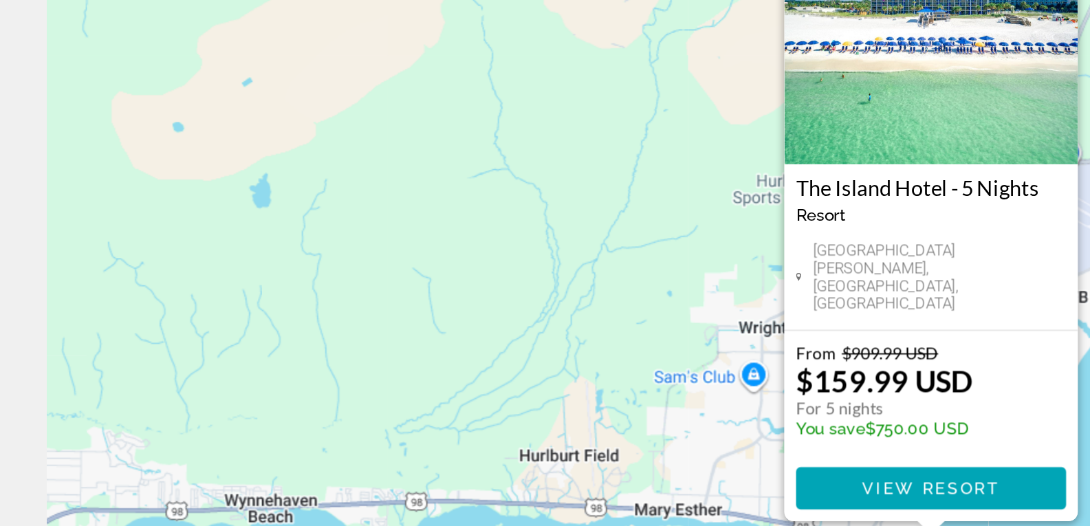
click at [556, 219] on img "Main content" at bounding box center [545, 183] width 172 height 138
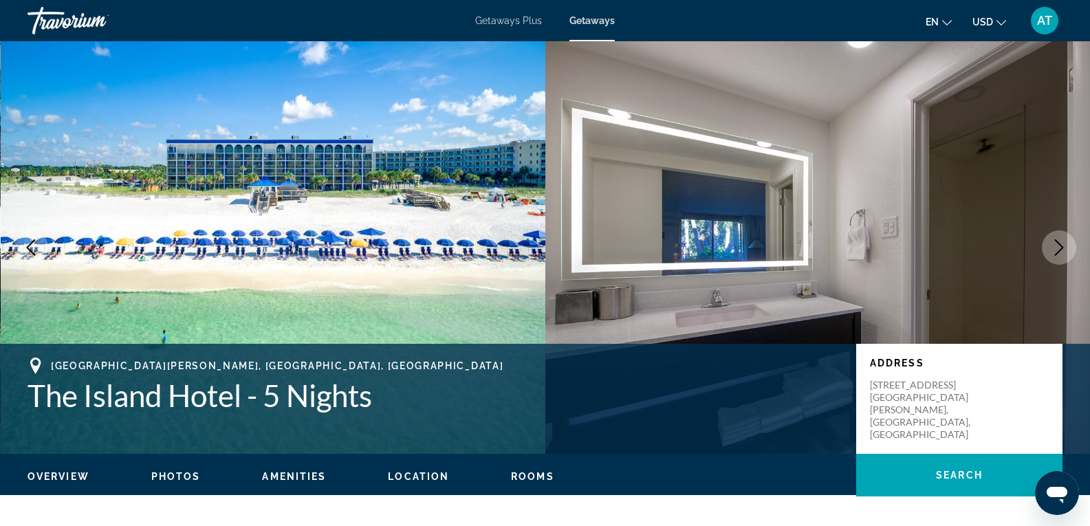
click at [1068, 252] on button "Next image" at bounding box center [1059, 247] width 34 height 34
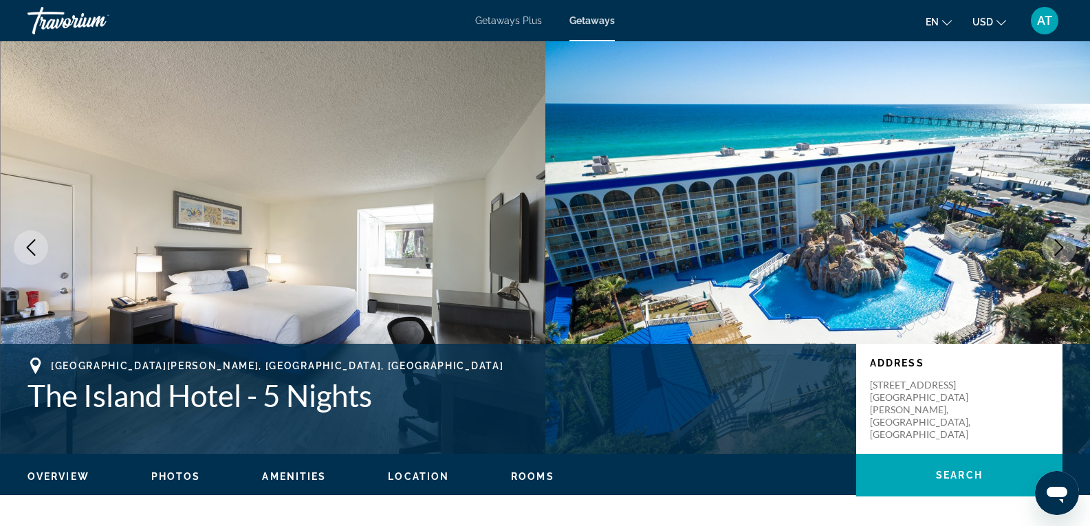
click at [1071, 253] on button "Next image" at bounding box center [1059, 247] width 34 height 34
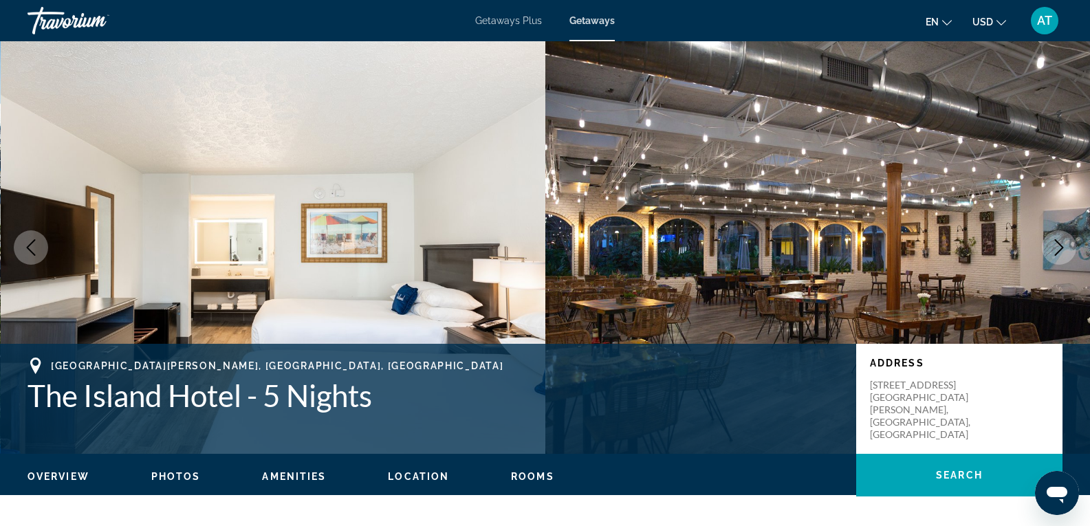
click at [1071, 253] on button "Next image" at bounding box center [1059, 247] width 34 height 34
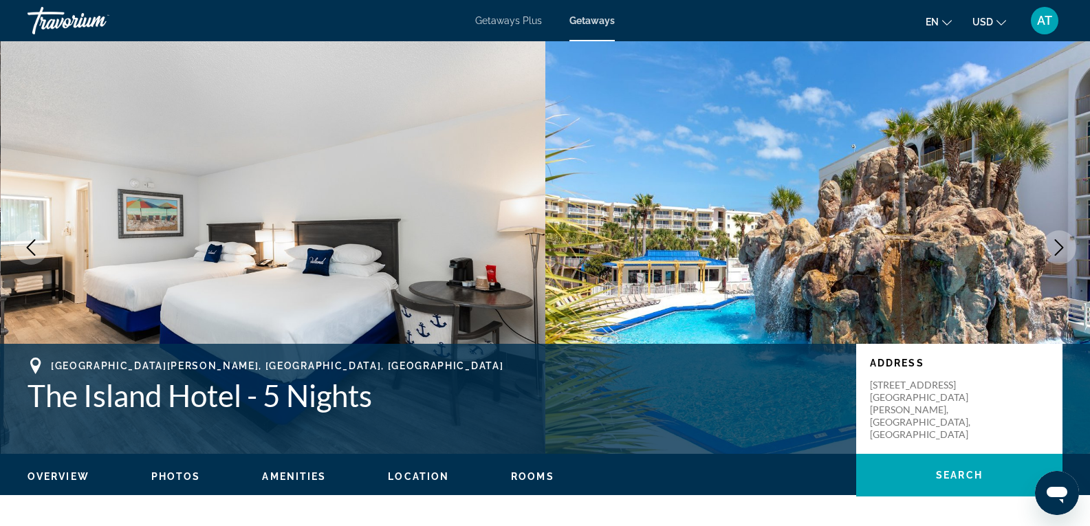
click at [1071, 253] on button "Next image" at bounding box center [1059, 247] width 34 height 34
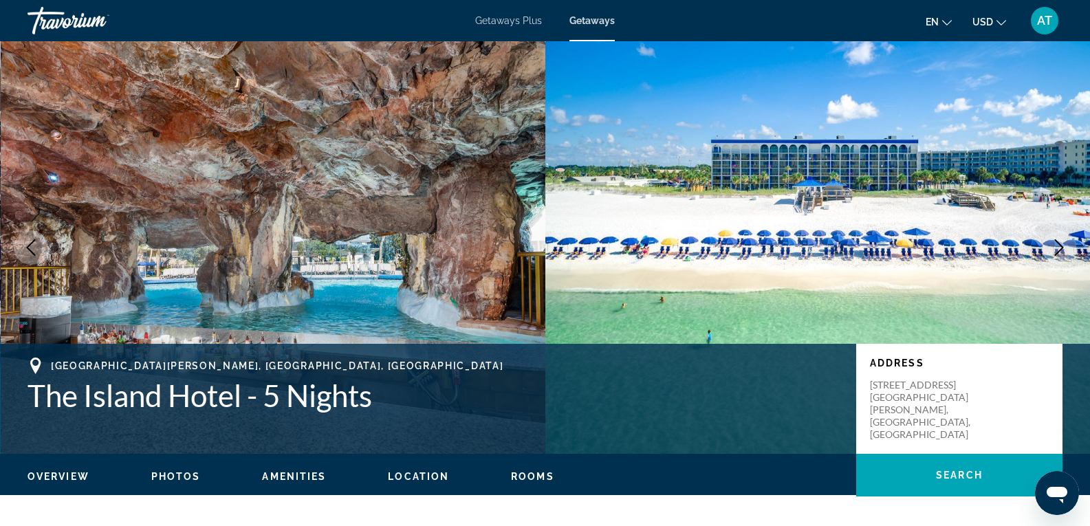
click at [1067, 251] on icon "Next image" at bounding box center [1059, 247] width 17 height 17
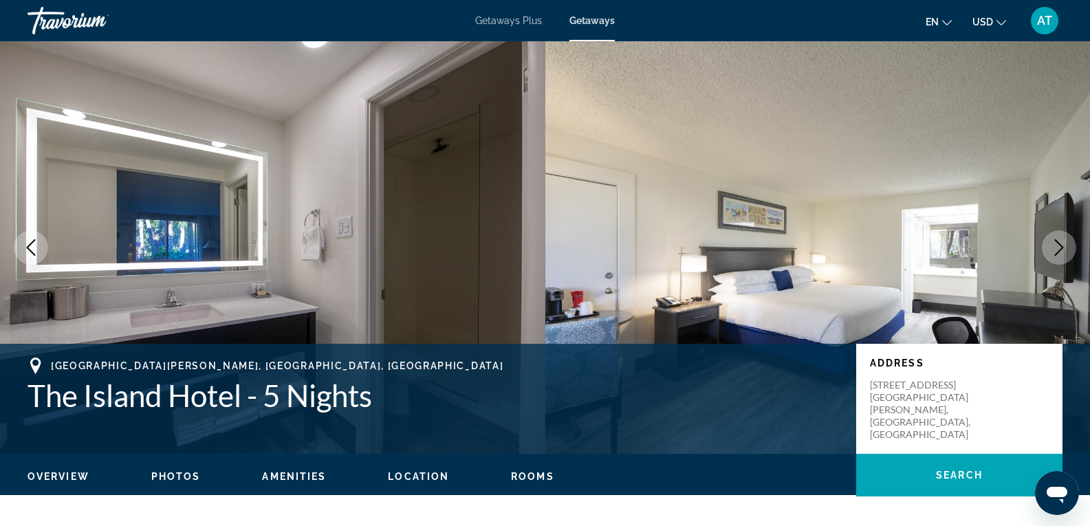
click at [1050, 249] on button "Next image" at bounding box center [1059, 247] width 34 height 34
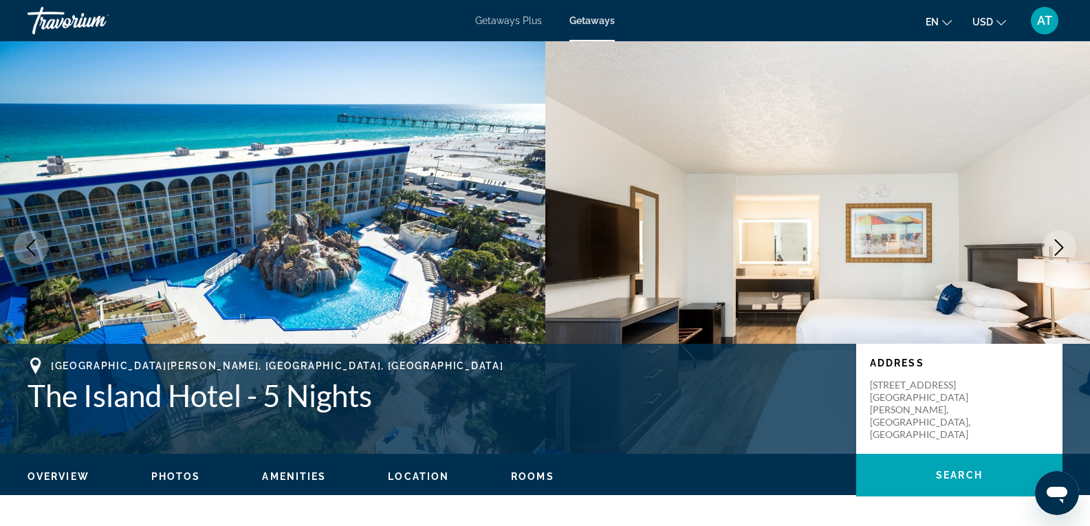
click at [1050, 249] on button "Next image" at bounding box center [1059, 247] width 34 height 34
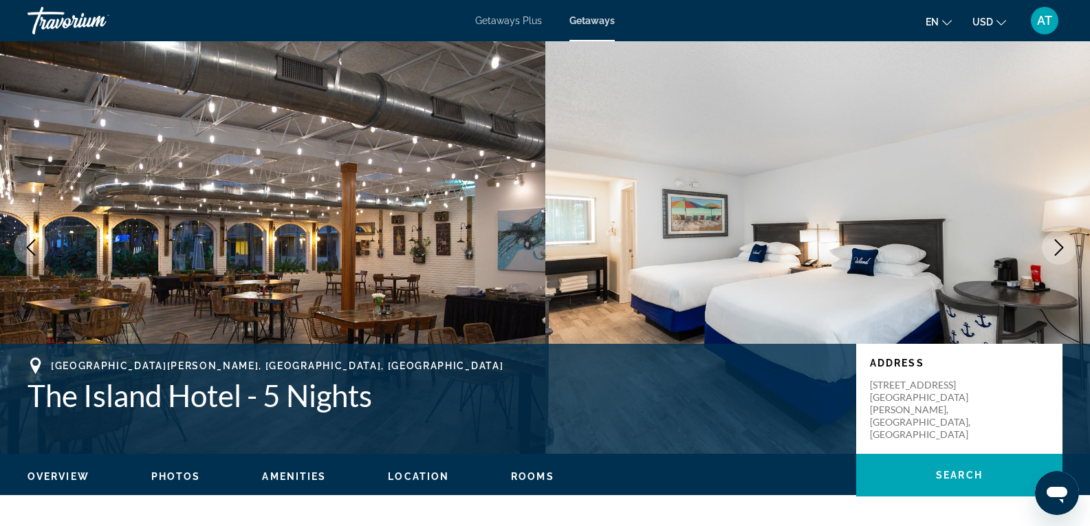
click at [1050, 249] on button "Next image" at bounding box center [1059, 247] width 34 height 34
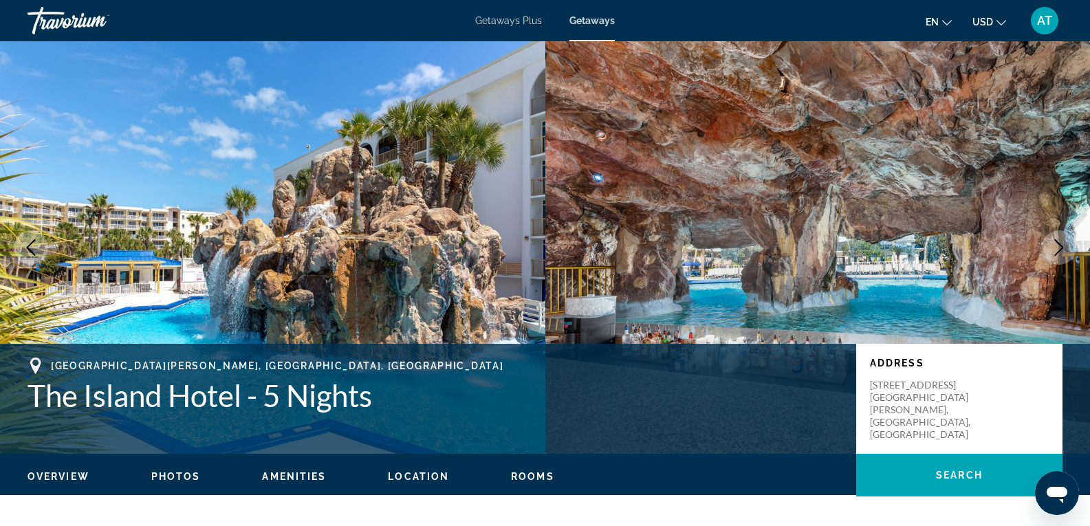
click at [1050, 249] on button "Next image" at bounding box center [1059, 247] width 34 height 34
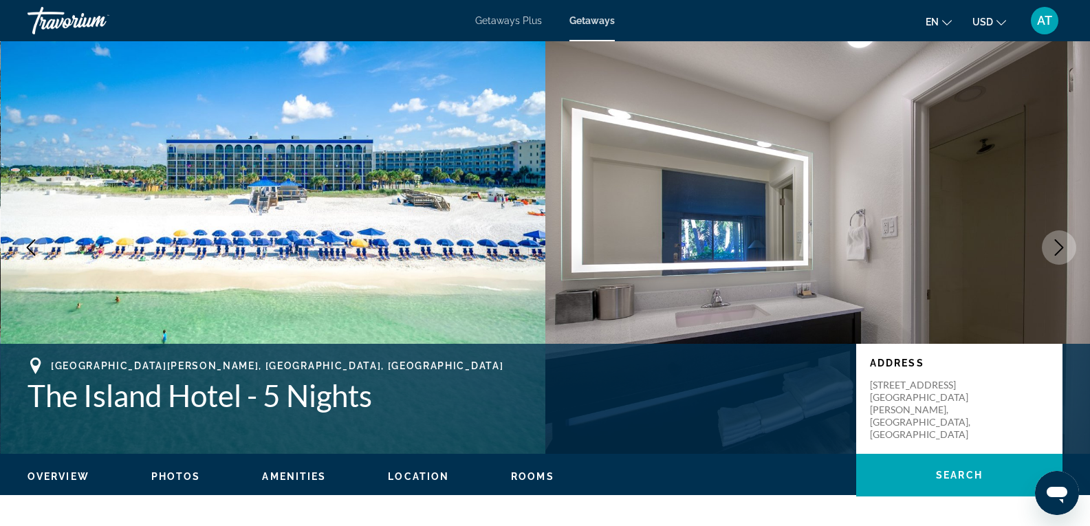
click at [1050, 249] on button "Next image" at bounding box center [1059, 247] width 34 height 34
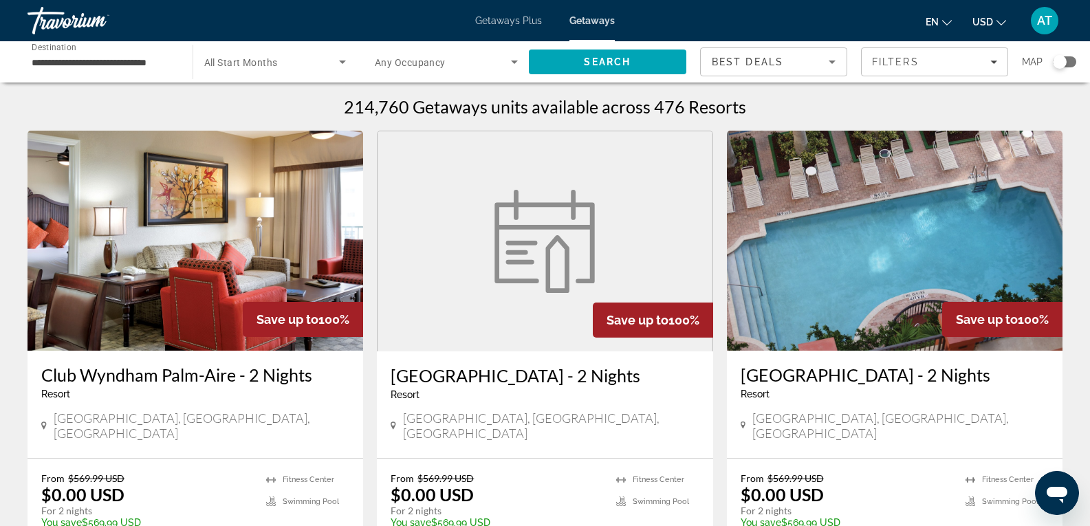
click at [1071, 61] on div "Search widget" at bounding box center [1064, 61] width 23 height 11
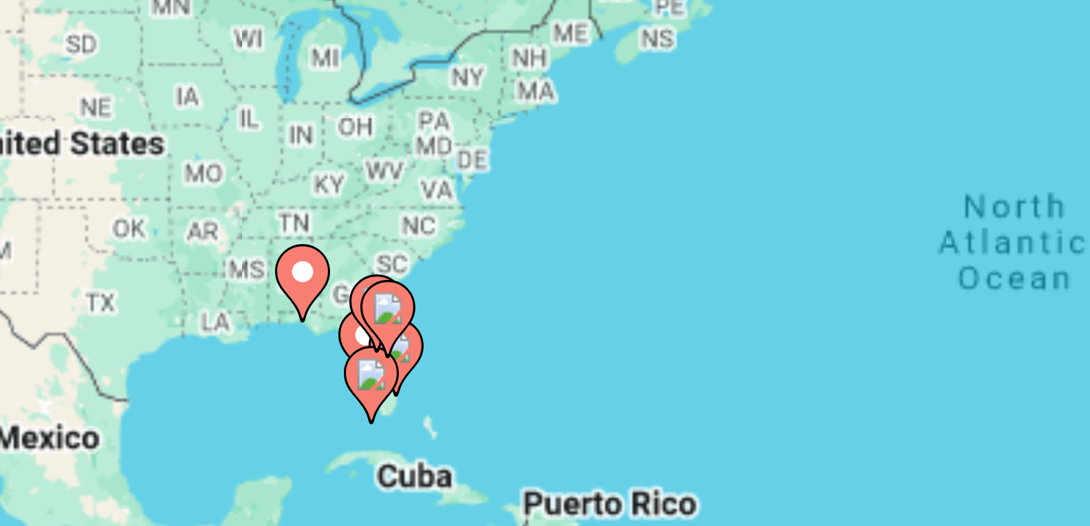
click at [330, 308] on div "To activate drag with keyboard, press Alt + Enter. Once in keyboard drag state,…" at bounding box center [545, 302] width 1035 height 413
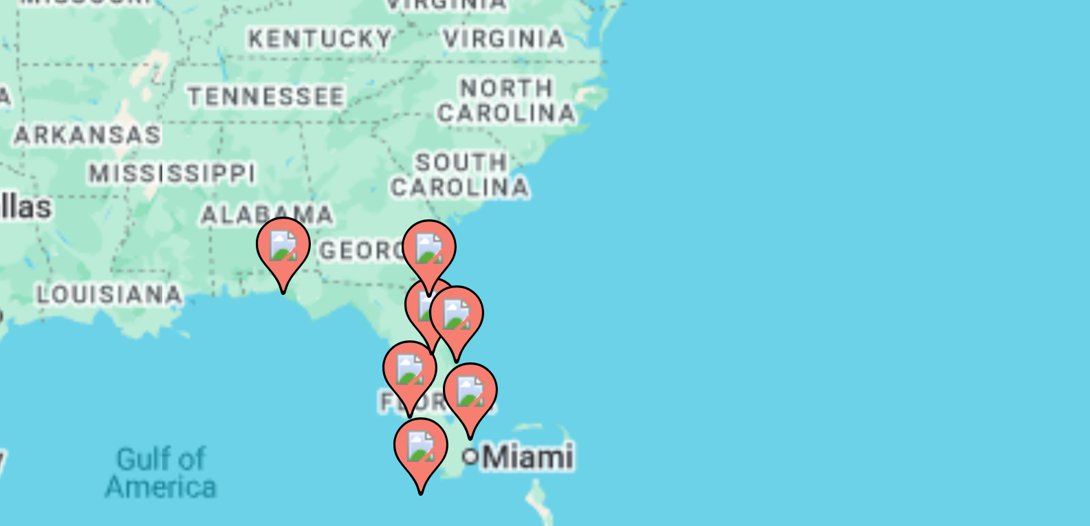
click at [327, 299] on div "To activate drag with keyboard, press Alt + Enter. Once in keyboard drag state,…" at bounding box center [545, 302] width 1035 height 413
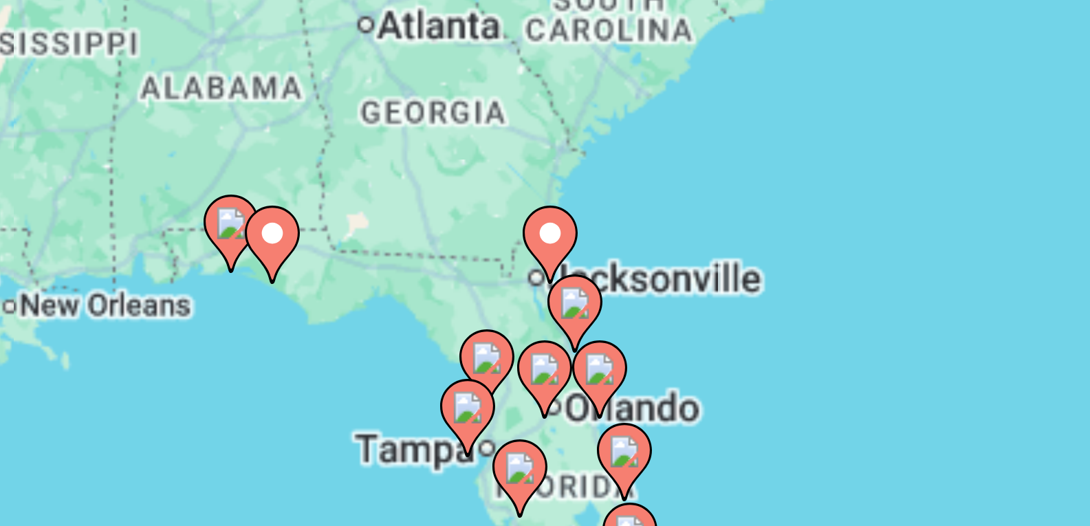
click at [321, 296] on div "To activate drag with keyboard, press Alt + Enter. Once in keyboard drag state,…" at bounding box center [545, 302] width 1035 height 413
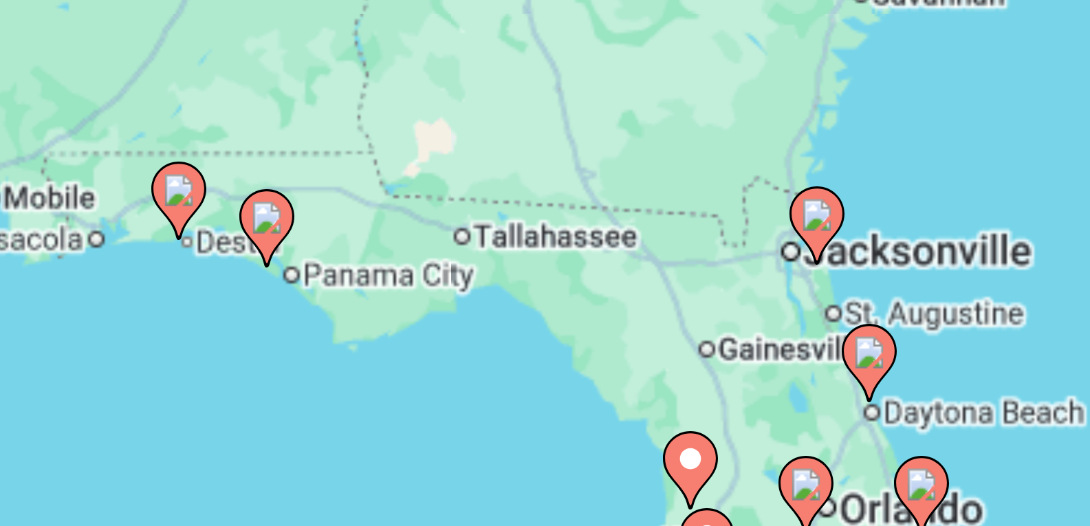
click at [321, 296] on div "To activate drag with keyboard, press Alt + Enter. Once in keyboard drag state,…" at bounding box center [545, 302] width 1035 height 413
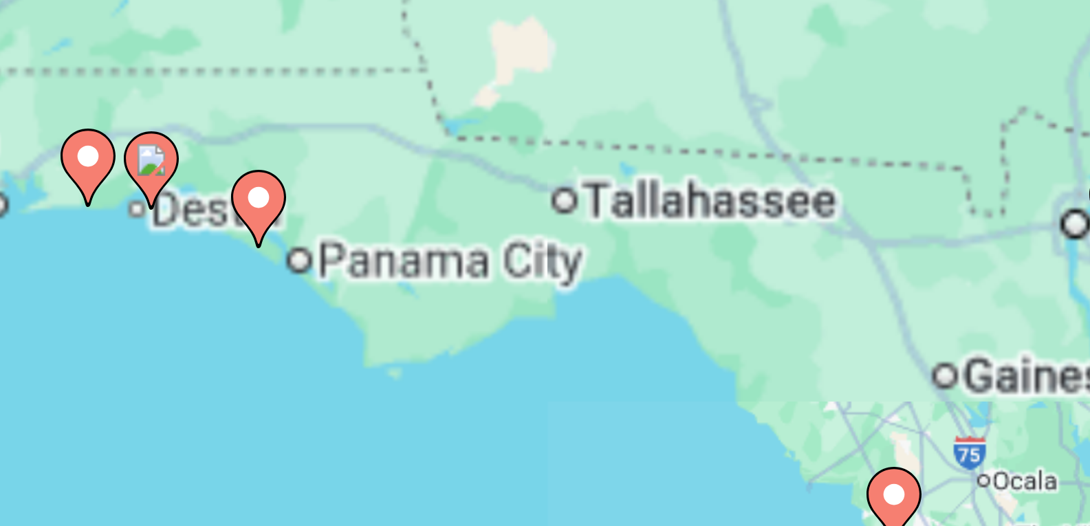
click at [321, 296] on div "To activate drag with keyboard, press Alt + Enter. Once in keyboard drag state,…" at bounding box center [545, 302] width 1035 height 413
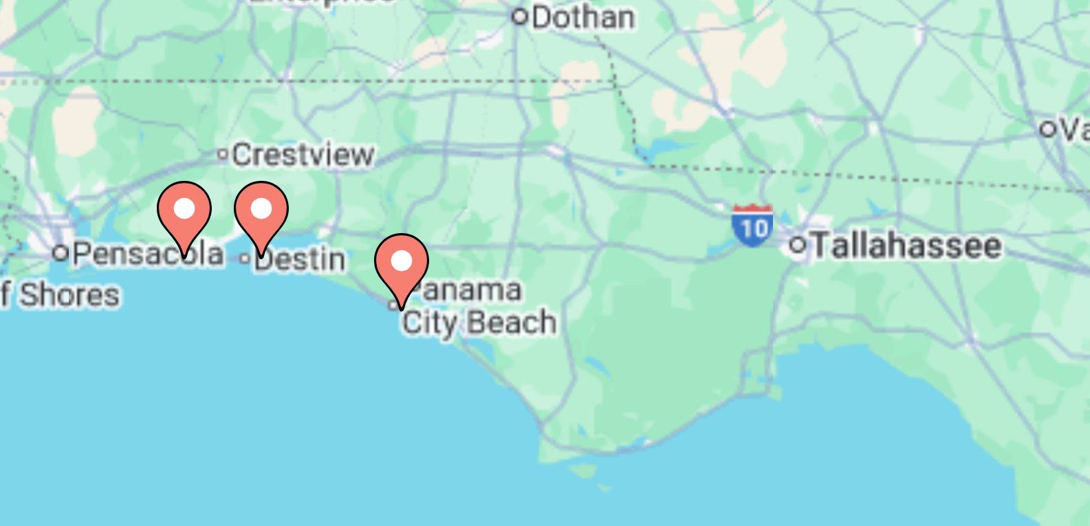
drag, startPoint x: 305, startPoint y: 288, endPoint x: 347, endPoint y: 308, distance: 46.8
click at [347, 308] on div "To activate drag with keyboard, press Alt + Enter. Once in keyboard drag state,…" at bounding box center [545, 302] width 1035 height 413
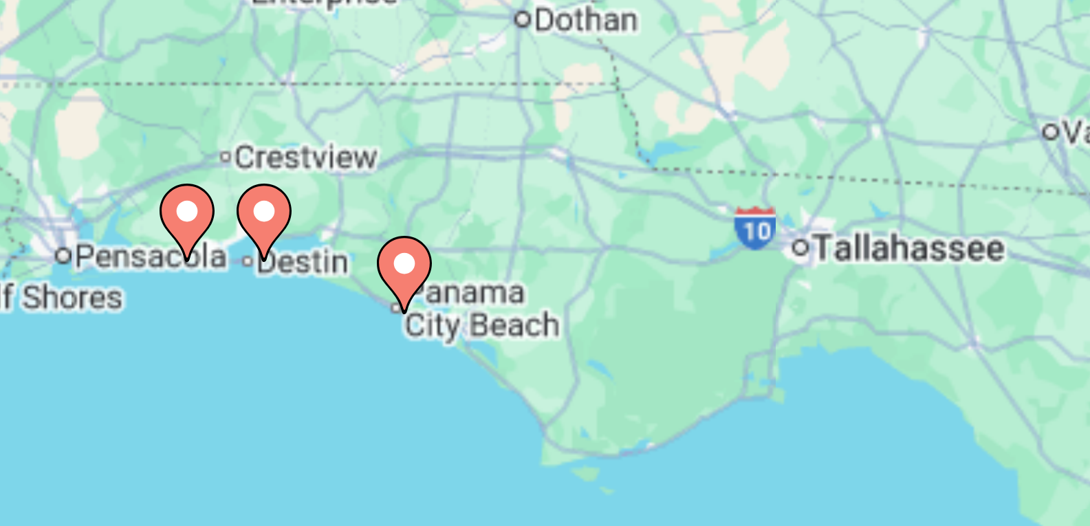
click at [316, 290] on div "To activate drag with keyboard, press Alt + Enter. Once in keyboard drag state,…" at bounding box center [545, 302] width 1035 height 413
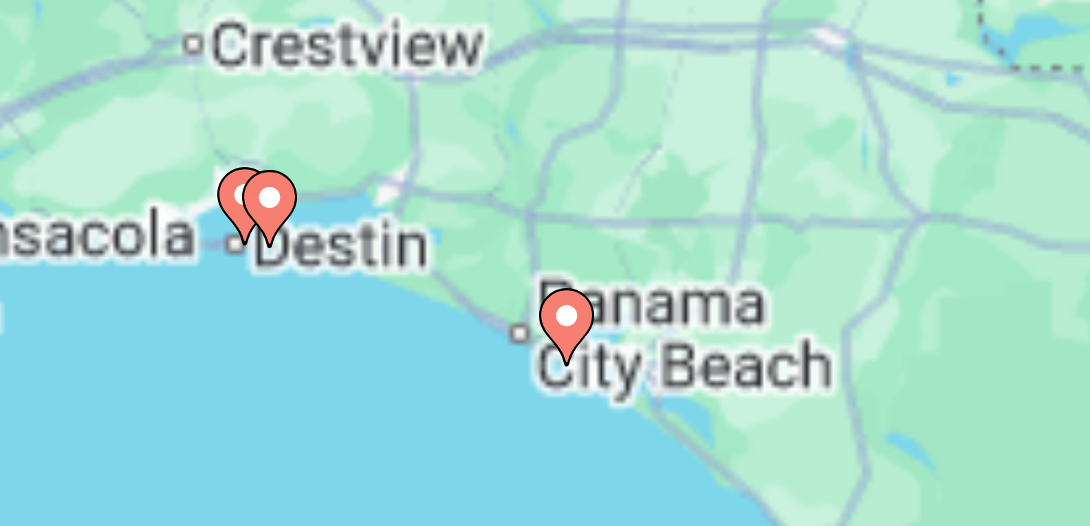
click at [316, 290] on div "To activate drag with keyboard, press Alt + Enter. Once in keyboard drag state,…" at bounding box center [545, 302] width 1035 height 413
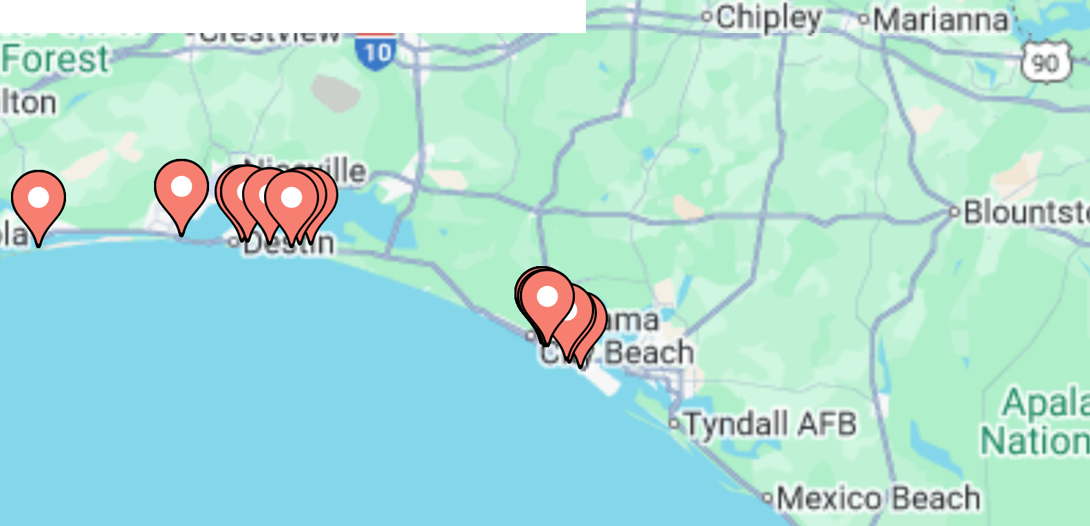
click at [316, 290] on div "To activate drag with keyboard, press Alt + Enter. Once in keyboard drag state,…" at bounding box center [545, 302] width 1035 height 413
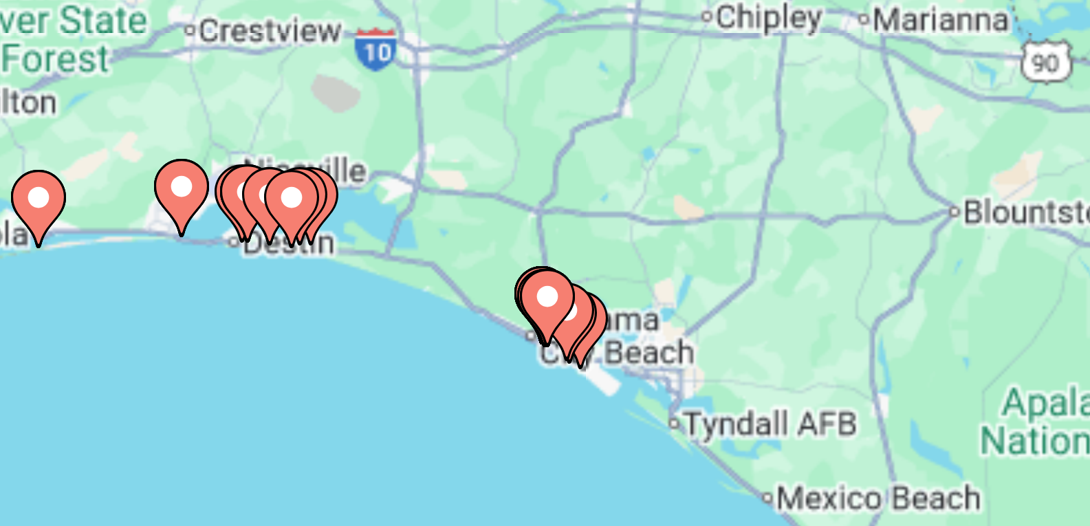
click at [316, 290] on div "To activate drag with keyboard, press Alt + Enter. Once in keyboard drag state,…" at bounding box center [545, 302] width 1035 height 413
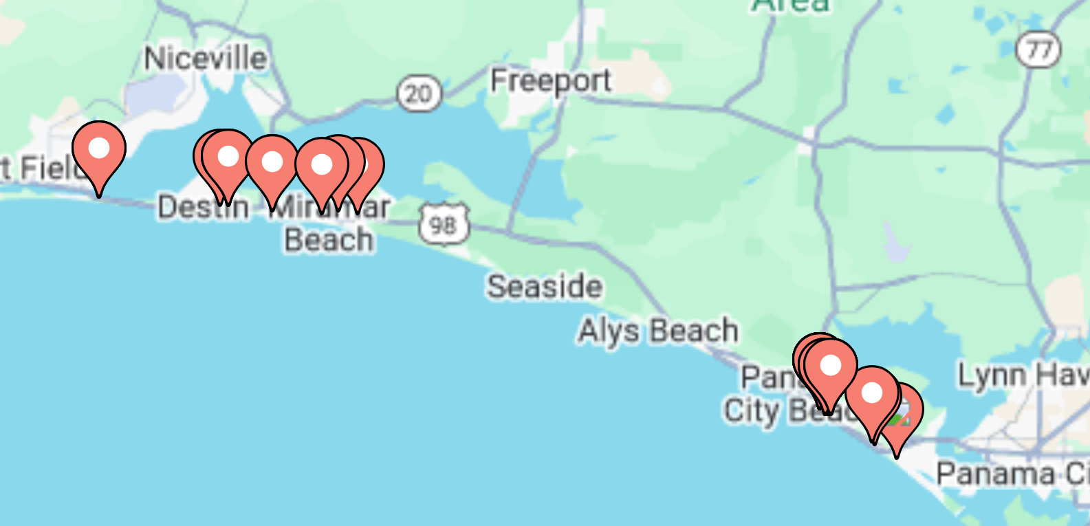
click at [312, 281] on div "To activate drag with keyboard, press Alt + Enter. Once in keyboard drag state,…" at bounding box center [545, 302] width 1035 height 413
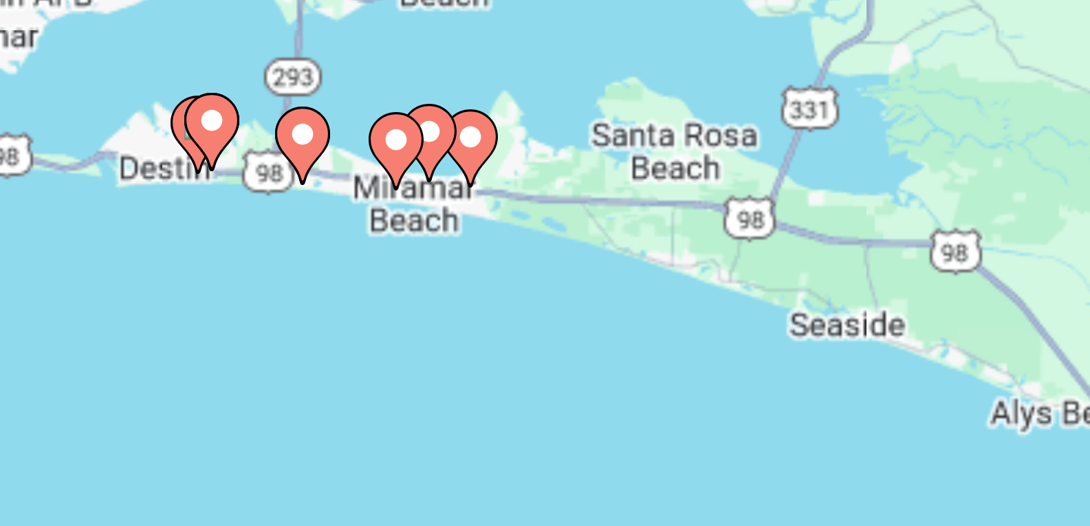
click at [299, 257] on gmp-advanced-marker "Main content" at bounding box center [303, 253] width 14 height 21
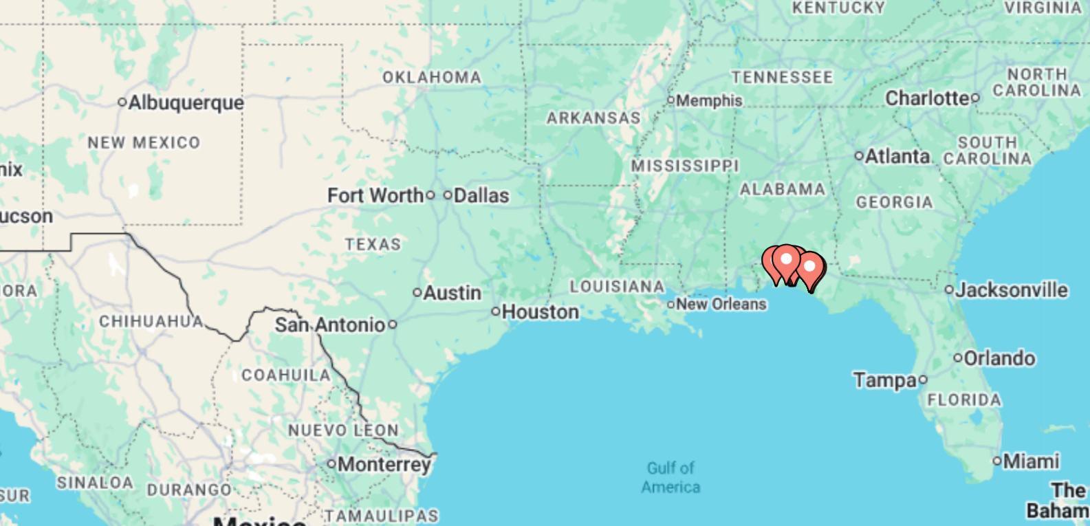
click at [537, 294] on gmp-advanced-marker "Main content" at bounding box center [544, 291] width 14 height 21
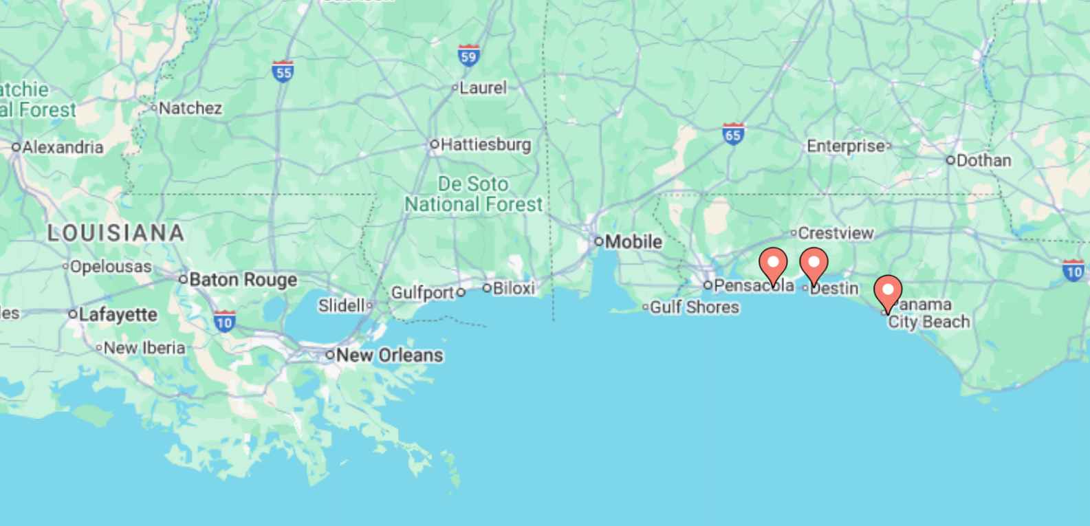
click at [536, 294] on icon "Main content" at bounding box center [536, 293] width 12 height 18
type input "**********"
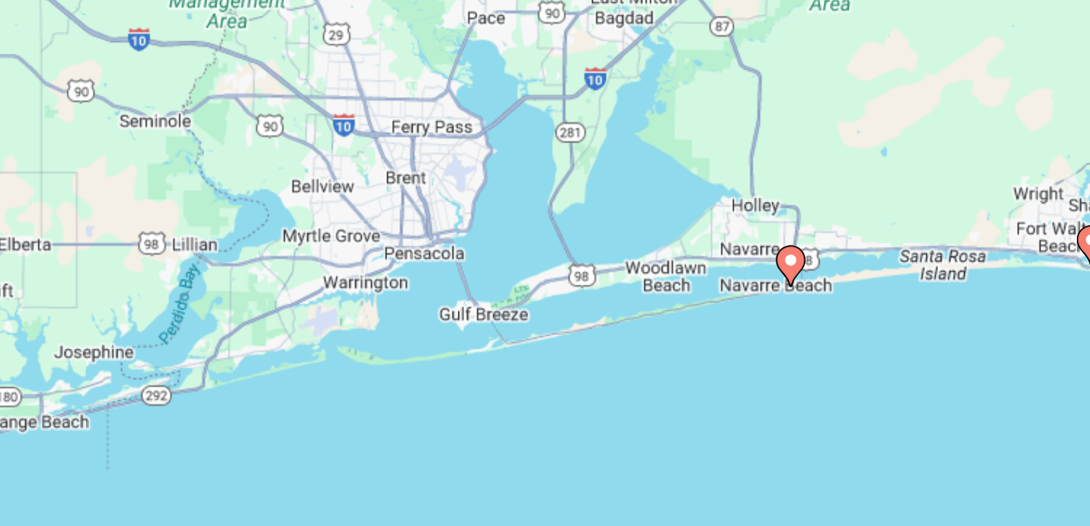
click at [543, 290] on image "Main content" at bounding box center [545, 289] width 8 height 8
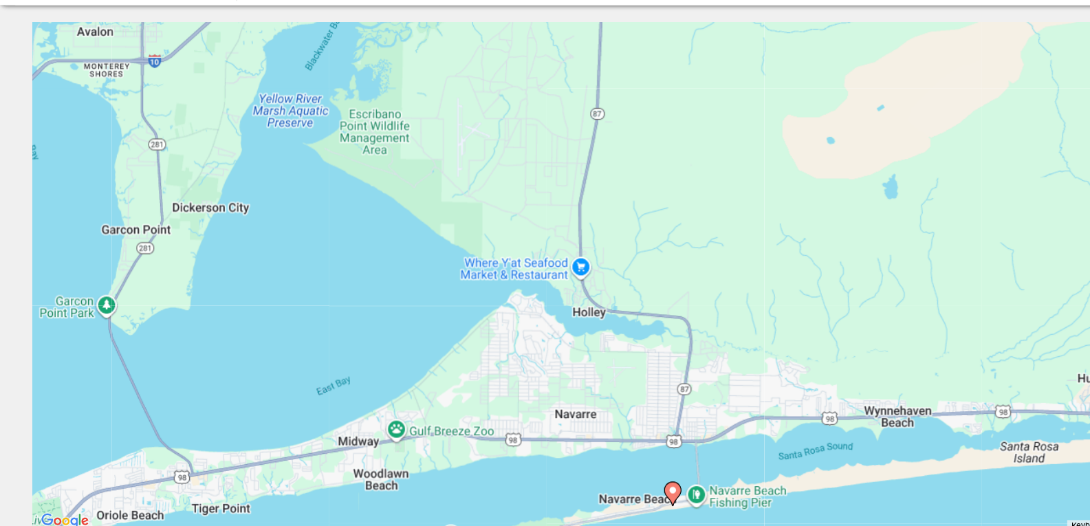
click at [547, 475] on image "Main content" at bounding box center [545, 475] width 8 height 8
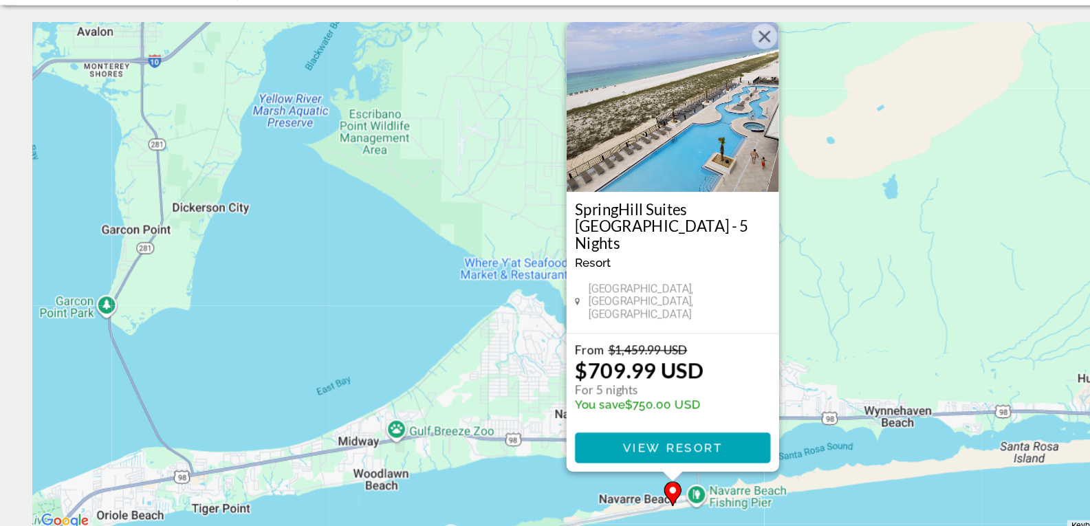
click at [514, 200] on img "Main content" at bounding box center [545, 165] width 172 height 138
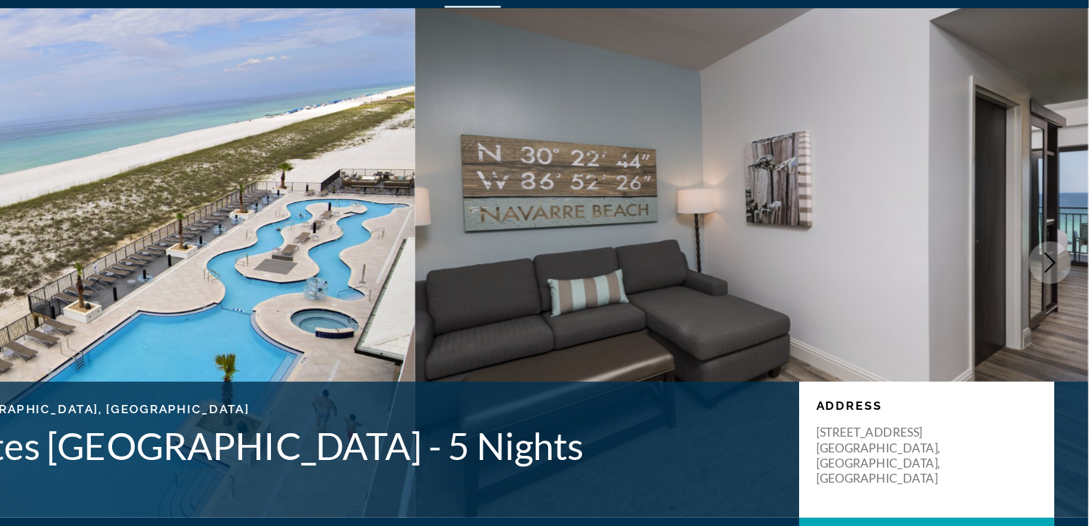
click at [1059, 242] on icon "Next image" at bounding box center [1059, 247] width 17 height 17
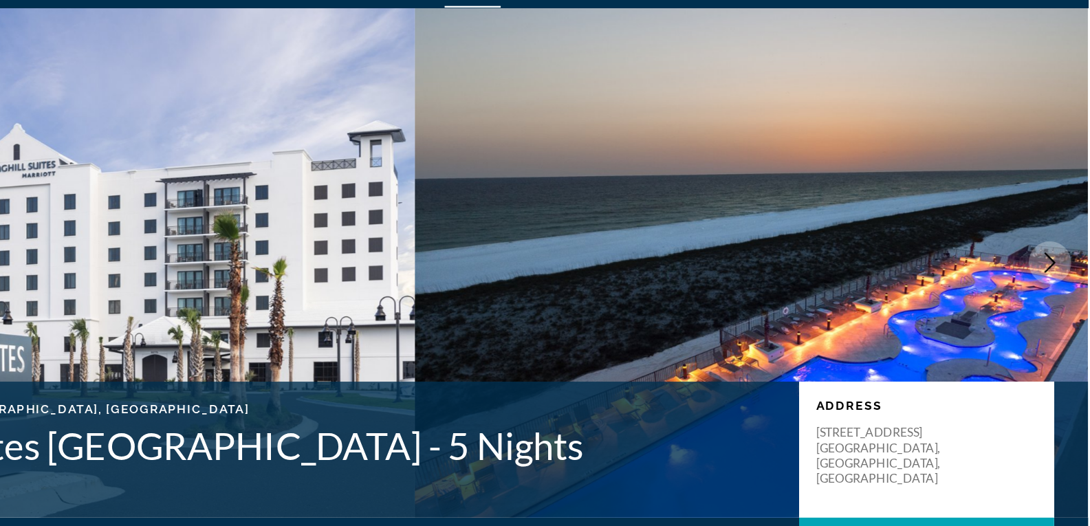
click at [1059, 242] on icon "Next image" at bounding box center [1059, 247] width 17 height 17
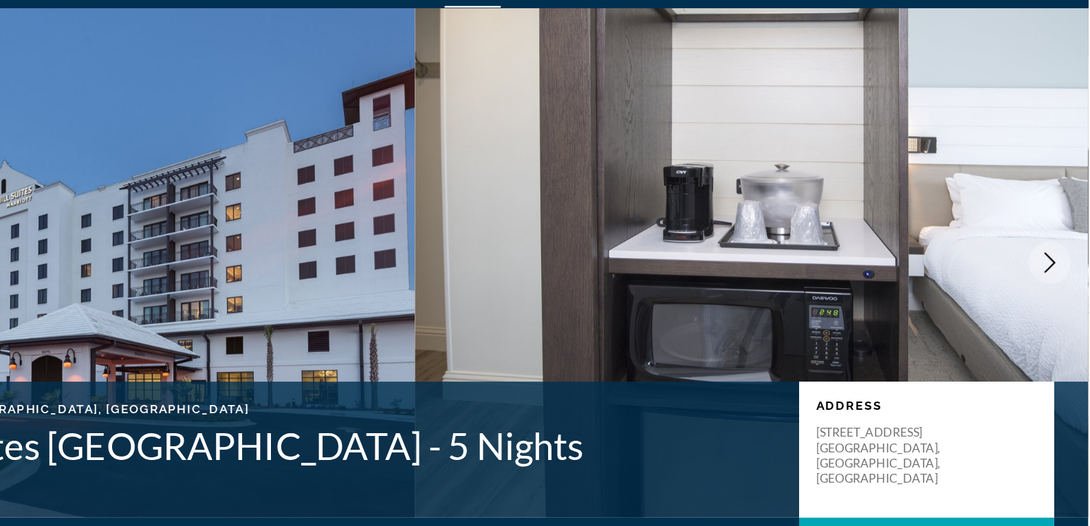
click at [1059, 242] on icon "Next image" at bounding box center [1059, 247] width 17 height 17
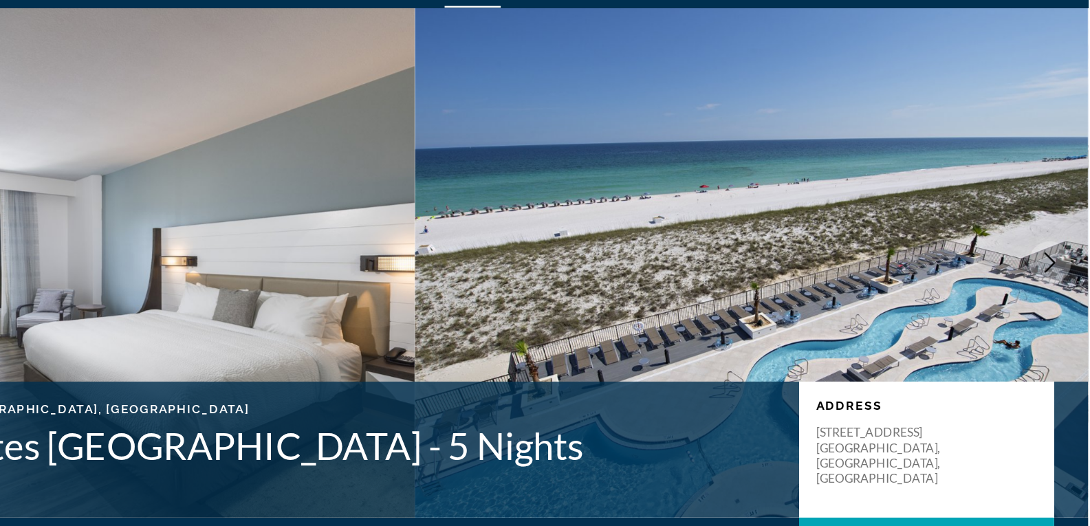
click at [1059, 242] on icon "Next image" at bounding box center [1059, 247] width 17 height 17
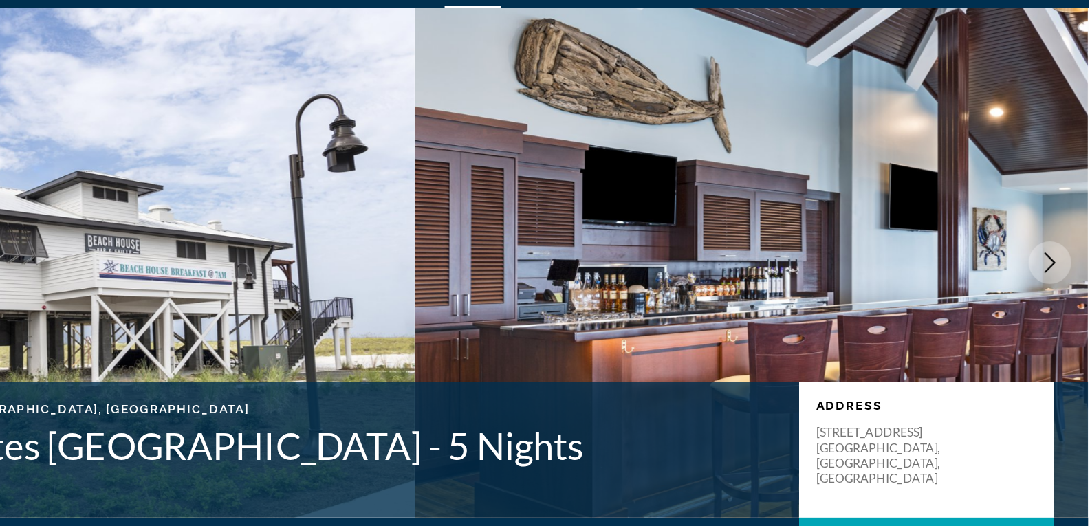
click at [1059, 242] on icon "Next image" at bounding box center [1059, 247] width 17 height 17
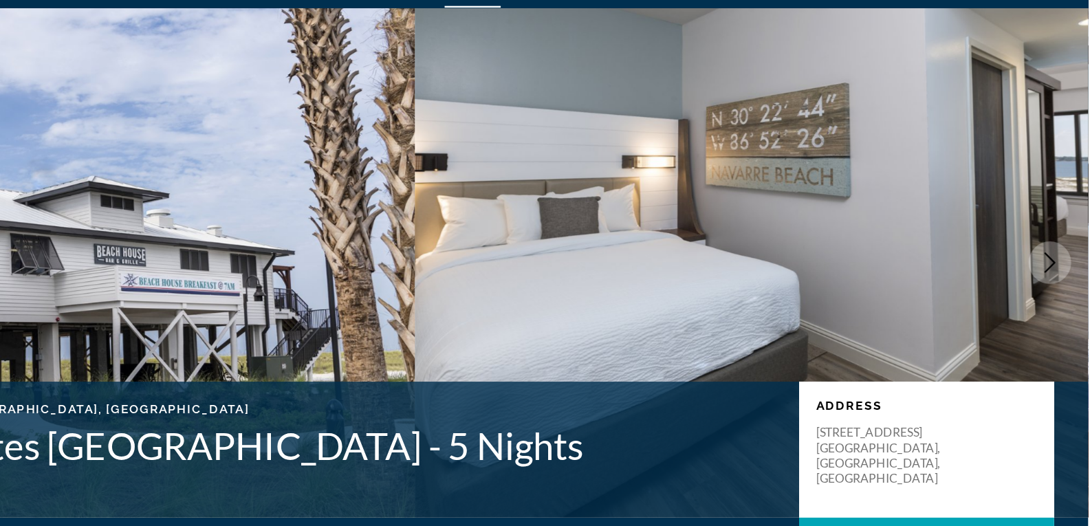
click at [1059, 242] on icon "Next image" at bounding box center [1059, 247] width 17 height 17
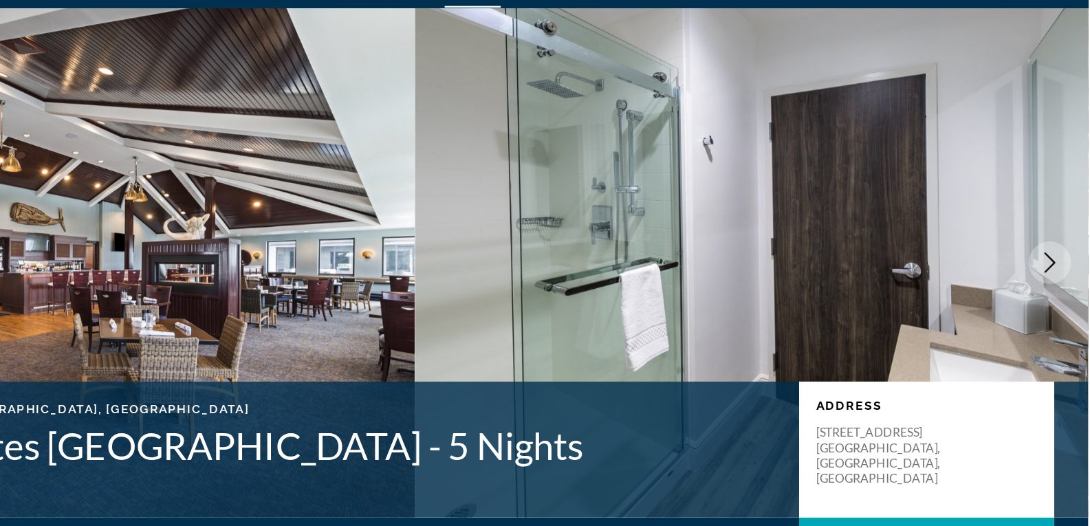
click at [1059, 242] on icon "Next image" at bounding box center [1059, 247] width 17 height 17
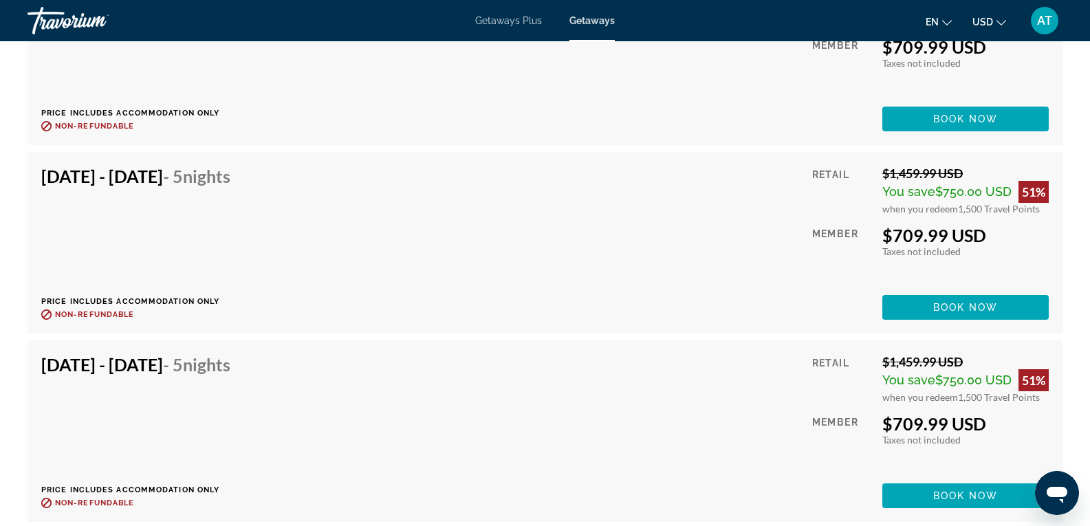
scroll to position [27530, 0]
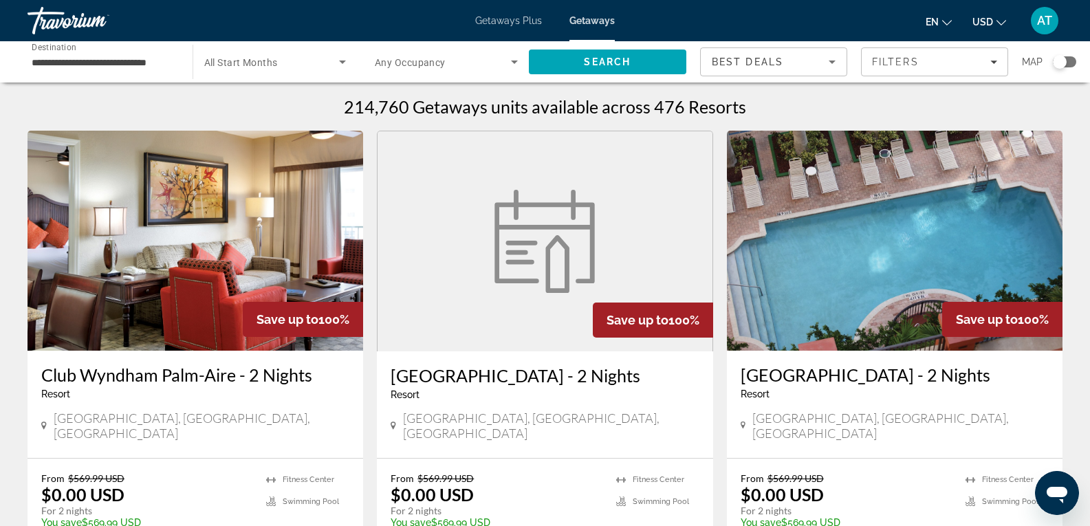
click at [1064, 58] on div "Search widget" at bounding box center [1060, 62] width 14 height 14
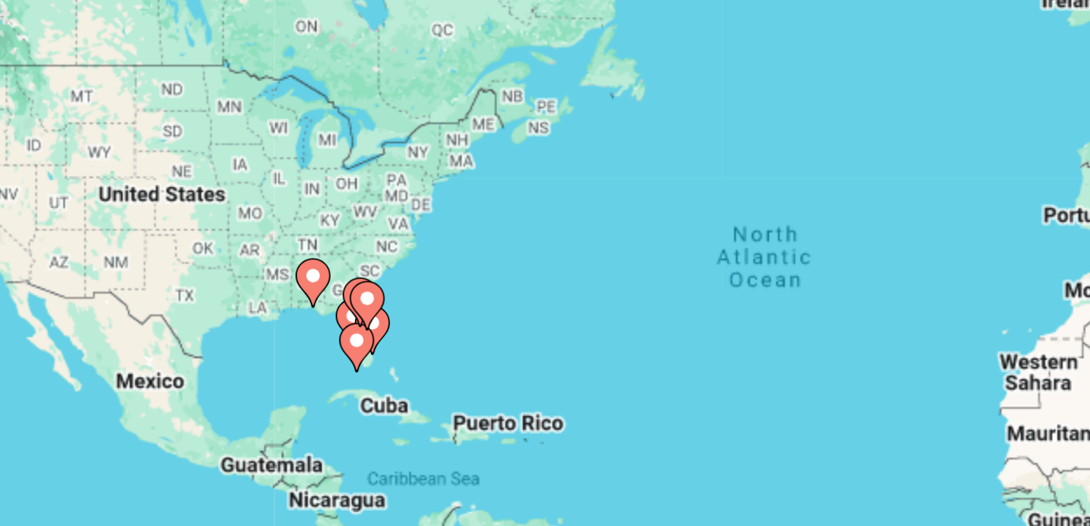
click at [331, 308] on div "To activate drag with keyboard, press Alt + Enter. Once in keyboard drag state,…" at bounding box center [545, 302] width 1035 height 413
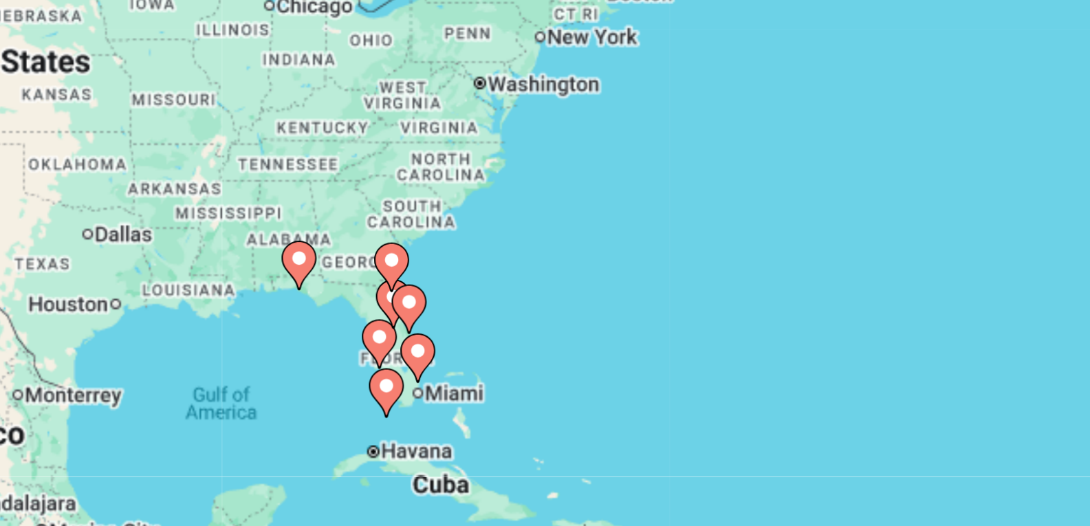
click at [320, 294] on gmp-advanced-marker "Main content" at bounding box center [321, 284] width 14 height 21
click at [320, 294] on div "To activate drag with keyboard, press Alt + Enter. Once in keyboard drag state,…" at bounding box center [545, 302] width 1035 height 413
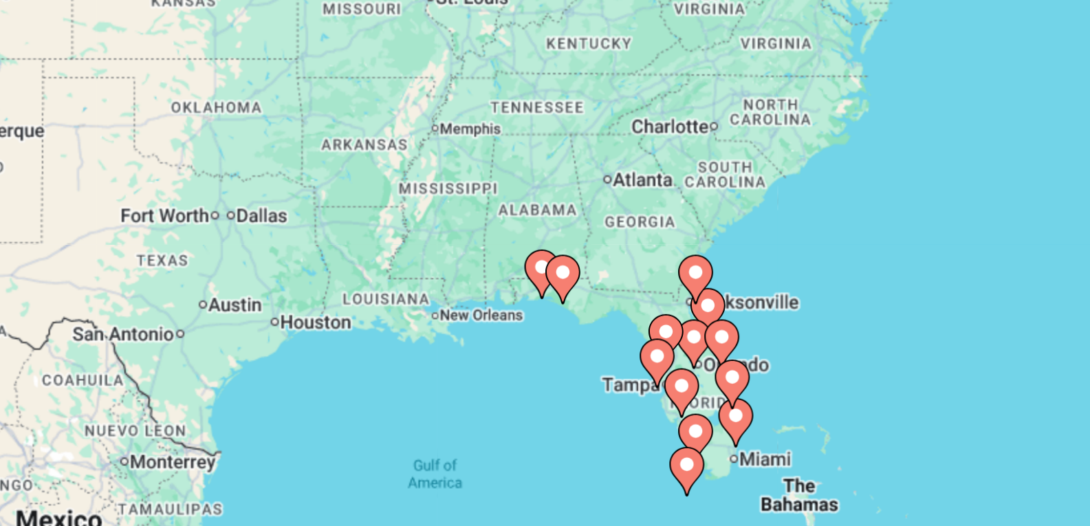
click at [320, 294] on div "To activate drag with keyboard, press Alt + Enter. Once in keyboard drag state,…" at bounding box center [545, 302] width 1035 height 413
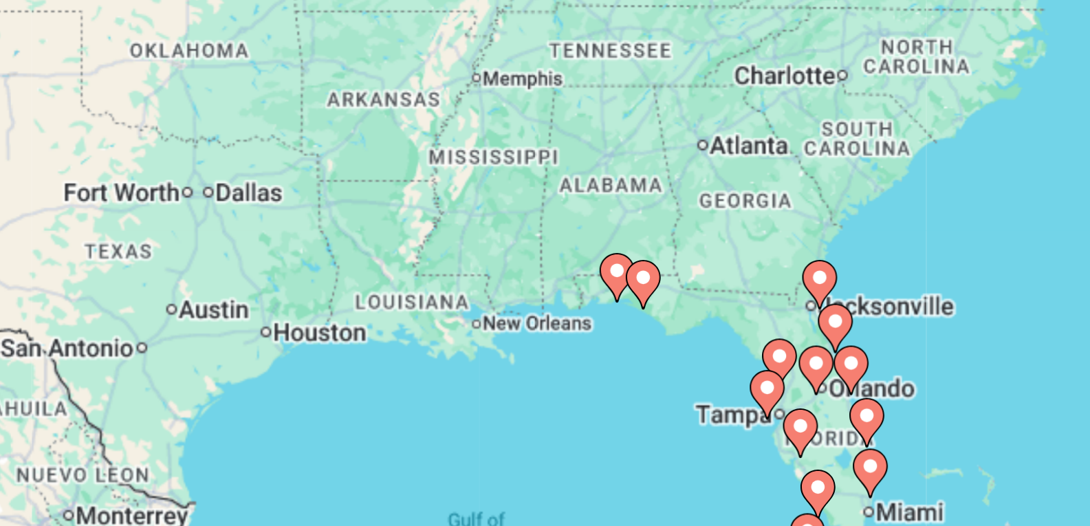
click at [459, 311] on div "To activate drag with keyboard, press Alt + Enter. Once in keyboard drag state,…" at bounding box center [545, 302] width 1035 height 413
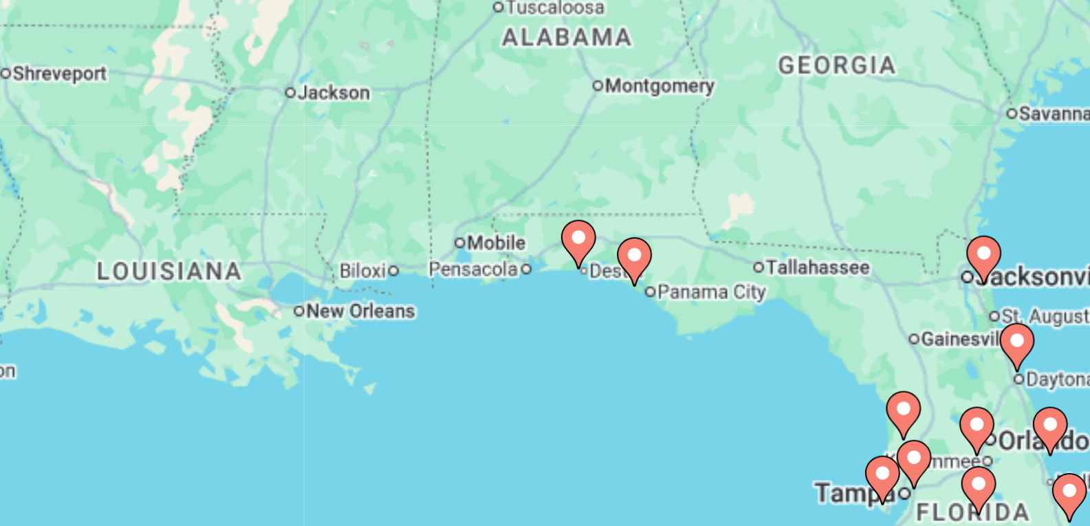
click at [453, 299] on div "To activate drag with keyboard, press Alt + Enter. Once in keyboard drag state,…" at bounding box center [545, 302] width 1035 height 413
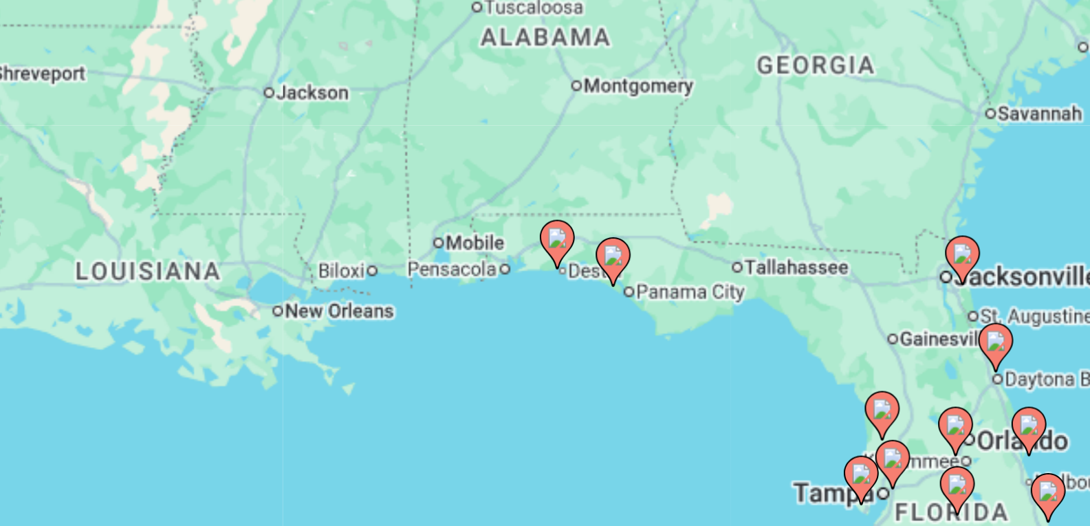
click at [431, 279] on icon "Main content" at bounding box center [430, 276] width 12 height 18
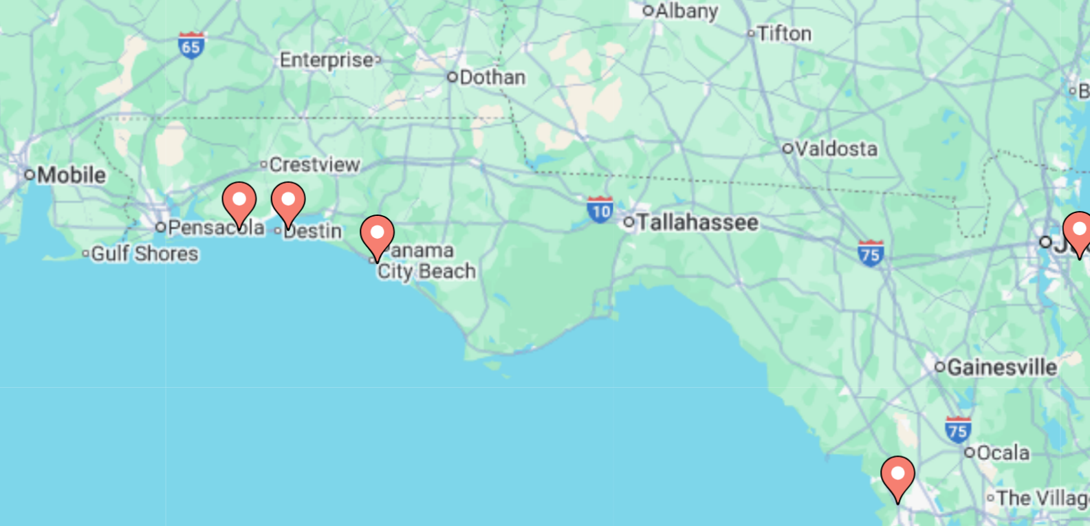
click at [324, 263] on icon "Main content" at bounding box center [324, 261] width 12 height 18
type input "**********"
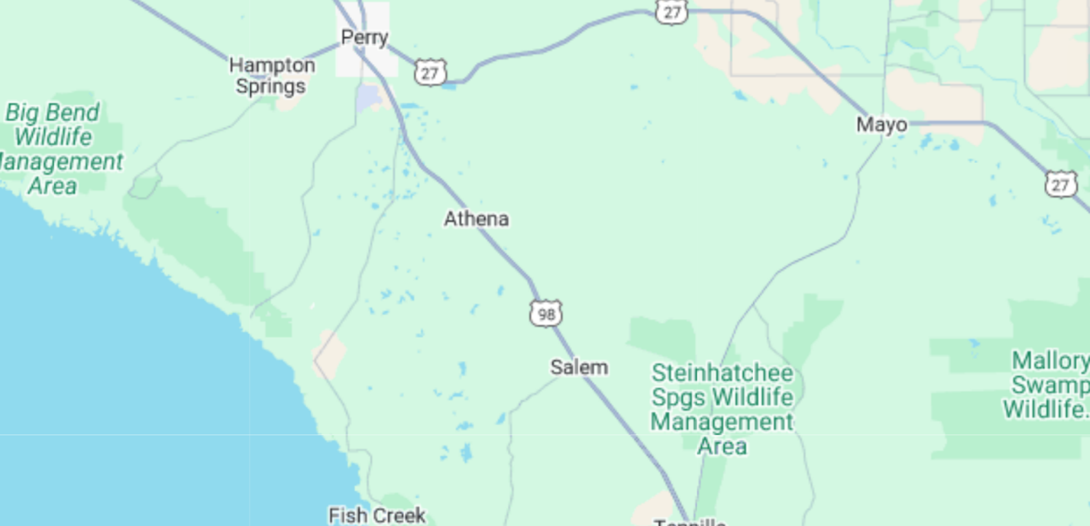
drag, startPoint x: 285, startPoint y: 323, endPoint x: 444, endPoint y: 312, distance: 159.3
click at [444, 312] on div "To navigate, press the arrow keys. To activate drag with keyboard, press Alt + …" at bounding box center [545, 302] width 1035 height 413
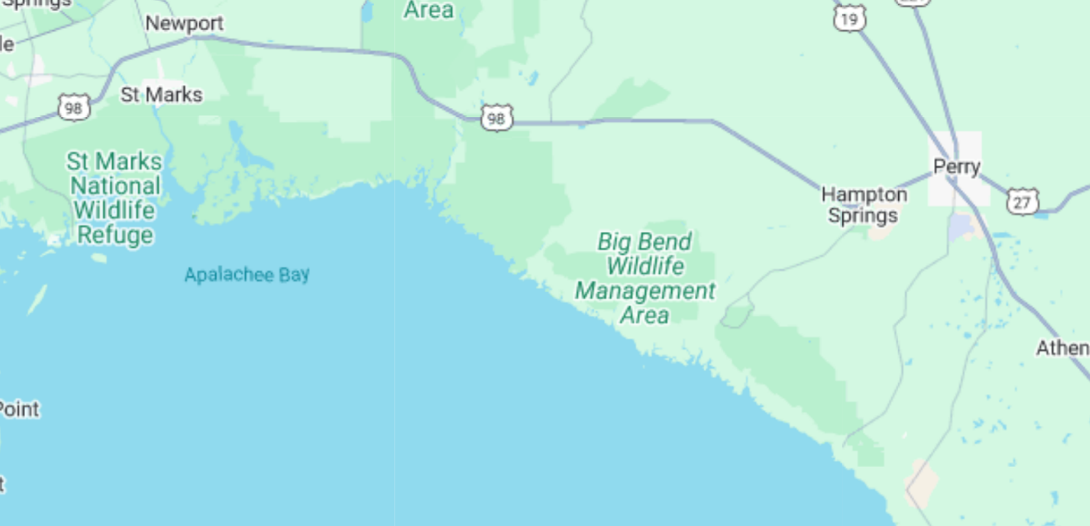
drag, startPoint x: 285, startPoint y: 296, endPoint x: 521, endPoint y: 346, distance: 241.1
click at [521, 346] on div "To navigate, press the arrow keys." at bounding box center [545, 302] width 1035 height 413
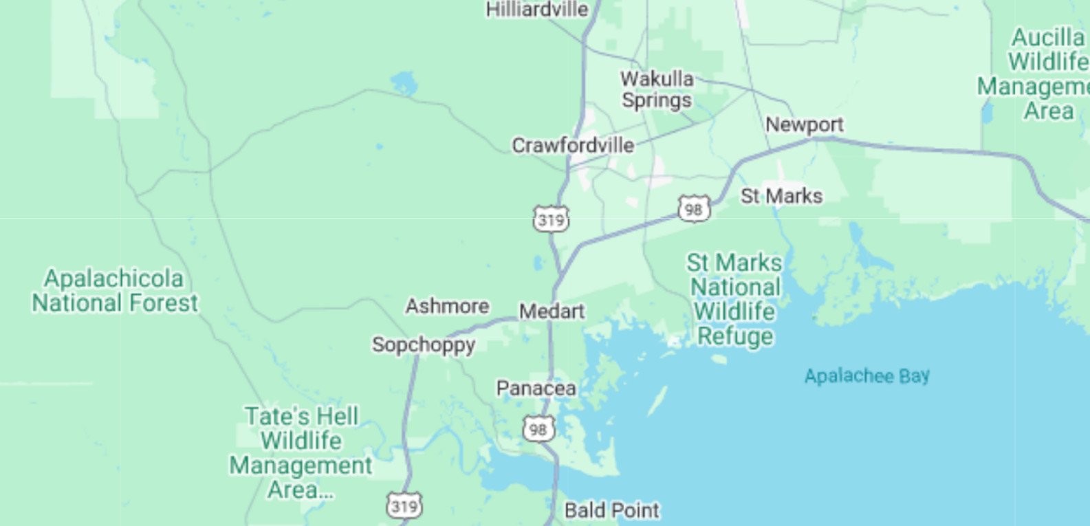
drag, startPoint x: 325, startPoint y: 302, endPoint x: 578, endPoint y: 338, distance: 256.4
click at [578, 338] on div "To navigate, press the arrow keys." at bounding box center [545, 302] width 1035 height 413
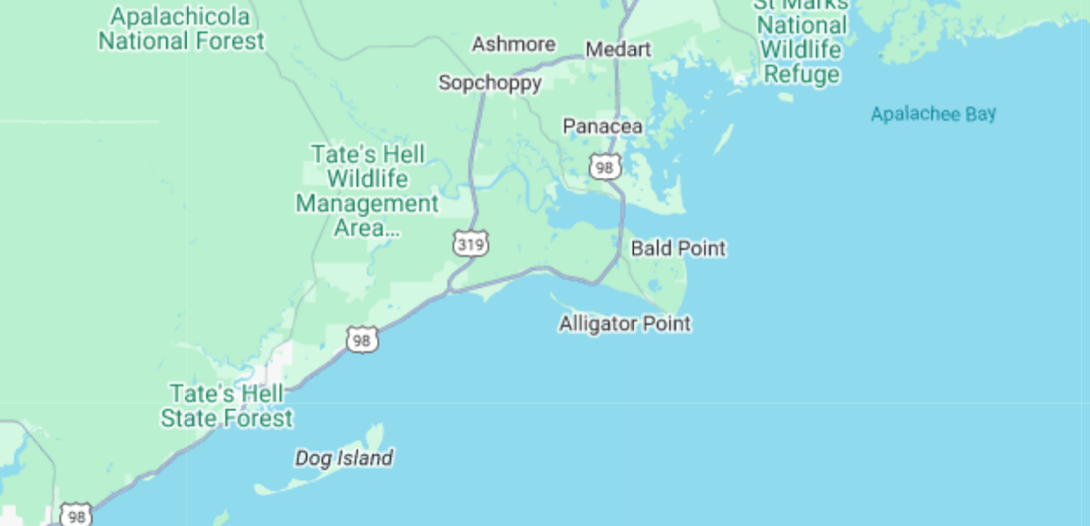
drag, startPoint x: 395, startPoint y: 354, endPoint x: 422, endPoint y: 228, distance: 129.4
click at [422, 228] on div "To navigate, press the arrow keys. To activate drag with keyboard, press Alt + …" at bounding box center [545, 302] width 1035 height 413
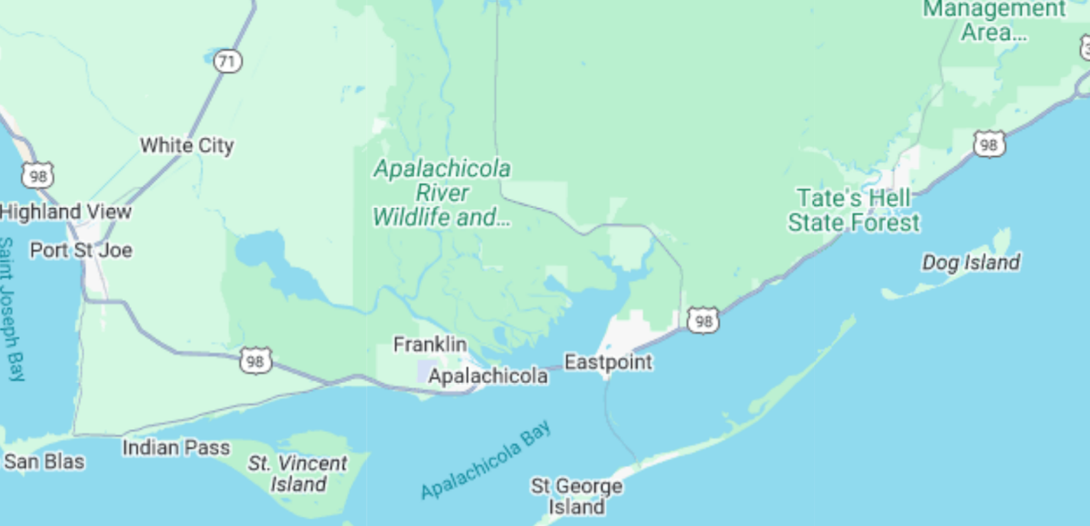
drag, startPoint x: 291, startPoint y: 298, endPoint x: 530, endPoint y: 282, distance: 239.2
click at [530, 282] on div "To navigate, press the arrow keys. To activate drag with keyboard, press Alt + …" at bounding box center [545, 302] width 1035 height 413
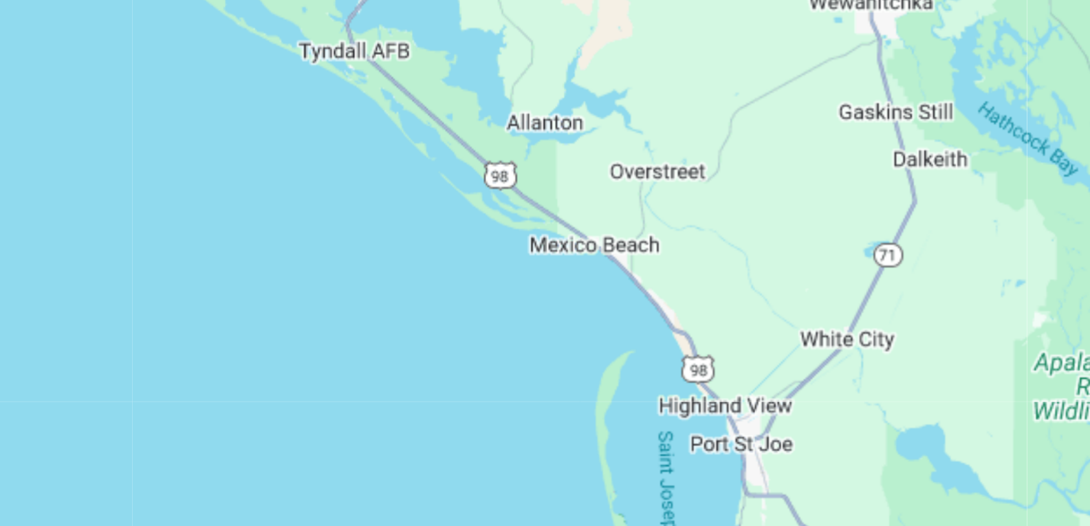
drag, startPoint x: 320, startPoint y: 281, endPoint x: 583, endPoint y: 358, distance: 273.8
click at [583, 358] on div "To navigate, press the arrow keys. To activate drag with keyboard, press Alt + …" at bounding box center [545, 302] width 1035 height 413
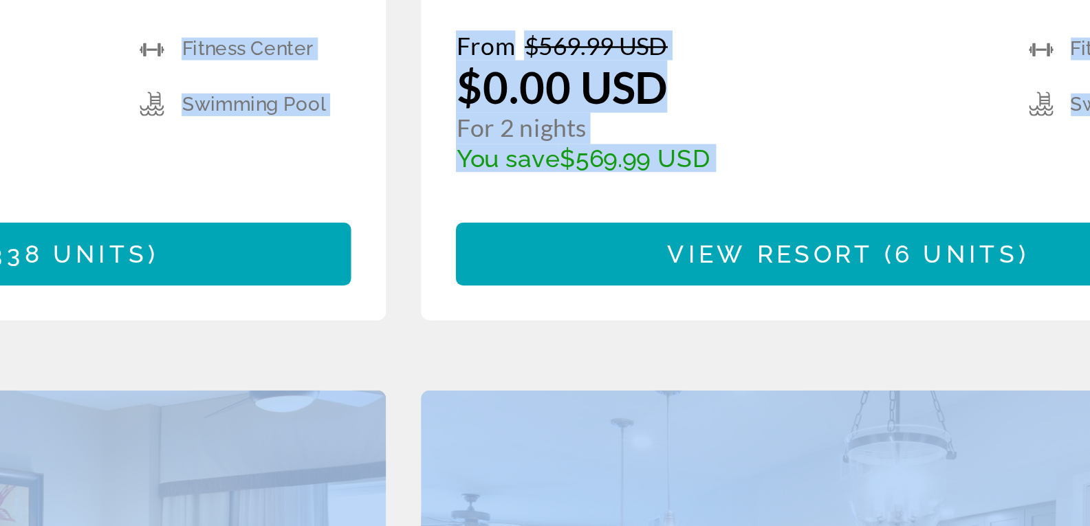
scroll to position [756, 0]
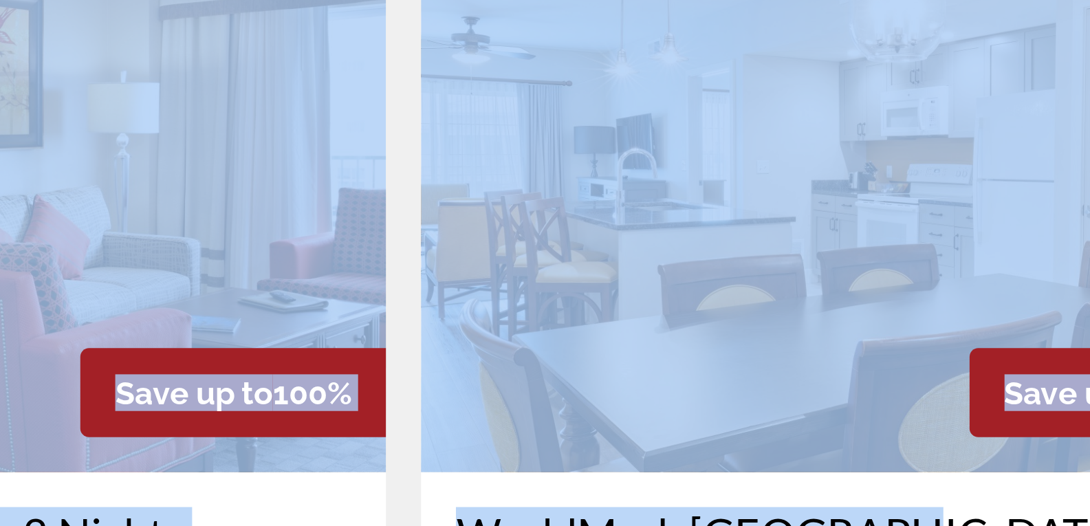
drag, startPoint x: 399, startPoint y: 263, endPoint x: 550, endPoint y: 477, distance: 262.2
click at [365, 378] on app-weeks-search-item "Save up to 100% WorldMark Palm-Aire - 2 Nights Resort - This is an adults only …" at bounding box center [195, 523] width 349 height 476
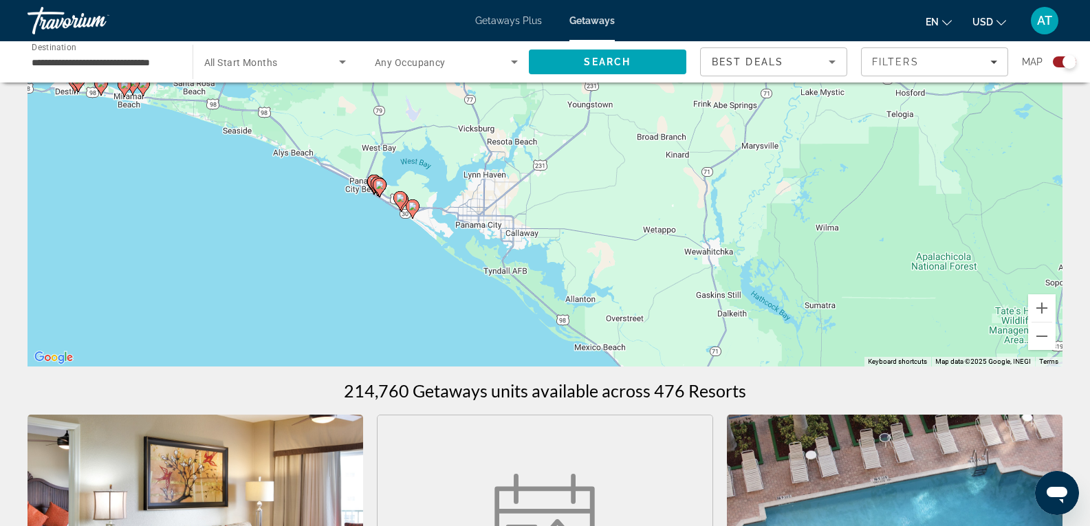
scroll to position [140, 0]
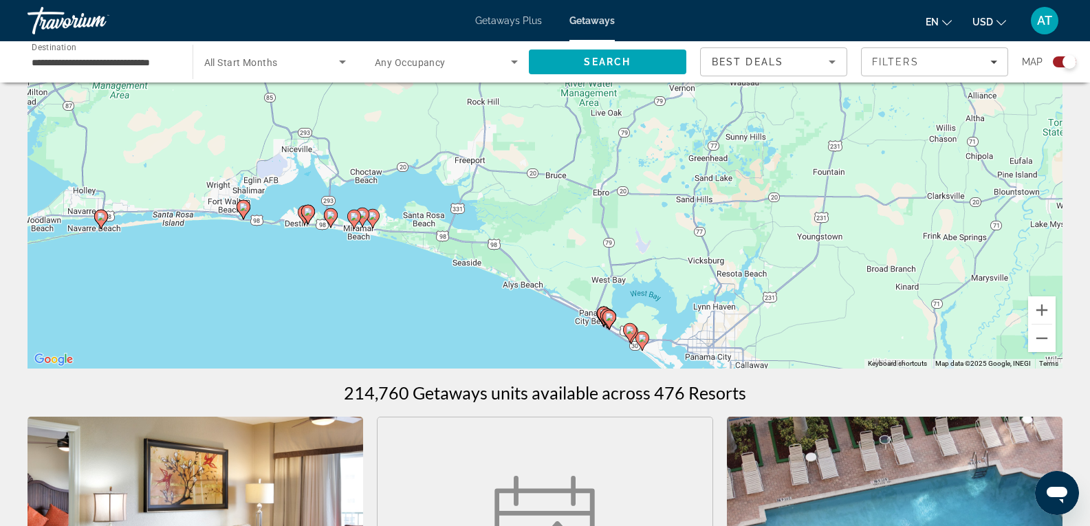
drag, startPoint x: 91, startPoint y: 164, endPoint x: 325, endPoint y: 295, distance: 268.8
click at [325, 295] on div "To navigate, press the arrow keys. To activate drag with keyboard, press Alt + …" at bounding box center [545, 162] width 1035 height 413
click at [316, 232] on div "To navigate, press the arrow keys. To activate drag with keyboard, press Alt + …" at bounding box center [545, 162] width 1035 height 413
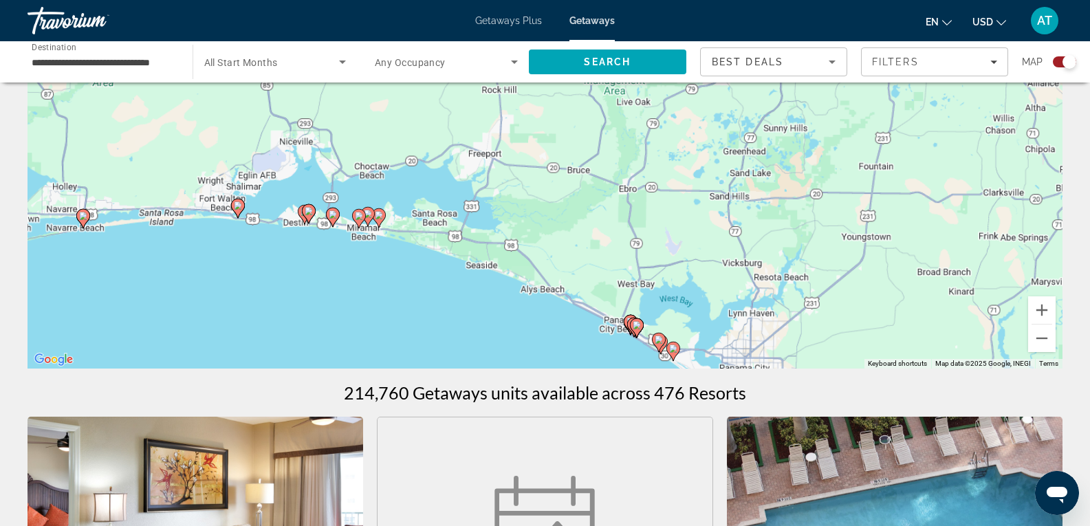
click at [316, 232] on div "To navigate, press the arrow keys. To activate drag with keyboard, press Alt + …" at bounding box center [545, 162] width 1035 height 413
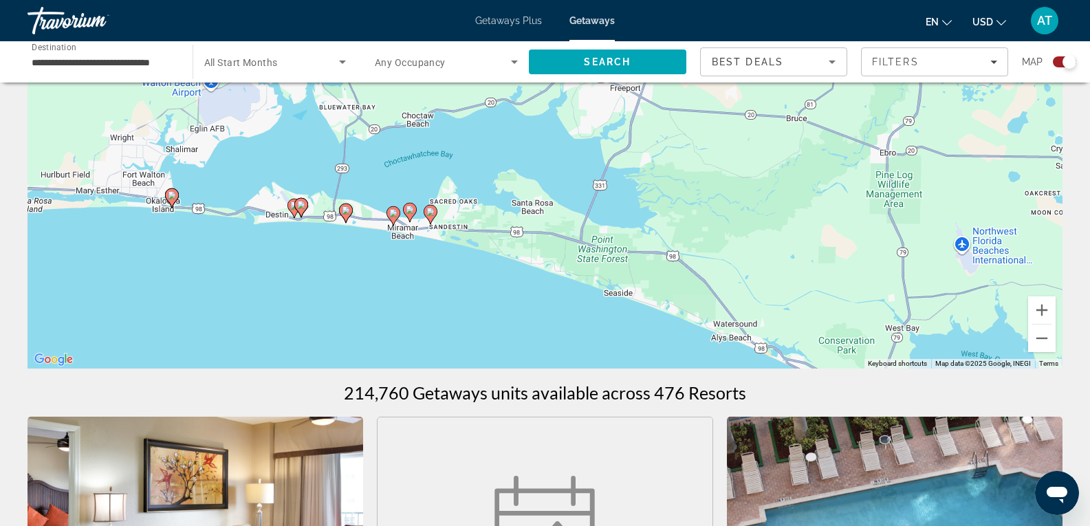
click at [316, 232] on div "To navigate, press the arrow keys. To activate drag with keyboard, press Alt + …" at bounding box center [545, 162] width 1035 height 413
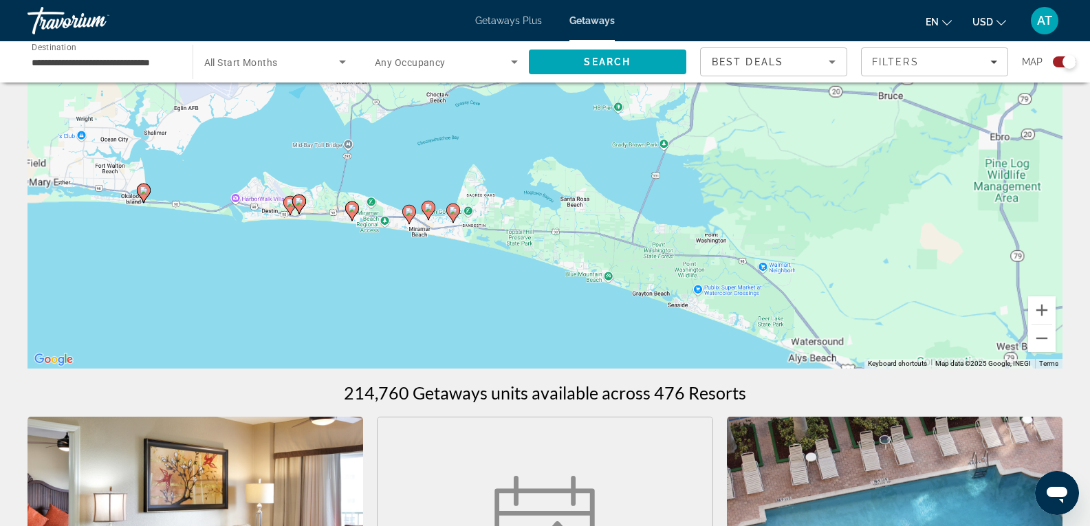
click at [316, 232] on div "To navigate, press the arrow keys. To activate drag with keyboard, press Alt + …" at bounding box center [545, 162] width 1035 height 413
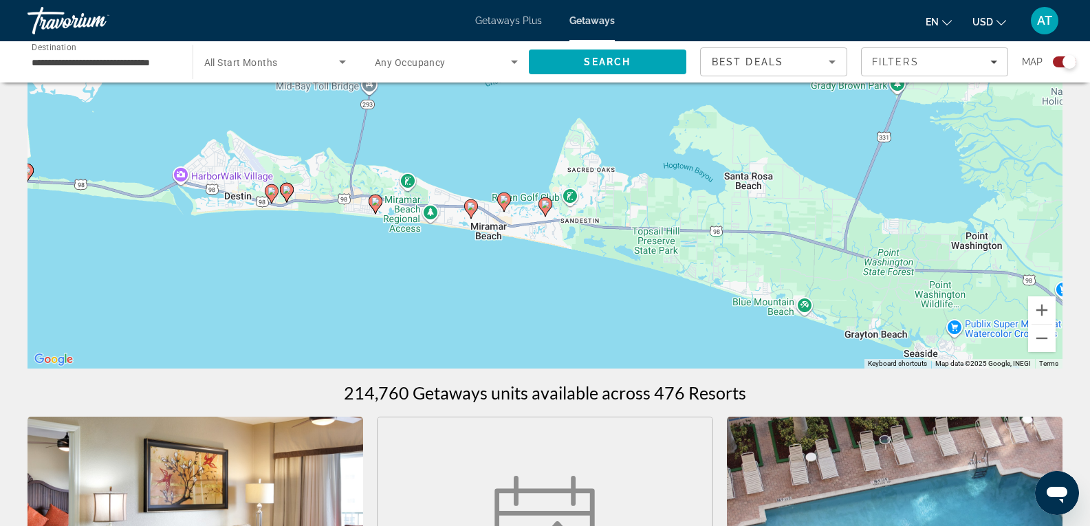
click at [292, 232] on div "To navigate, press the arrow keys. To activate drag with keyboard, press Alt + …" at bounding box center [545, 162] width 1035 height 413
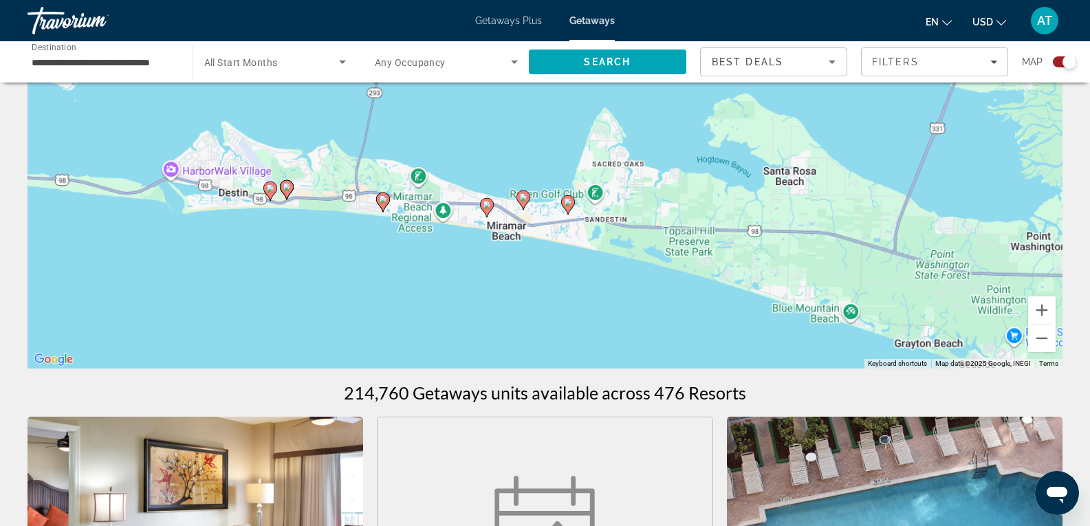
click at [292, 232] on div "To navigate, press the arrow keys. To activate drag with keyboard, press Alt + …" at bounding box center [545, 162] width 1035 height 413
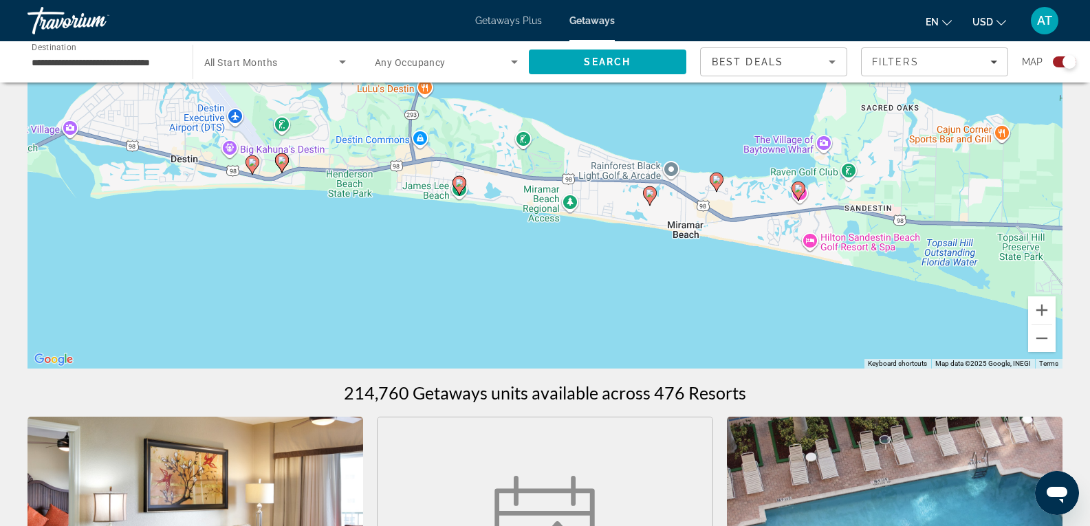
click at [455, 182] on icon "Main content" at bounding box center [459, 186] width 12 height 18
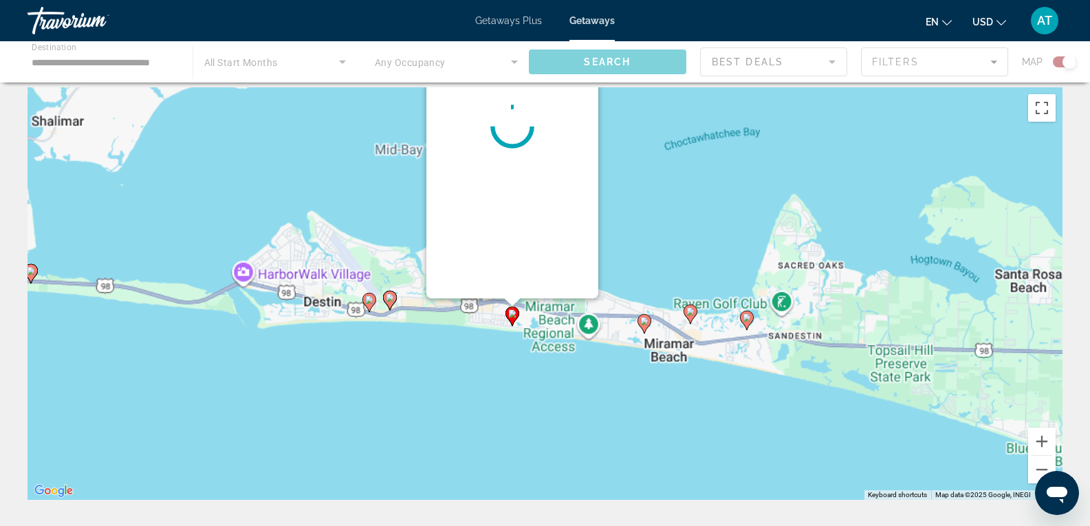
scroll to position [0, 0]
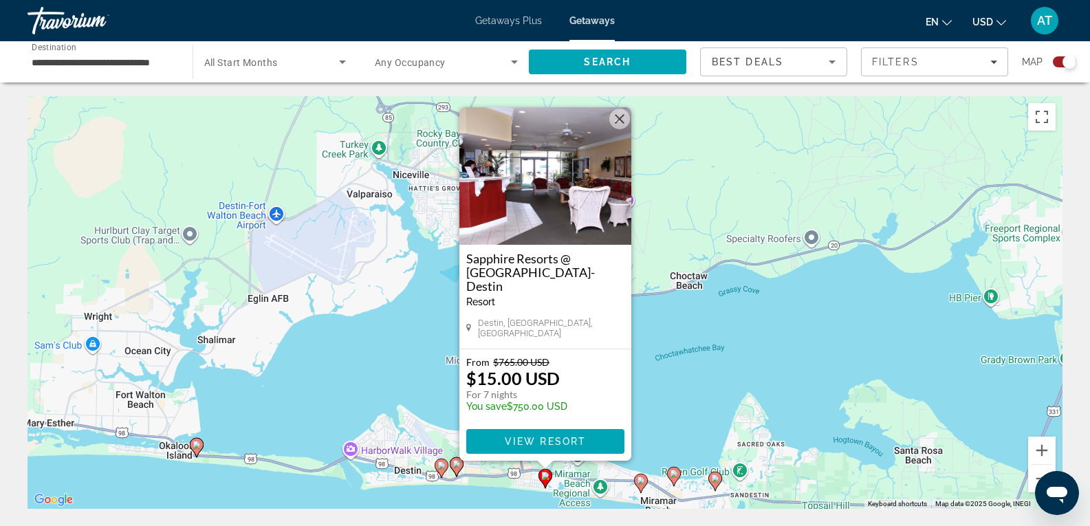
click at [464, 501] on div "To activate drag with keyboard, press Alt + Enter. Once in keyboard drag state,…" at bounding box center [545, 302] width 1035 height 413
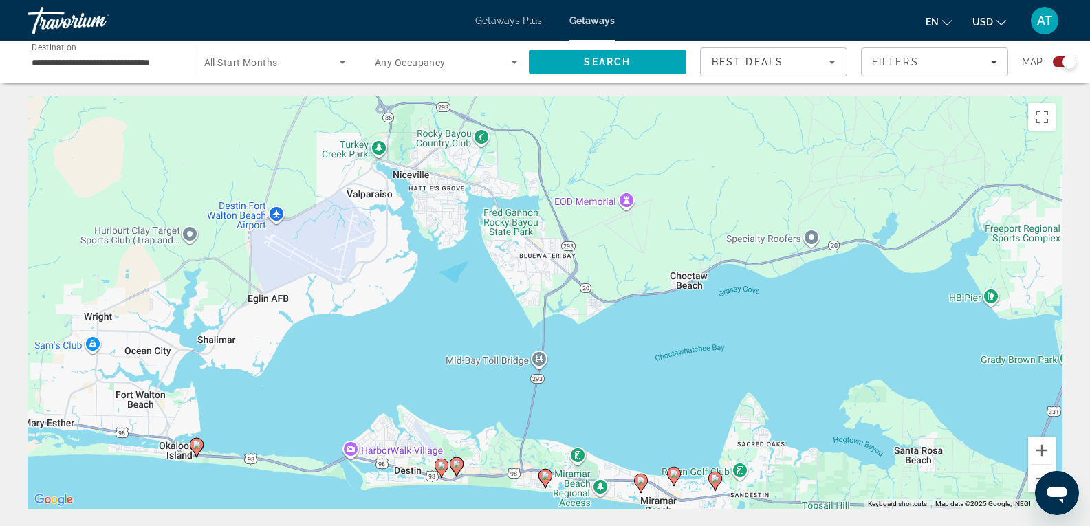
click at [439, 466] on image "Main content" at bounding box center [441, 466] width 8 height 8
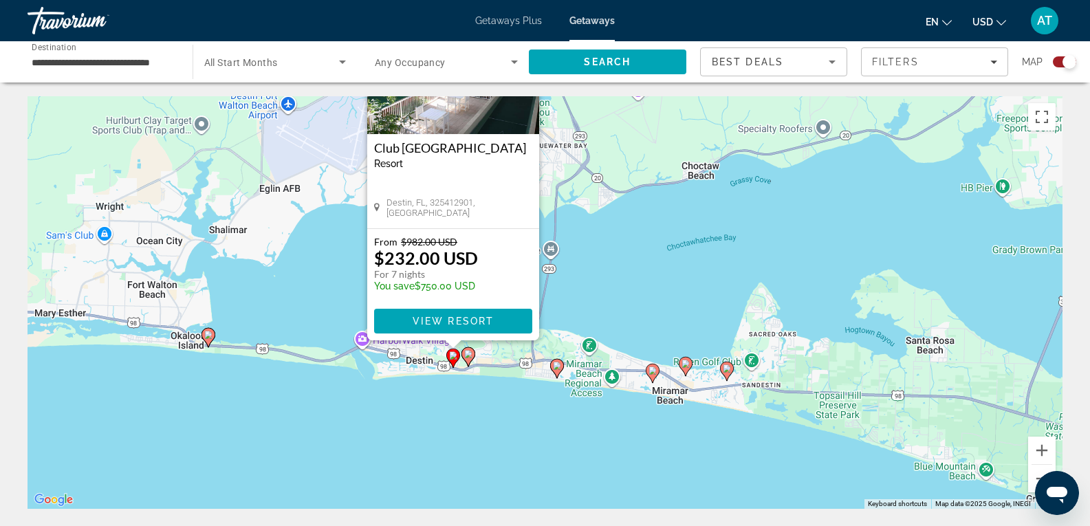
drag, startPoint x: 426, startPoint y: 425, endPoint x: 330, endPoint y: 301, distance: 157.0
click at [330, 301] on div "To activate drag with keyboard, press Alt + Enter. Once in keyboard drag state,…" at bounding box center [545, 302] width 1035 height 413
click at [468, 355] on image "Main content" at bounding box center [468, 353] width 8 height 8
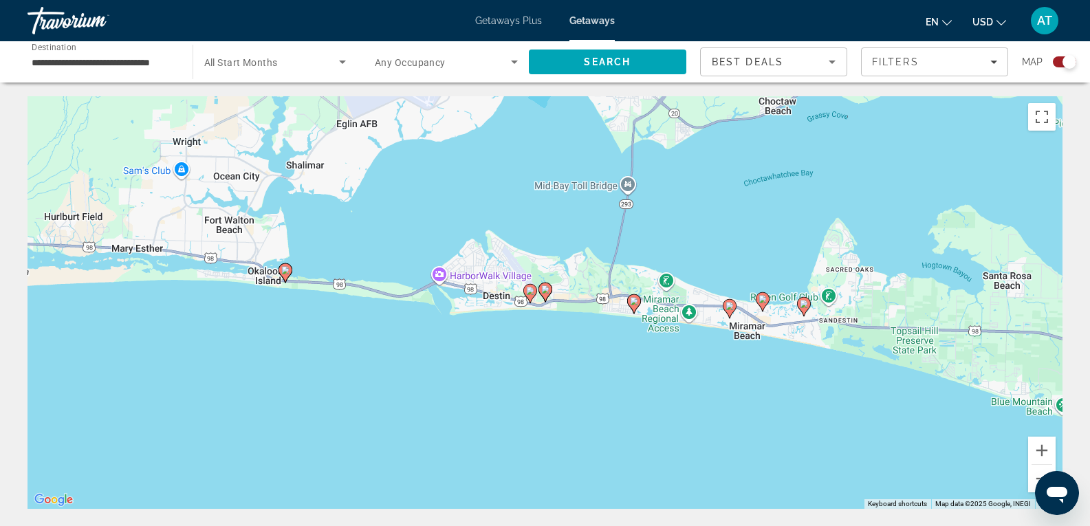
click at [546, 289] on image "Main content" at bounding box center [545, 289] width 8 height 8
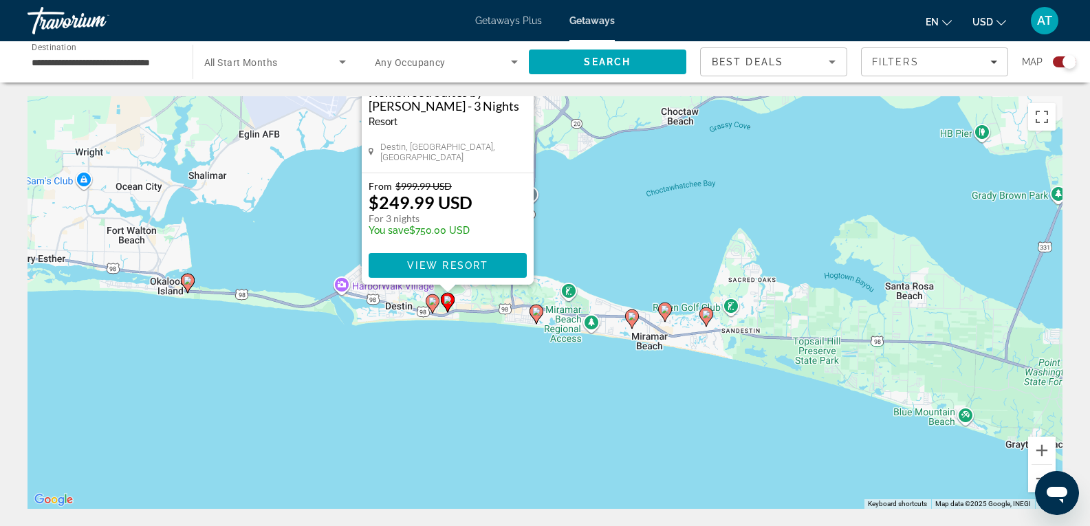
drag, startPoint x: 735, startPoint y: 396, endPoint x: 622, endPoint y: 201, distance: 225.2
click at [537, 310] on image "Main content" at bounding box center [536, 311] width 8 height 8
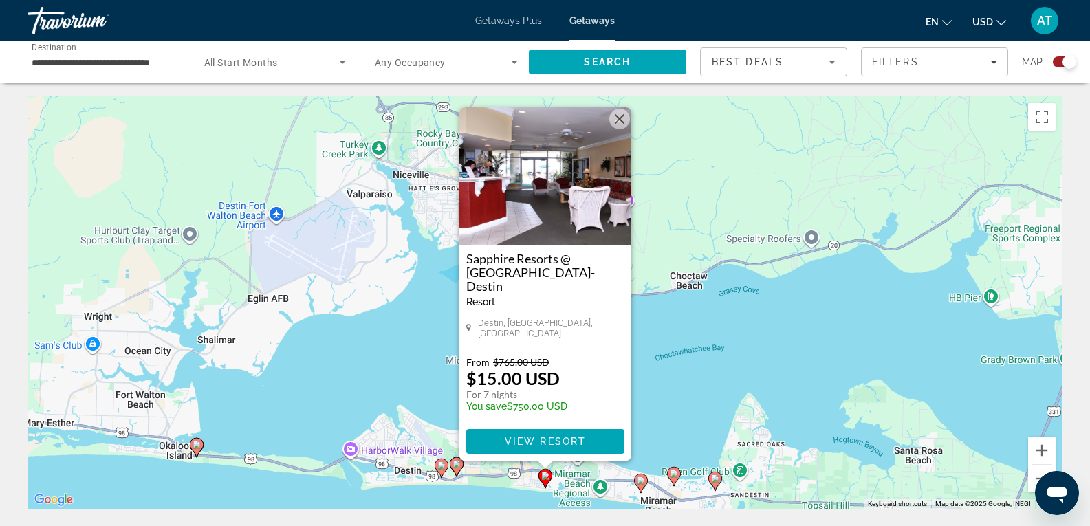
click at [440, 473] on icon "Main content" at bounding box center [441, 468] width 12 height 18
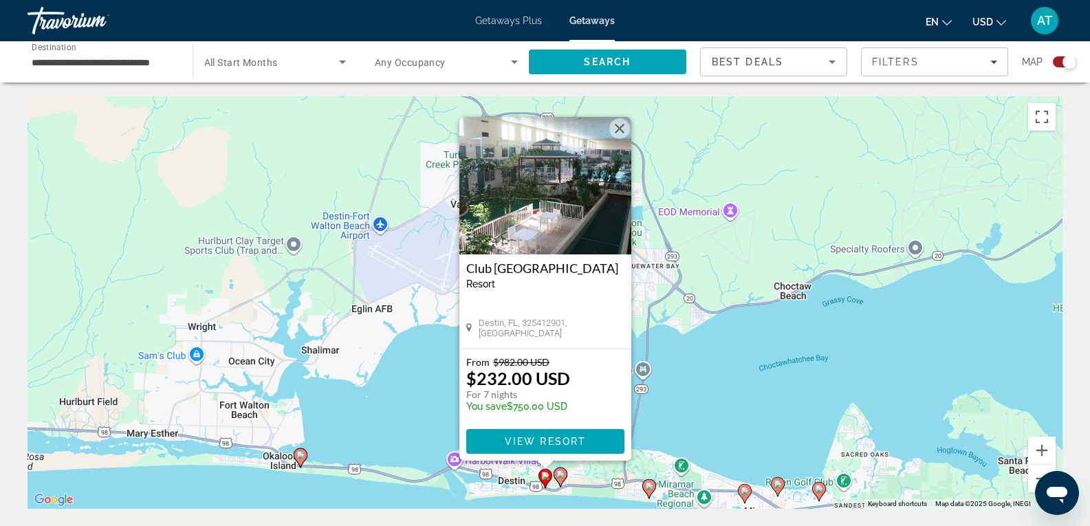
click at [546, 195] on img "Main content" at bounding box center [545, 186] width 172 height 138
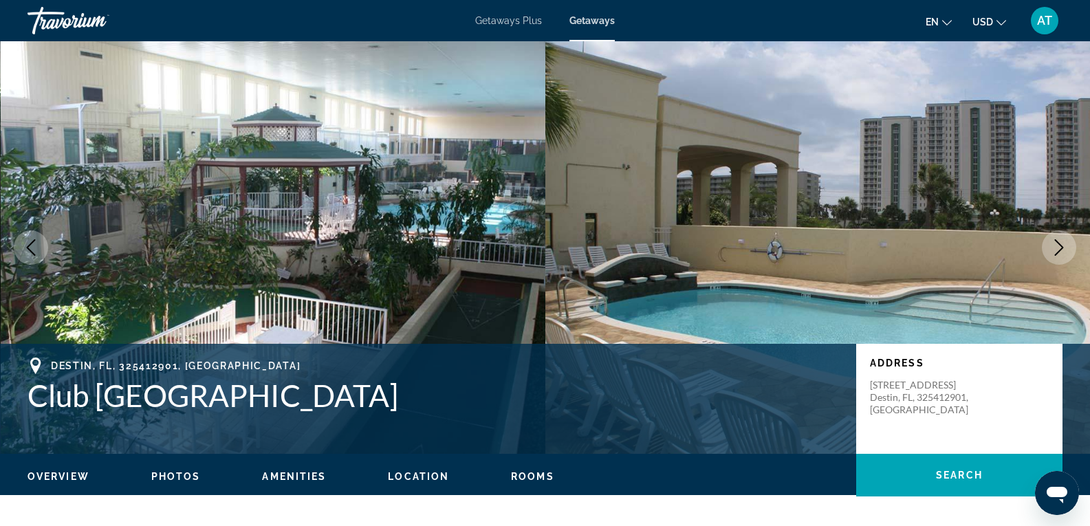
click at [1065, 241] on icon "Next image" at bounding box center [1059, 247] width 17 height 17
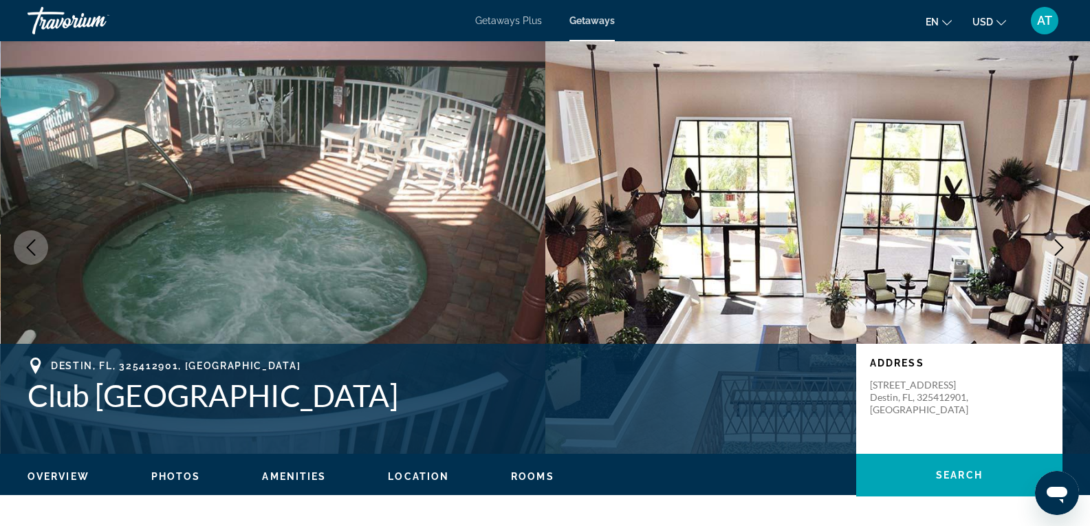
click at [1065, 241] on icon "Next image" at bounding box center [1059, 247] width 17 height 17
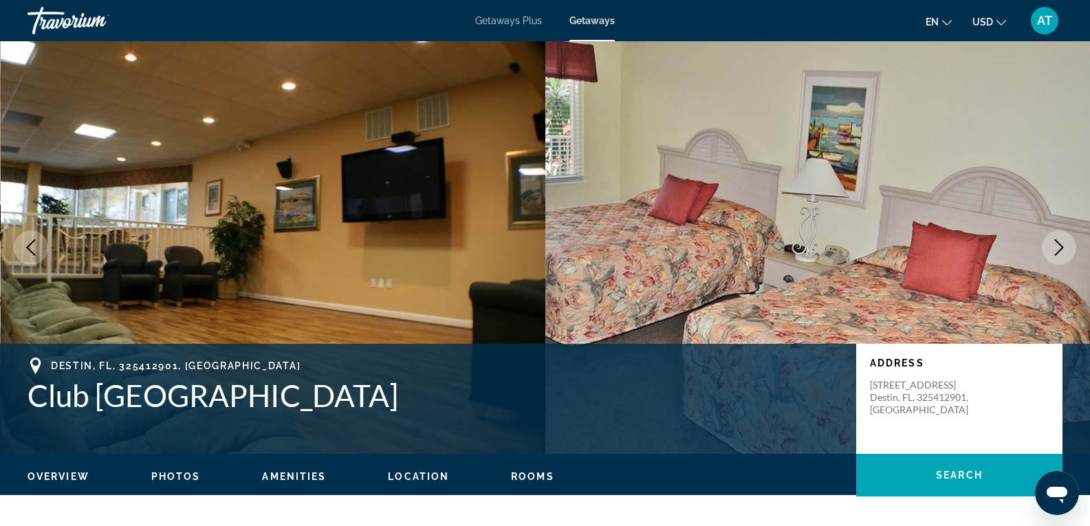
click at [1065, 241] on icon "Next image" at bounding box center [1059, 247] width 17 height 17
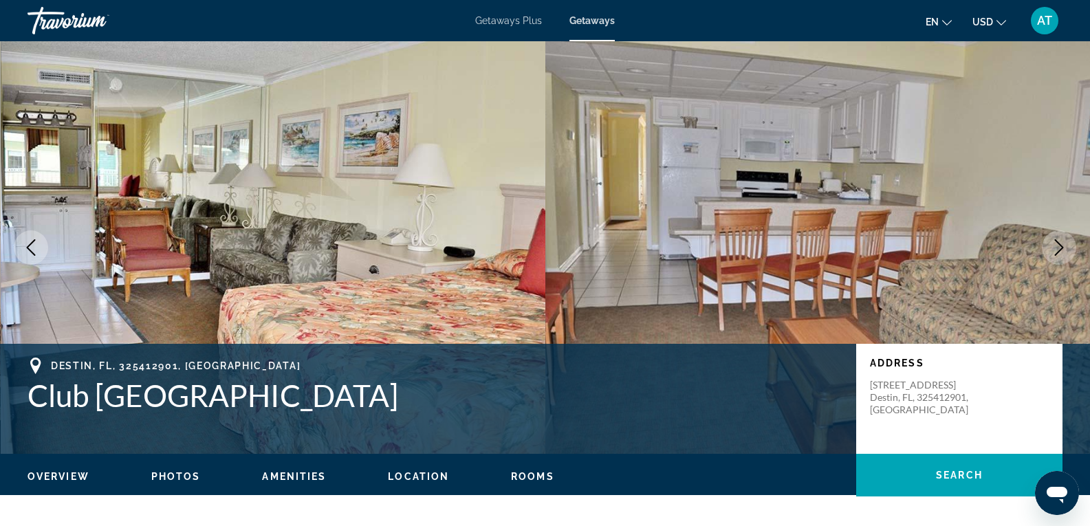
click at [1065, 241] on icon "Next image" at bounding box center [1059, 247] width 17 height 17
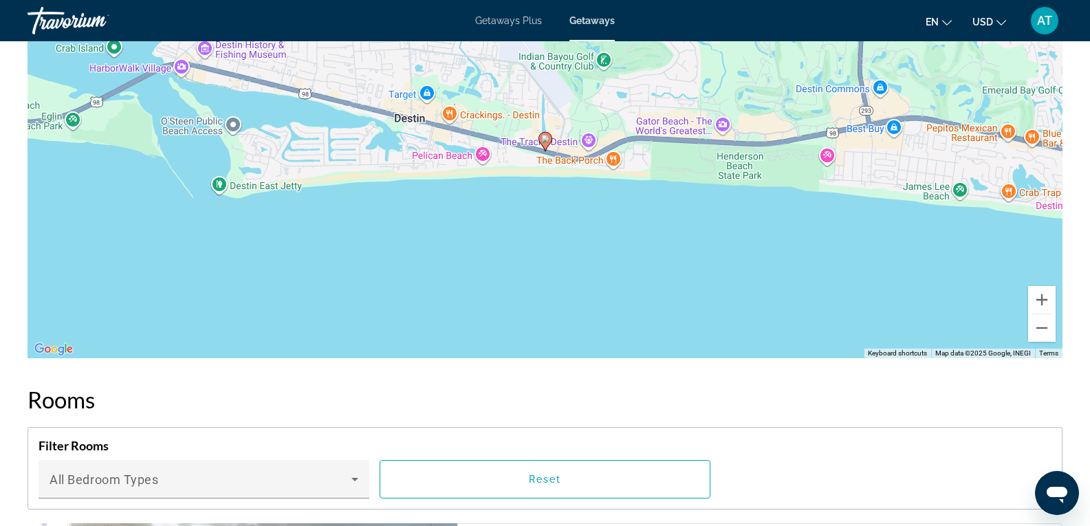
scroll to position [1773, 0]
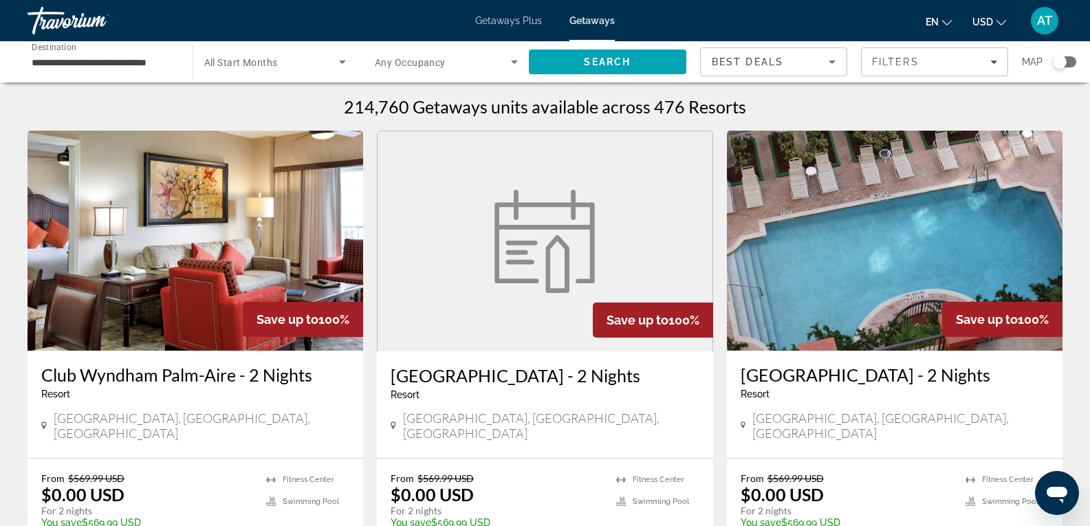
click at [1065, 65] on div "Search widget" at bounding box center [1060, 62] width 14 height 14
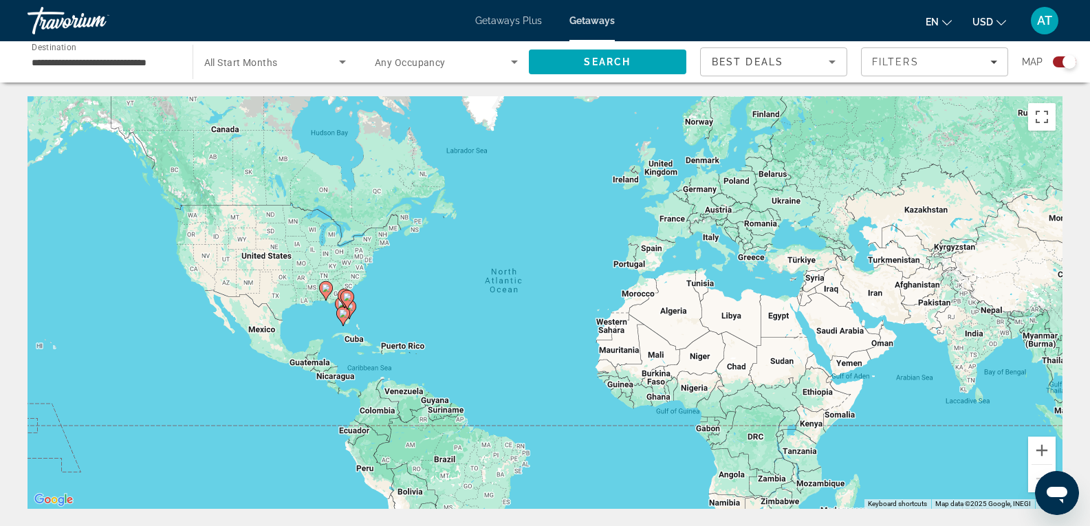
click at [335, 303] on gmp-advanced-marker "Main content" at bounding box center [342, 306] width 14 height 21
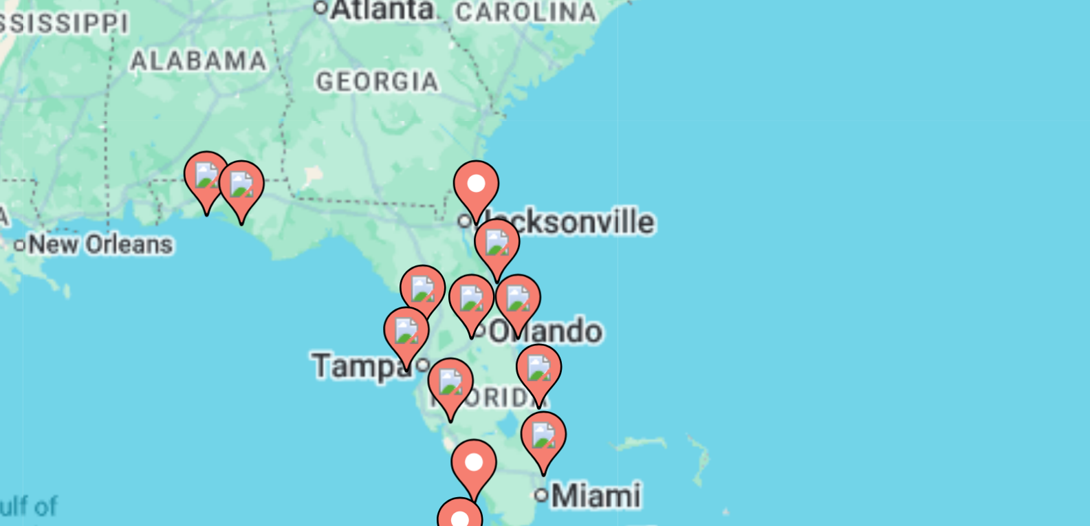
drag, startPoint x: 464, startPoint y: 254, endPoint x: 288, endPoint y: 305, distance: 183.1
click at [288, 305] on div "To activate drag with keyboard, press Alt + Enter. Once in keyboard drag state,…" at bounding box center [545, 302] width 1035 height 413
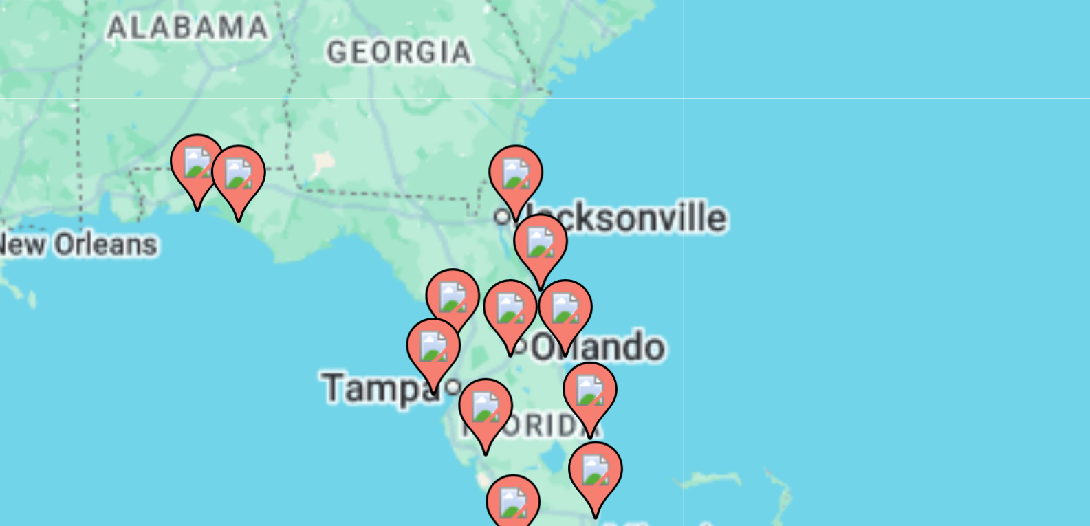
click at [302, 279] on gmp-advanced-marker "Main content" at bounding box center [308, 270] width 14 height 21
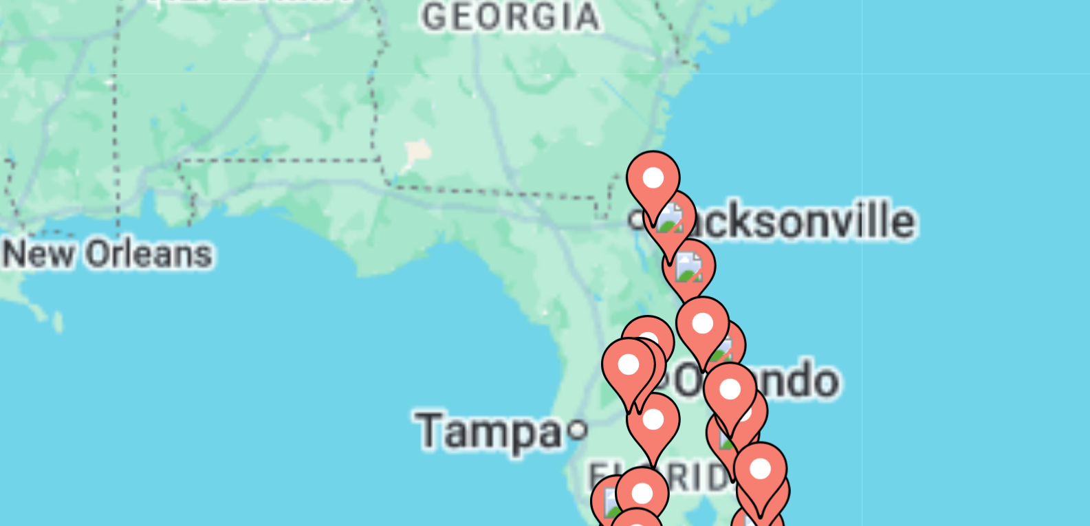
click at [302, 279] on div "To navigate, press the arrow keys. To activate drag with keyboard, press Alt + …" at bounding box center [545, 302] width 1035 height 413
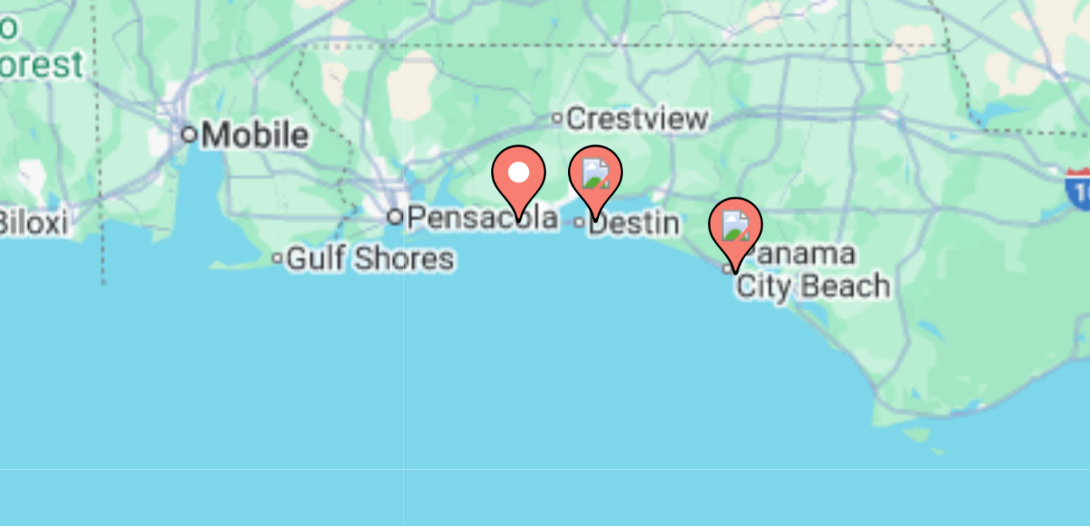
click at [399, 273] on icon "Main content" at bounding box center [396, 270] width 12 height 18
type input "**********"
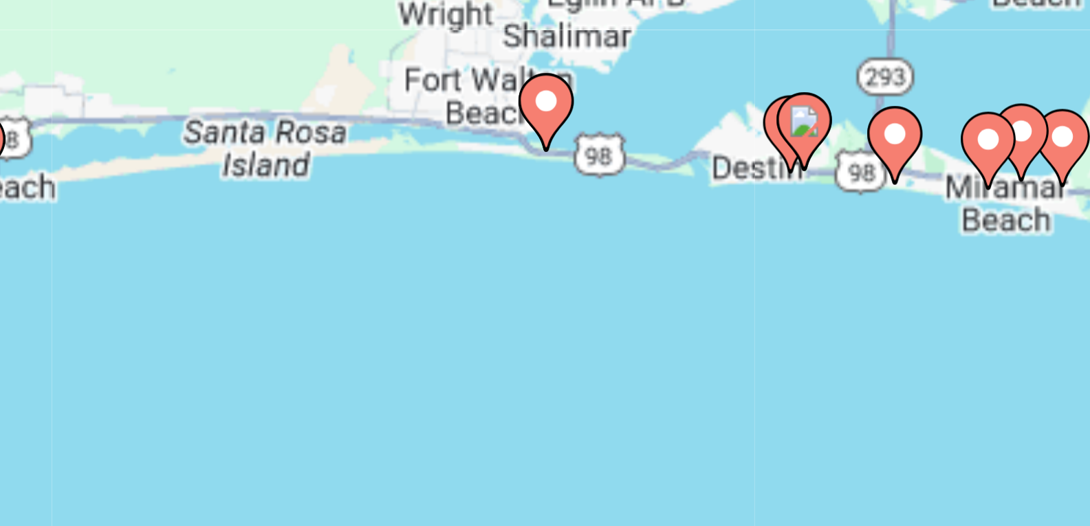
drag, startPoint x: 451, startPoint y: 310, endPoint x: 348, endPoint y: 275, distance: 108.3
click at [348, 275] on div "To navigate, press the arrow keys. To activate drag with keyboard, press Alt + …" at bounding box center [545, 302] width 1035 height 413
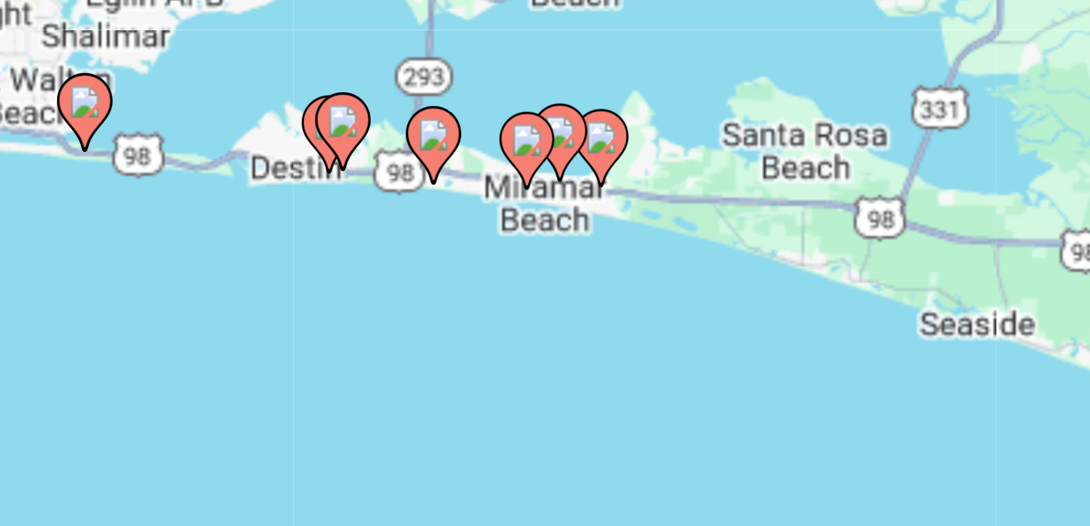
drag, startPoint x: 445, startPoint y: 277, endPoint x: 328, endPoint y: 277, distance: 116.9
click at [328, 277] on div "To navigate, press the arrow keys. To activate drag with keyboard, press Alt + …" at bounding box center [545, 302] width 1035 height 413
click at [359, 262] on icon "Main content" at bounding box center [355, 261] width 12 height 18
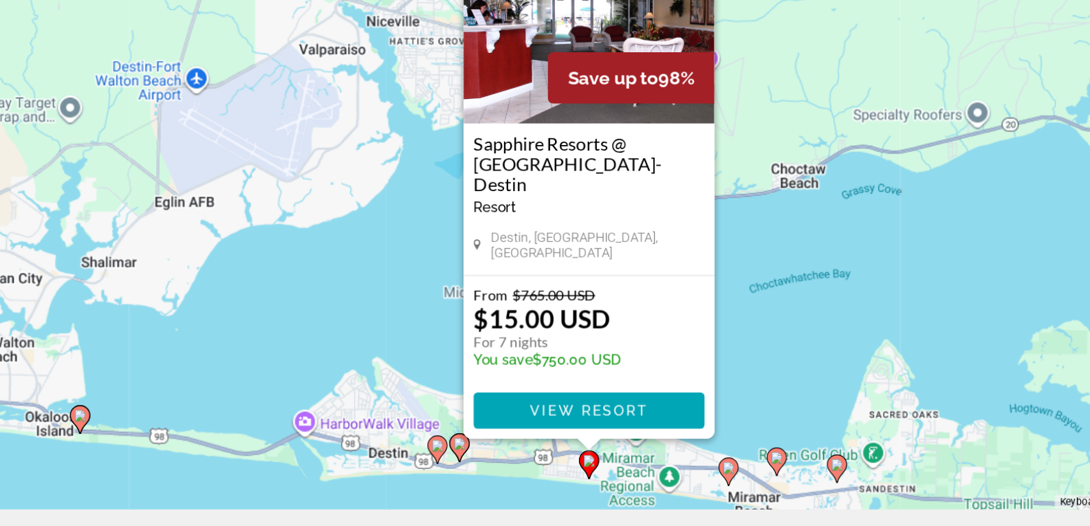
click at [675, 479] on icon "Main content" at bounding box center [673, 477] width 12 height 18
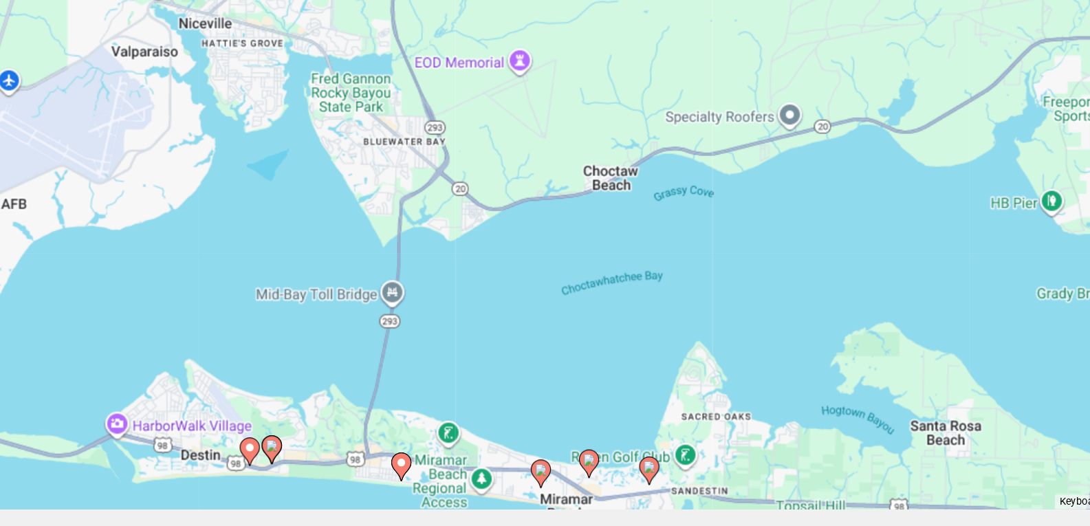
click at [545, 473] on image "Main content" at bounding box center [545, 475] width 8 height 8
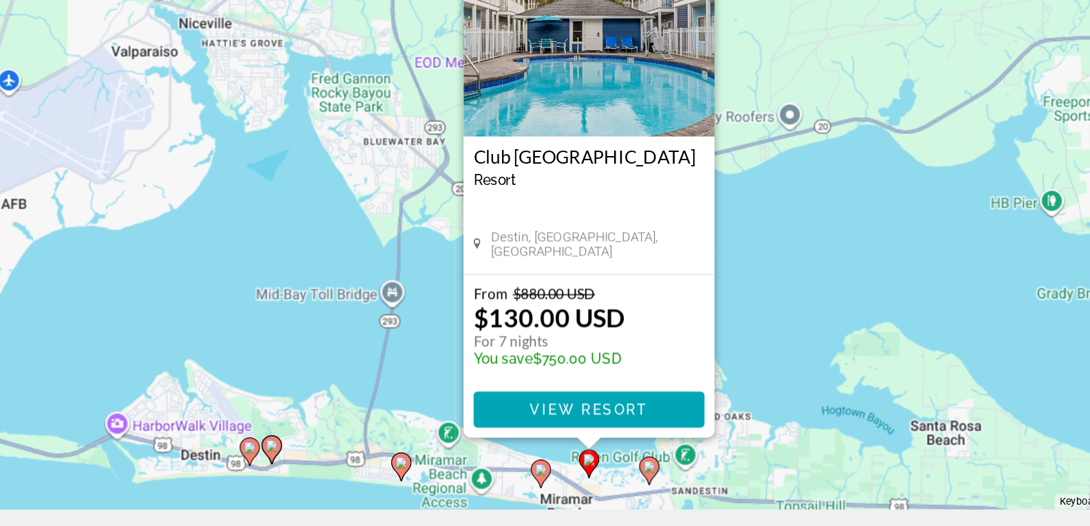
click at [589, 481] on image "Main content" at bounding box center [587, 480] width 8 height 8
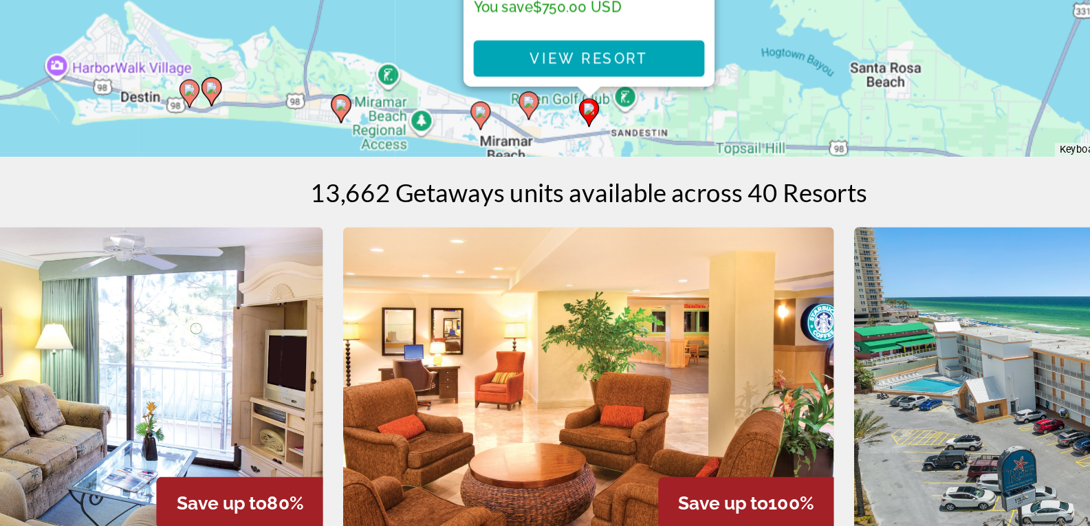
scroll to position [239, 0]
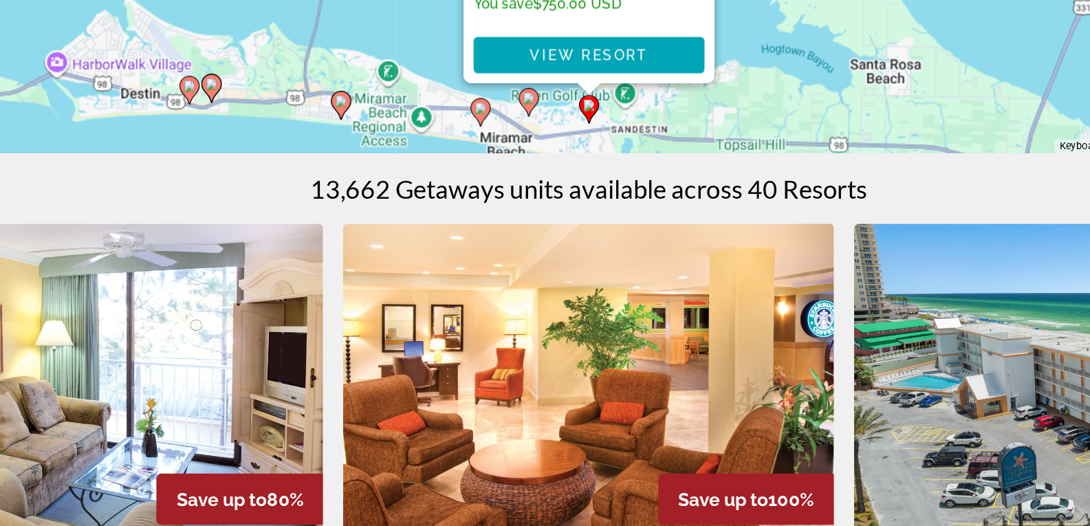
click at [690, 188] on div "To navigate, press the arrow keys. To activate drag with keyboard, press Alt + …" at bounding box center [545, 64] width 1035 height 413
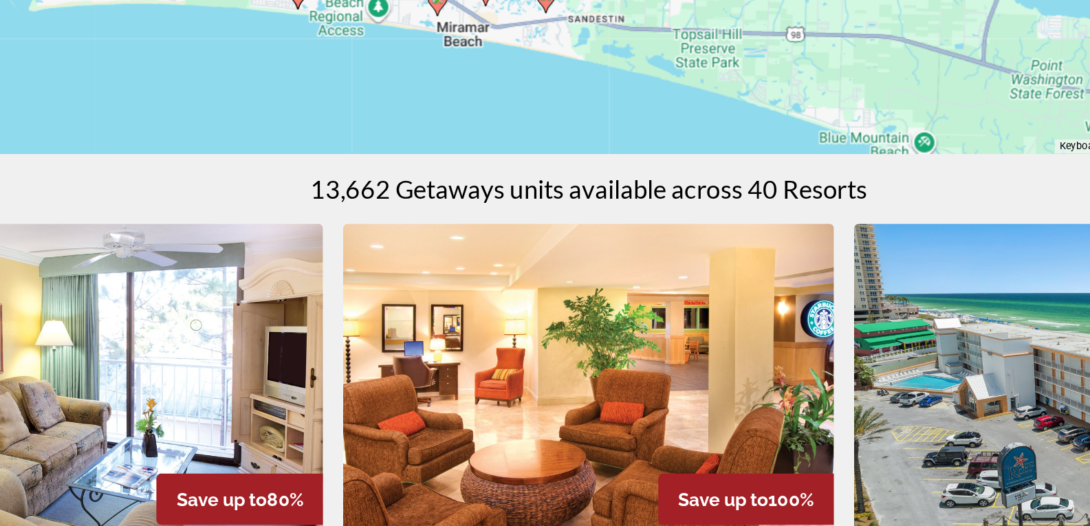
drag, startPoint x: 526, startPoint y: 263, endPoint x: 496, endPoint y: 185, distance: 84.1
click at [496, 185] on div "To activate drag with keyboard, press Alt + Enter. Once in keyboard drag state,…" at bounding box center [545, 64] width 1035 height 413
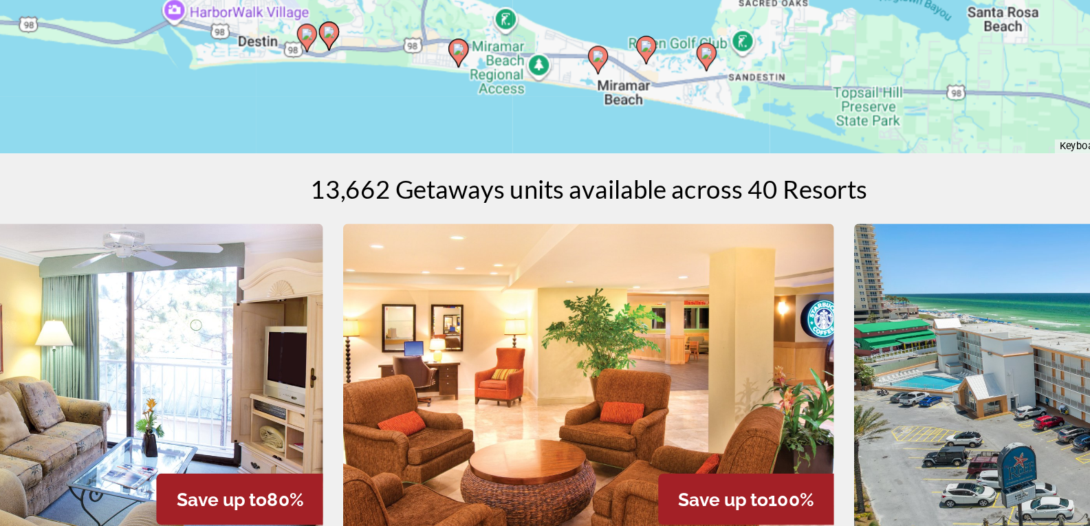
drag, startPoint x: 415, startPoint y: 204, endPoint x: 530, endPoint y: 246, distance: 121.6
click at [530, 246] on div "To activate drag with keyboard, press Alt + Enter. Once in keyboard drag state,…" at bounding box center [545, 64] width 1035 height 413
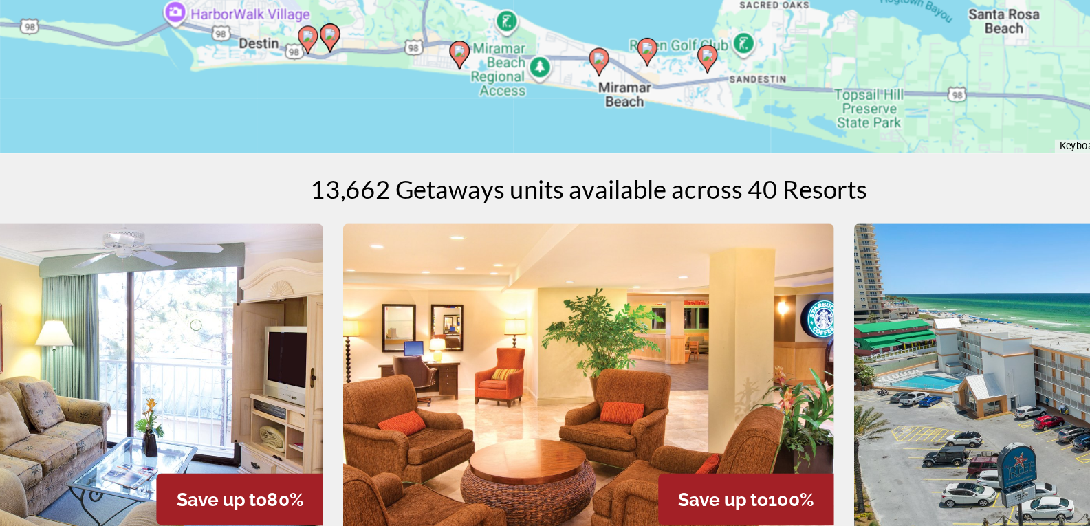
click at [453, 204] on image "Main content" at bounding box center [457, 200] width 8 height 8
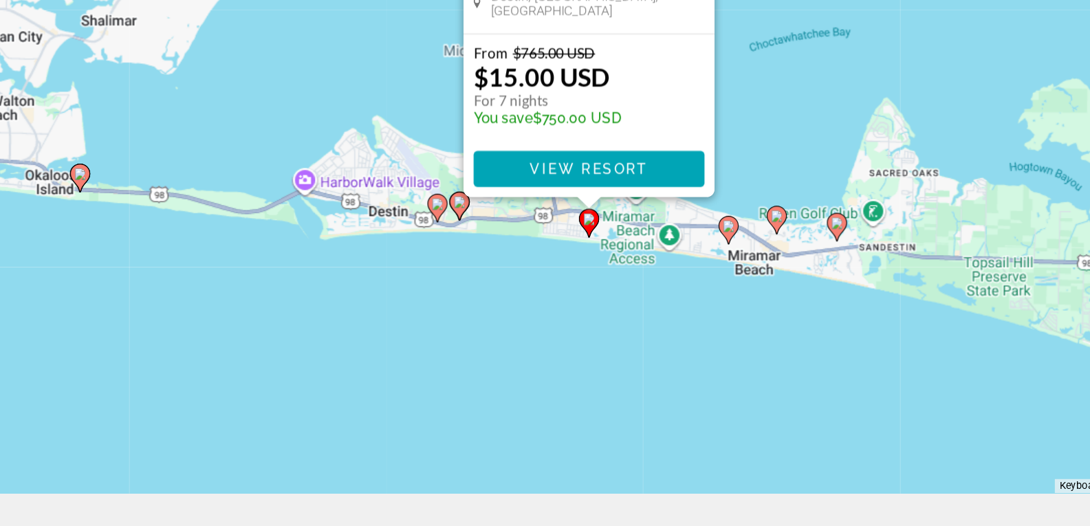
scroll to position [0, 0]
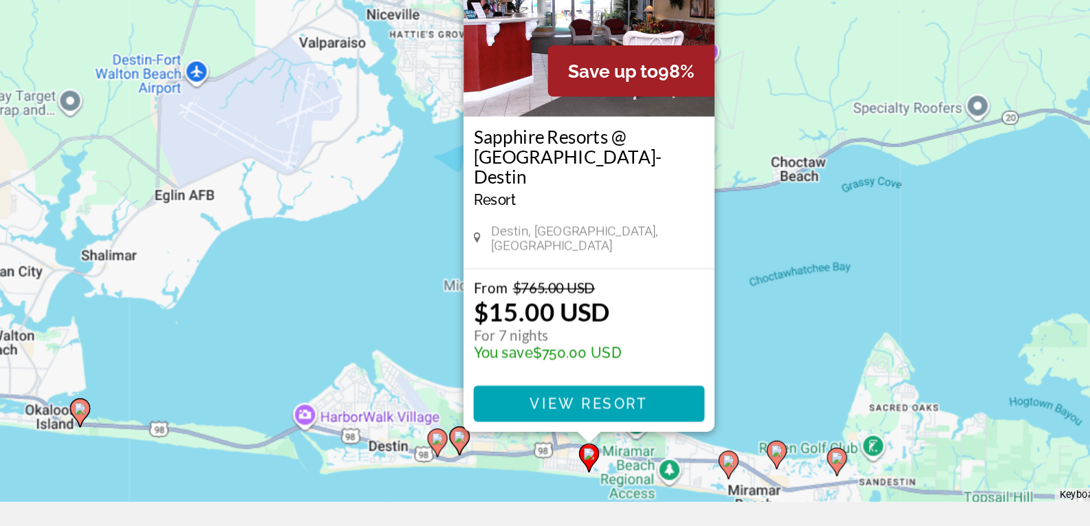
click at [501, 229] on img "Main content" at bounding box center [545, 176] width 172 height 138
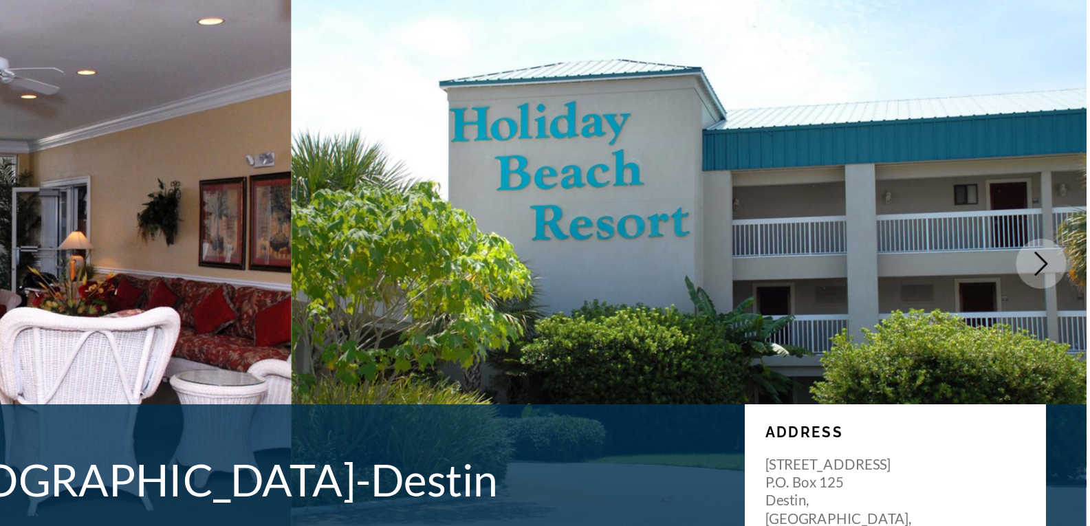
click at [1067, 239] on icon "Next image" at bounding box center [1059, 247] width 17 height 17
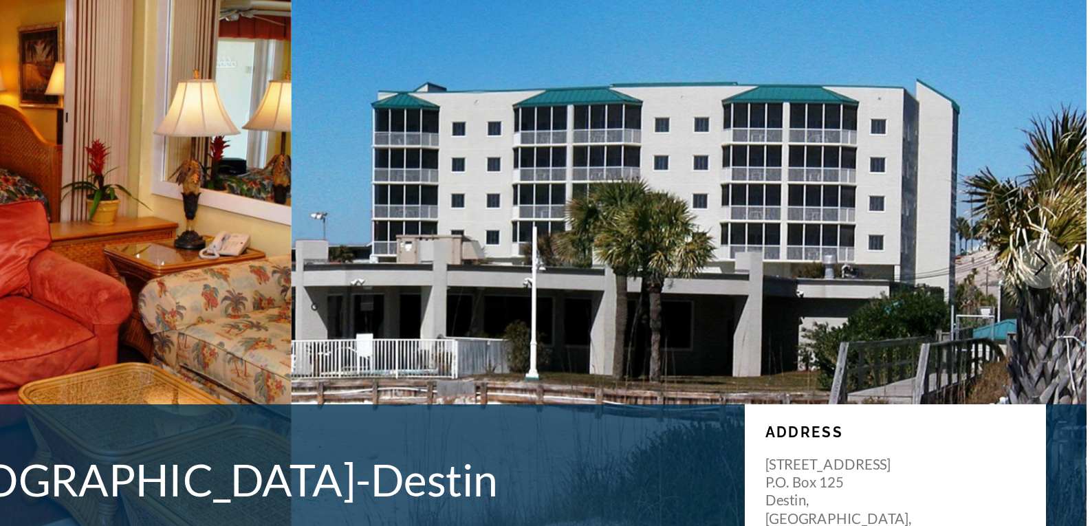
click at [1067, 239] on icon "Next image" at bounding box center [1059, 247] width 17 height 17
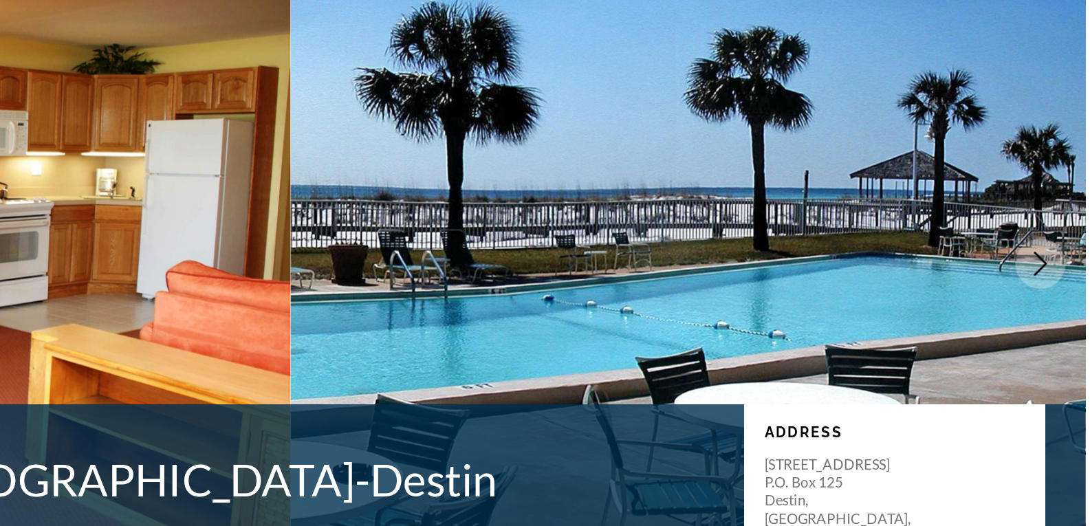
click at [1067, 239] on icon "Next image" at bounding box center [1059, 247] width 17 height 17
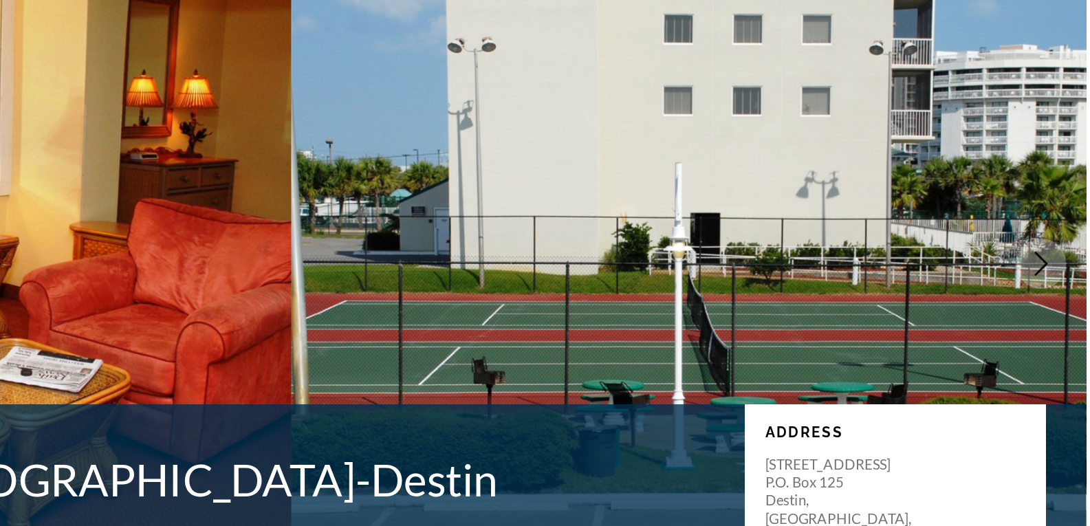
click at [1067, 239] on icon "Next image" at bounding box center [1059, 247] width 17 height 17
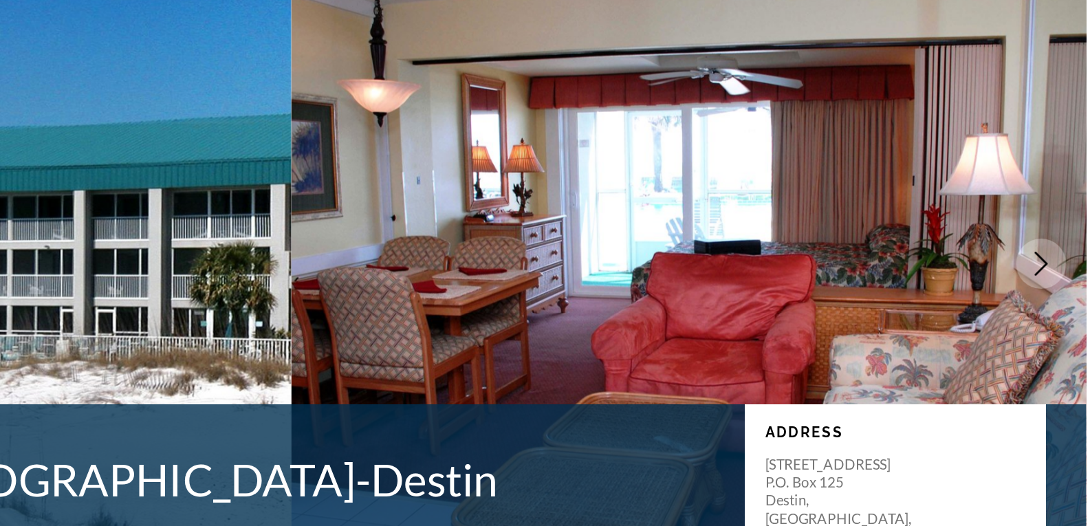
click at [1067, 239] on icon "Next image" at bounding box center [1059, 247] width 17 height 17
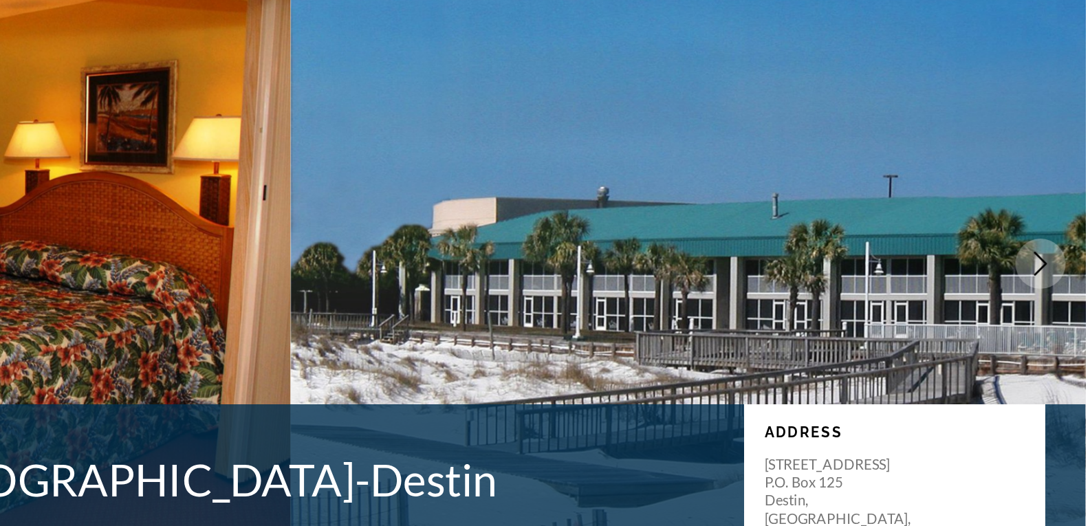
click at [1067, 239] on icon "Next image" at bounding box center [1059, 247] width 17 height 17
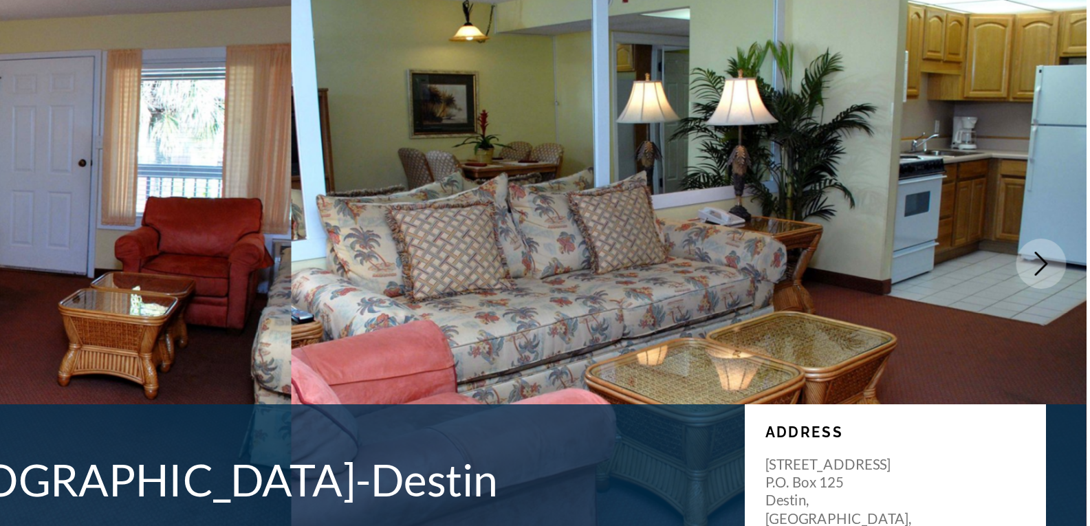
click at [1067, 239] on icon "Next image" at bounding box center [1059, 247] width 17 height 17
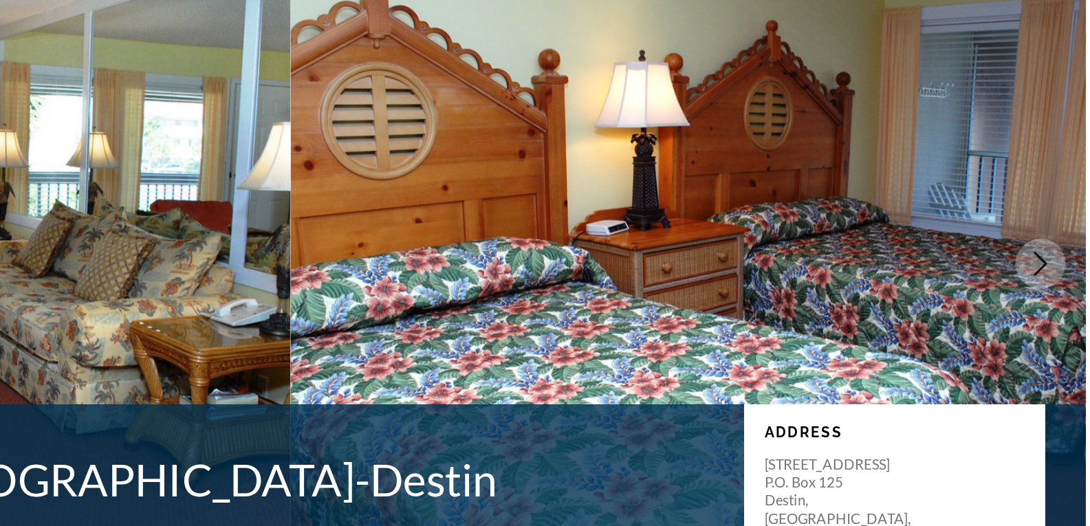
click at [1067, 239] on icon "Next image" at bounding box center [1059, 247] width 17 height 17
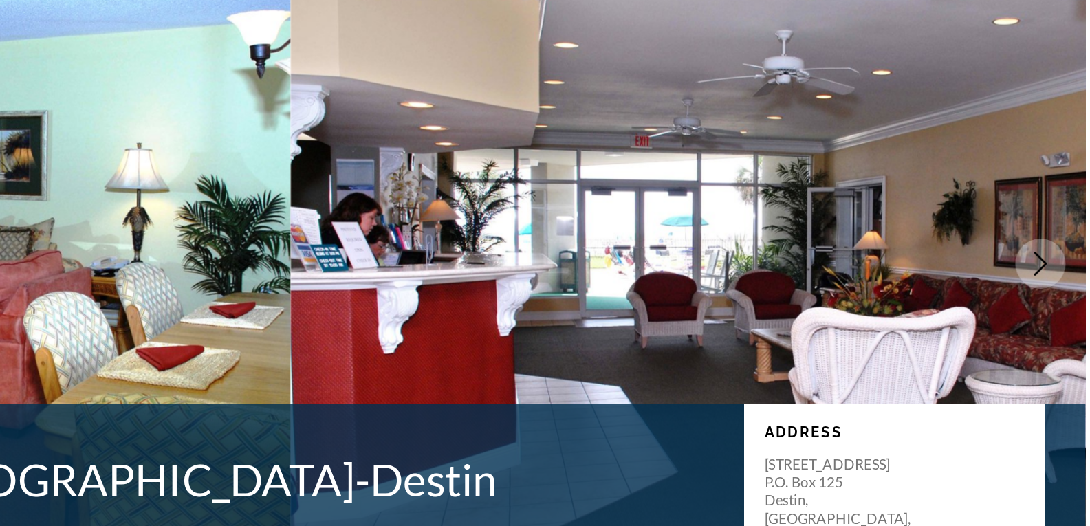
click at [1067, 239] on icon "Next image" at bounding box center [1059, 247] width 17 height 17
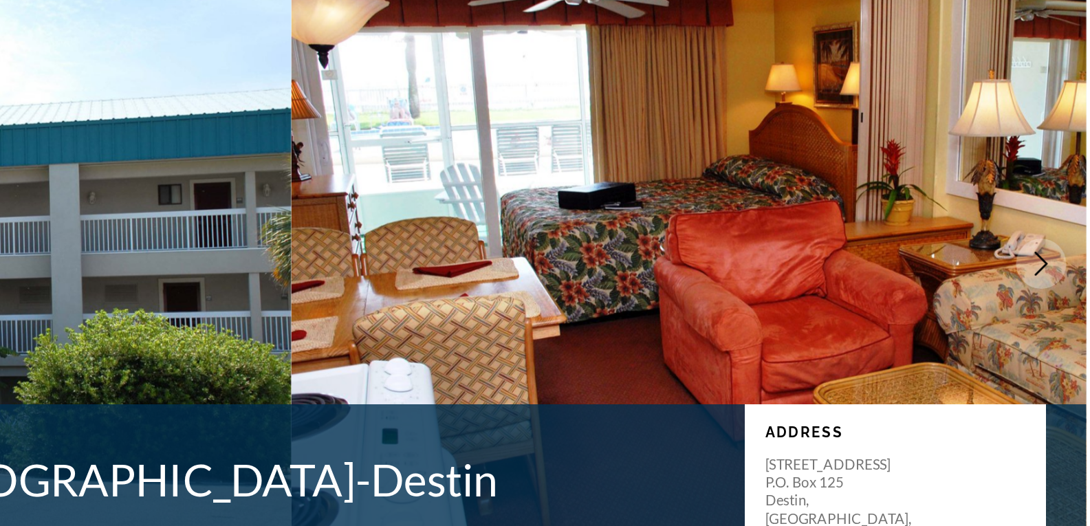
click at [1067, 239] on icon "Next image" at bounding box center [1059, 247] width 17 height 17
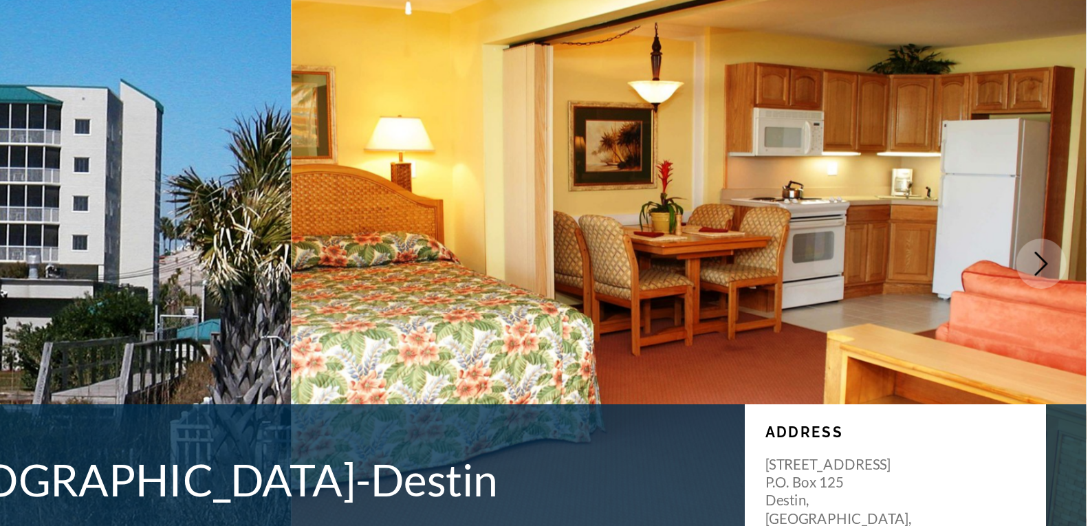
click at [1067, 239] on icon "Next image" at bounding box center [1059, 247] width 17 height 17
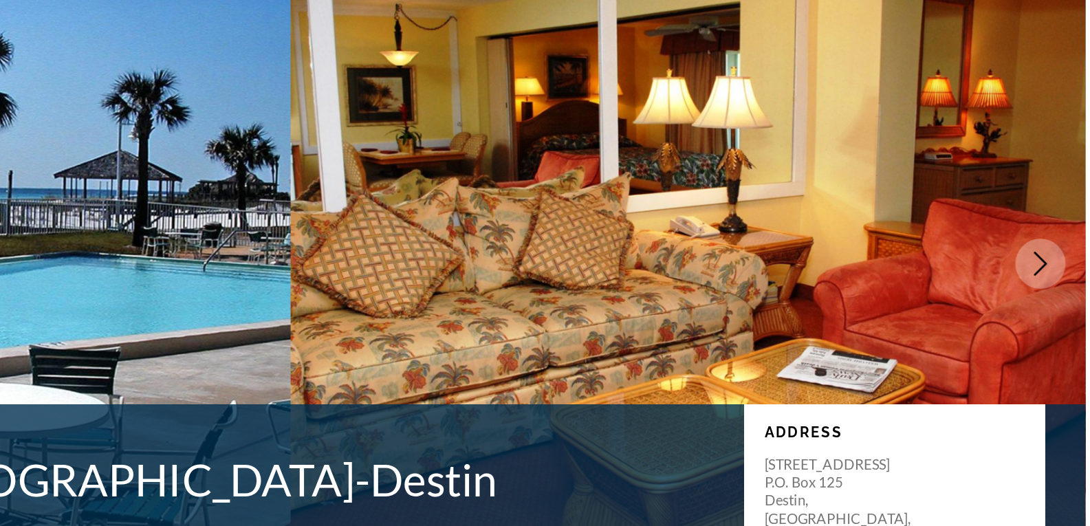
click at [1067, 239] on icon "Next image" at bounding box center [1059, 247] width 17 height 17
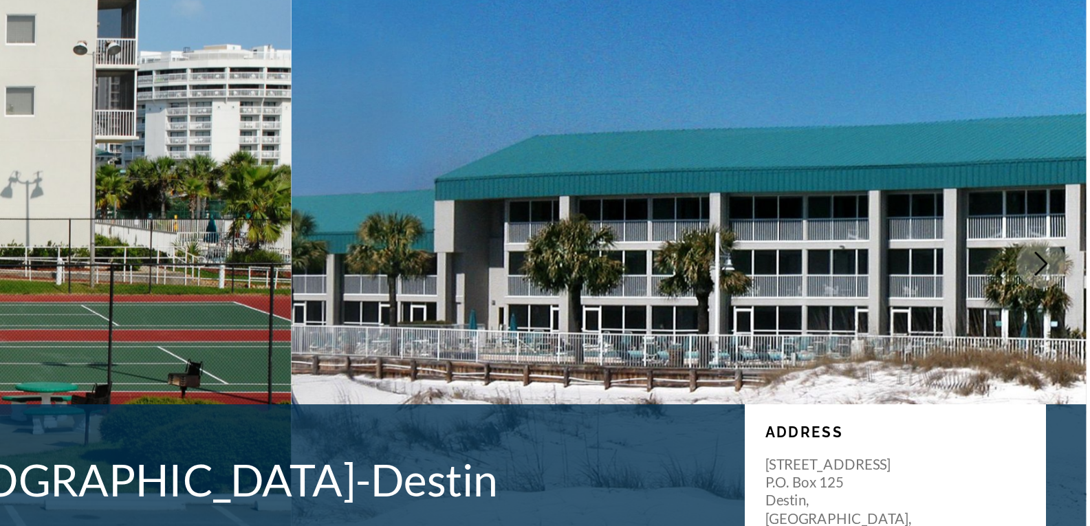
click at [1067, 239] on icon "Next image" at bounding box center [1059, 247] width 17 height 17
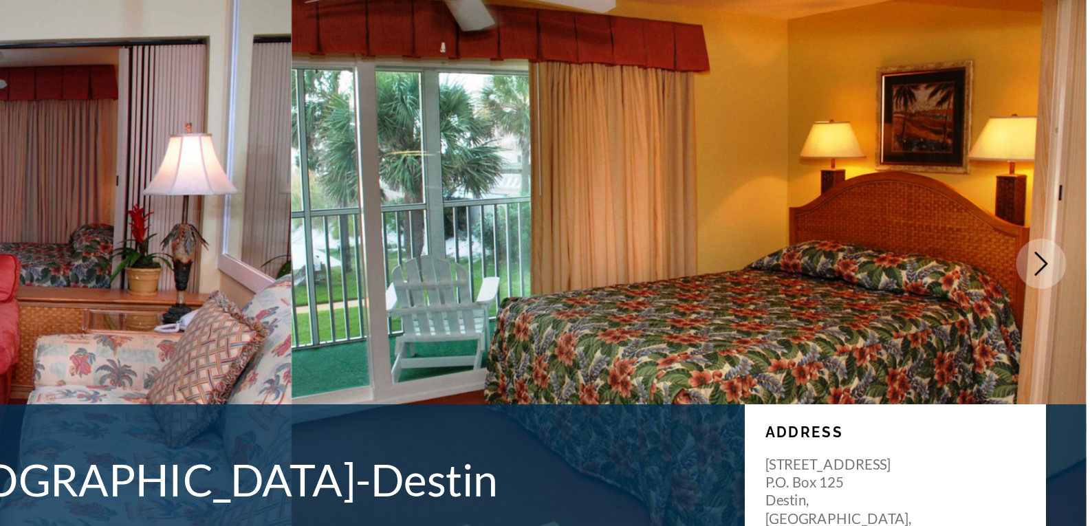
click at [1067, 239] on icon "Next image" at bounding box center [1059, 247] width 17 height 17
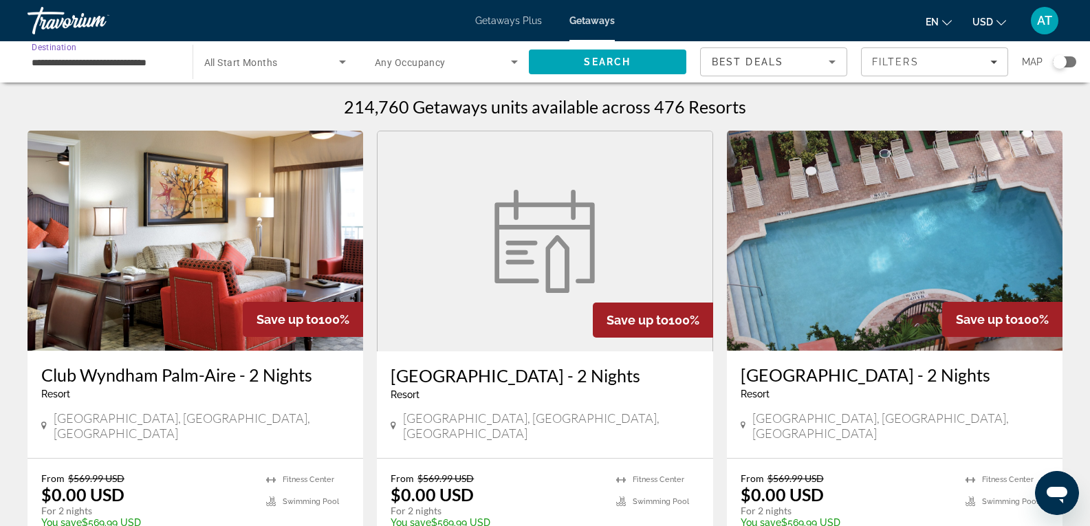
click at [78, 60] on input "**********" at bounding box center [103, 62] width 143 height 17
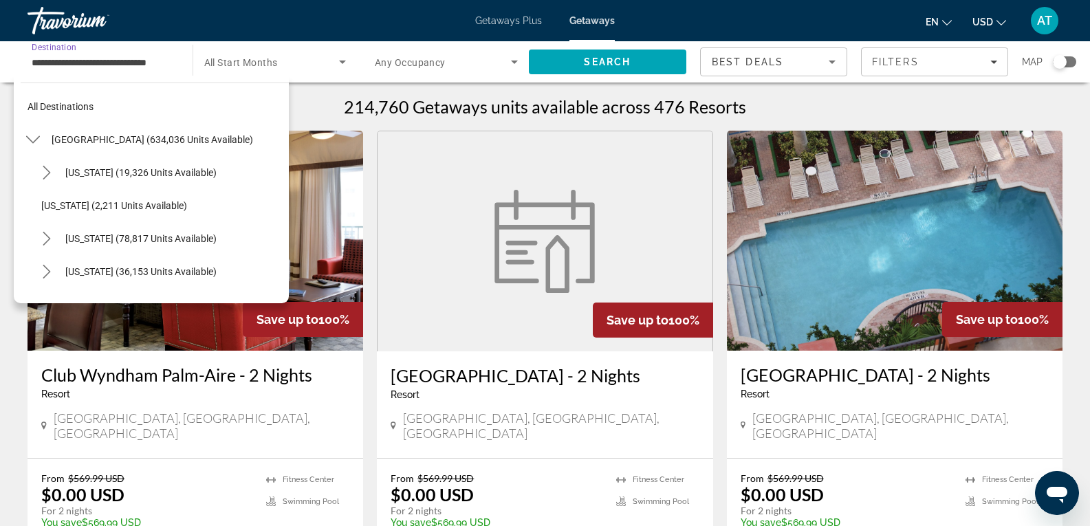
scroll to position [181, 0]
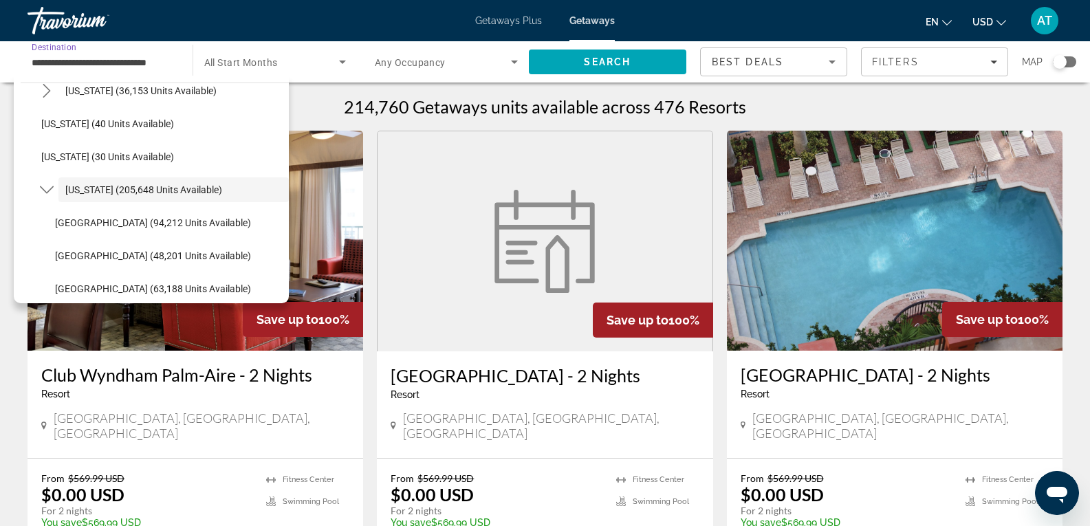
click at [305, 100] on div "214,760 Getaways units available across 476 Resorts" at bounding box center [545, 106] width 1035 height 21
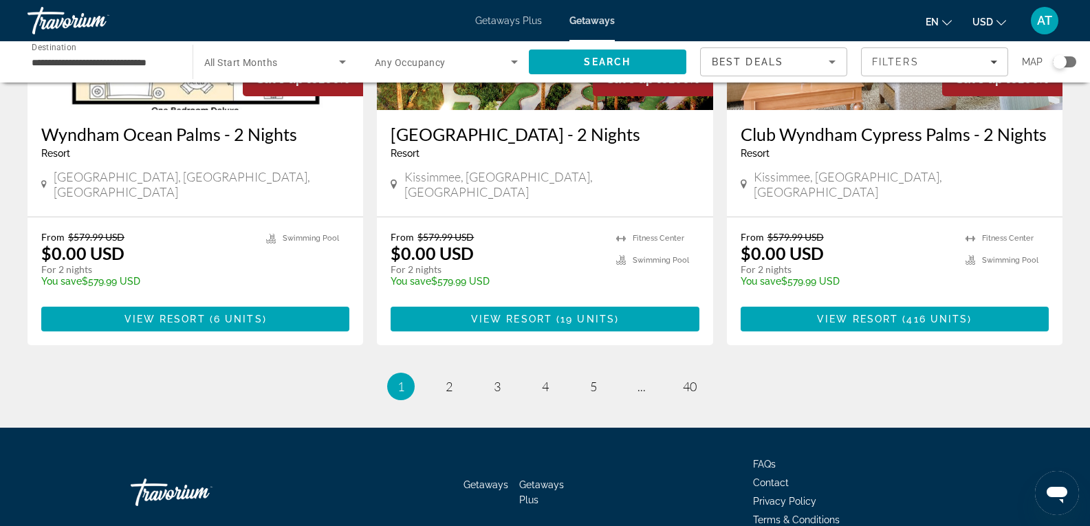
scroll to position [1713, 0]
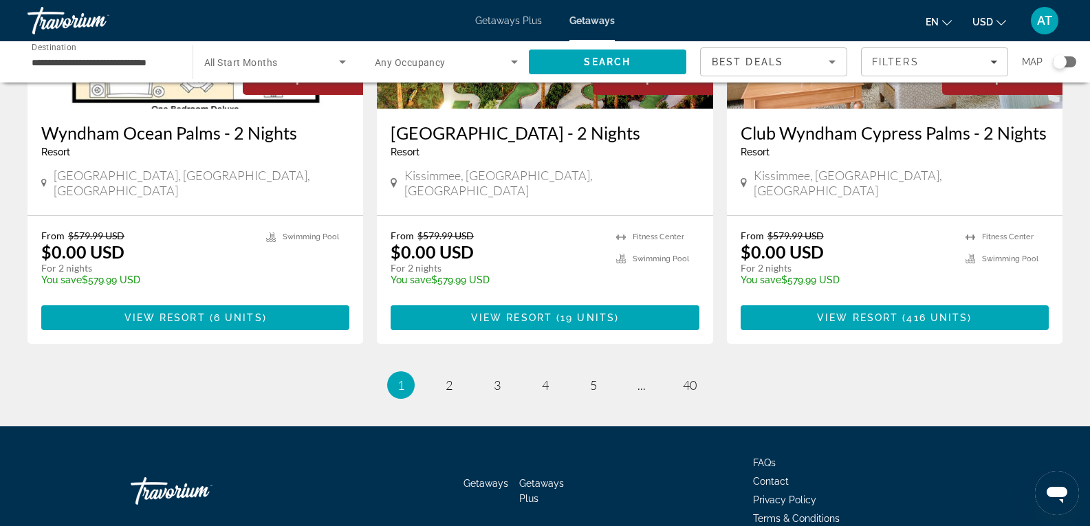
click at [1069, 61] on div "Search widget" at bounding box center [1064, 61] width 23 height 11
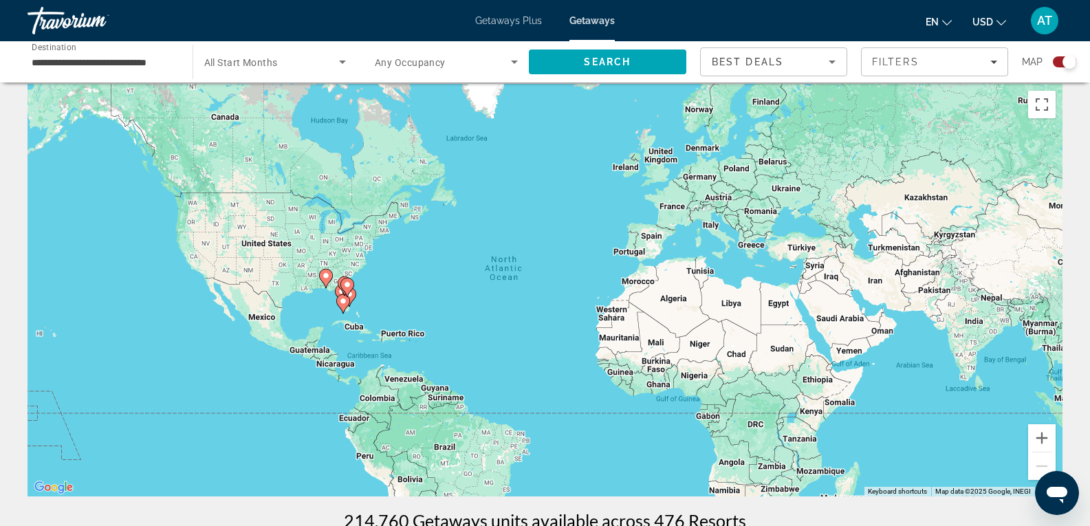
scroll to position [0, 0]
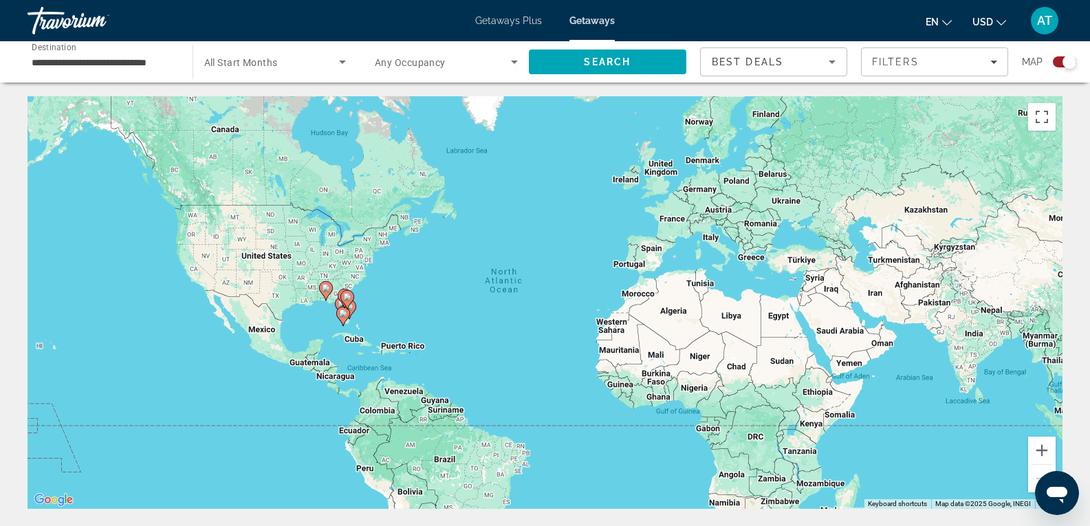
drag, startPoint x: 332, startPoint y: 319, endPoint x: 345, endPoint y: 322, distance: 14.0
click at [345, 322] on div "To activate drag with keyboard, press Alt + Enter. Once in keyboard drag state,…" at bounding box center [545, 302] width 1035 height 413
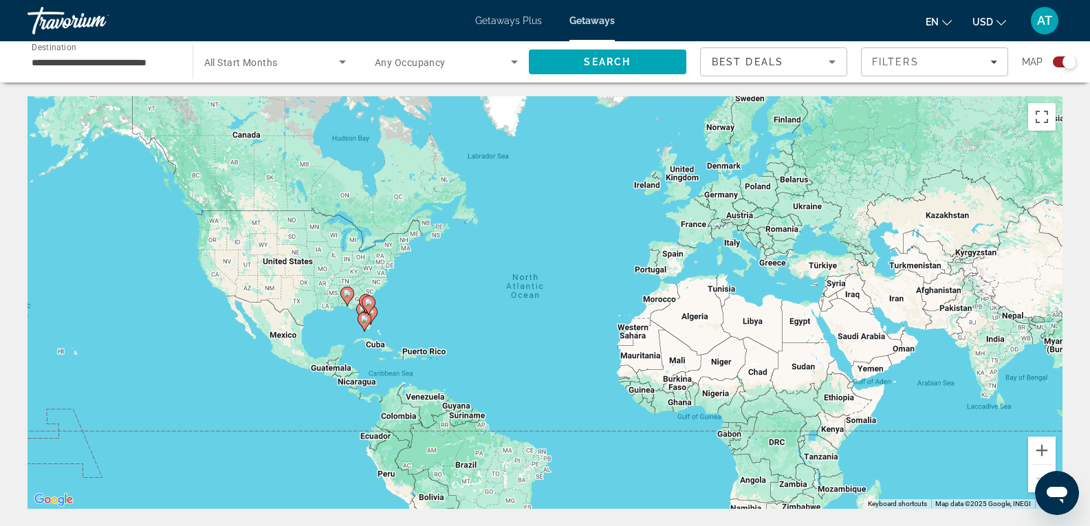
click at [345, 322] on div "To activate drag with keyboard, press Alt + Enter. Once in keyboard drag state,…" at bounding box center [545, 302] width 1035 height 413
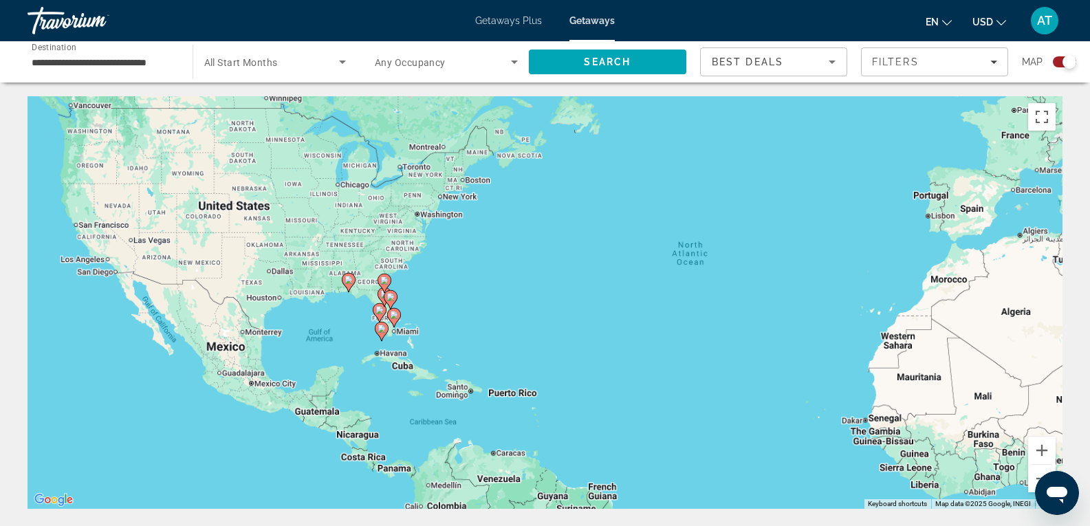
click at [345, 322] on div "To activate drag with keyboard, press Alt + Enter. Once in keyboard drag state,…" at bounding box center [545, 302] width 1035 height 413
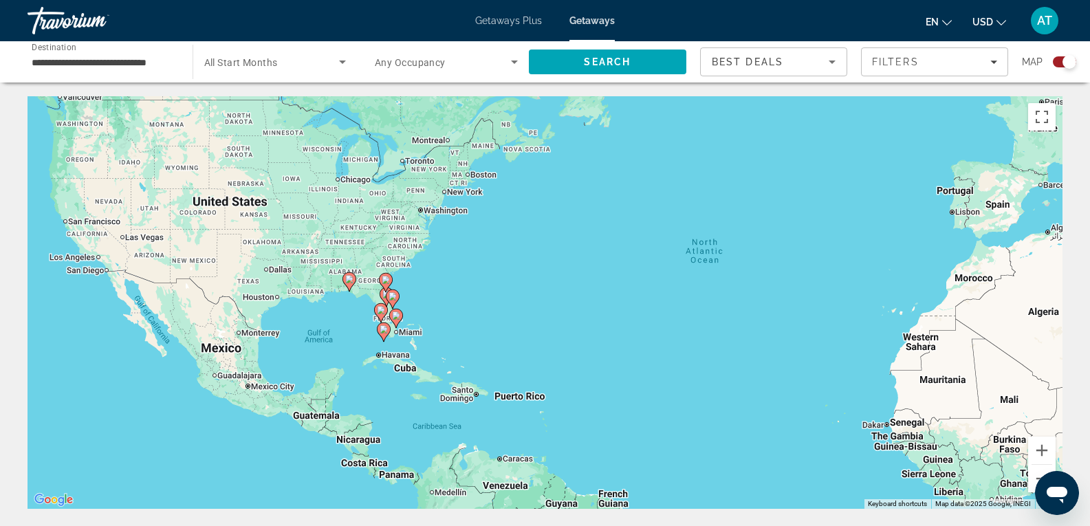
click at [369, 297] on div "To activate drag with keyboard, press Alt + Enter. Once in keyboard drag state,…" at bounding box center [545, 302] width 1035 height 413
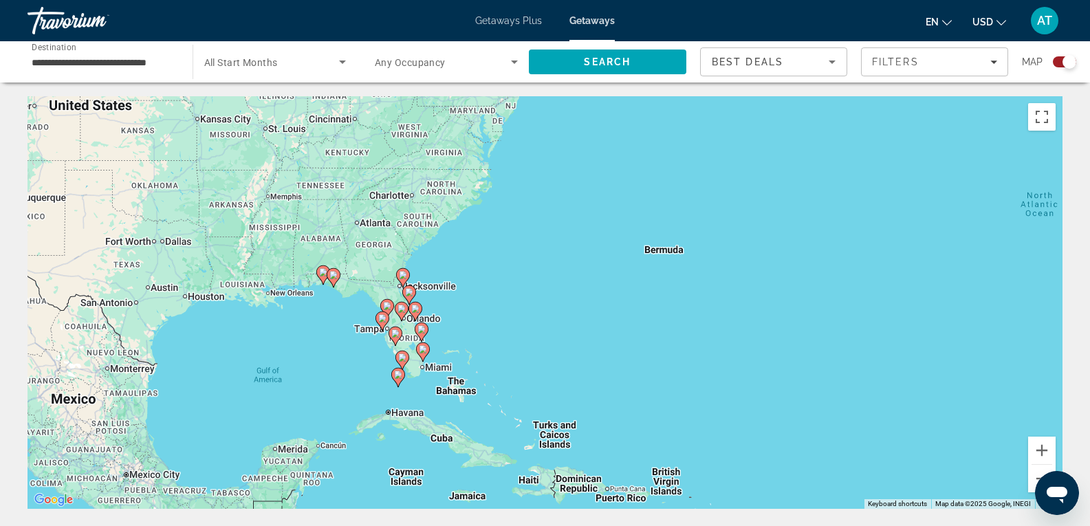
click at [377, 347] on div "To activate drag with keyboard, press Alt + Enter. Once in keyboard drag state,…" at bounding box center [545, 302] width 1035 height 413
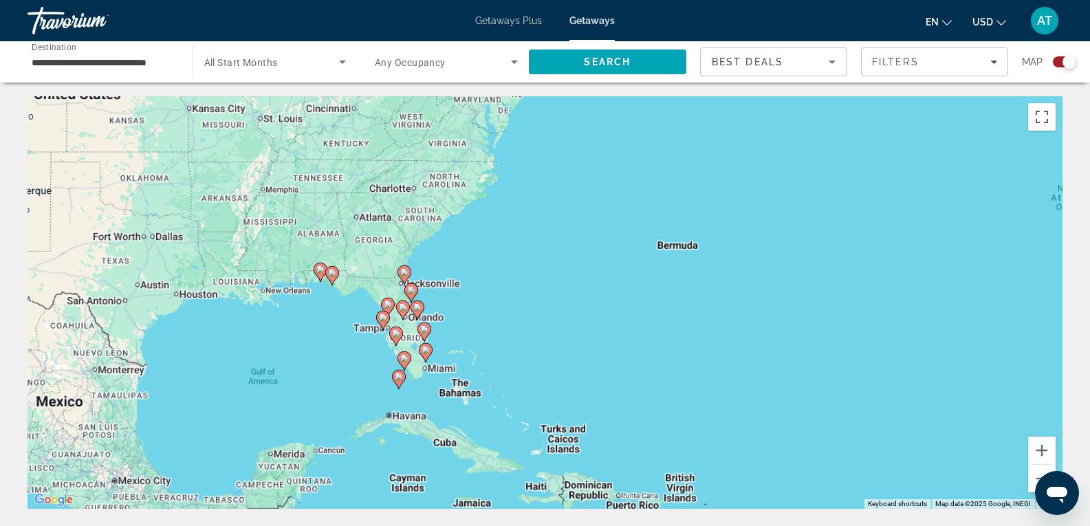
click at [377, 347] on div "To activate drag with keyboard, press Alt + Enter. Once in keyboard drag state,…" at bounding box center [545, 302] width 1035 height 413
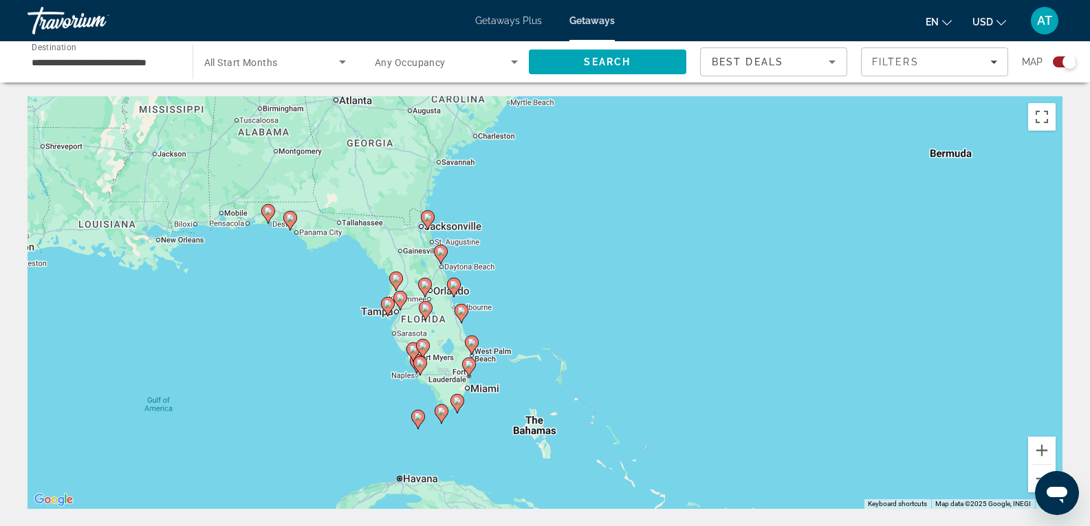
click at [376, 291] on div "To activate drag with keyboard, press Alt + Enter. Once in keyboard drag state,…" at bounding box center [545, 302] width 1035 height 413
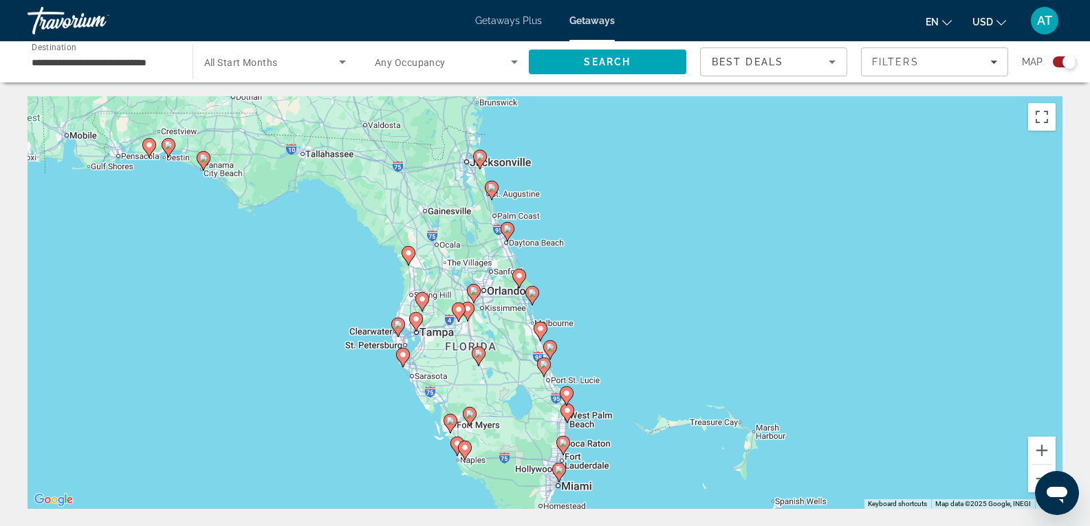
click at [376, 291] on div "To activate drag with keyboard, press Alt + Enter. Once in keyboard drag state,…" at bounding box center [545, 302] width 1035 height 413
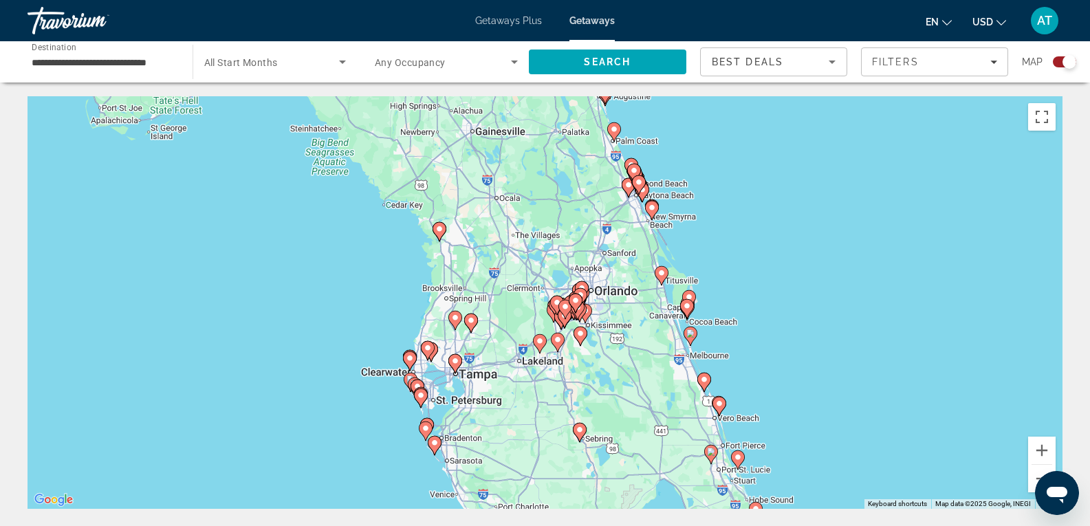
click at [409, 402] on div "To activate drag with keyboard, press Alt + Enter. Once in keyboard drag state,…" at bounding box center [545, 302] width 1035 height 413
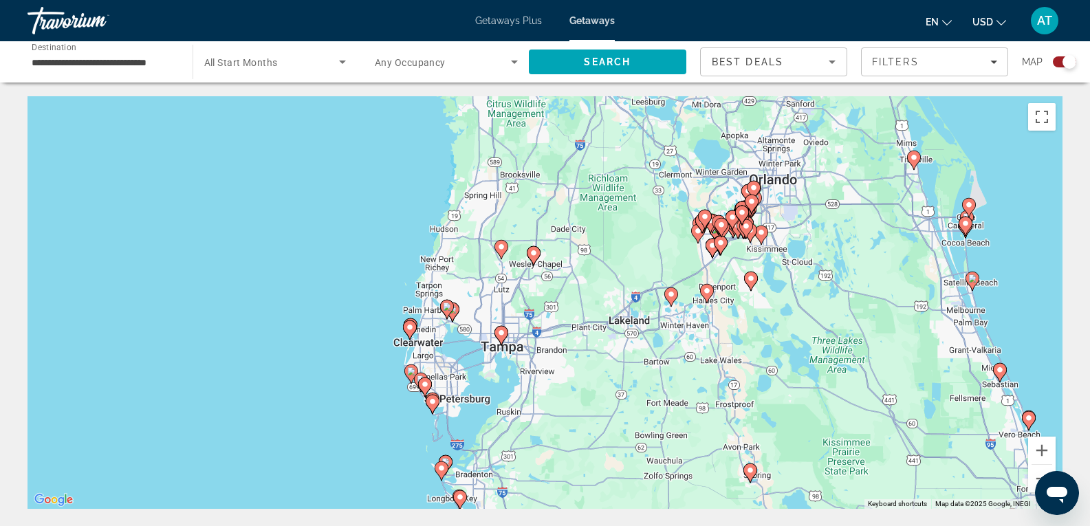
click at [409, 402] on div "To activate drag with keyboard, press Alt + Enter. Once in keyboard drag state,…" at bounding box center [545, 302] width 1035 height 413
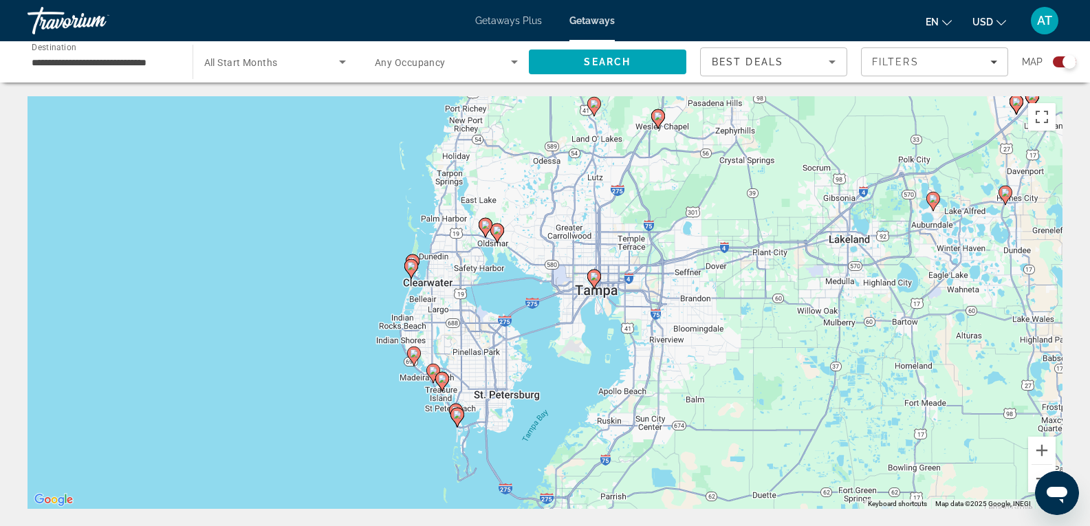
click at [409, 402] on div "To activate drag with keyboard, press Alt + Enter. Once in keyboard drag state,…" at bounding box center [545, 302] width 1035 height 413
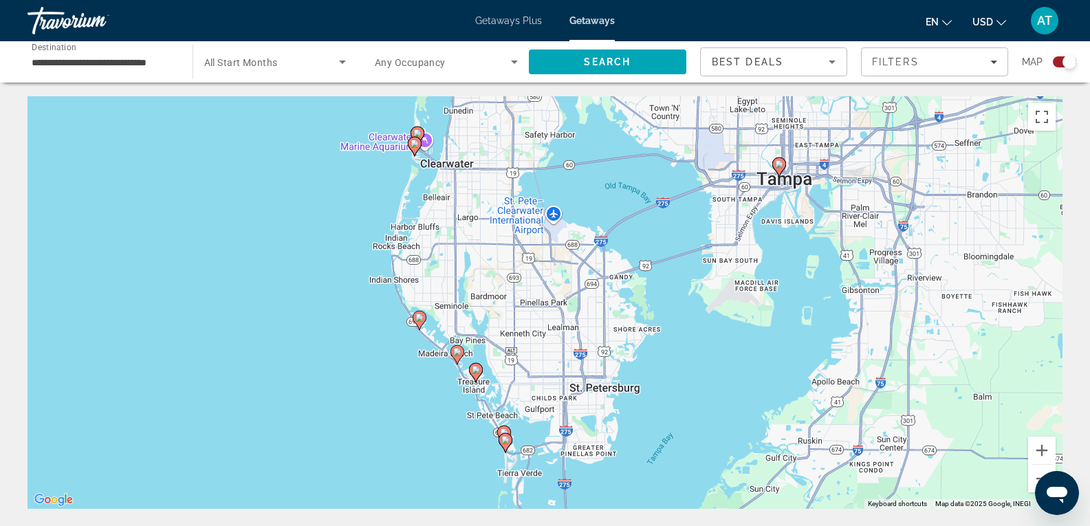
click at [409, 402] on div "To activate drag with keyboard, press Alt + Enter. Once in keyboard drag state,…" at bounding box center [545, 302] width 1035 height 413
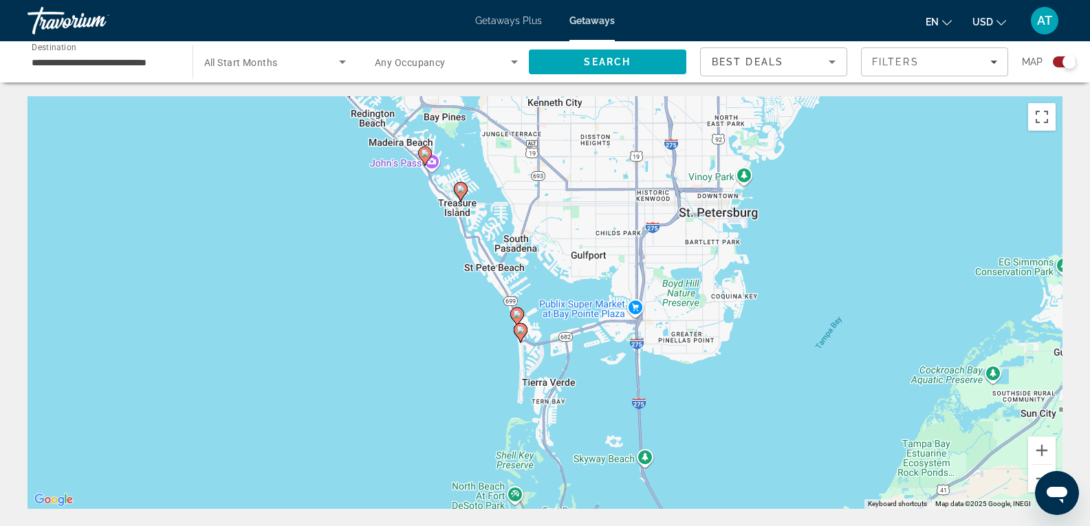
drag, startPoint x: 546, startPoint y: 477, endPoint x: 459, endPoint y: 305, distance: 192.9
click at [459, 305] on div "To activate drag with keyboard, press Alt + Enter. Once in keyboard drag state,…" at bounding box center [545, 302] width 1035 height 413
click at [521, 334] on icon "Main content" at bounding box center [519, 332] width 12 height 18
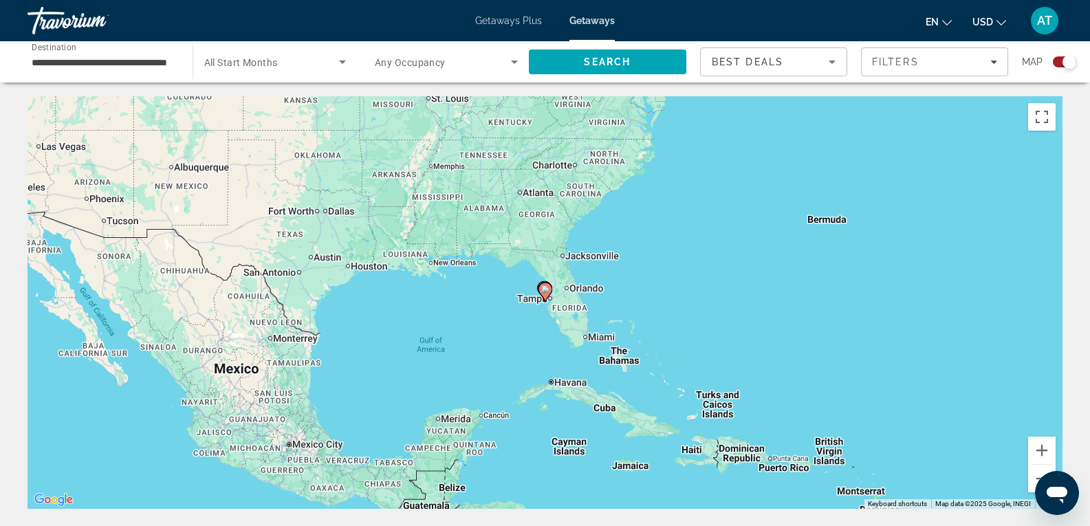
click at [547, 314] on div "To activate drag with keyboard, press Alt + Enter. Once in keyboard drag state,…" at bounding box center [545, 302] width 1035 height 413
click at [547, 315] on div "To activate drag with keyboard, press Alt + Enter. Once in keyboard drag state,…" at bounding box center [545, 302] width 1035 height 413
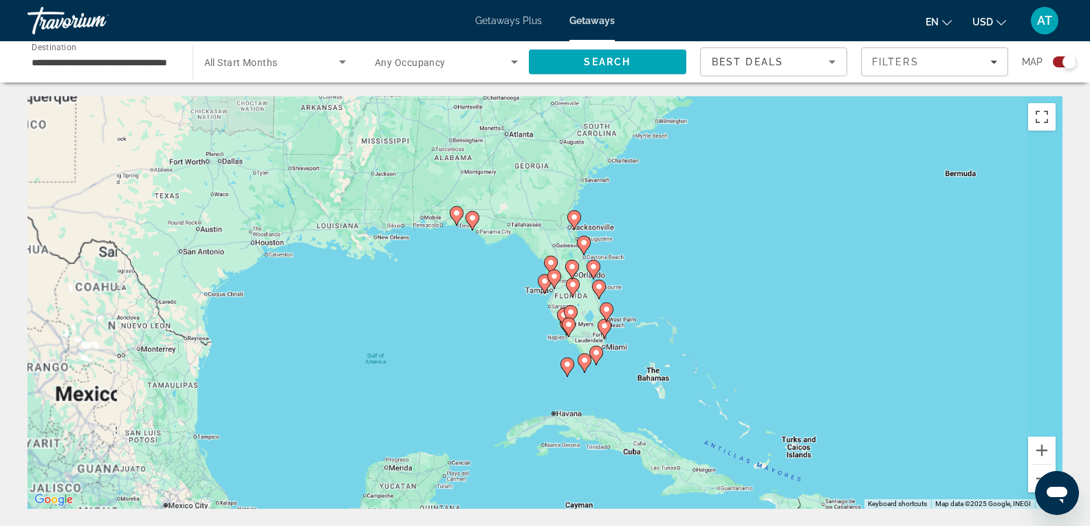
click at [547, 315] on div "To activate drag with keyboard, press Alt + Enter. Once in keyboard drag state,…" at bounding box center [545, 302] width 1035 height 413
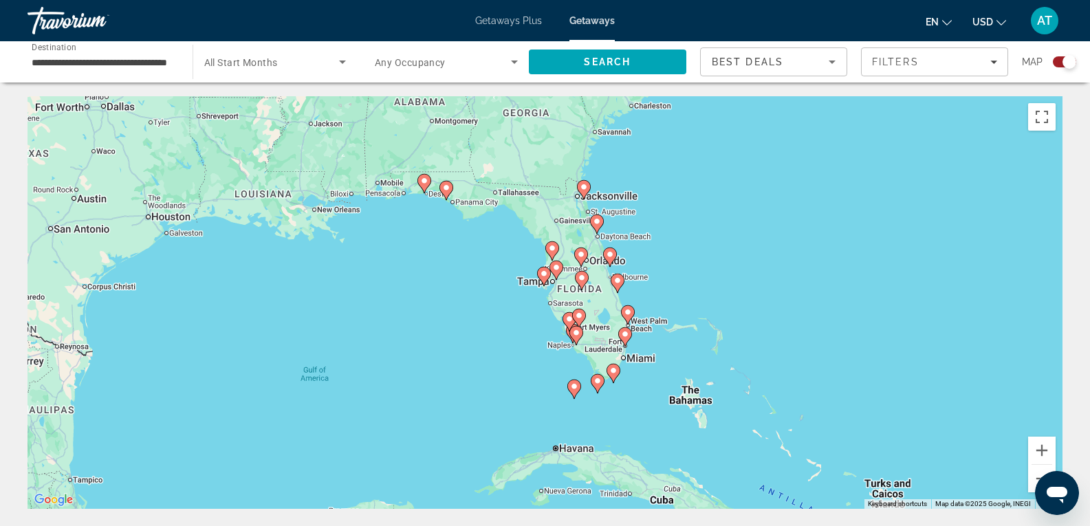
click at [547, 315] on div "To activate drag with keyboard, press Alt + Enter. Once in keyboard drag state,…" at bounding box center [545, 302] width 1035 height 413
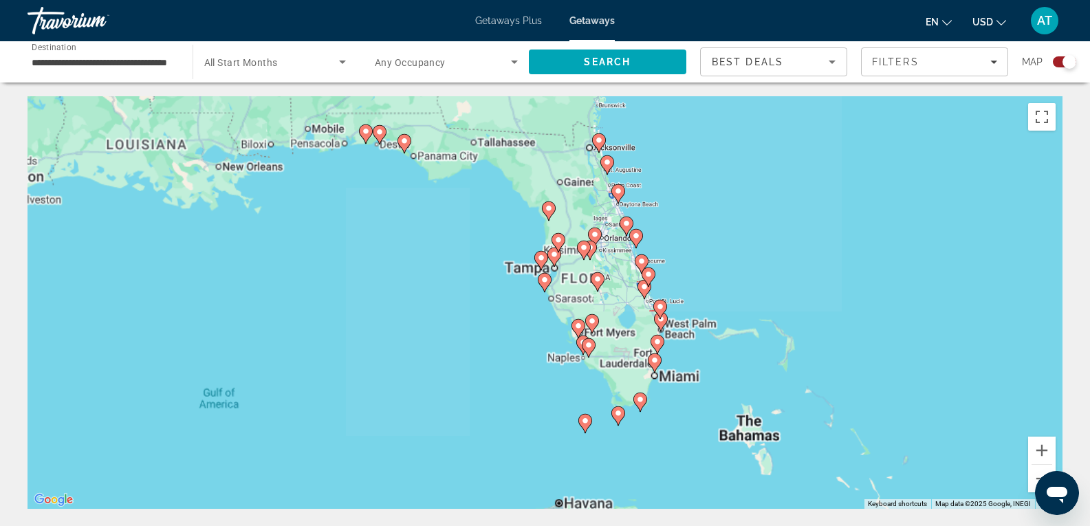
click at [547, 315] on div "To activate drag with keyboard, press Alt + Enter. Once in keyboard drag state,…" at bounding box center [545, 302] width 1035 height 413
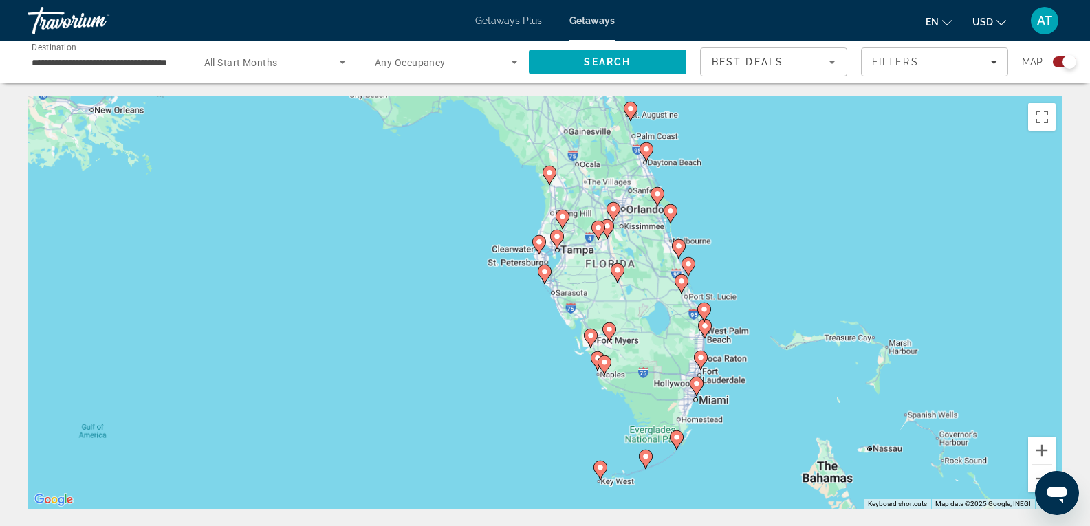
click at [547, 315] on div "To activate drag with keyboard, press Alt + Enter. Once in keyboard drag state,…" at bounding box center [545, 302] width 1035 height 413
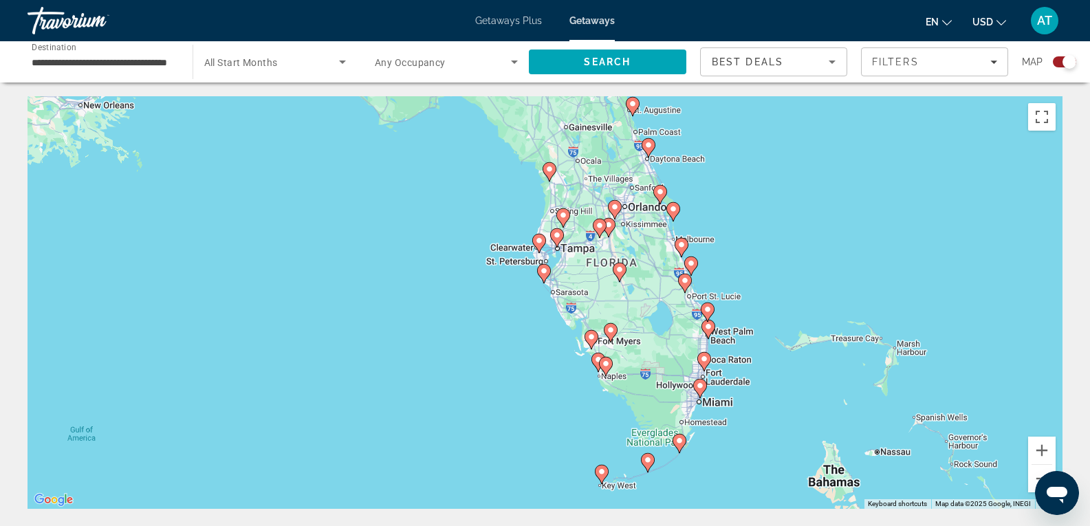
click at [547, 315] on div "To activate drag with keyboard, press Alt + Enter. Once in keyboard drag state,…" at bounding box center [545, 302] width 1035 height 413
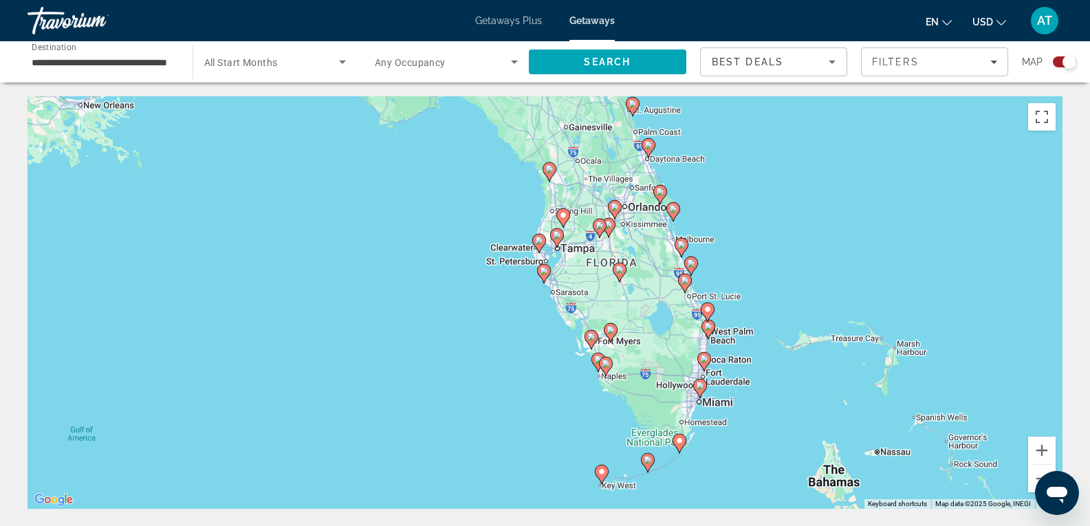
click at [547, 315] on div "To activate drag with keyboard, press Alt + Enter. Once in keyboard drag state,…" at bounding box center [545, 302] width 1035 height 413
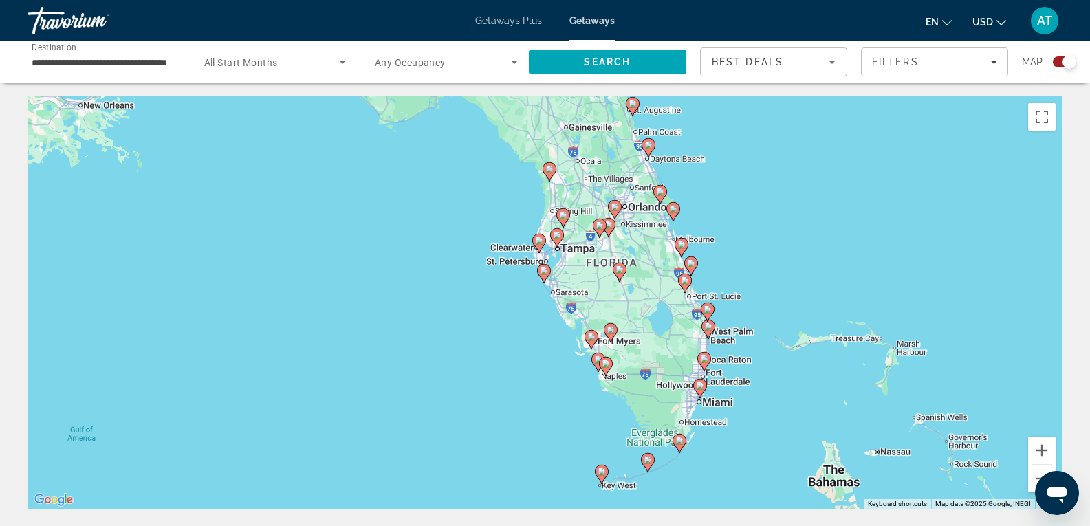
click at [547, 315] on div "To activate drag with keyboard, press Alt + Enter. Once in keyboard drag state,…" at bounding box center [545, 302] width 1035 height 413
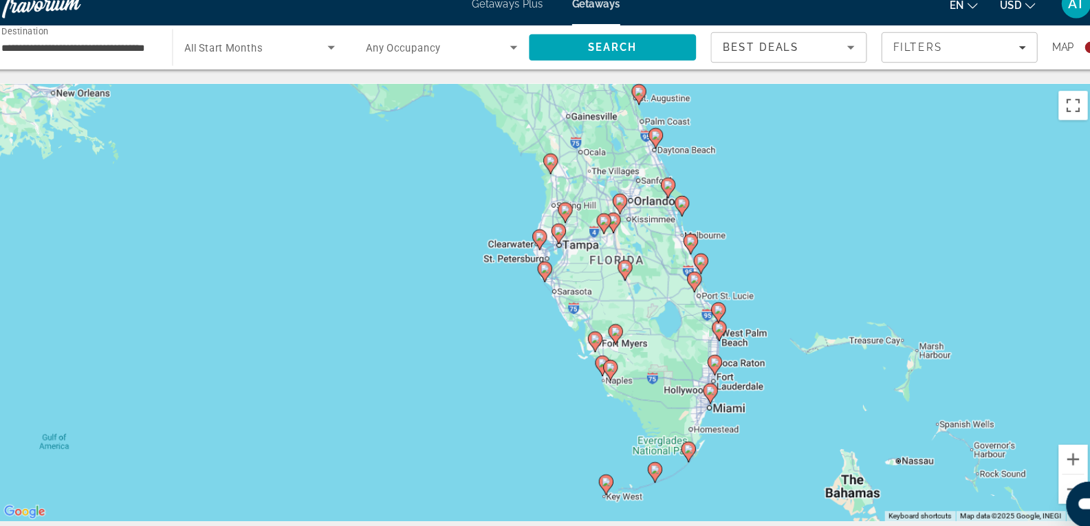
click at [547, 266] on icon "Main content" at bounding box center [543, 274] width 12 height 18
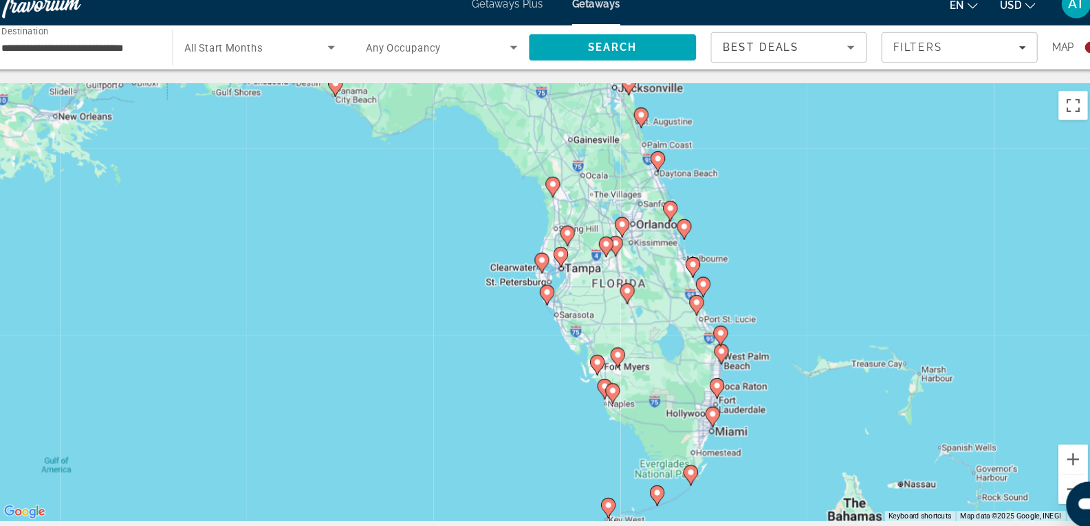
click at [546, 293] on image "Main content" at bounding box center [546, 293] width 8 height 8
type input "**********"
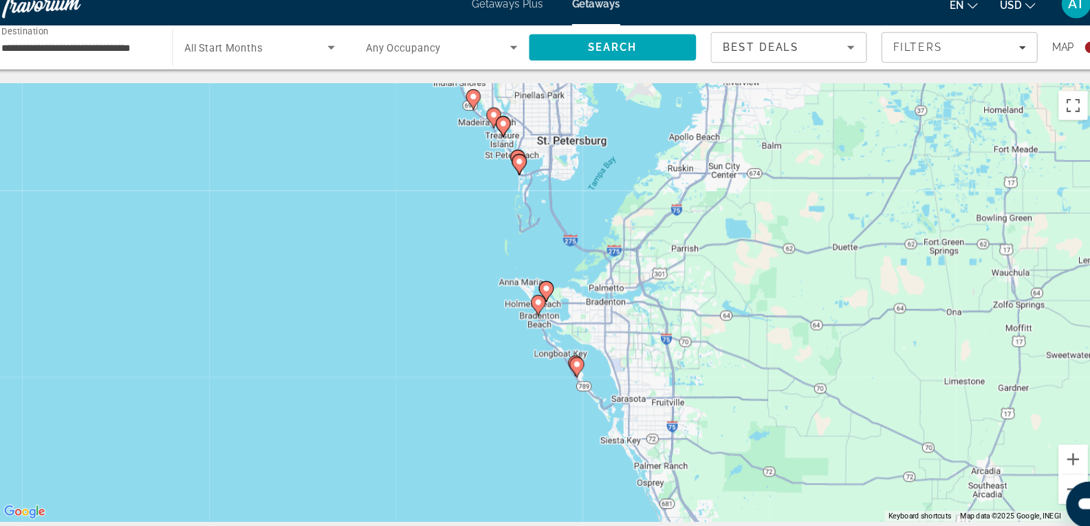
click at [492, 131] on icon "Main content" at bounding box center [495, 129] width 12 height 18
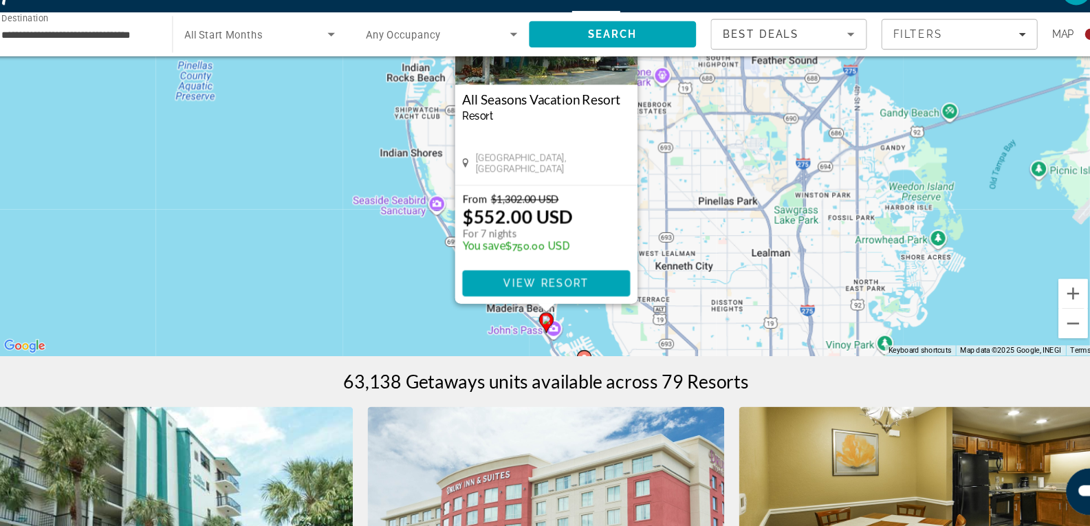
scroll to position [145, 0]
click at [526, 353] on div "To activate drag with keyboard, press Alt + Enter. Once in keyboard drag state,…" at bounding box center [545, 157] width 1035 height 413
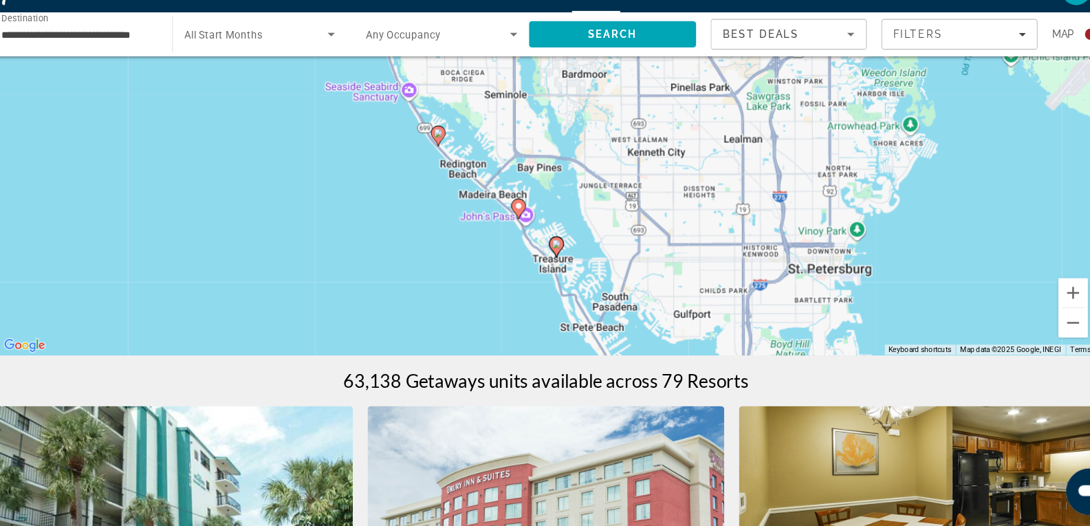
drag, startPoint x: 543, startPoint y: 354, endPoint x: 517, endPoint y: 242, distance: 114.5
click at [517, 242] on div "To activate drag with keyboard, press Alt + Enter. Once in keyboard drag state,…" at bounding box center [545, 157] width 1035 height 413
click at [440, 155] on image "Main content" at bounding box center [444, 154] width 8 height 8
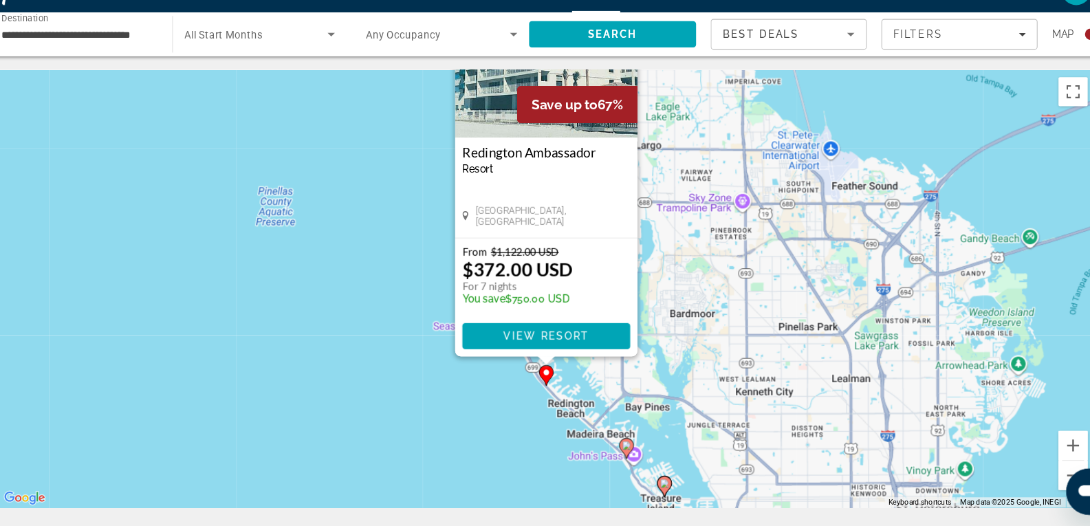
scroll to position [0, 0]
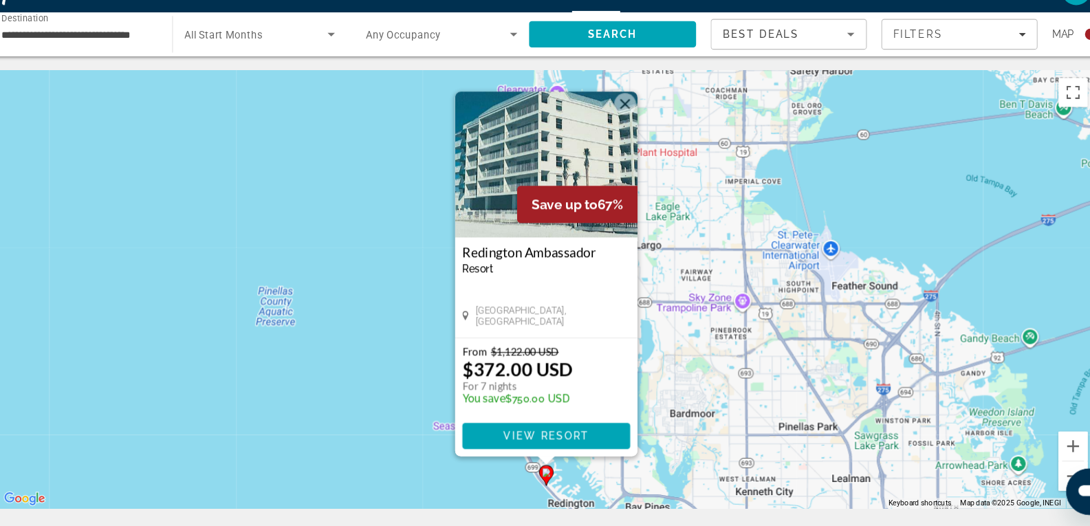
click at [444, 377] on div "To activate drag with keyboard, press Alt + Enter. Once in keyboard drag state,…" at bounding box center [545, 302] width 1035 height 413
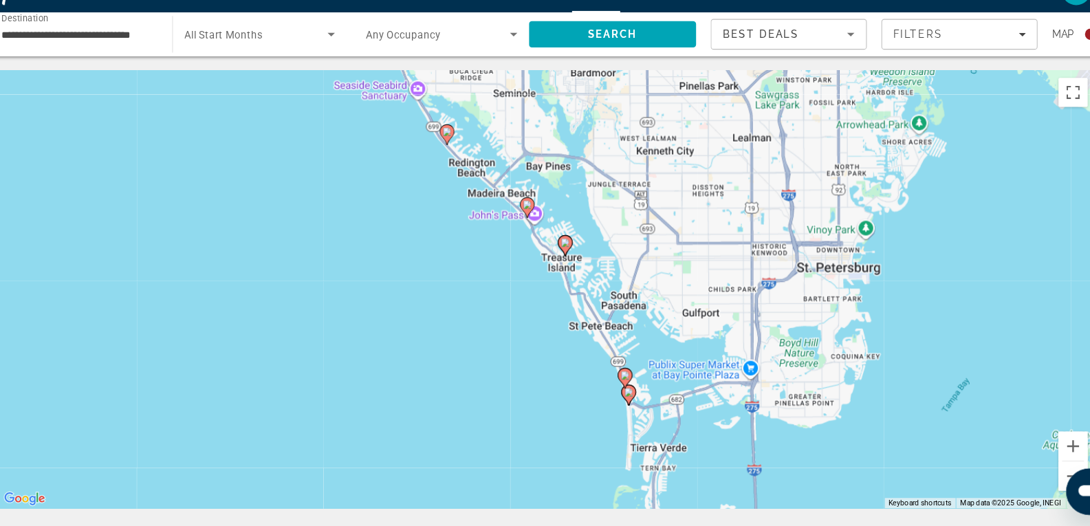
drag, startPoint x: 459, startPoint y: 422, endPoint x: 365, endPoint y: 96, distance: 339.4
click at [365, 96] on div "To activate drag with keyboard, press Alt + Enter. Once in keyboard drag state,…" at bounding box center [545, 302] width 1035 height 413
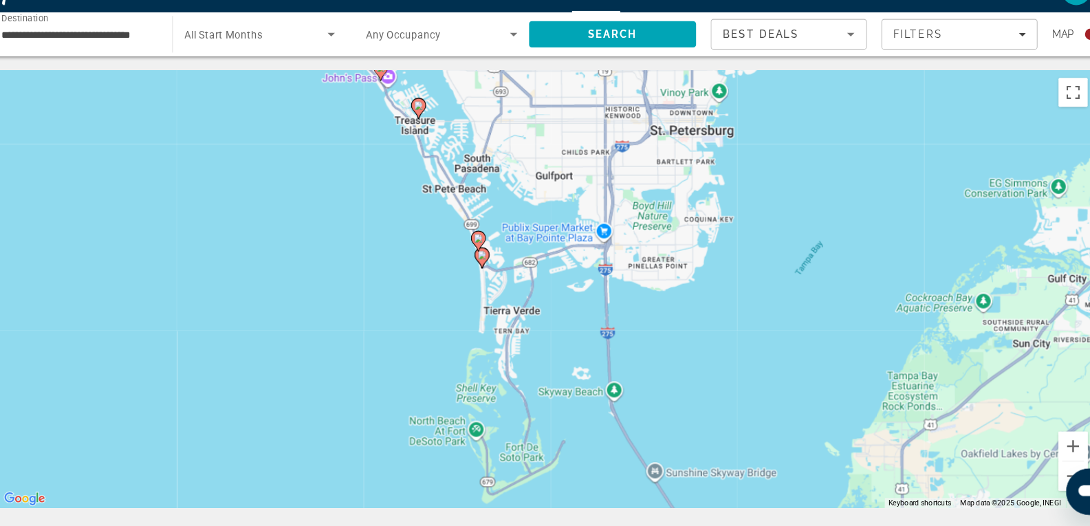
drag, startPoint x: 480, startPoint y: 271, endPoint x: 341, endPoint y: 144, distance: 188.4
click at [341, 144] on div "To activate drag with keyboard, press Alt + Enter. Once in keyboard drag state,…" at bounding box center [545, 302] width 1035 height 413
click at [478, 252] on image "Main content" at bounding box center [481, 254] width 8 height 8
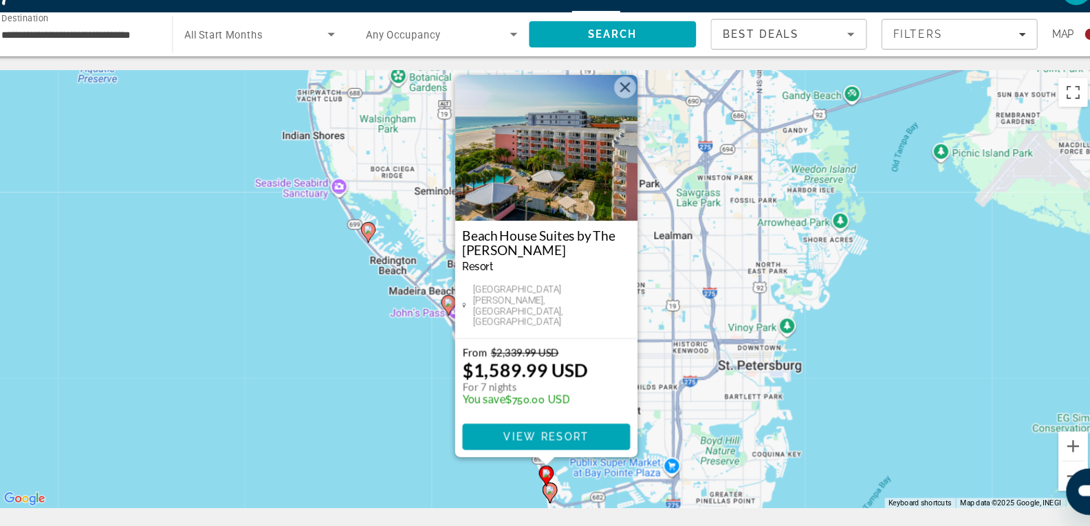
click at [558, 195] on img "Main content" at bounding box center [545, 169] width 172 height 138
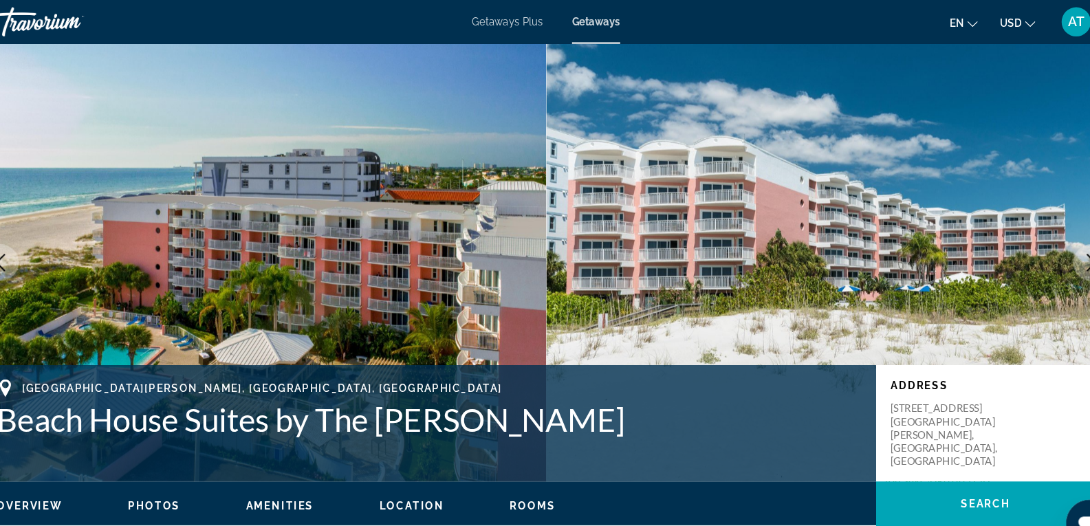
click at [1051, 240] on icon "Next image" at bounding box center [1059, 247] width 17 height 17
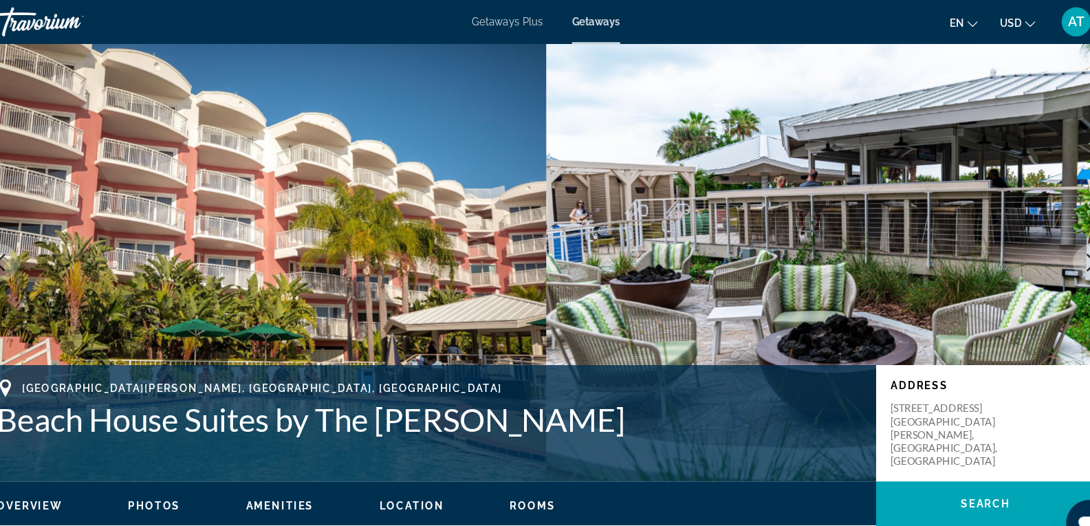
click at [1051, 240] on icon "Next image" at bounding box center [1059, 247] width 17 height 17
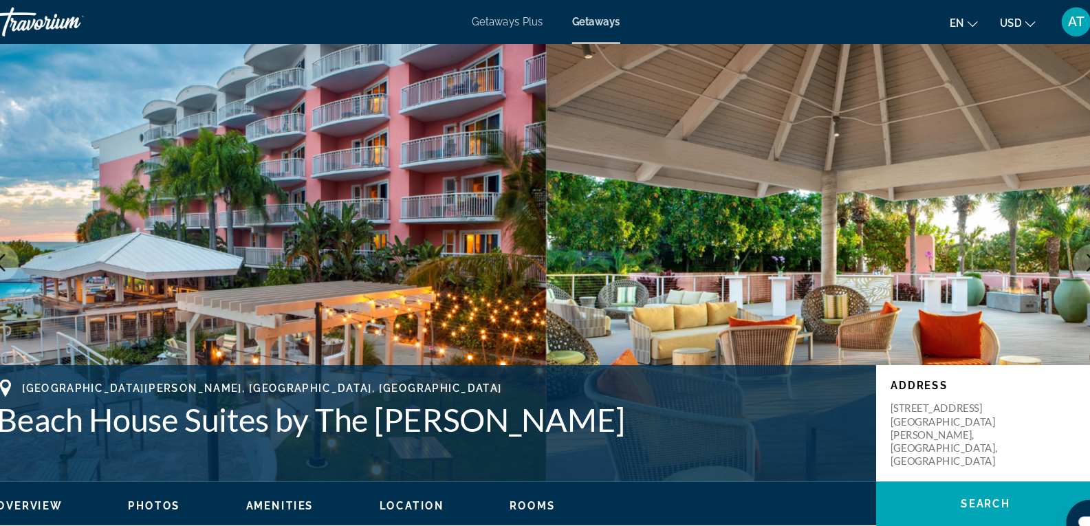
click at [1051, 240] on icon "Next image" at bounding box center [1059, 247] width 17 height 17
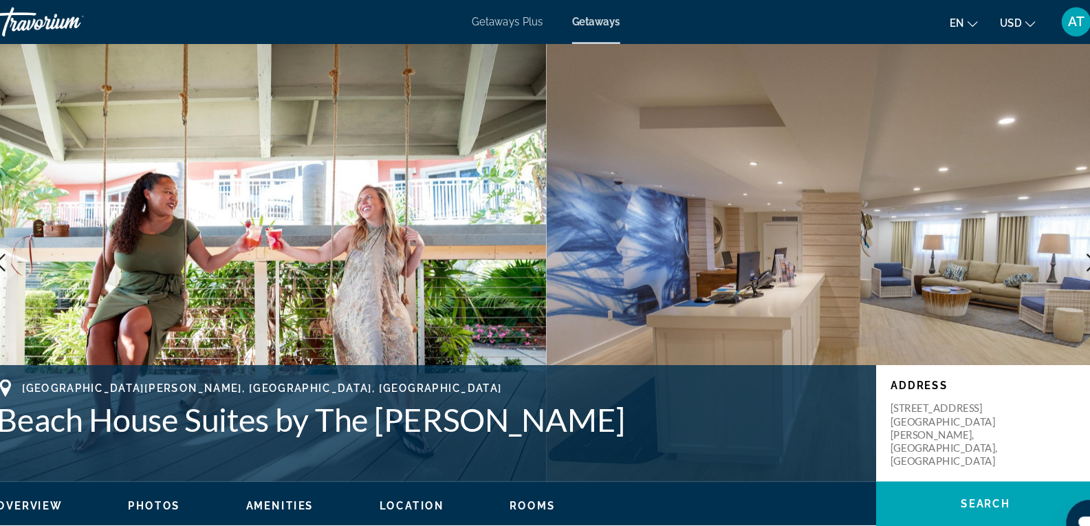
click at [1051, 240] on icon "Next image" at bounding box center [1059, 247] width 17 height 17
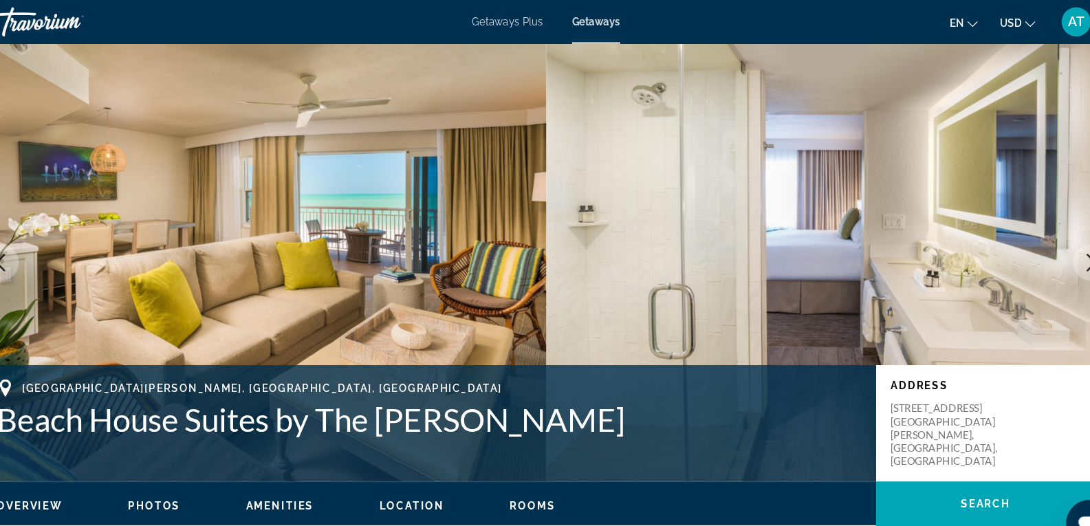
click at [1051, 240] on icon "Next image" at bounding box center [1059, 247] width 17 height 17
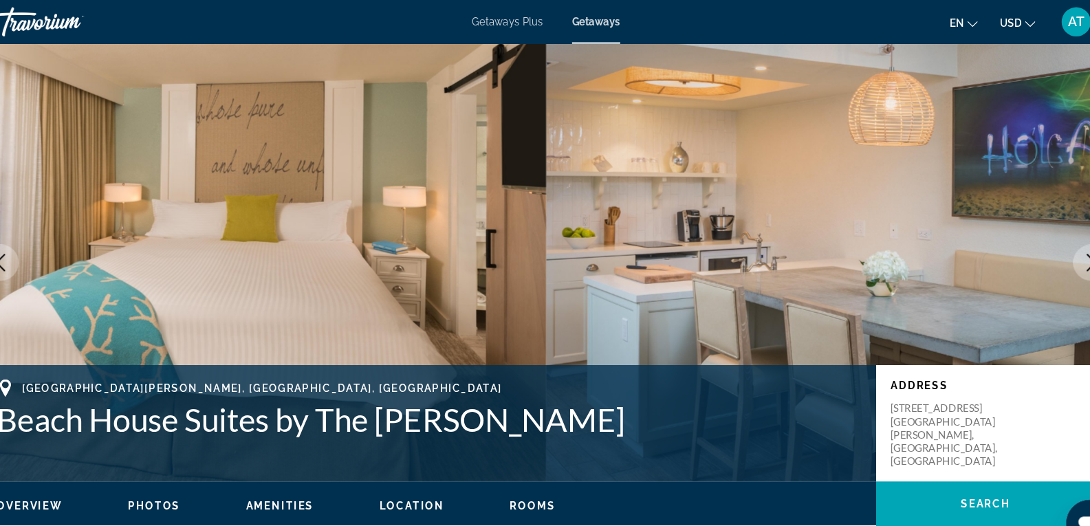
click at [1051, 240] on icon "Next image" at bounding box center [1059, 247] width 17 height 17
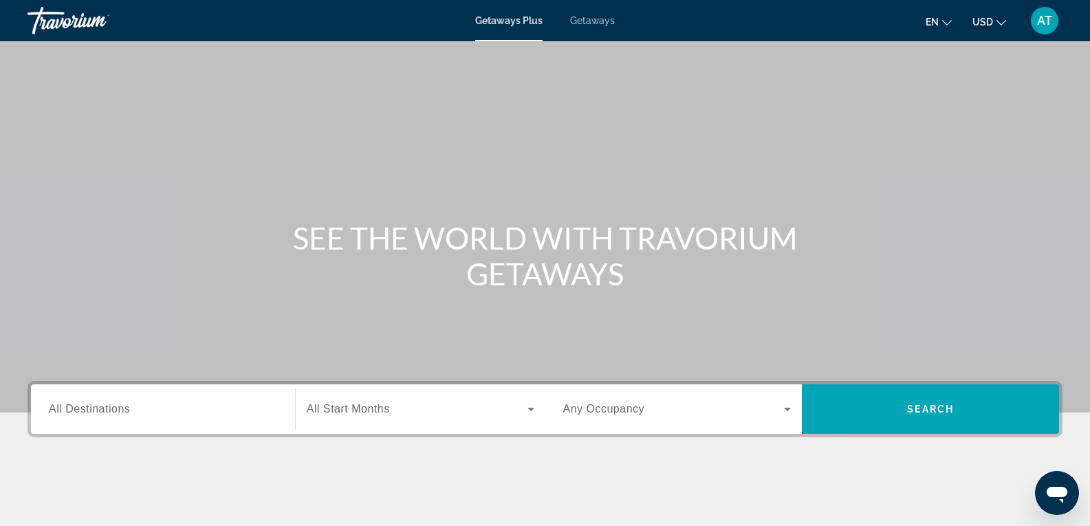
click at [113, 400] on div "Search widget" at bounding box center [163, 409] width 228 height 39
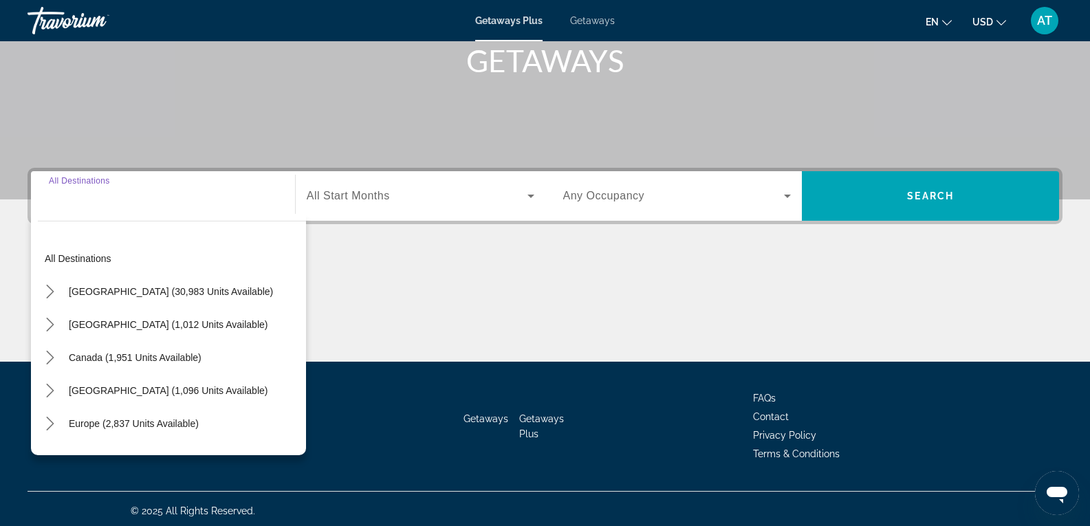
scroll to position [217, 0]
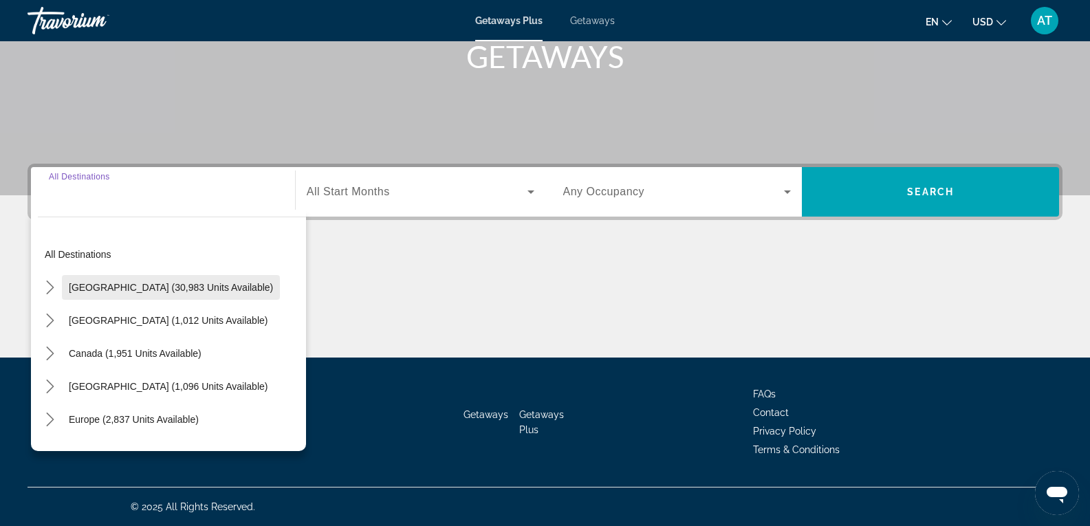
click at [67, 288] on span "Select destination: United States (30,983 units available)" at bounding box center [171, 287] width 218 height 33
type input "**********"
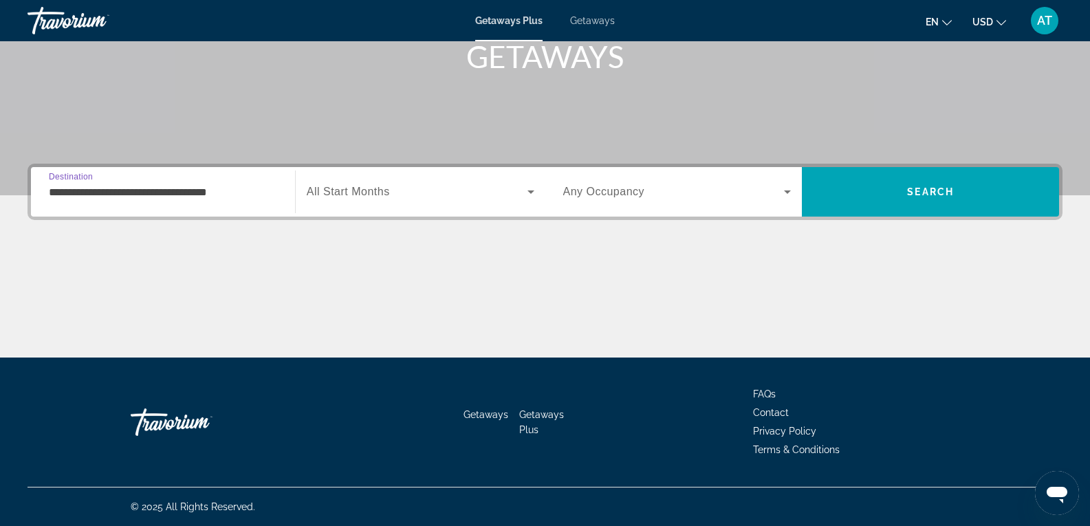
click at [130, 190] on input "**********" at bounding box center [163, 192] width 228 height 17
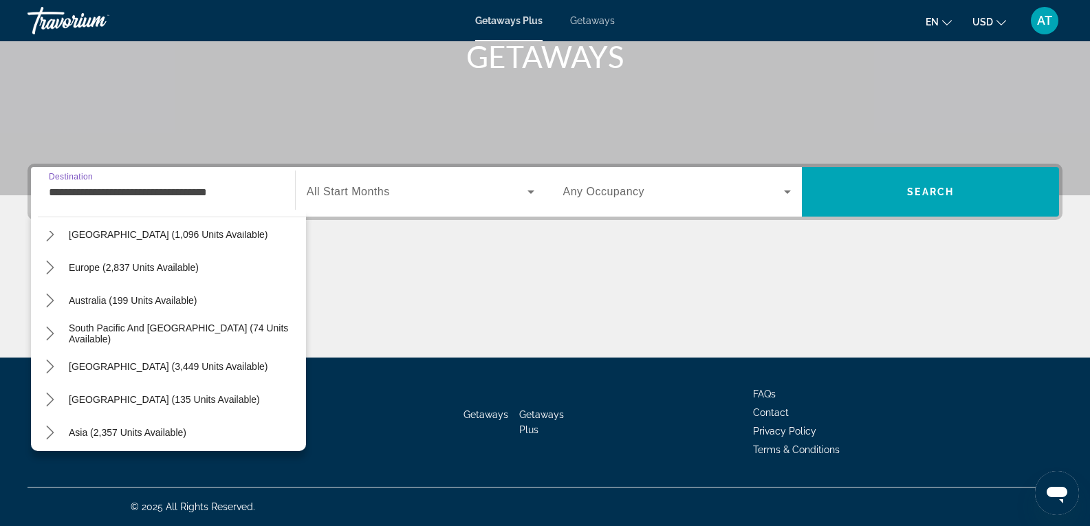
scroll to position [1477, 0]
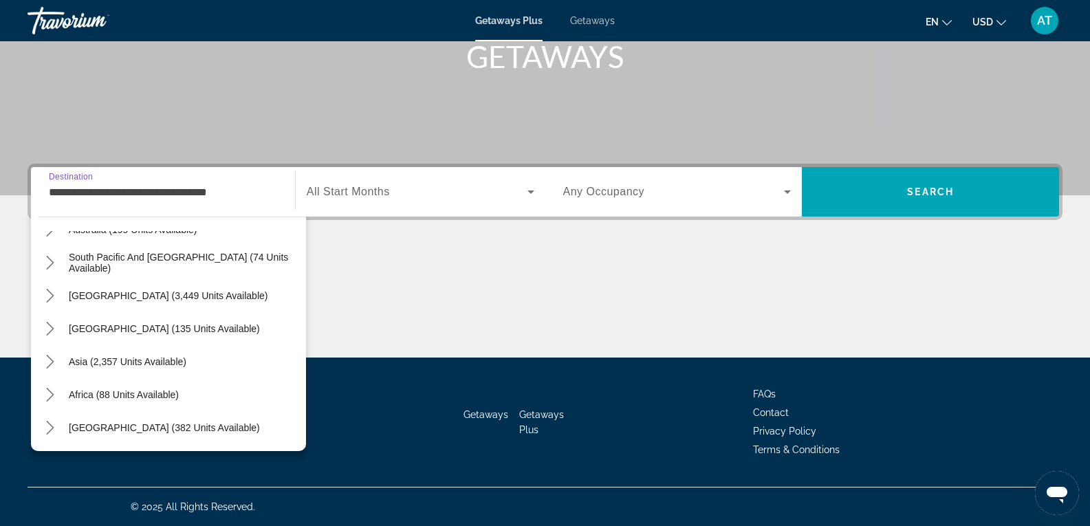
click at [132, 197] on input "**********" at bounding box center [163, 192] width 228 height 17
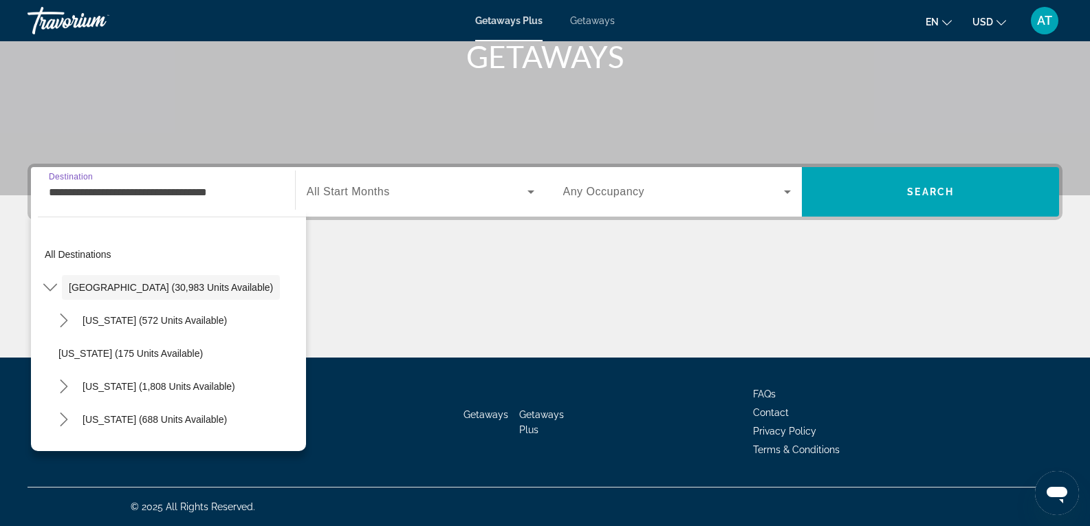
click at [132, 197] on input "**********" at bounding box center [163, 192] width 228 height 17
click at [98, 287] on span "[GEOGRAPHIC_DATA] (30,983 units available)" at bounding box center [171, 287] width 204 height 11
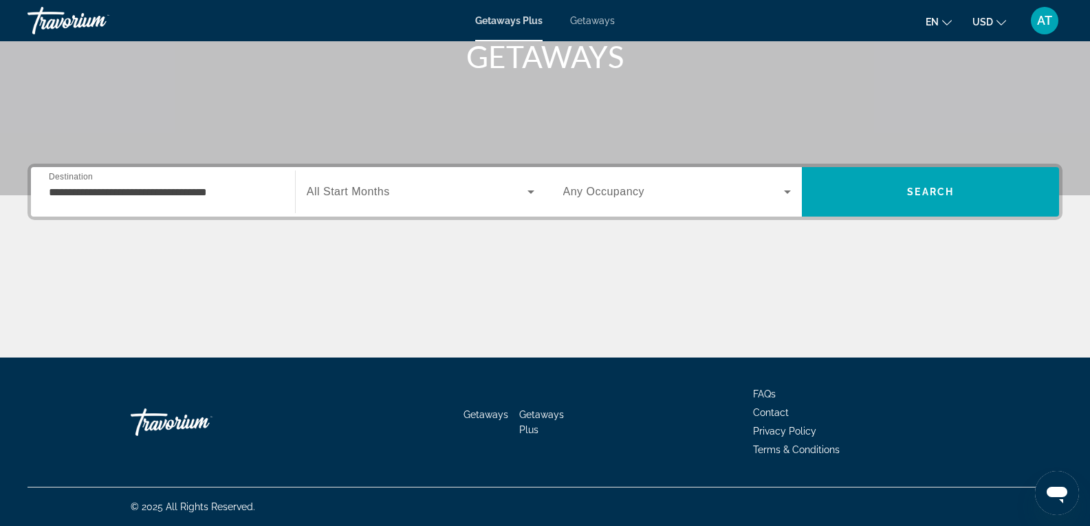
click at [102, 202] on div "**********" at bounding box center [163, 192] width 228 height 39
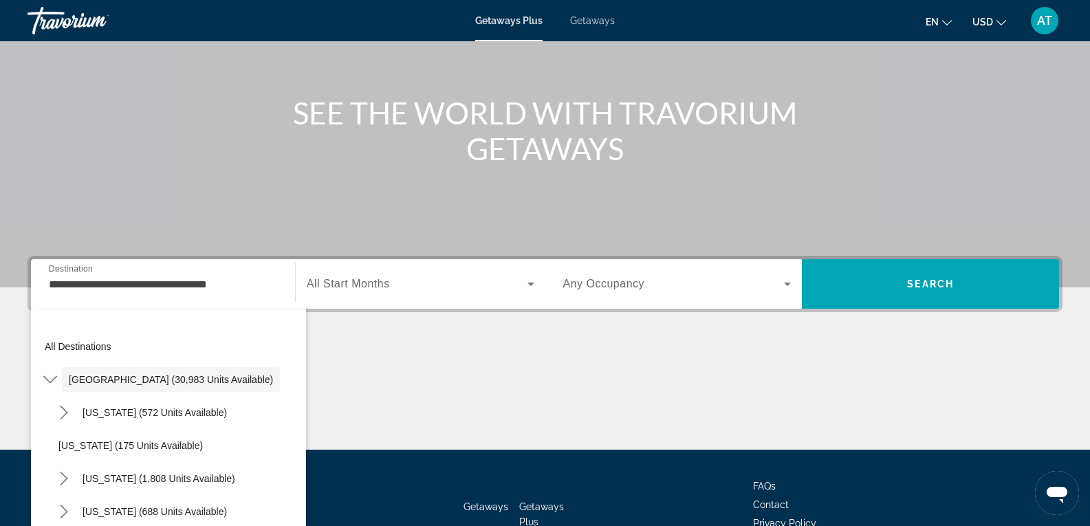
click at [184, 211] on div "Main content" at bounding box center [545, 81] width 1090 height 413
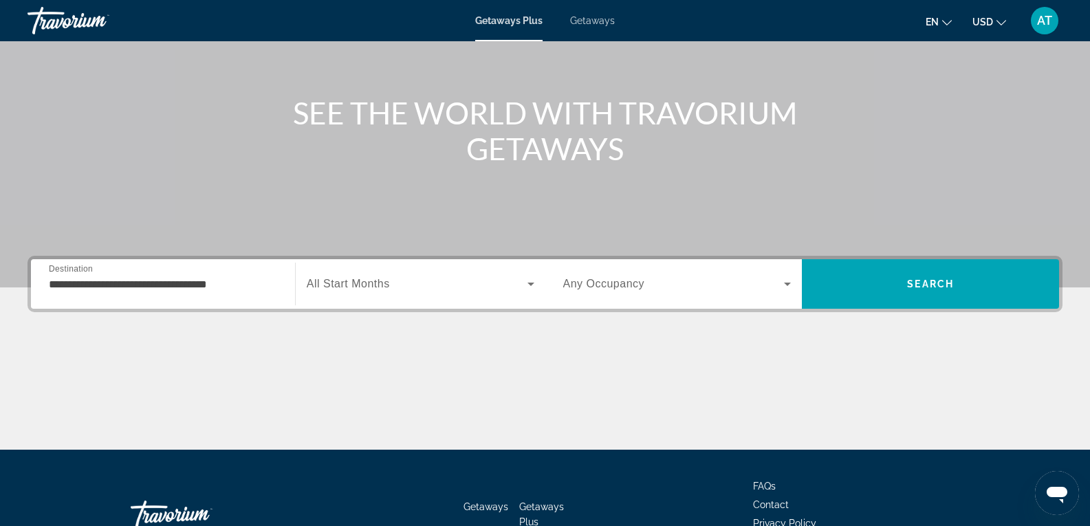
click at [228, 417] on div "Main content" at bounding box center [545, 398] width 1035 height 103
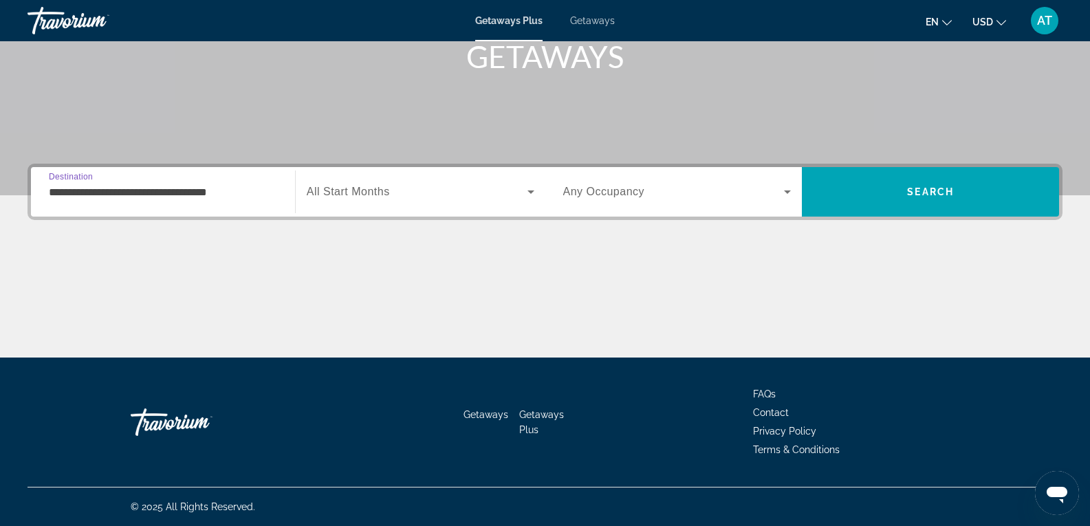
click at [201, 197] on input "**********" at bounding box center [163, 192] width 228 height 17
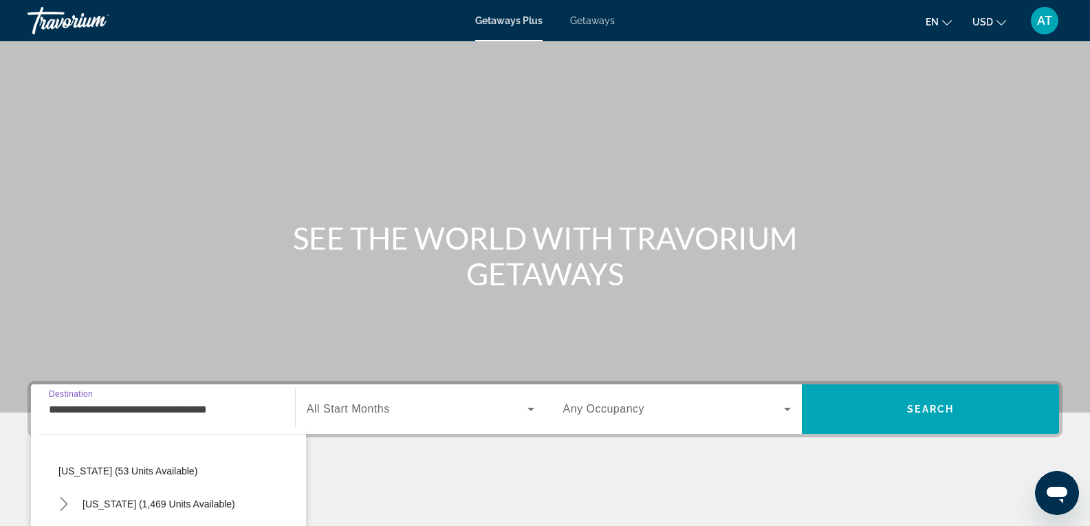
scroll to position [986, 0]
click at [156, 308] on div "Main content" at bounding box center [545, 206] width 1090 height 413
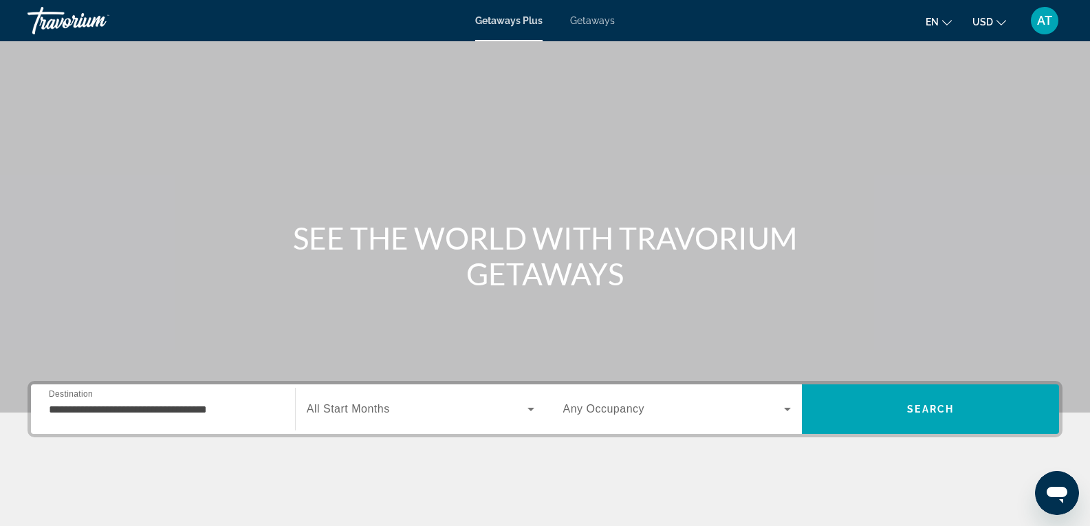
click at [156, 308] on div "Main content" at bounding box center [545, 206] width 1090 height 413
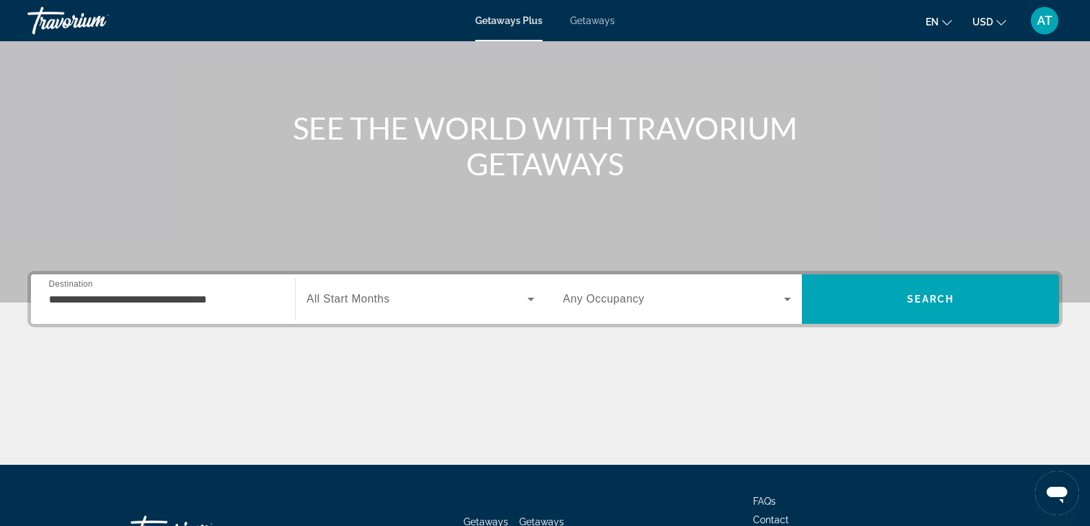
click at [156, 308] on div "**********" at bounding box center [163, 299] width 228 height 39
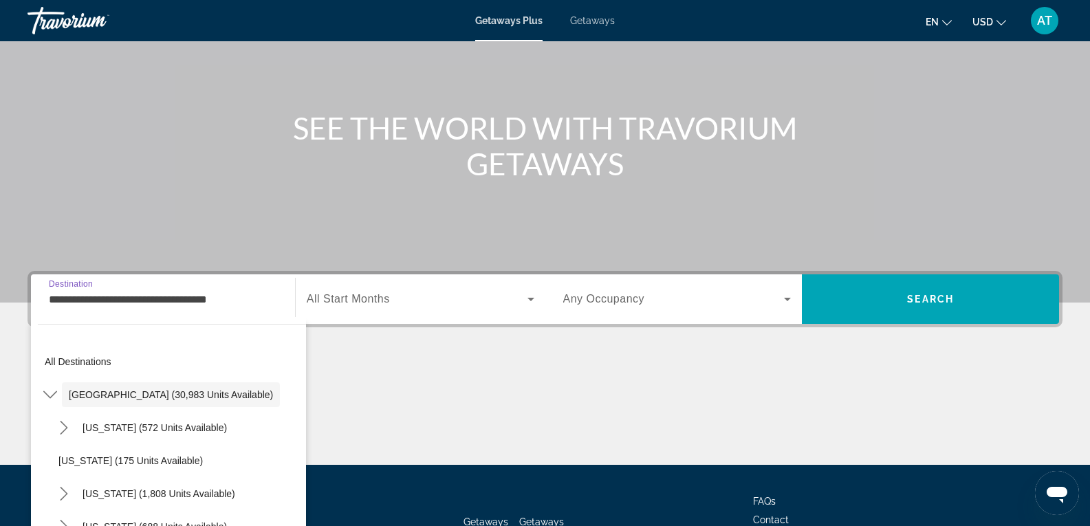
scroll to position [217, 0]
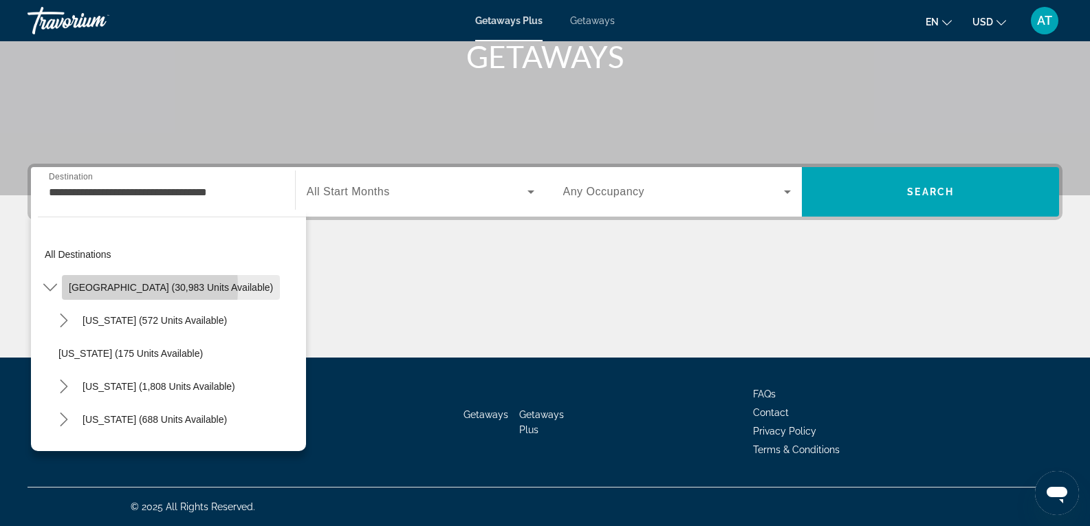
click at [73, 288] on span "[GEOGRAPHIC_DATA] (30,983 units available)" at bounding box center [171, 287] width 204 height 11
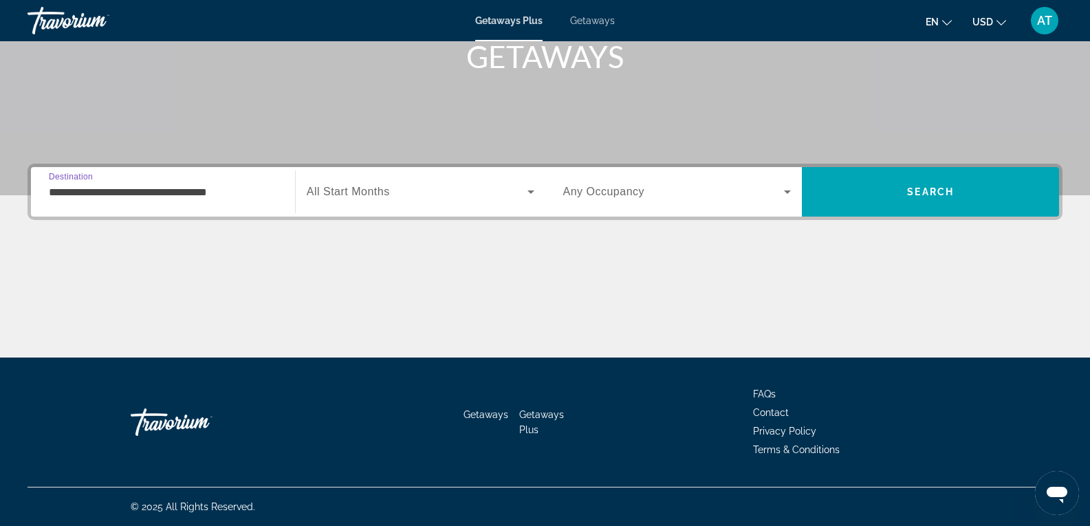
click at [124, 183] on div "**********" at bounding box center [163, 192] width 228 height 39
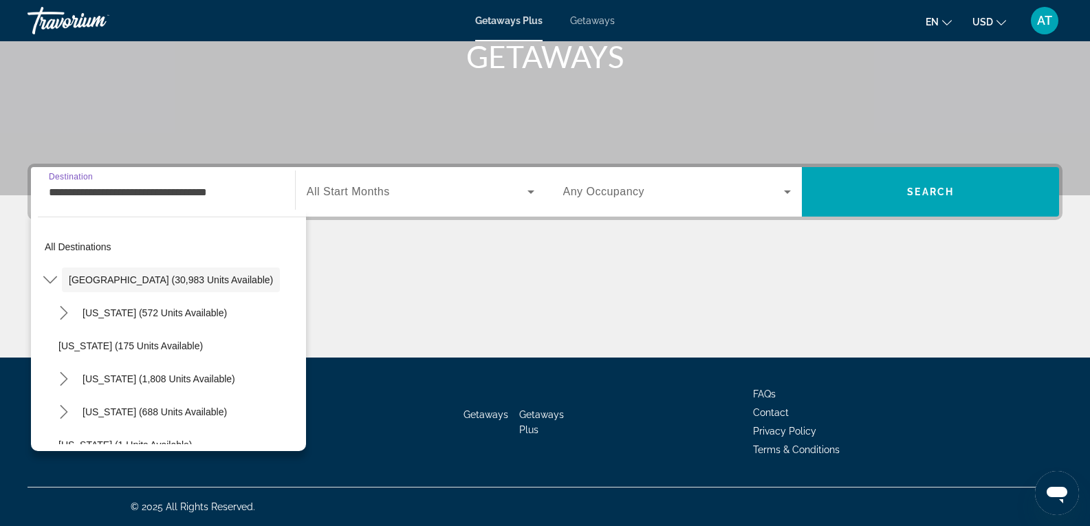
scroll to position [7, 0]
click at [69, 28] on div "Travorium" at bounding box center [97, 21] width 138 height 36
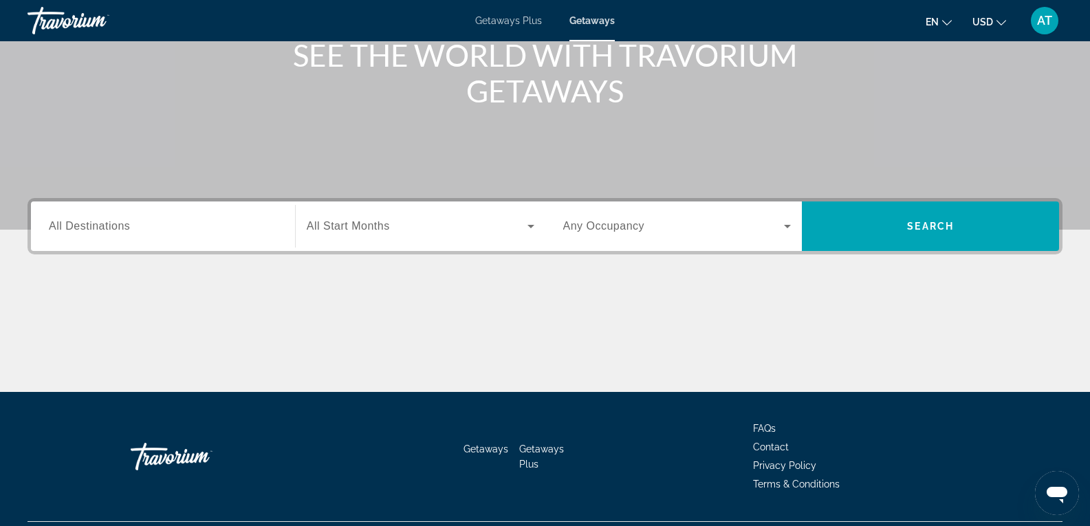
scroll to position [184, 0]
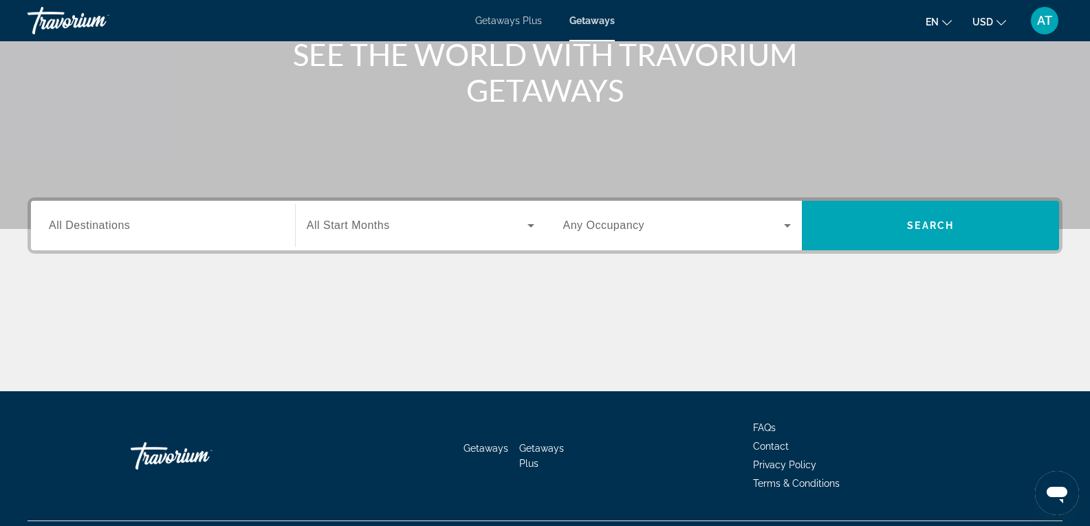
click at [111, 231] on label "Destination All Destinations" at bounding box center [89, 225] width 81 height 12
click at [111, 231] on input "Destination All Destinations" at bounding box center [163, 226] width 228 height 17
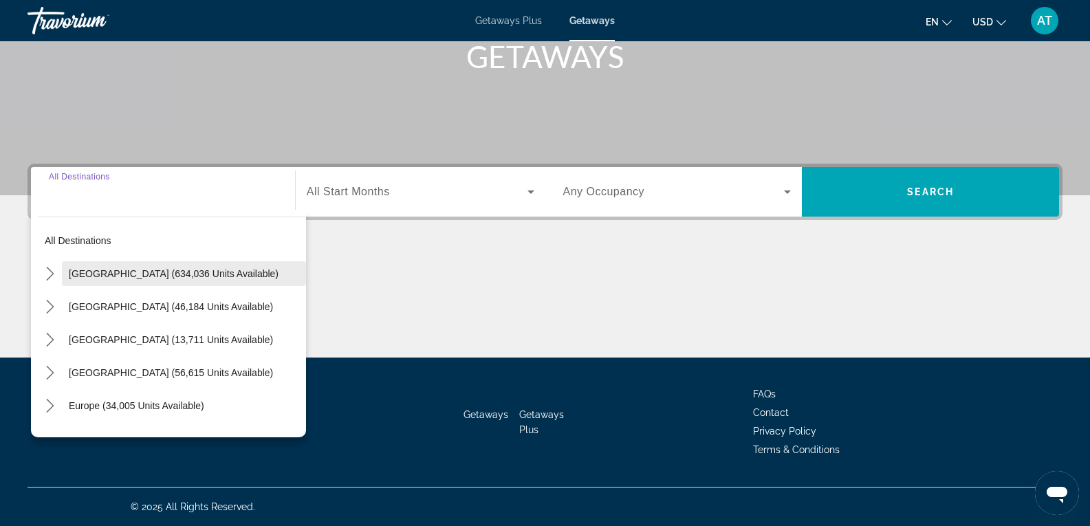
click at [108, 277] on span "[GEOGRAPHIC_DATA] (634,036 units available)" at bounding box center [174, 273] width 210 height 11
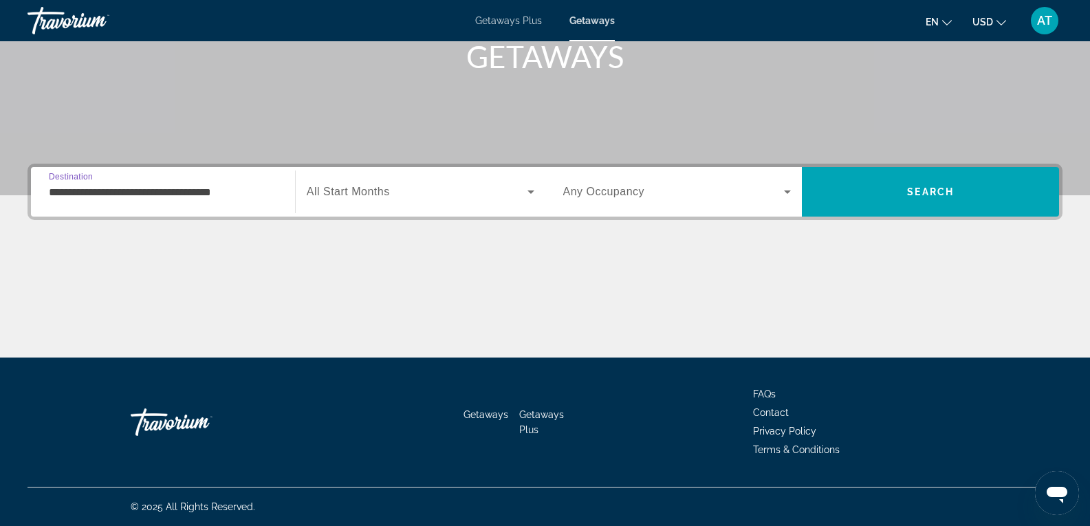
click at [124, 204] on div "**********" at bounding box center [163, 192] width 228 height 39
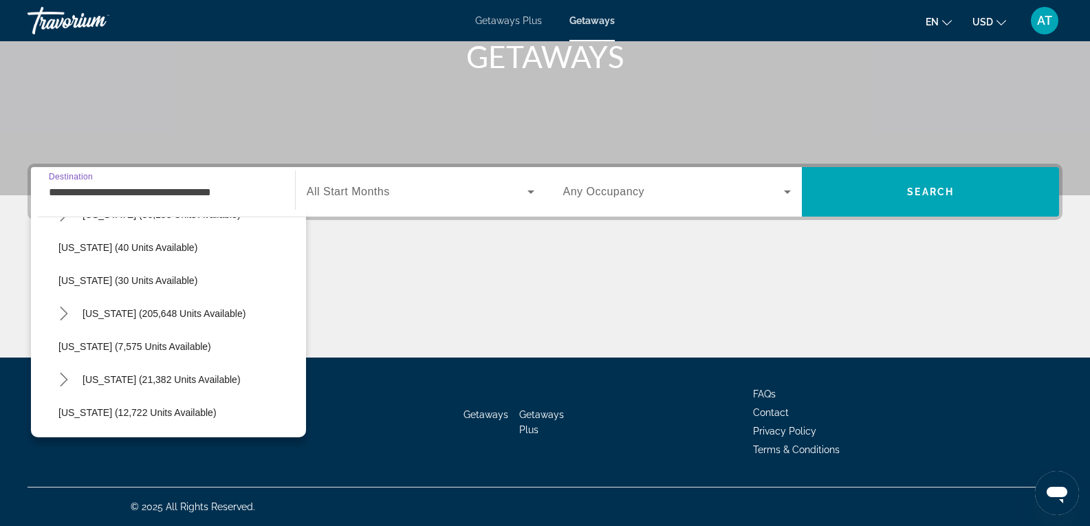
scroll to position [192, 0]
click at [161, 380] on span "[US_STATE] (21,382 units available)" at bounding box center [162, 378] width 158 height 11
type input "**********"
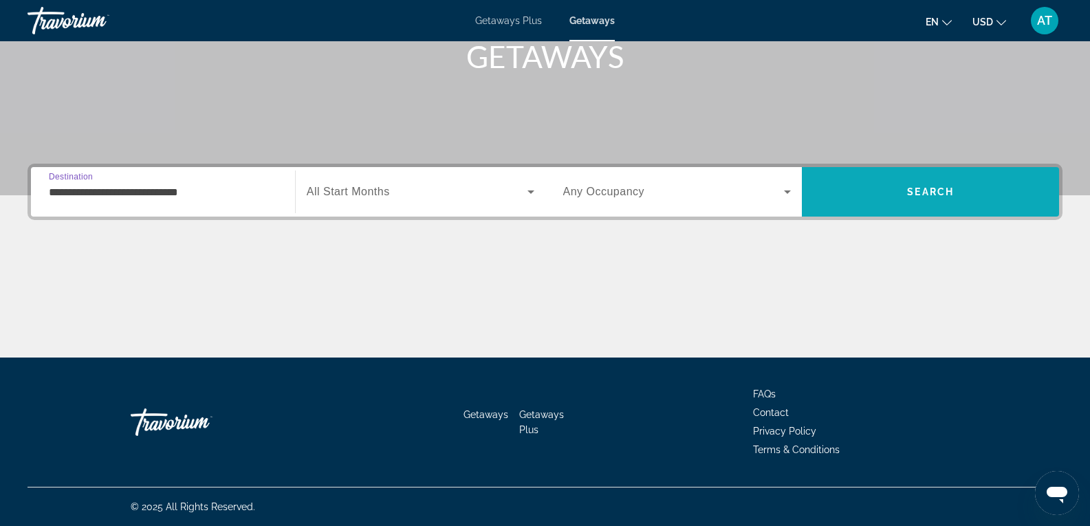
click at [830, 206] on span "Search" at bounding box center [930, 191] width 257 height 33
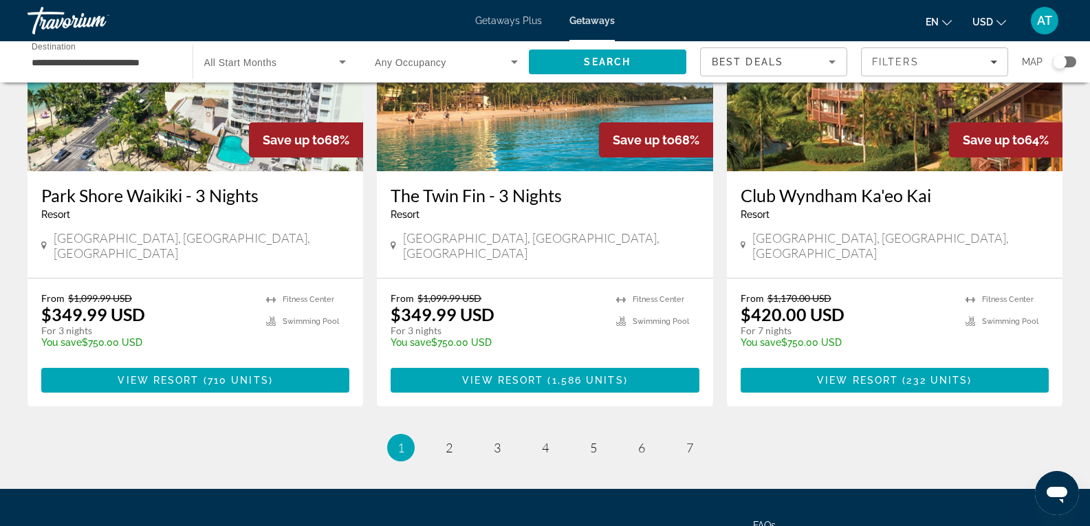
scroll to position [1685, 0]
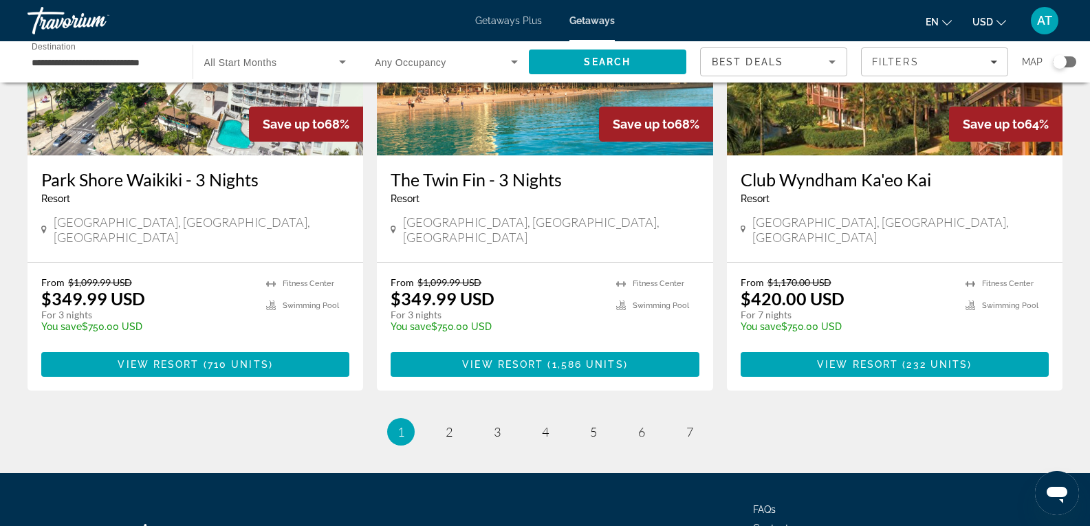
click at [457, 418] on li "page 2" at bounding box center [449, 432] width 28 height 28
click at [448, 424] on span "2" at bounding box center [449, 431] width 7 height 15
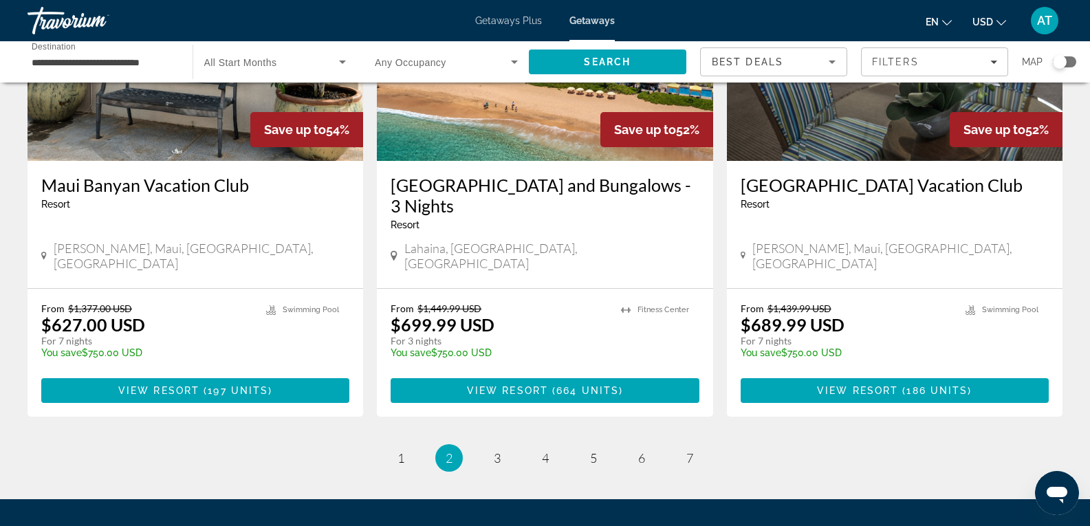
scroll to position [1707, 0]
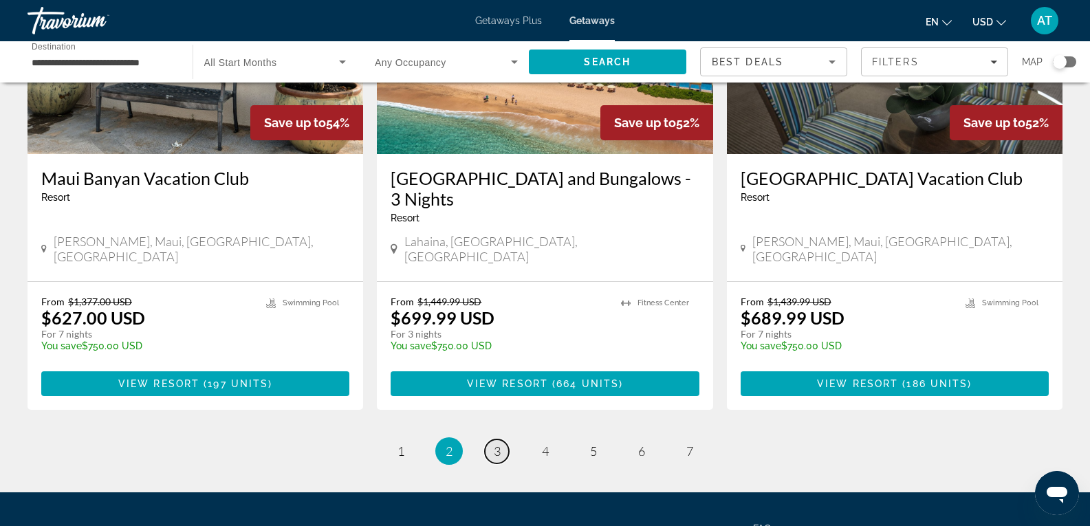
click at [498, 444] on span "3" at bounding box center [497, 451] width 7 height 15
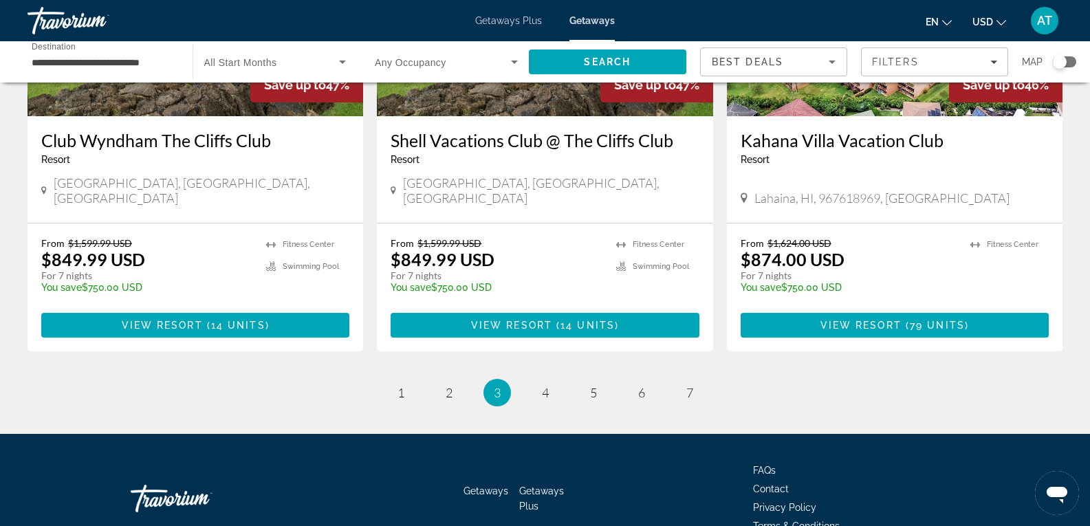
scroll to position [1726, 0]
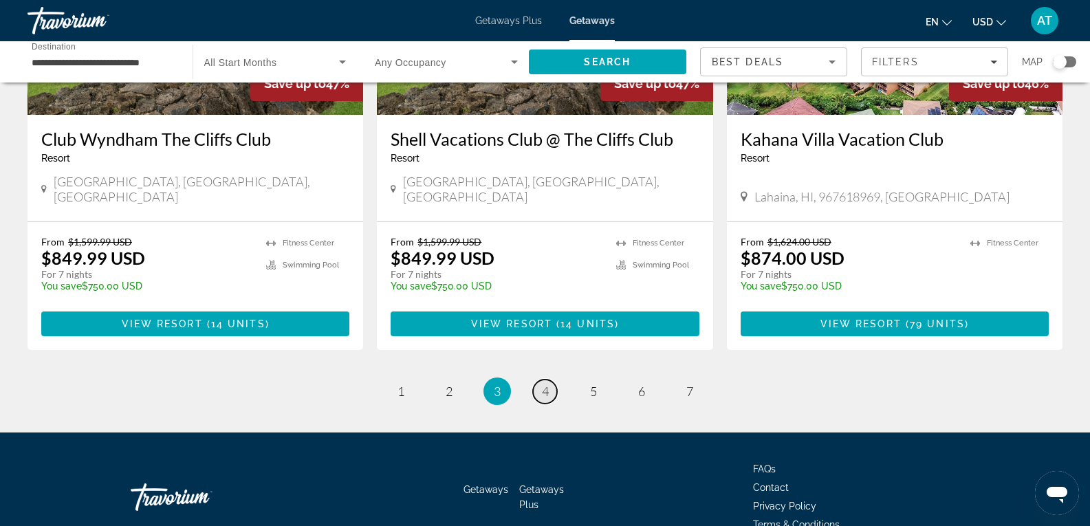
click at [541, 380] on link "page 4" at bounding box center [545, 392] width 24 height 24
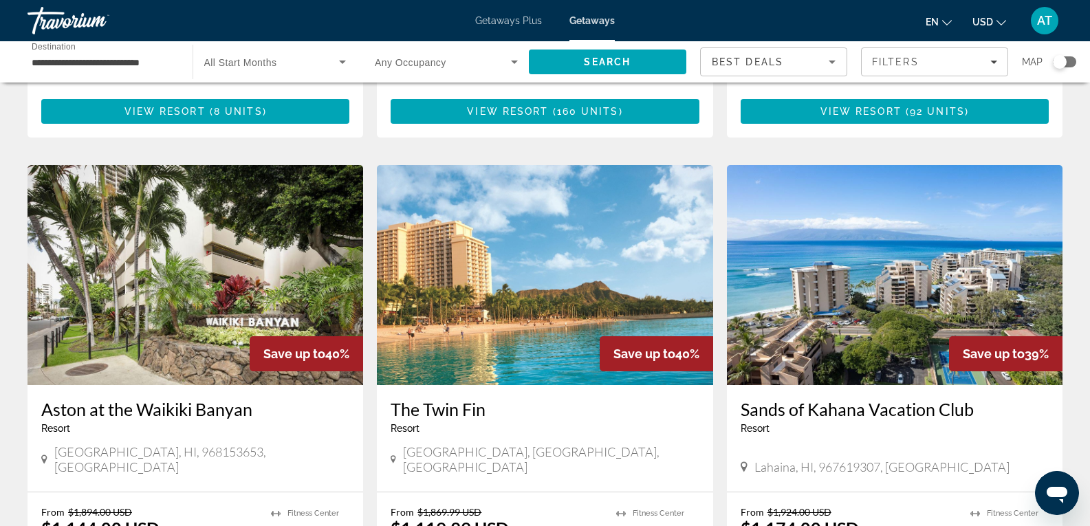
scroll to position [1456, 0]
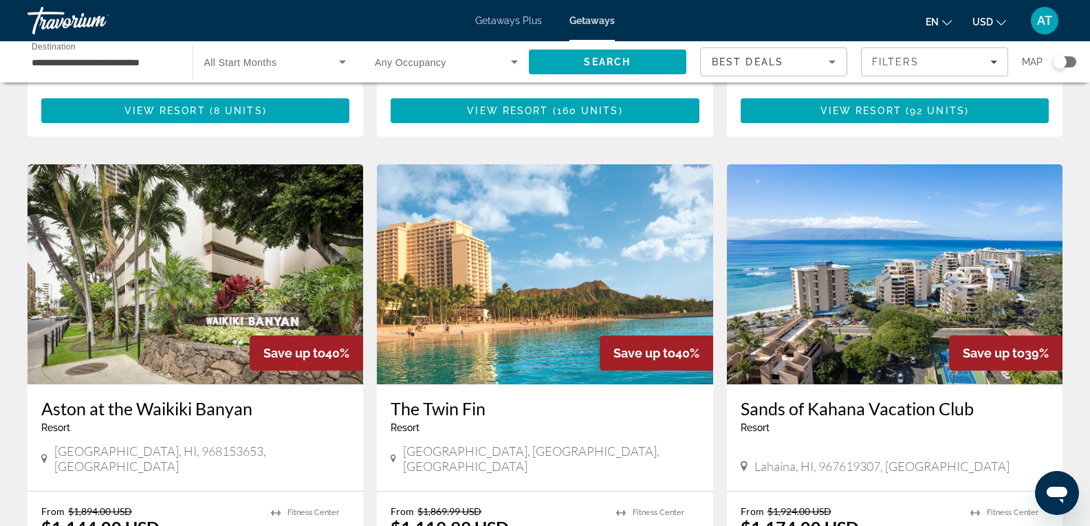
click at [521, 273] on img "Main content" at bounding box center [545, 274] width 336 height 220
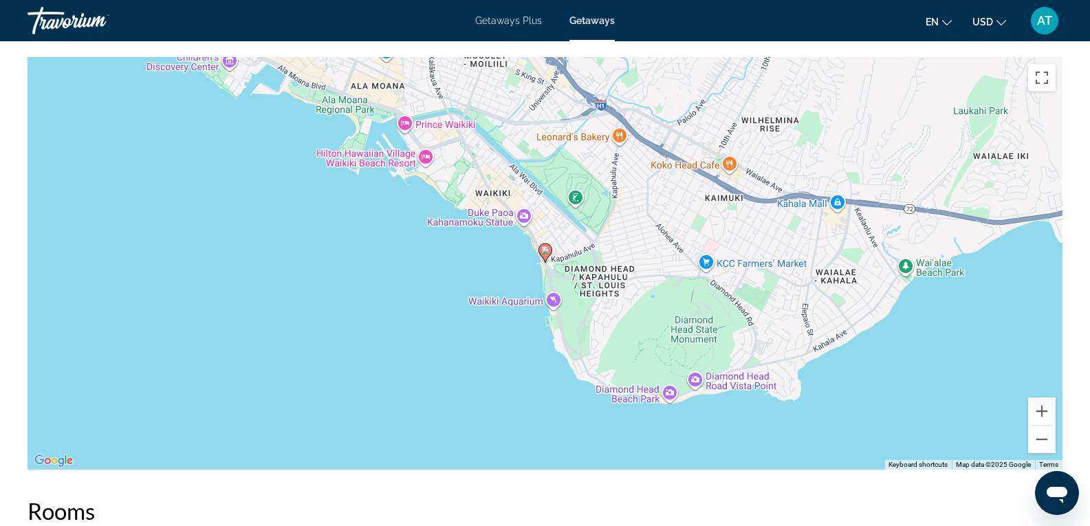
scroll to position [1620, 0]
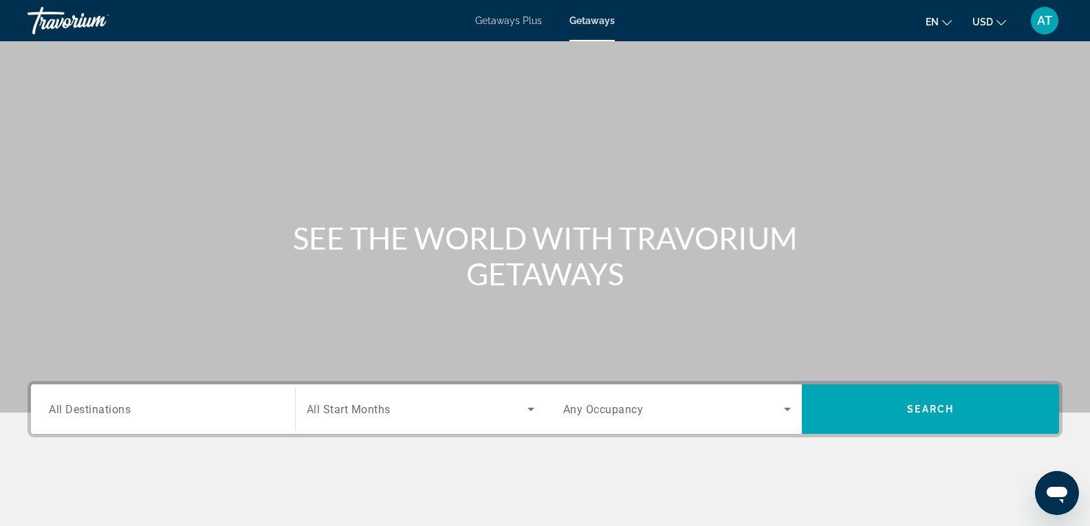
click at [118, 393] on div "Search widget" at bounding box center [163, 409] width 228 height 39
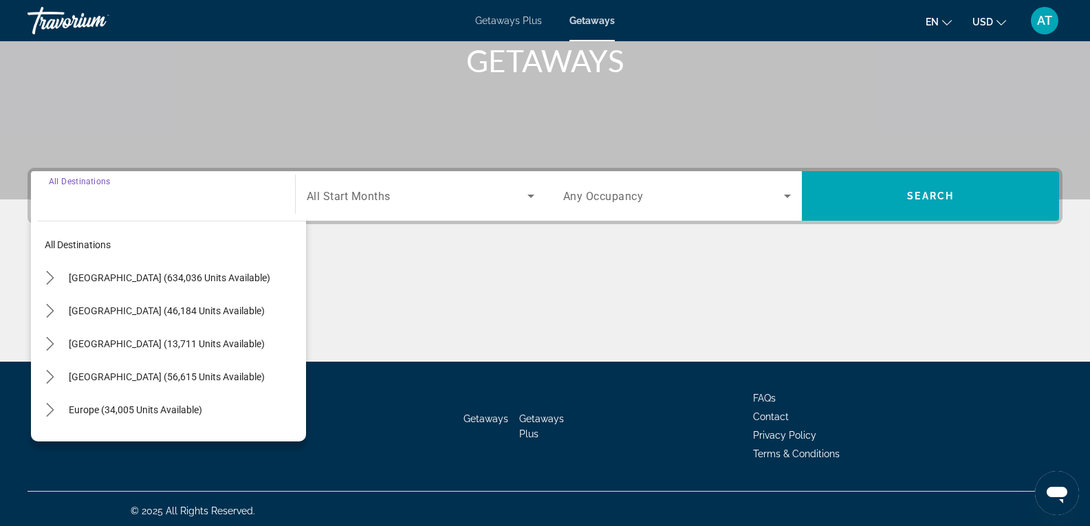
scroll to position [217, 0]
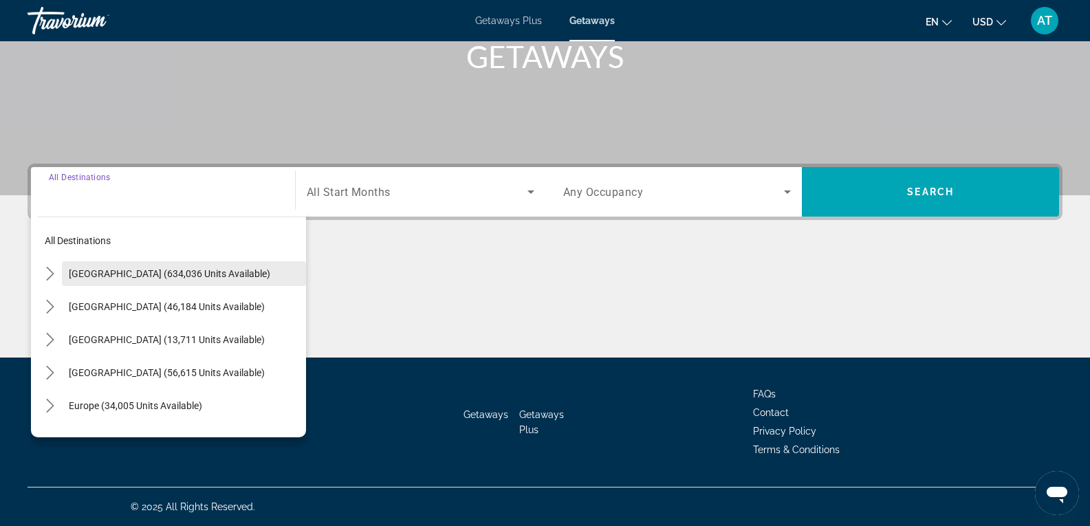
click at [121, 279] on span "[GEOGRAPHIC_DATA] (634,036 units available)" at bounding box center [170, 273] width 202 height 11
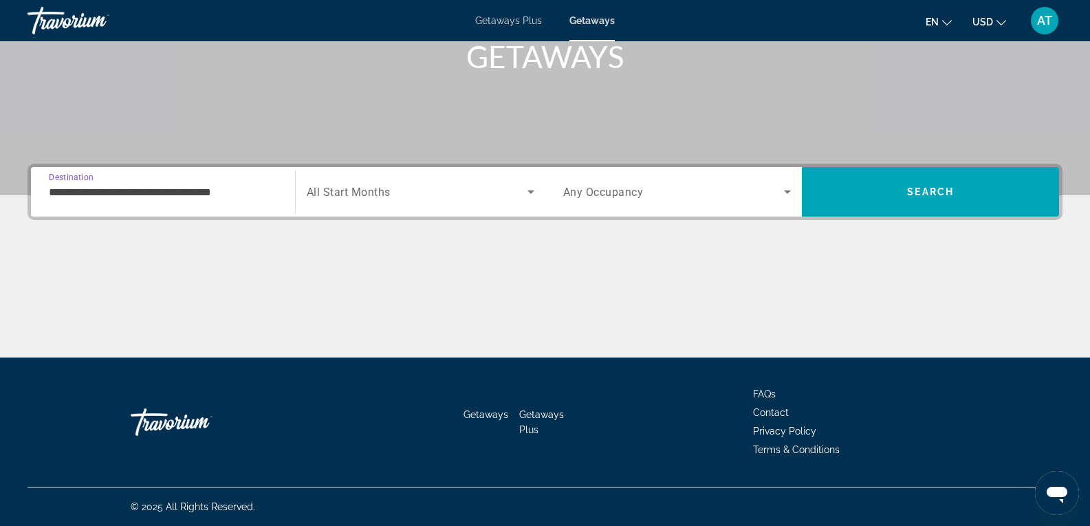
click at [124, 210] on div "**********" at bounding box center [163, 192] width 228 height 39
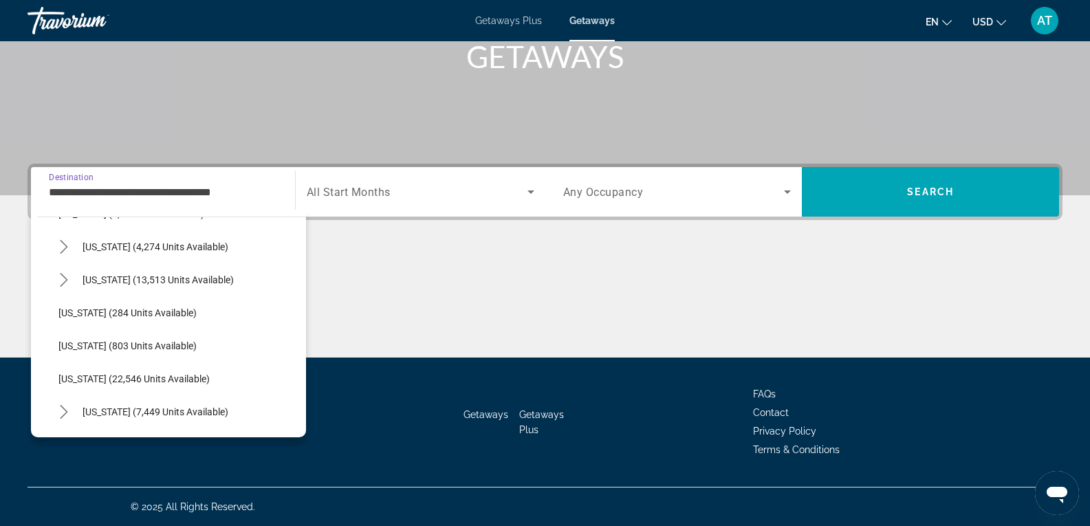
scroll to position [952, 0]
click at [109, 384] on span "Select destination: Oregon (22,546 units available)" at bounding box center [179, 378] width 254 height 33
type input "**********"
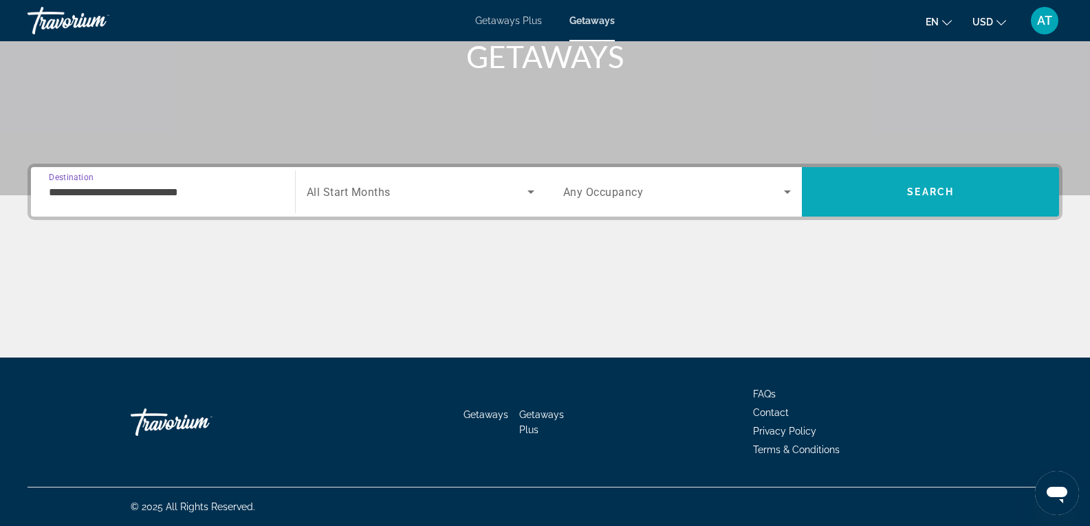
click at [831, 186] on span "Search" at bounding box center [930, 191] width 257 height 33
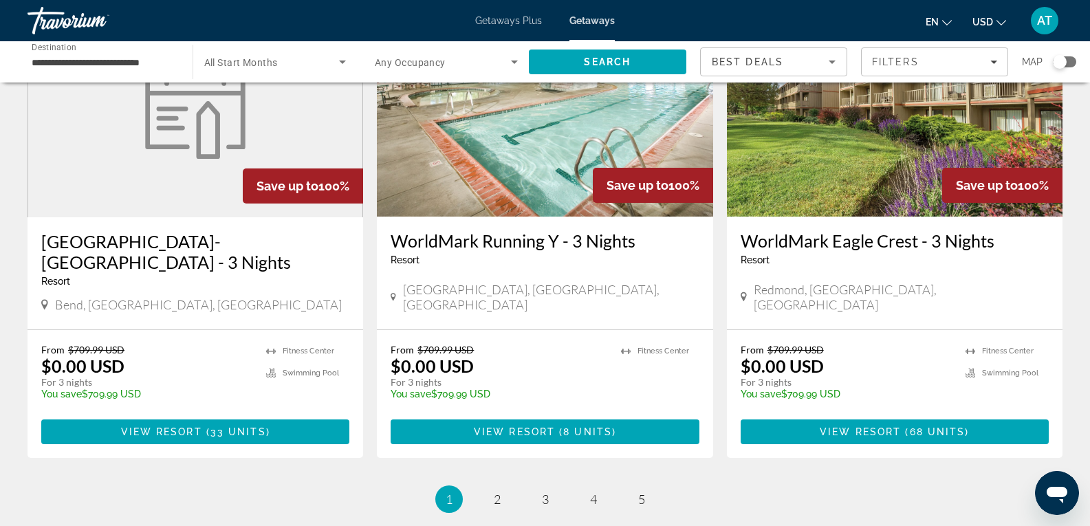
scroll to position [1783, 0]
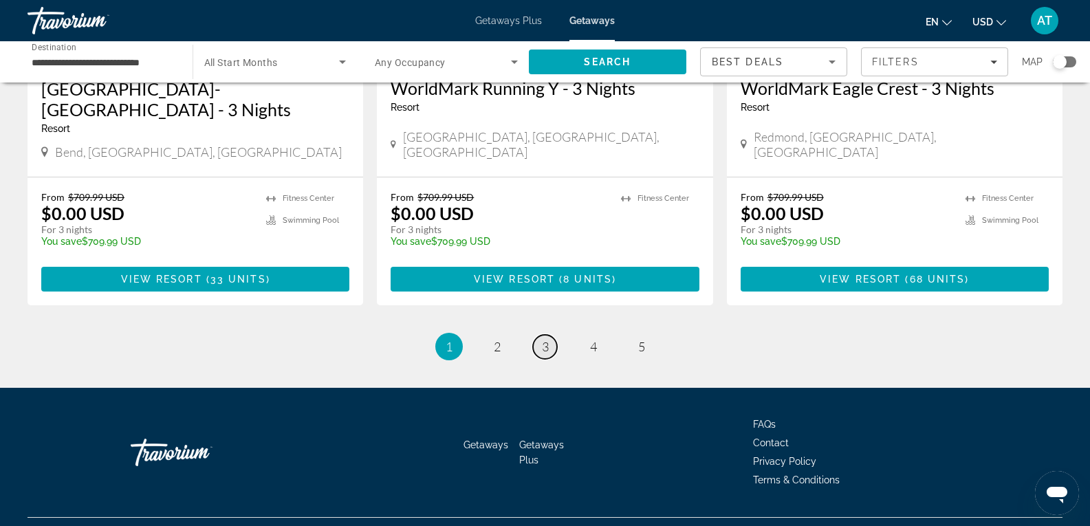
click at [543, 339] on span "3" at bounding box center [545, 346] width 7 height 15
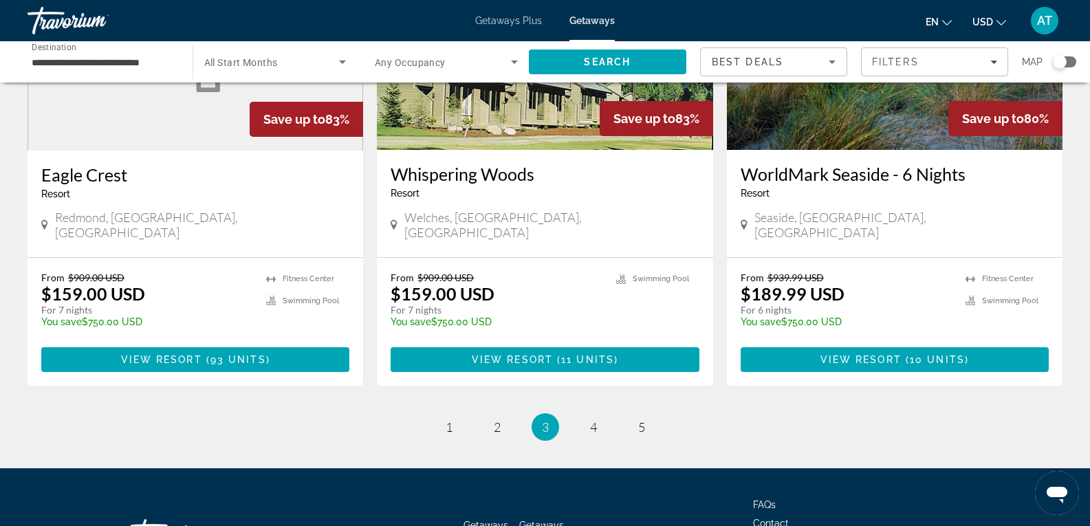
scroll to position [1697, 0]
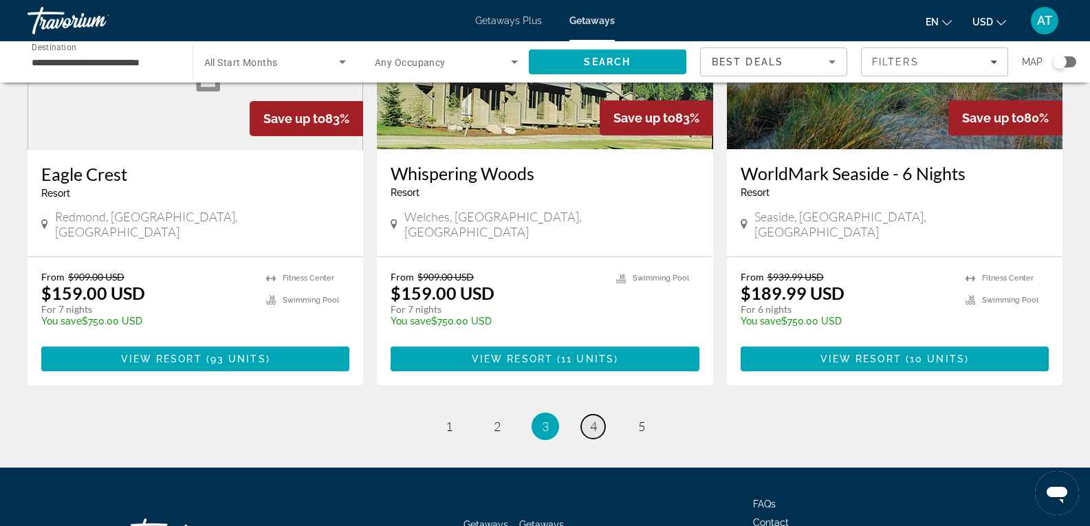
click at [600, 415] on link "page 4" at bounding box center [593, 427] width 24 height 24
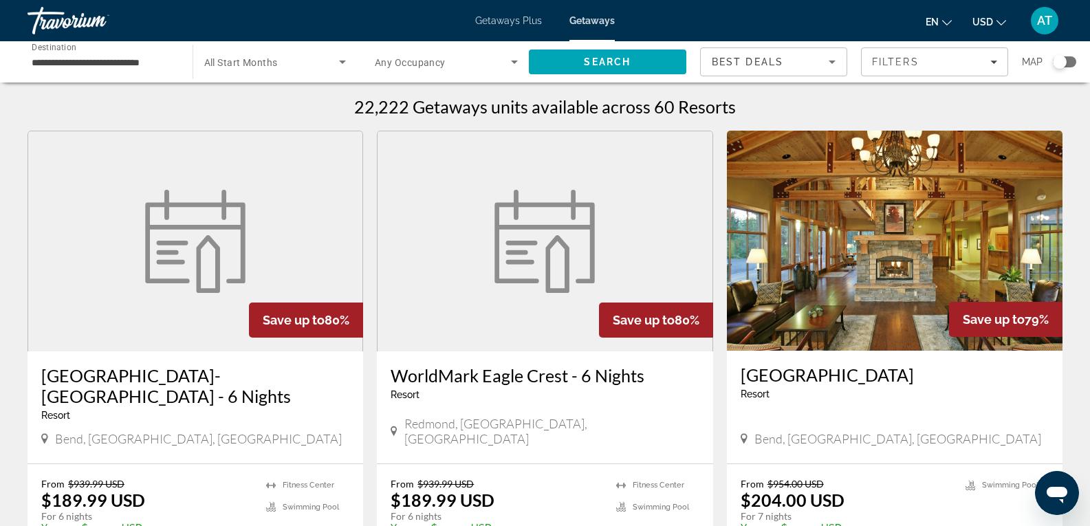
click at [96, 272] on figure "Main content" at bounding box center [195, 241] width 334 height 220
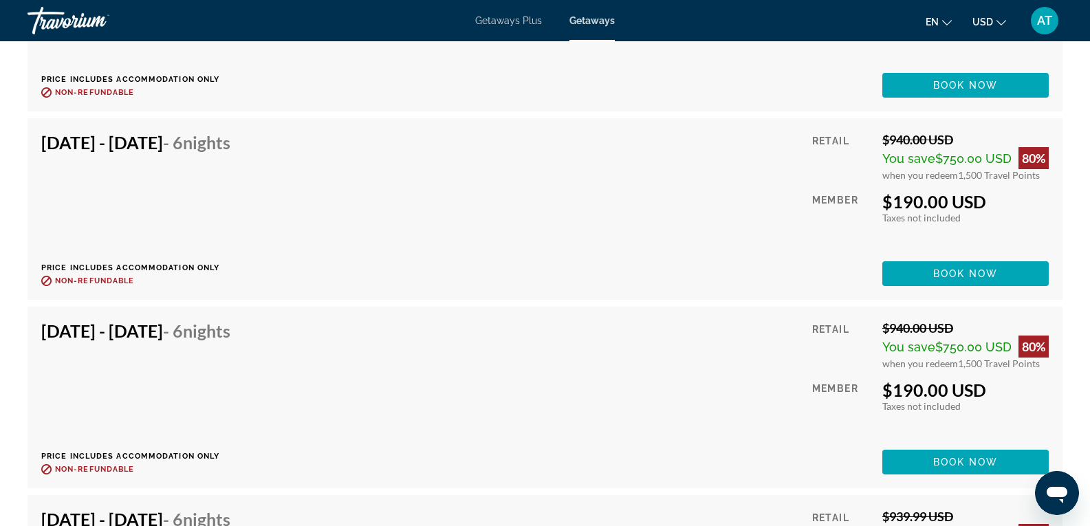
scroll to position [3193, 0]
